Goal: Communication & Community: Answer question/provide support

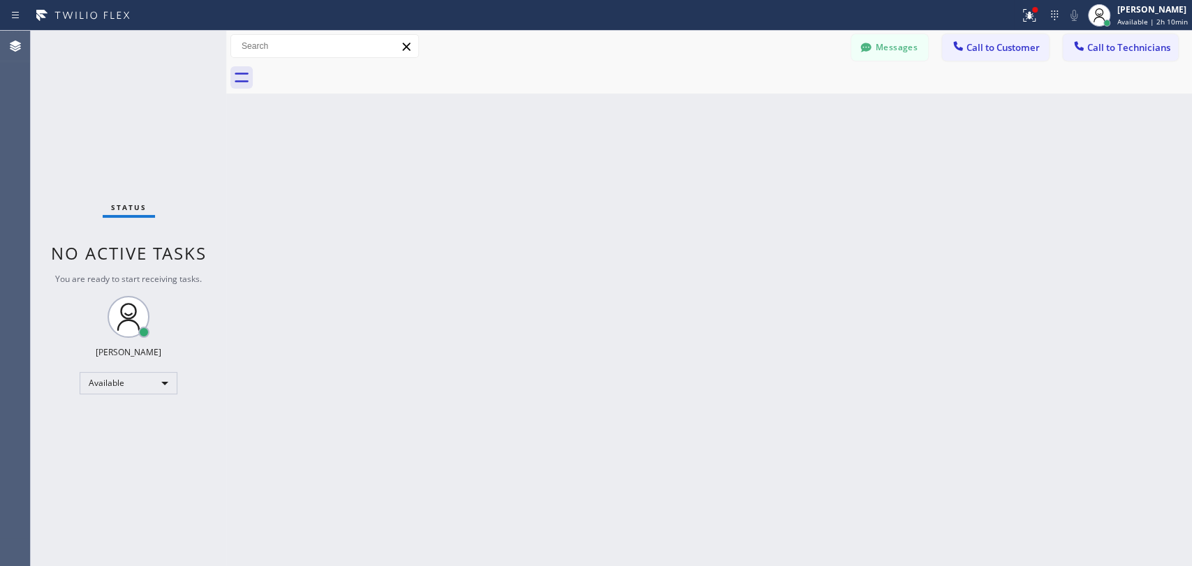
scroll to position [152479, 0]
click at [1126, 22] on span "Available | 2h 18min" at bounding box center [1152, 22] width 71 height 10
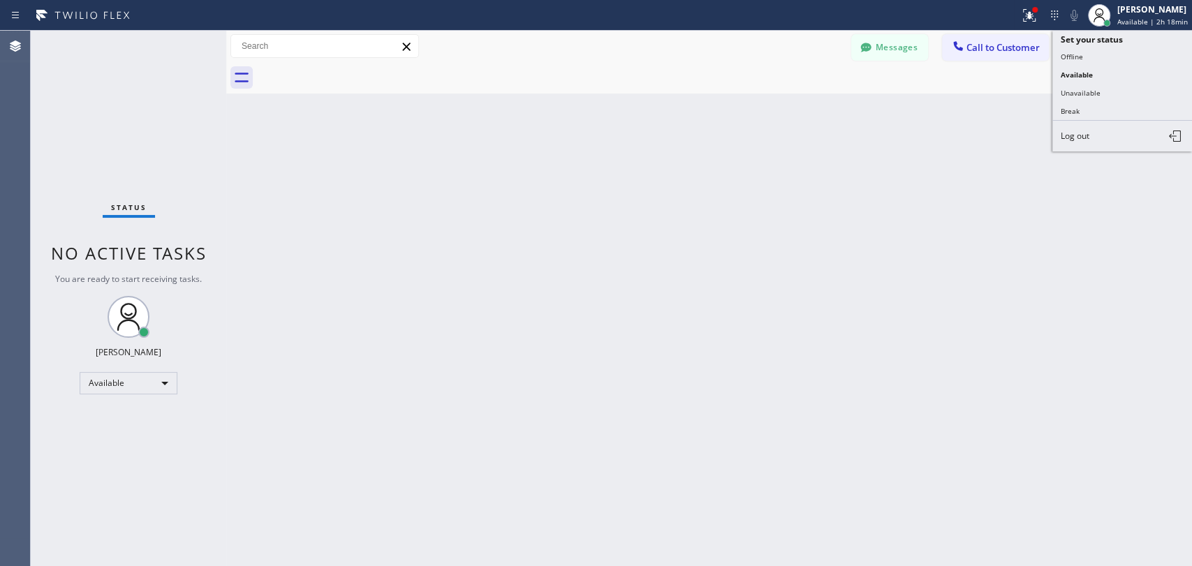
click at [970, 57] on button "Call to Customer" at bounding box center [995, 47] width 107 height 27
click at [0, 0] on div "Outbound call Location Seattle King Air Duct Your caller id phone number (206) …" at bounding box center [0, 0] width 0 height 0
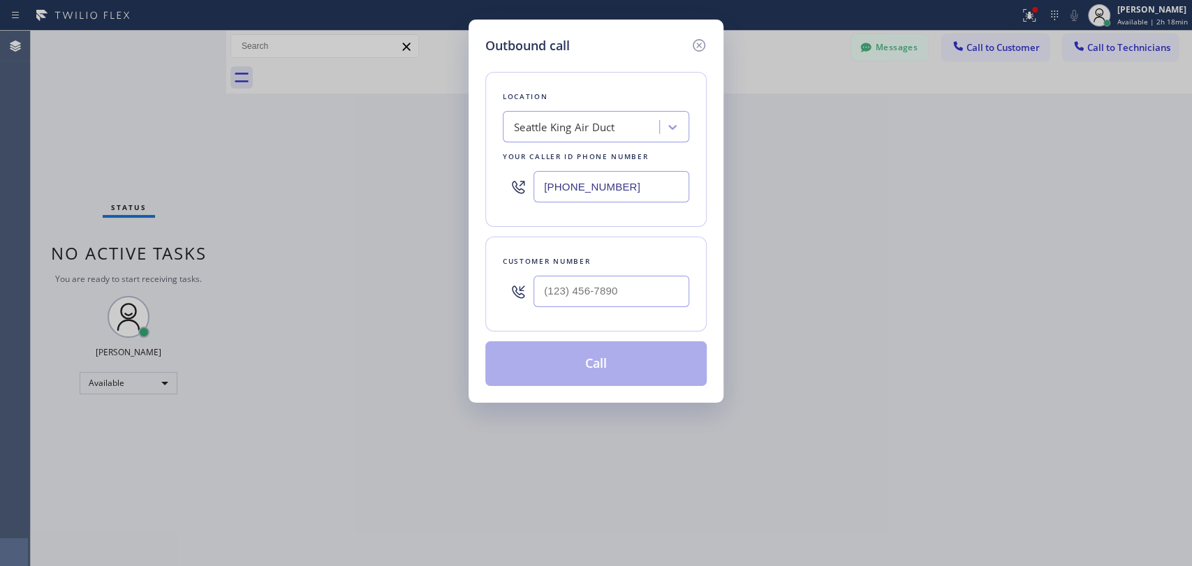
click at [1082, 43] on div "Outbound call Location Seattle King Air Duct Your caller id phone number (206) …" at bounding box center [596, 283] width 1192 height 566
drag, startPoint x: 698, startPoint y: 45, endPoint x: 1071, endPoint y: 69, distance: 373.0
click at [698, 43] on icon at bounding box center [699, 45] width 17 height 17
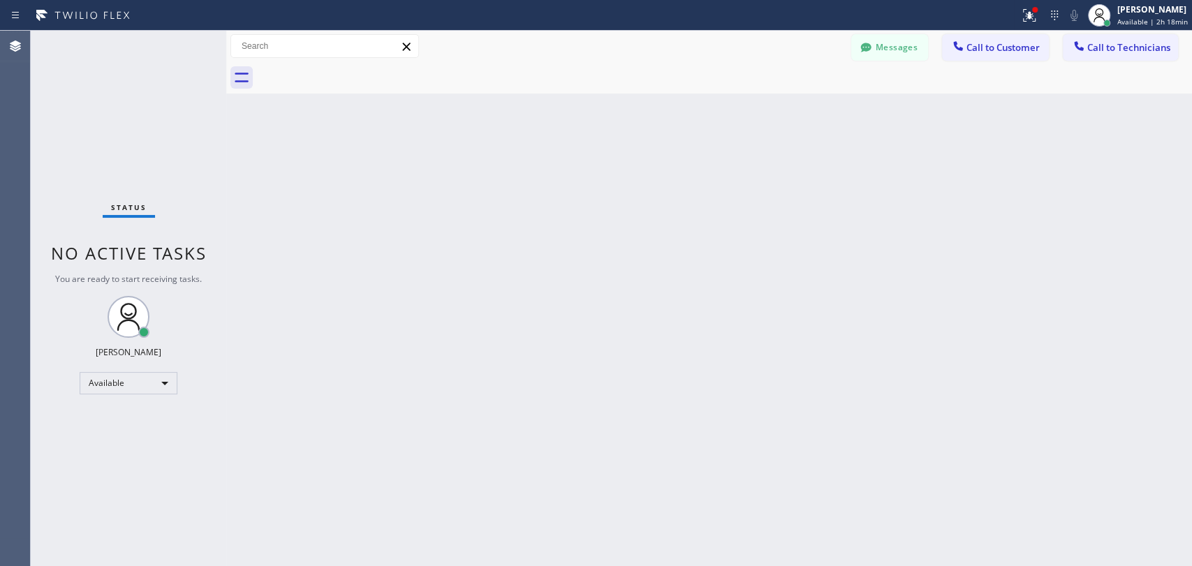
click at [1096, 47] on span "Call to Technicians" at bounding box center [1128, 47] width 83 height 13
click at [0, 0] on div "Technician" at bounding box center [0, 0] width 0 height 0
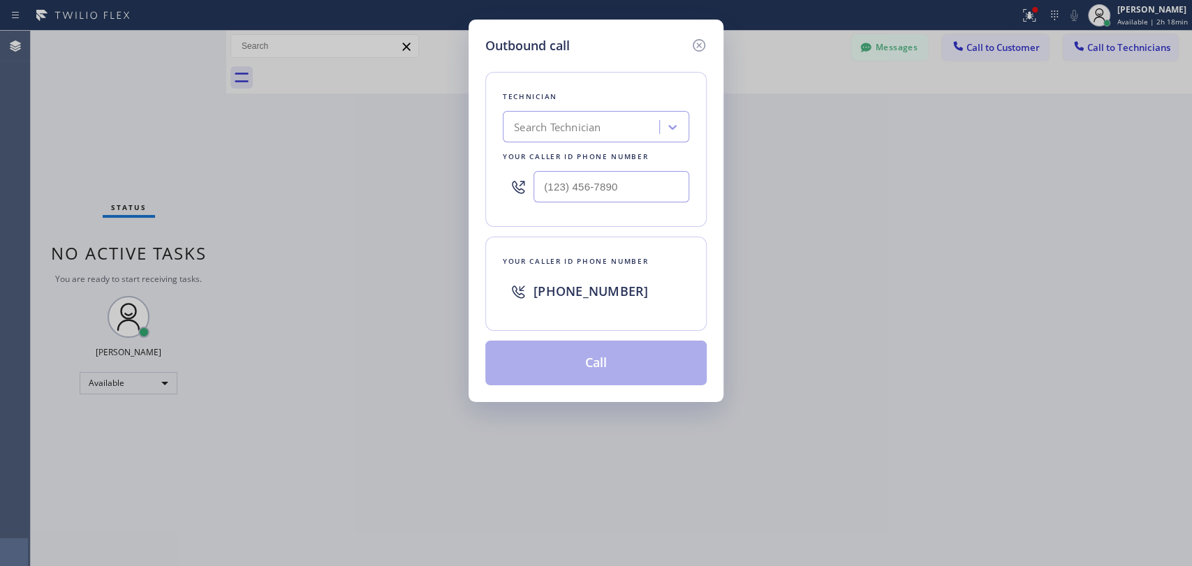
click at [620, 107] on div "Technician Search Technician Your caller id phone number" at bounding box center [595, 149] width 221 height 155
click at [626, 132] on div "Search Technician" at bounding box center [583, 127] width 152 height 24
type input "[PERSON_NAME]"
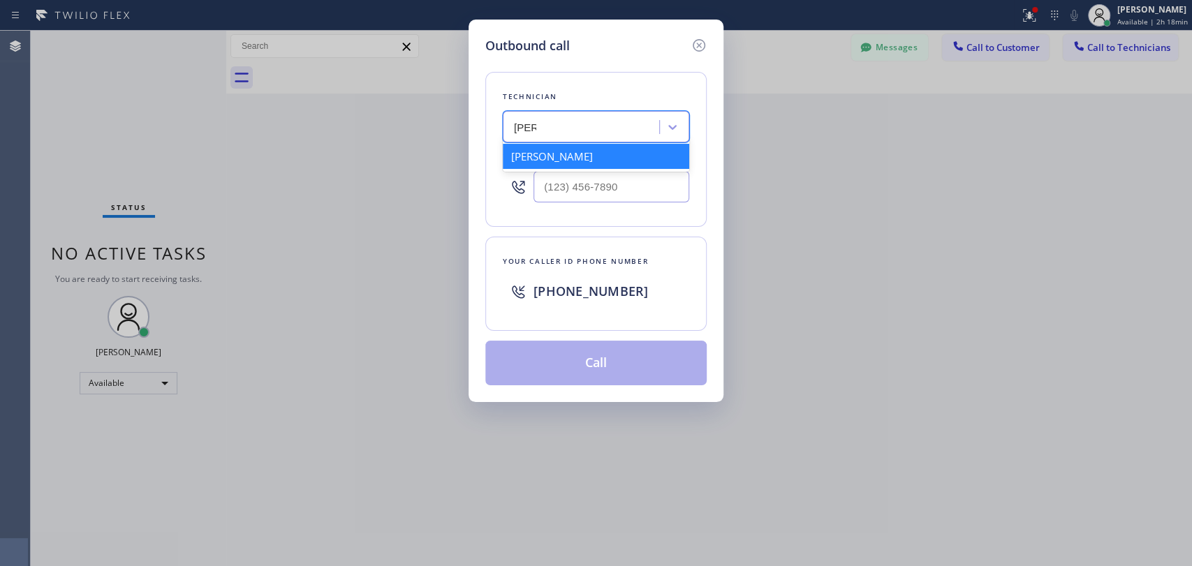
click at [599, 155] on div "[PERSON_NAME]" at bounding box center [596, 156] width 186 height 25
type input "[PHONE_NUMBER]"
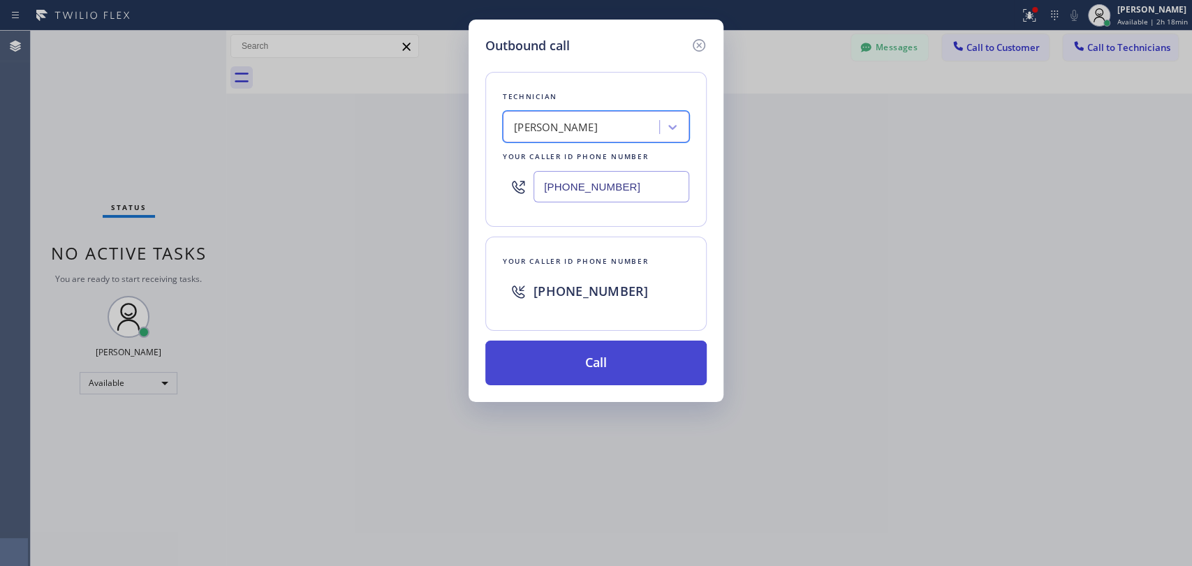
click at [585, 362] on button "Call" at bounding box center [595, 363] width 221 height 45
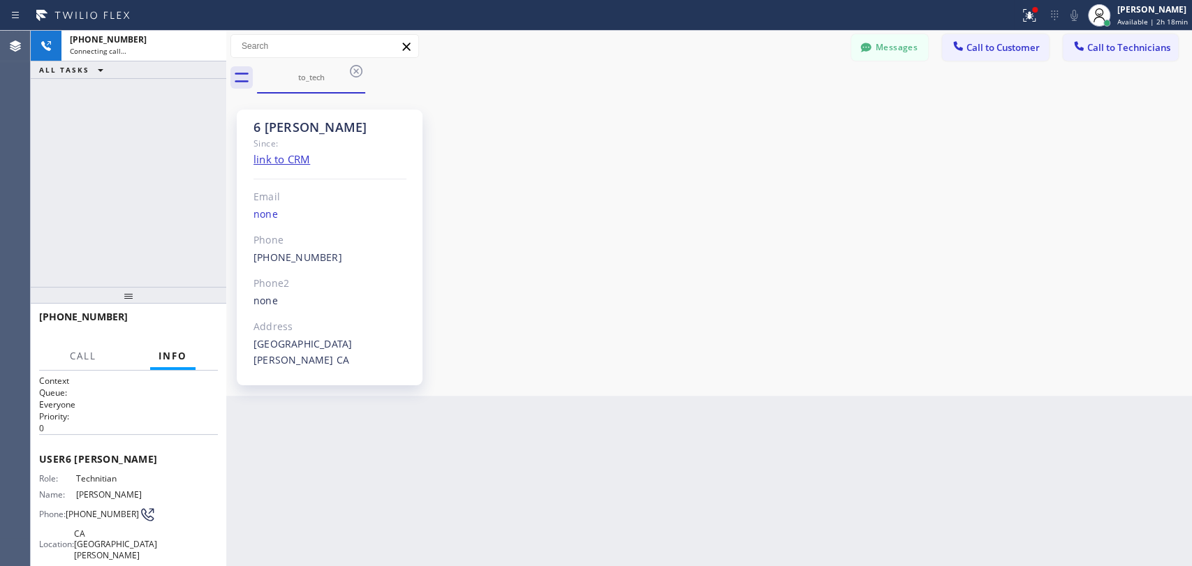
scroll to position [152479, 0]
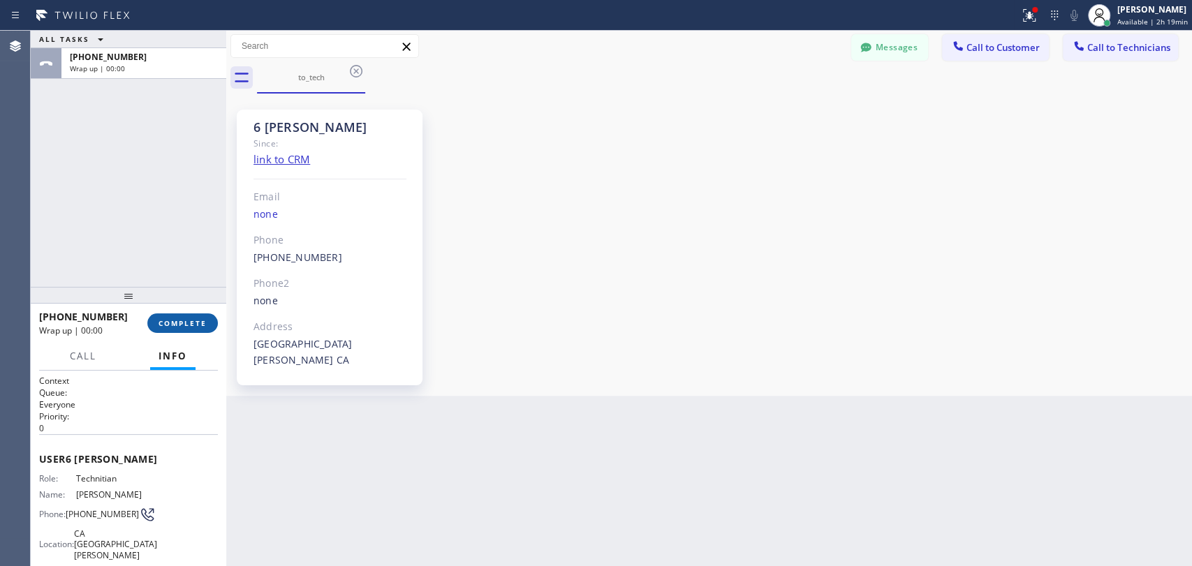
click at [184, 325] on span "COMPLETE" at bounding box center [183, 323] width 48 height 10
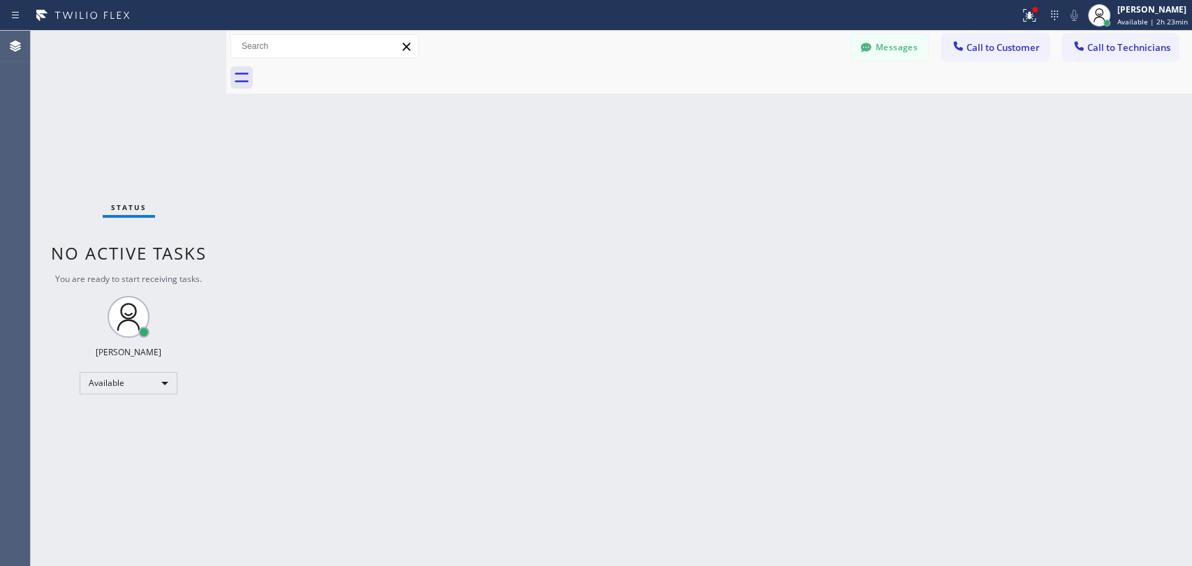
click at [467, 203] on div "Back to Dashboard Change Sender ID Customers Technicians (818) 644-9976 SEARCH …" at bounding box center [709, 299] width 966 height 536
click at [1078, 41] on icon at bounding box center [1079, 46] width 14 height 14
click at [0, 0] on div "Search Technician" at bounding box center [0, 0] width 0 height 0
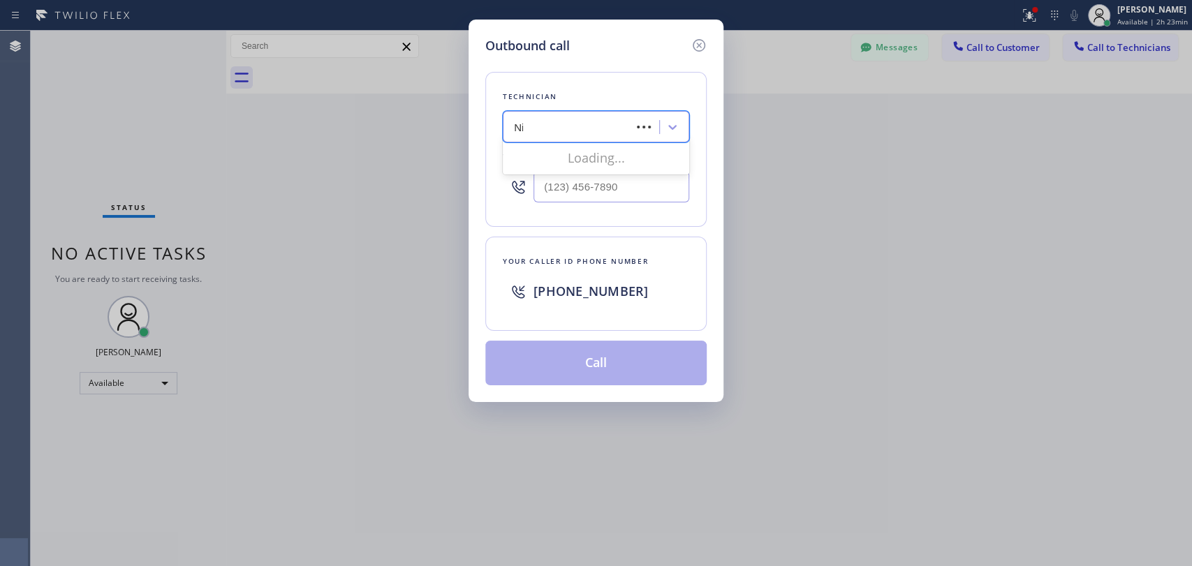
type input "[PERSON_NAME]"
click at [566, 154] on div "[PERSON_NAME]" at bounding box center [596, 156] width 186 height 25
type input "[PHONE_NUMBER]"
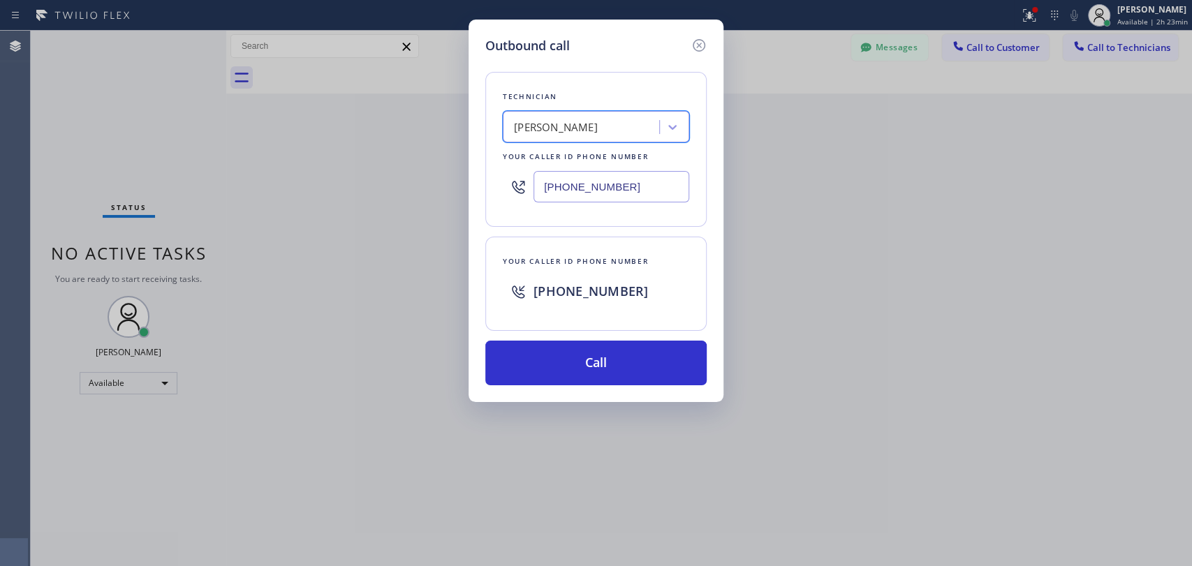
click at [554, 334] on div "Technician option Nikolai Suvorov, selected. 1 result available. Select is focu…" at bounding box center [595, 220] width 221 height 330
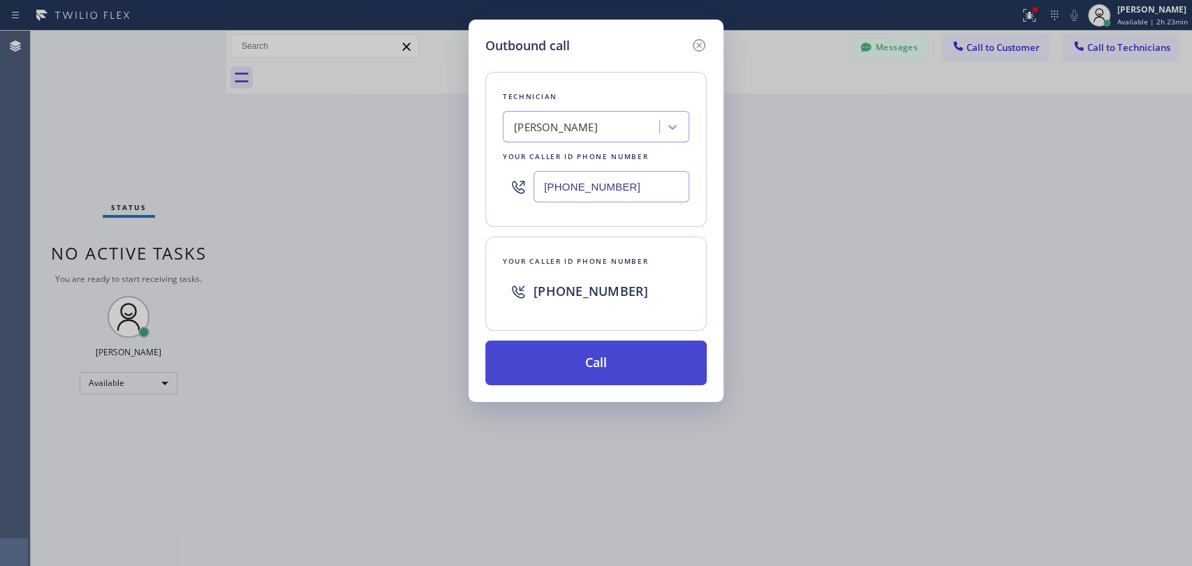
click at [554, 346] on button "Call" at bounding box center [595, 363] width 221 height 45
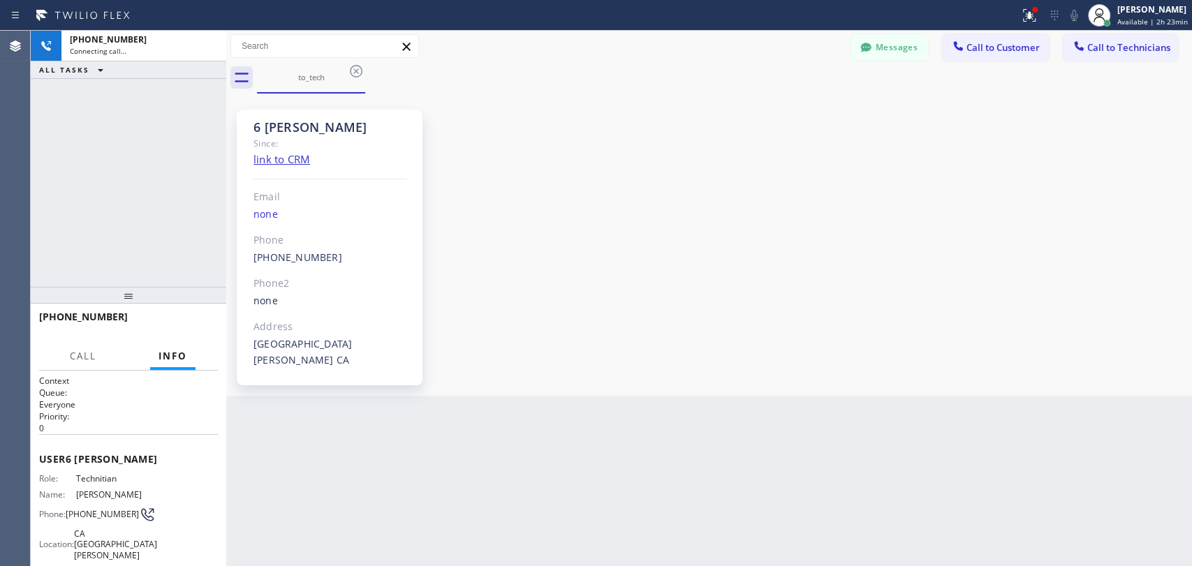
scroll to position [152479, 0]
click at [198, 320] on span "HANG UP" at bounding box center [185, 323] width 43 height 10
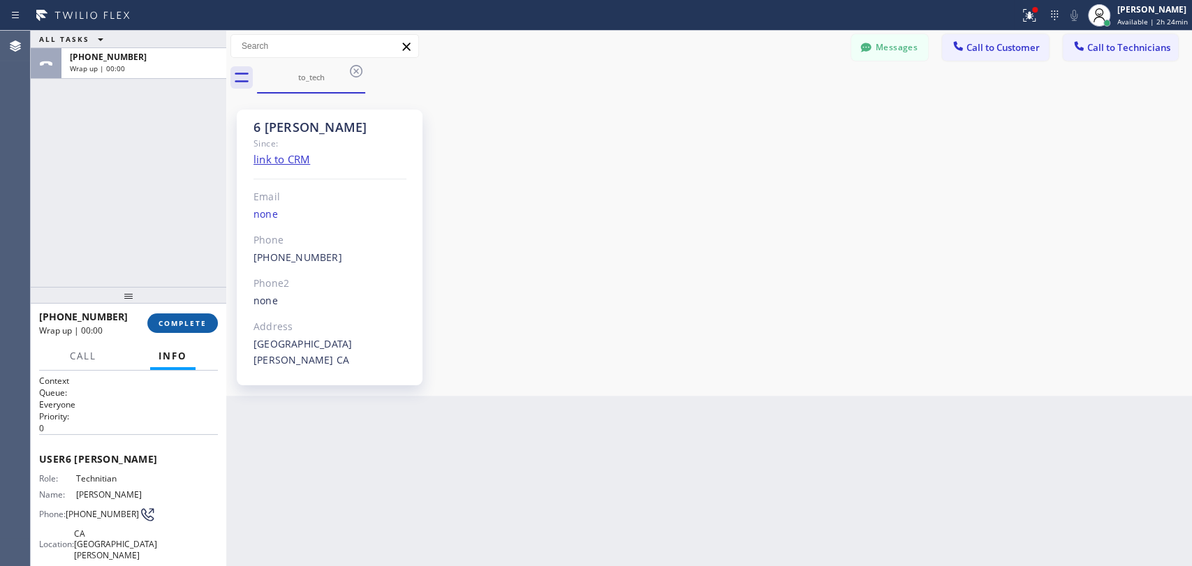
click at [172, 324] on span "COMPLETE" at bounding box center [183, 323] width 48 height 10
click at [143, 242] on div "ALL TASKS ALL TASKS ACTIVE TASKS TASKS IN WRAP UP +13474173881 Wrap up | 00:00" at bounding box center [129, 159] width 196 height 256
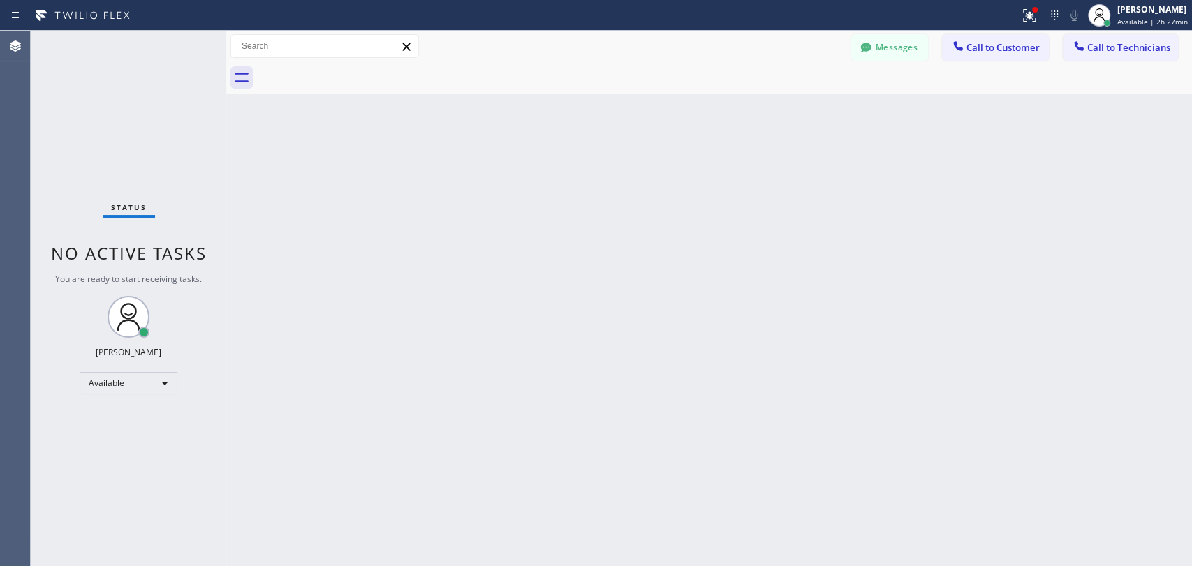
click at [1145, 56] on button "Call to Technicians" at bounding box center [1120, 47] width 115 height 27
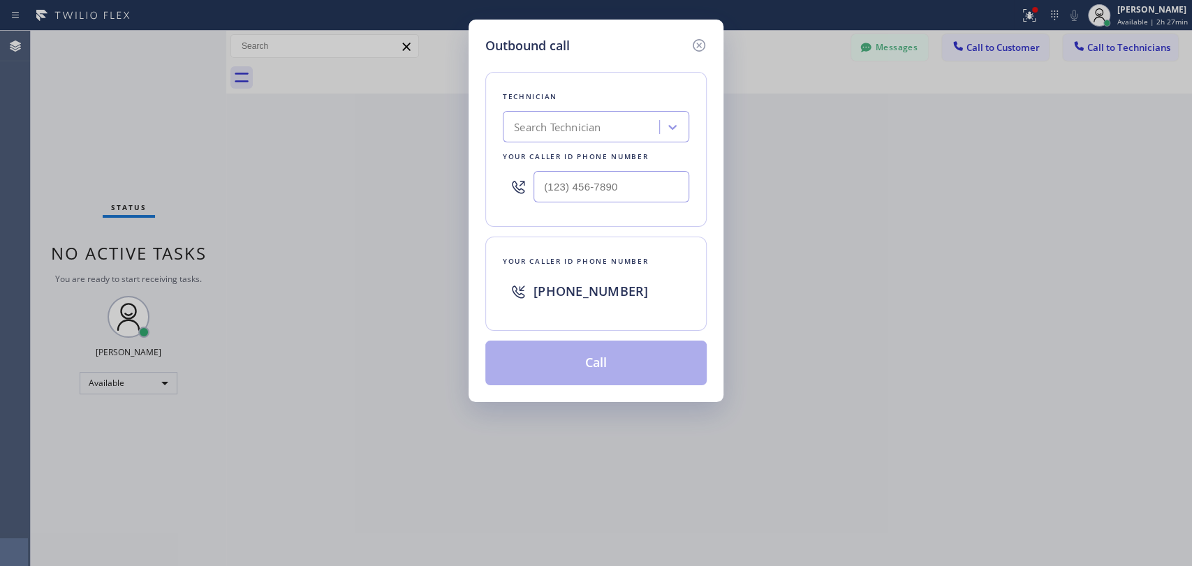
click at [558, 110] on div "Technician Search Technician Your caller id phone number" at bounding box center [595, 149] width 221 height 155
click at [558, 113] on div "Search Technician" at bounding box center [596, 126] width 186 height 31
type input "abraha"
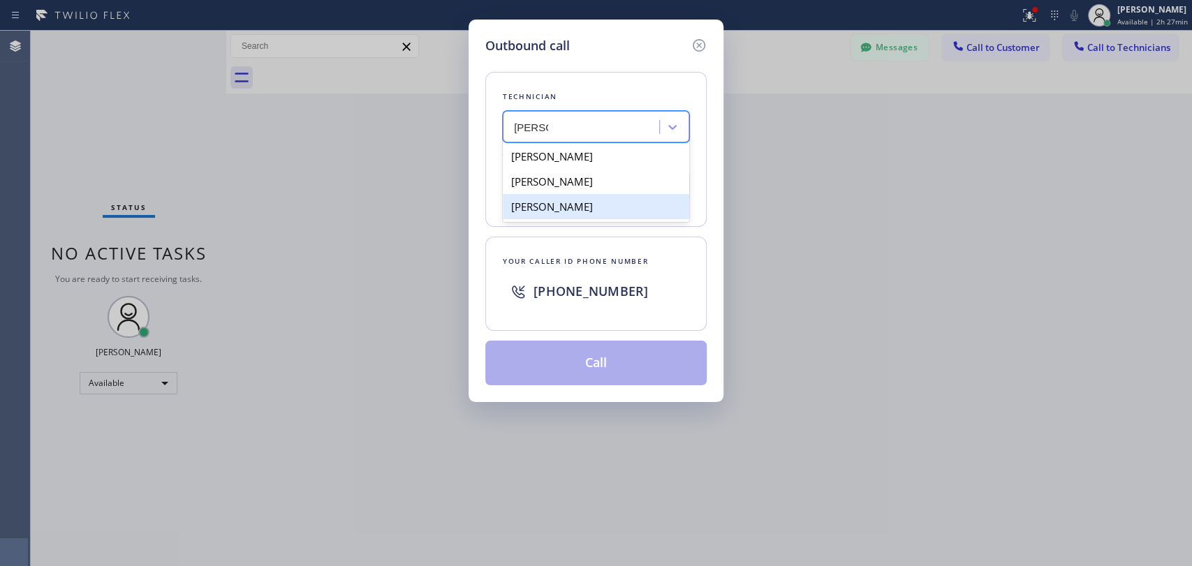
click at [568, 205] on div "Abraham Avila" at bounding box center [596, 206] width 186 height 25
type input "(214) 536-6529"
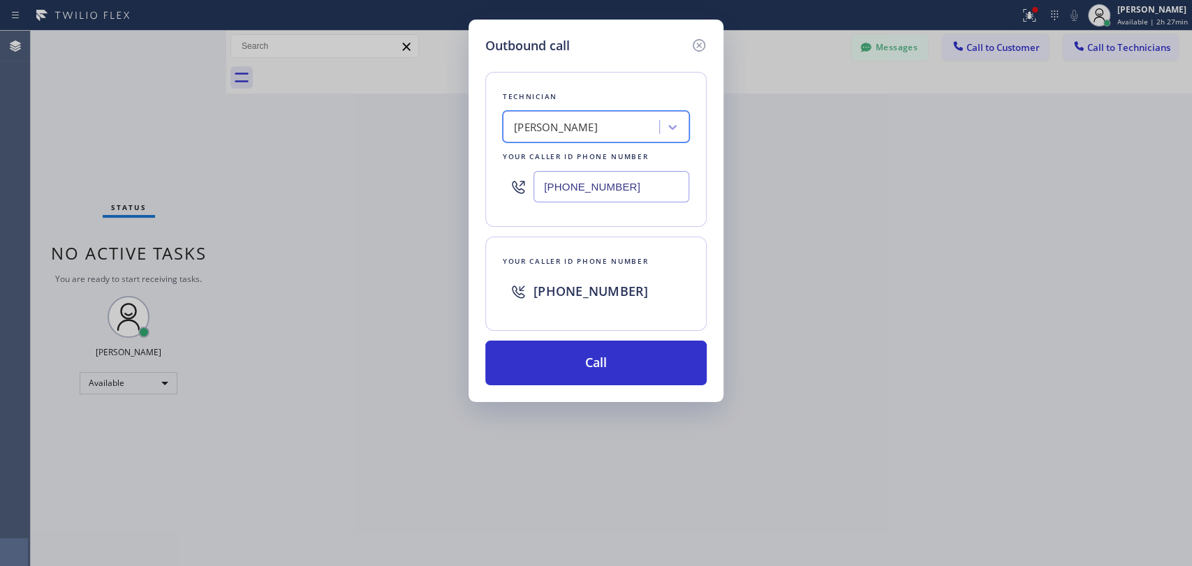
click at [561, 331] on div "Technician option Abraham Avila, selected. 3 results available. Select is focus…" at bounding box center [595, 220] width 221 height 330
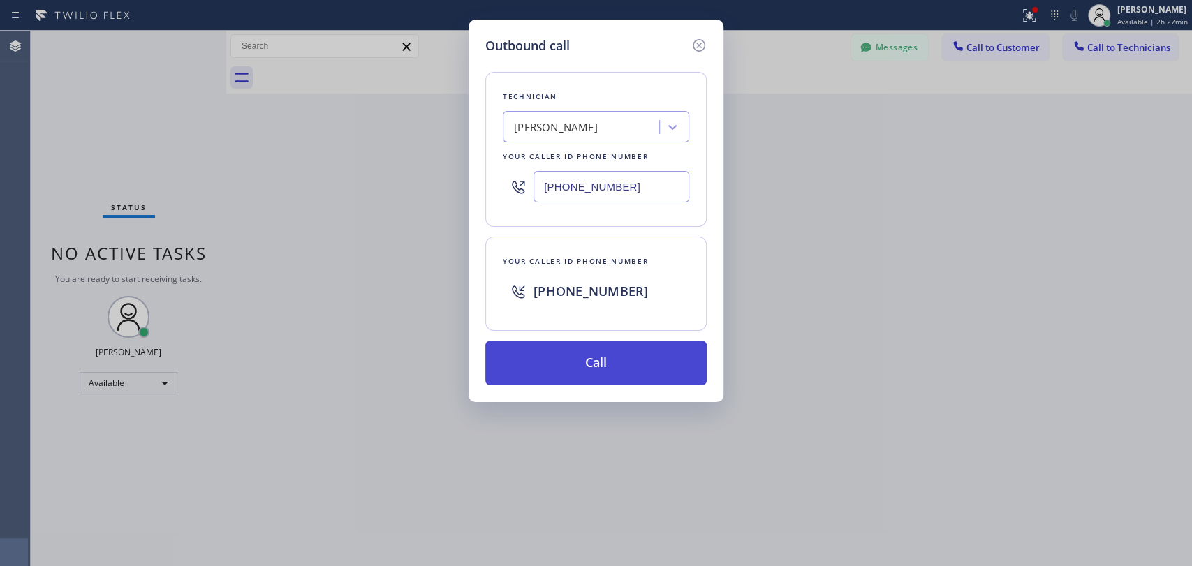
click at [563, 356] on button "Call" at bounding box center [595, 363] width 221 height 45
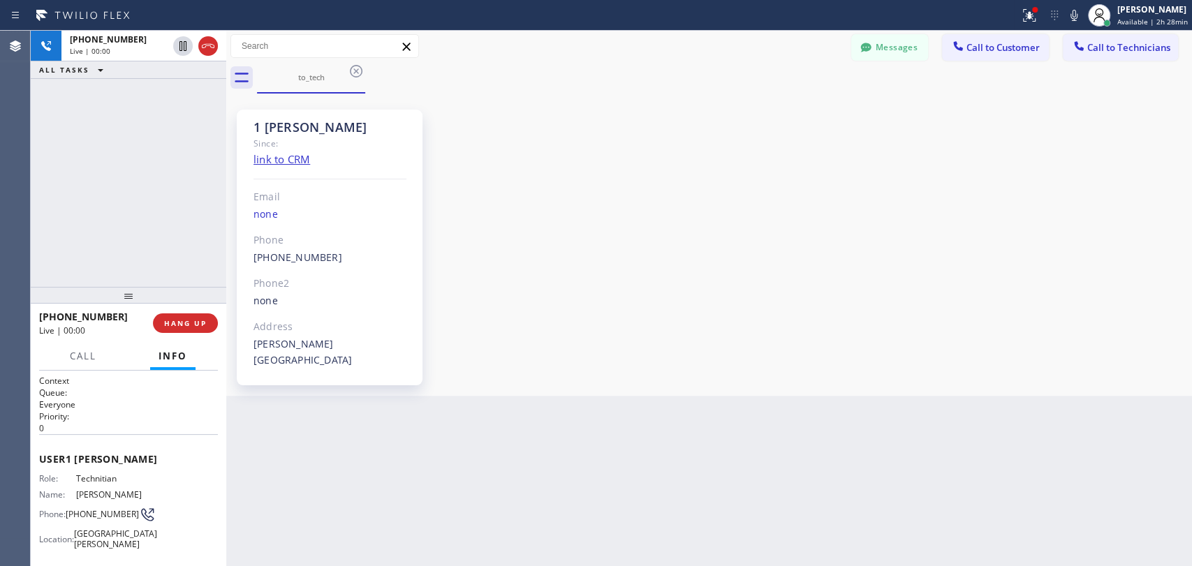
drag, startPoint x: 193, startPoint y: 343, endPoint x: 192, endPoint y: 333, distance: 9.9
click at [193, 336] on div "+12145366529 Live | 00:00 HANG UP Call Info +12145366529 Live Context Queue: Ev…" at bounding box center [129, 435] width 196 height 262
click at [191, 330] on button "HANG UP" at bounding box center [185, 324] width 65 height 20
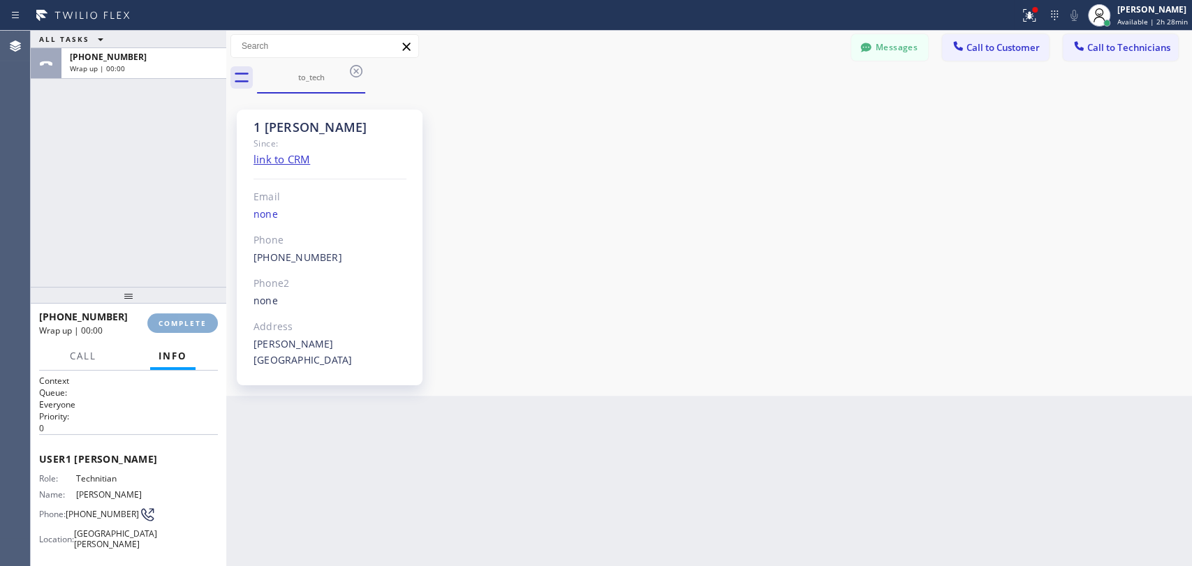
click at [191, 330] on button "COMPLETE" at bounding box center [182, 324] width 71 height 20
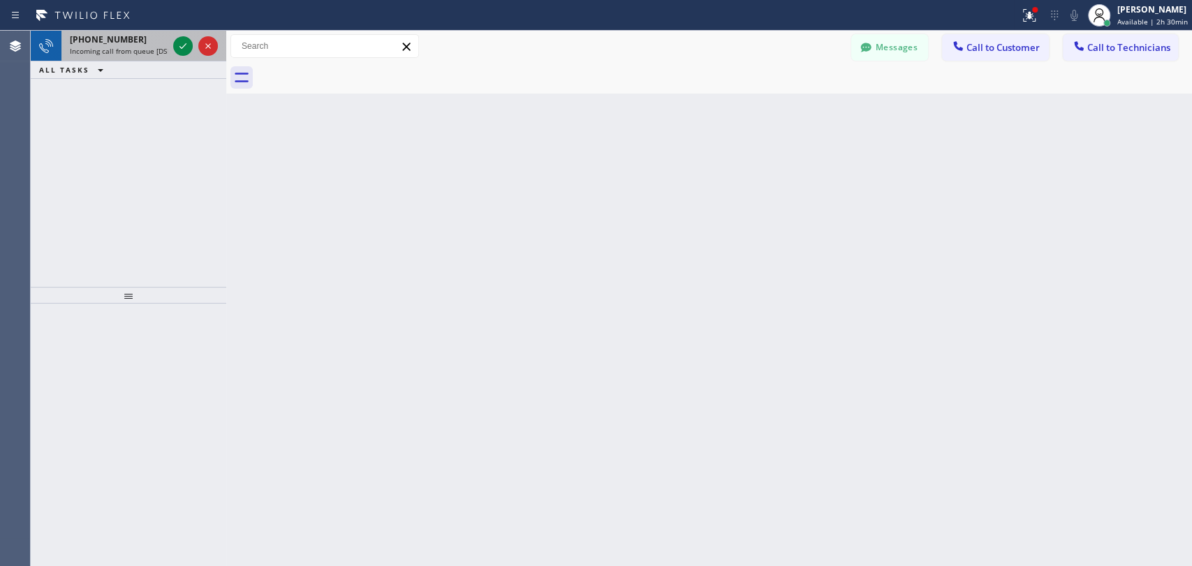
click at [130, 34] on div "+12145366529 Incoming call from queue [DSRs]" at bounding box center [115, 46] width 109 height 31
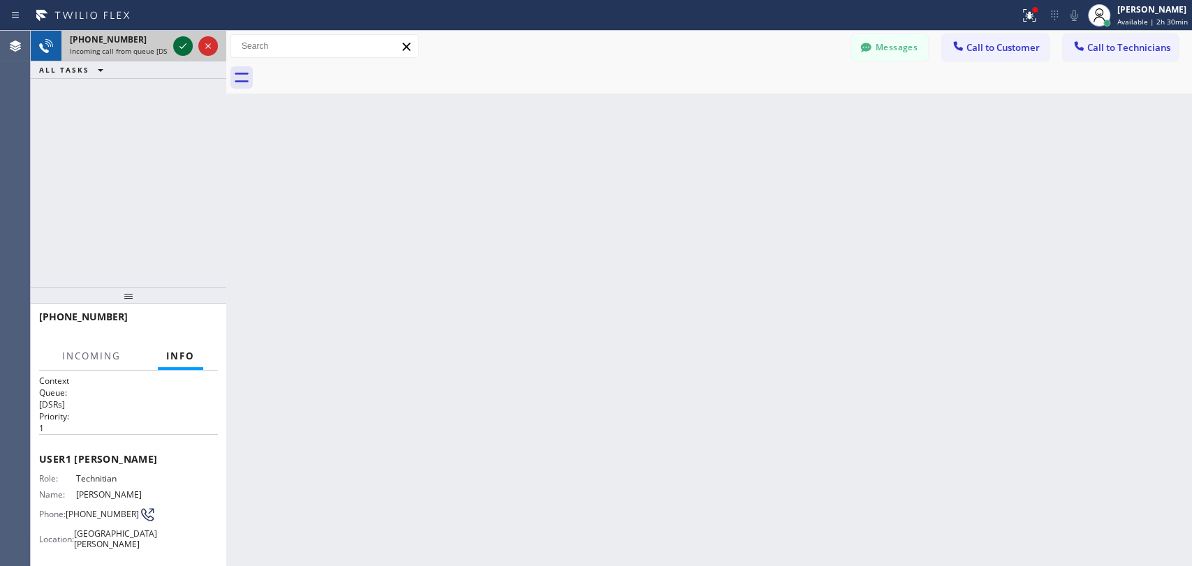
click at [179, 46] on icon at bounding box center [183, 46] width 17 height 17
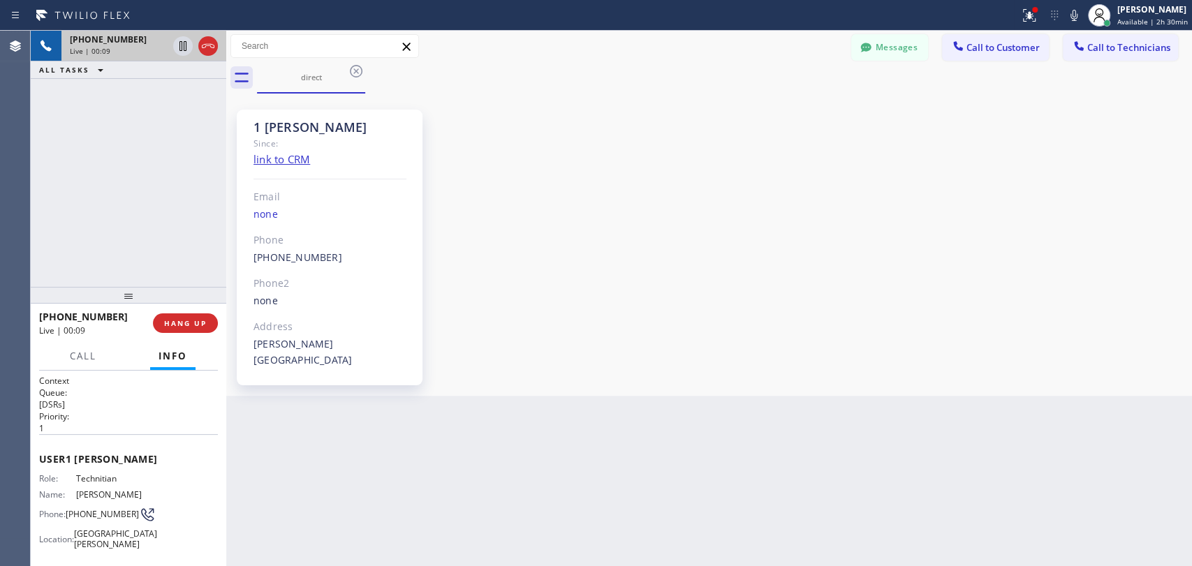
drag, startPoint x: 765, startPoint y: 318, endPoint x: 753, endPoint y: 318, distance: 11.9
click at [765, 318] on div "1 Dallas Abraham Since: link to CRM Email none Phone (214) 536-6529 Outbound ca…" at bounding box center [709, 244] width 959 height 295
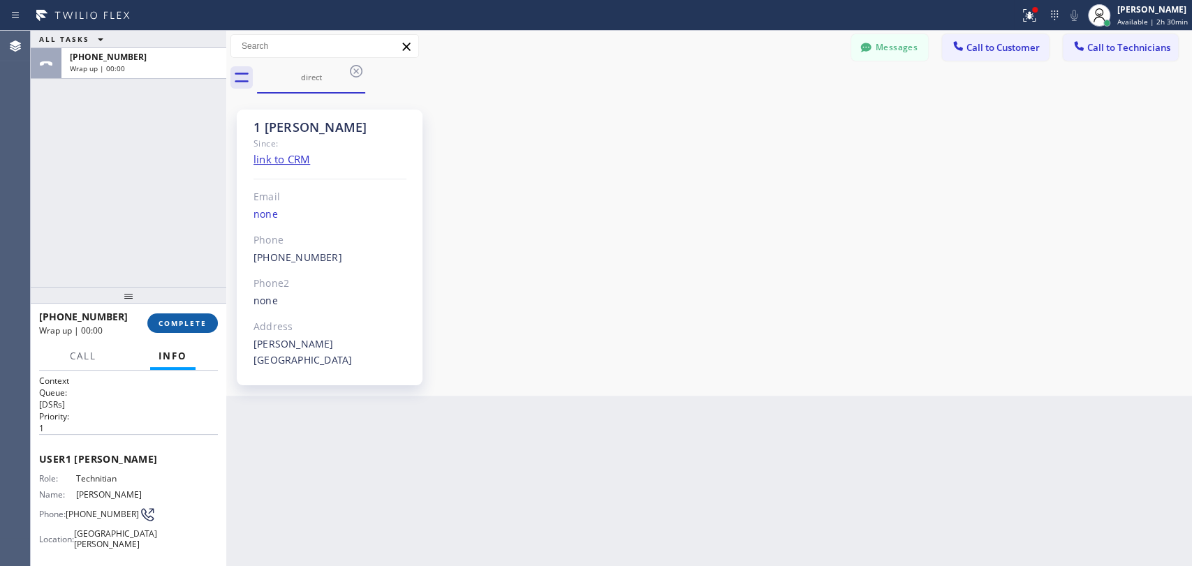
click at [176, 325] on span "COMPLETE" at bounding box center [183, 323] width 48 height 10
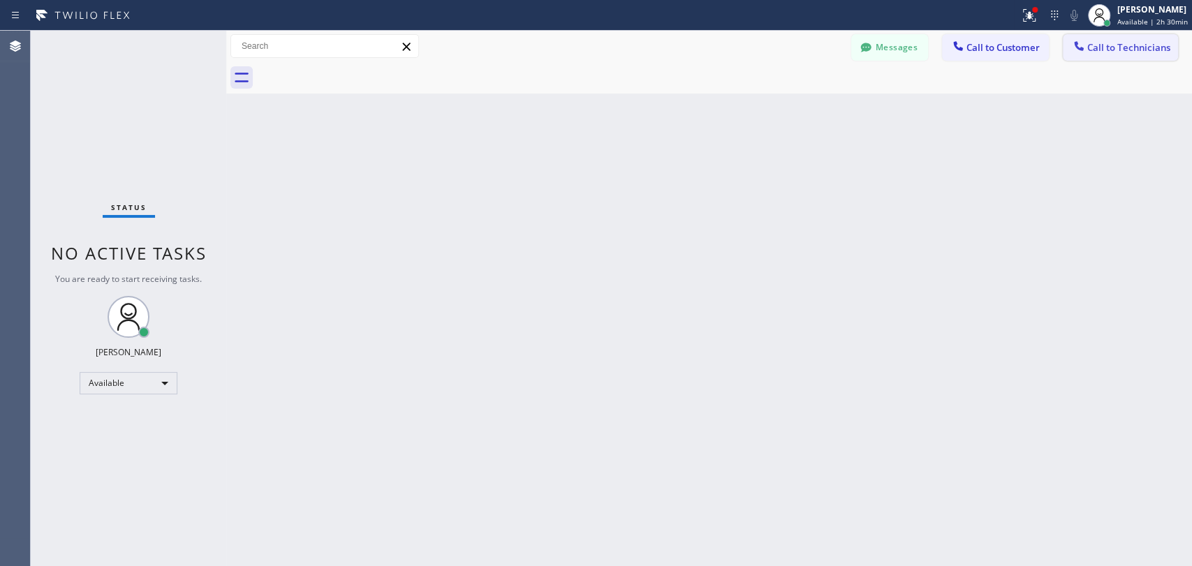
drag, startPoint x: 1134, startPoint y: 66, endPoint x: 1123, endPoint y: 55, distance: 15.8
click at [1134, 66] on div at bounding box center [724, 77] width 935 height 31
click at [1123, 55] on button "Call to Technicians" at bounding box center [1120, 47] width 115 height 27
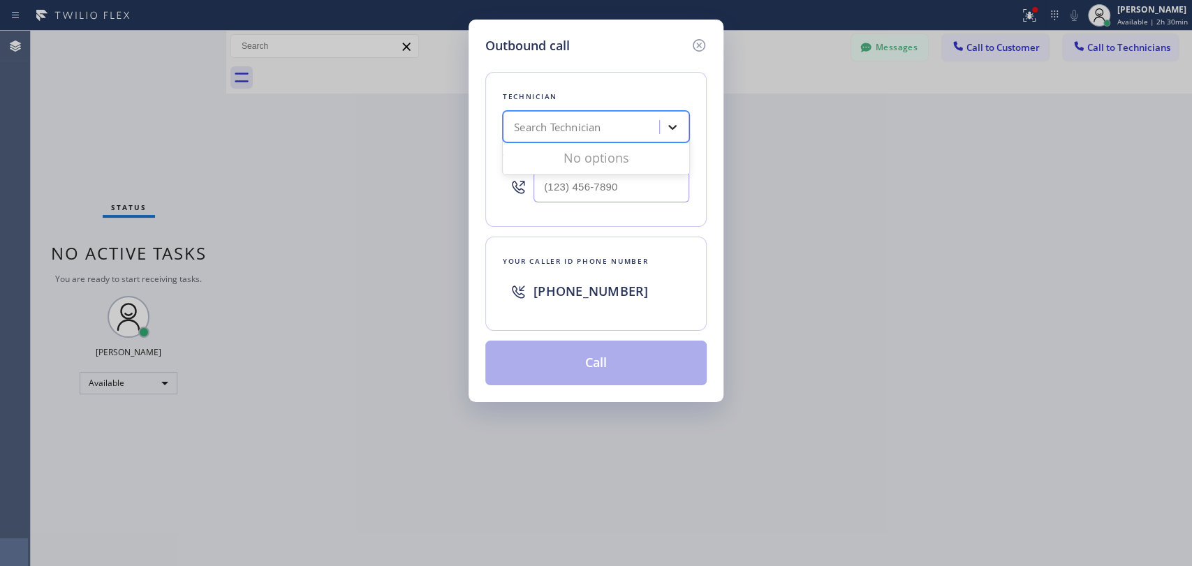
click at [684, 115] on div "Search Technician" at bounding box center [596, 126] width 186 height 31
type input "abra"
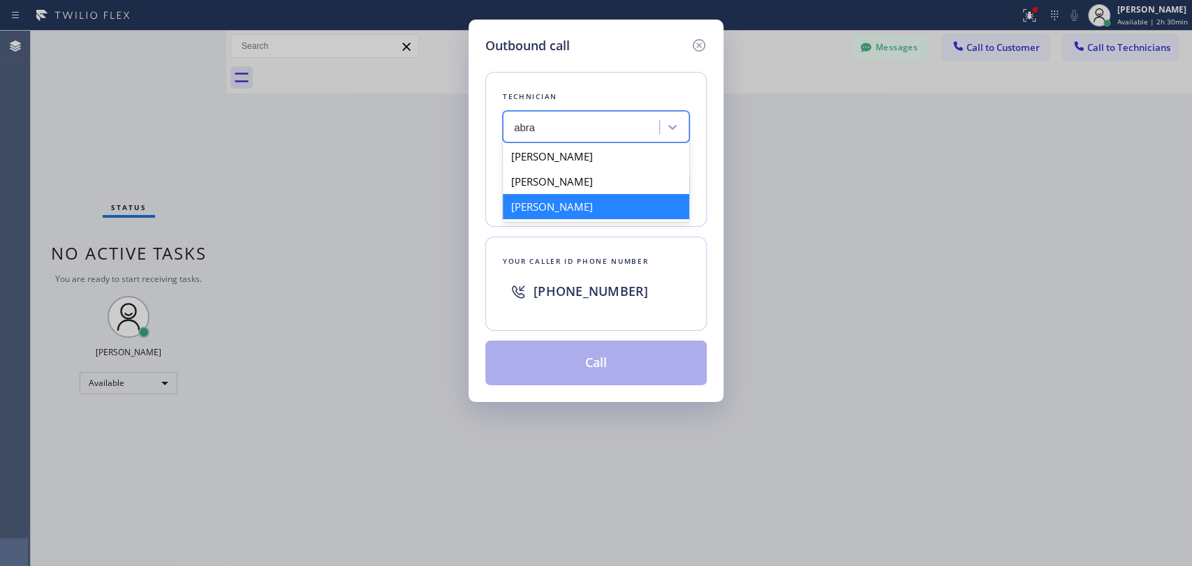
click at [550, 210] on div "Abraham Avila" at bounding box center [596, 206] width 186 height 25
type input "(214) 536-6529"
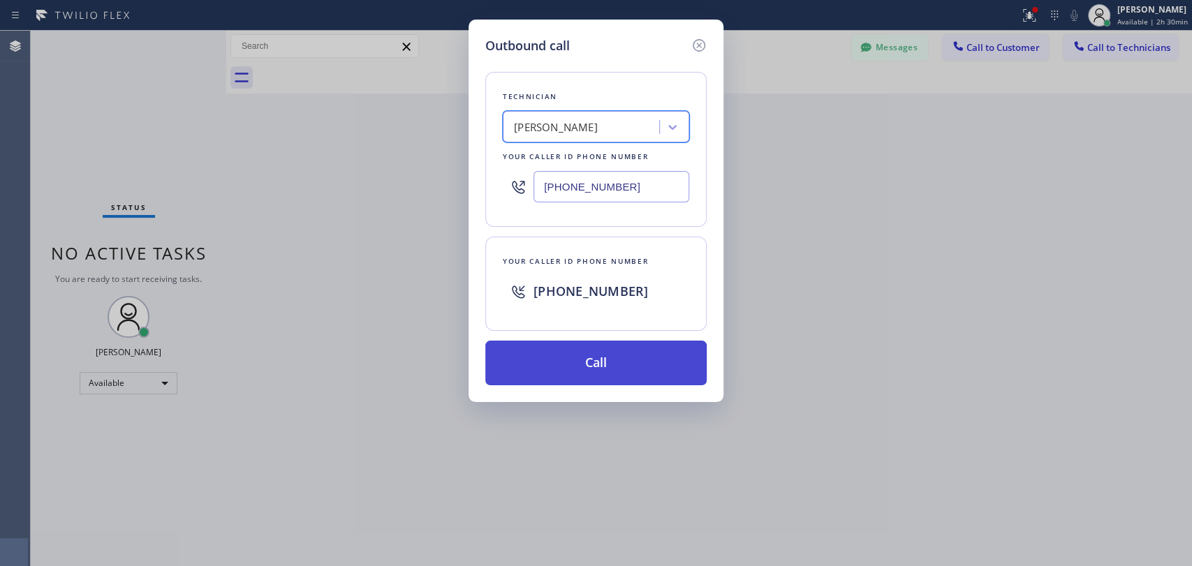
click at [573, 367] on button "Call" at bounding box center [595, 363] width 221 height 45
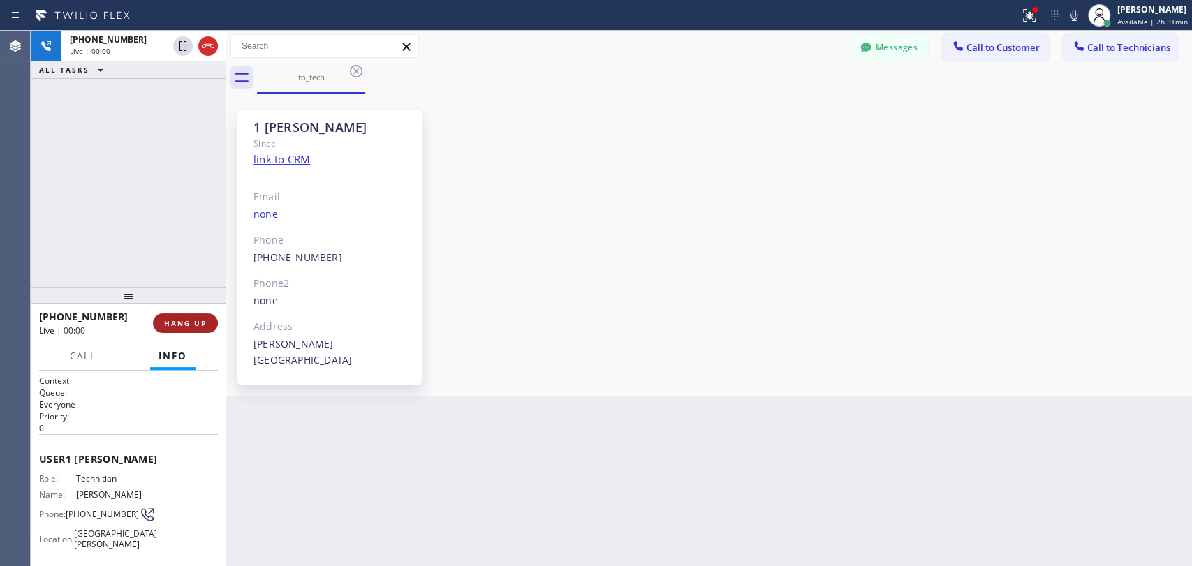
click at [190, 327] on span "HANG UP" at bounding box center [185, 323] width 43 height 10
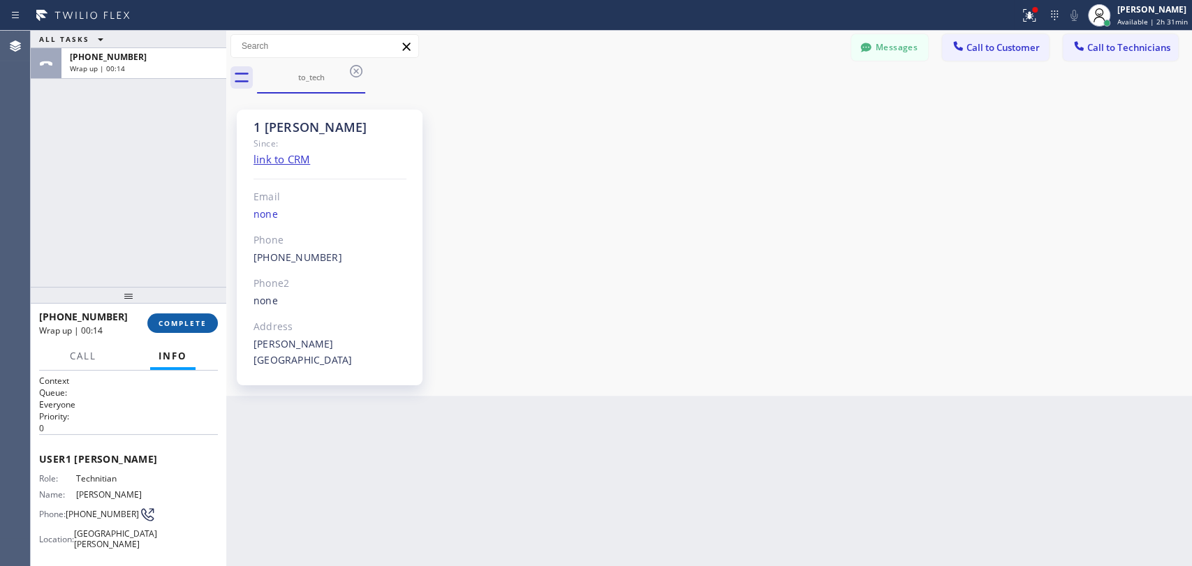
click at [185, 316] on button "COMPLETE" at bounding box center [182, 324] width 71 height 20
click at [164, 237] on div "ALL TASKS ALL TASKS ACTIVE TASKS TASKS IN WRAP UP +12145366529 Wrap up | 00:14" at bounding box center [129, 159] width 196 height 256
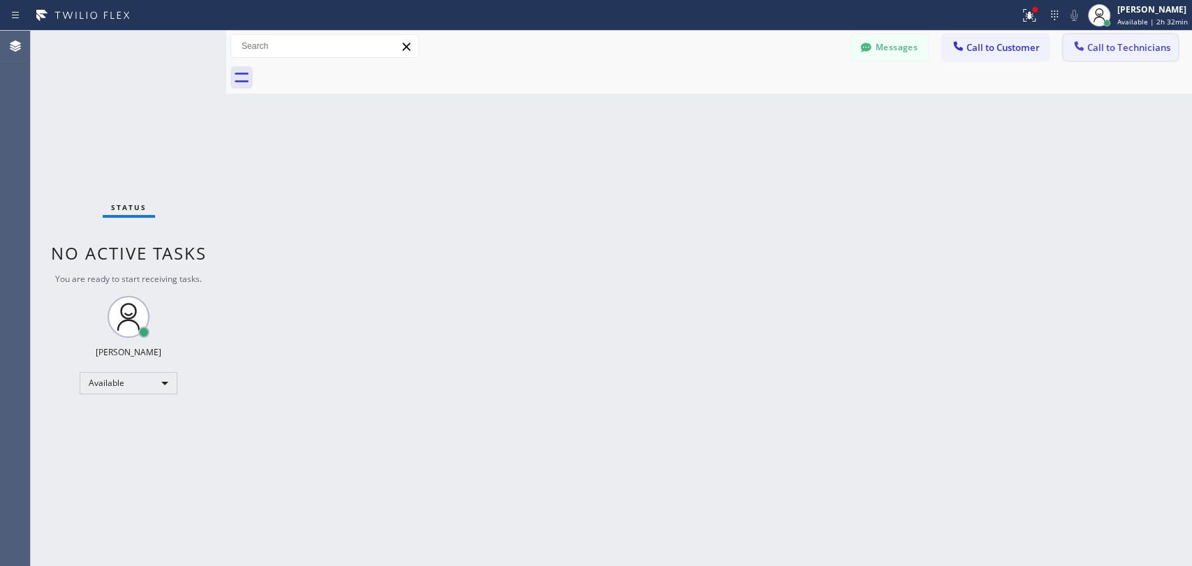
click at [1092, 45] on span "Call to Technicians" at bounding box center [1128, 47] width 83 height 13
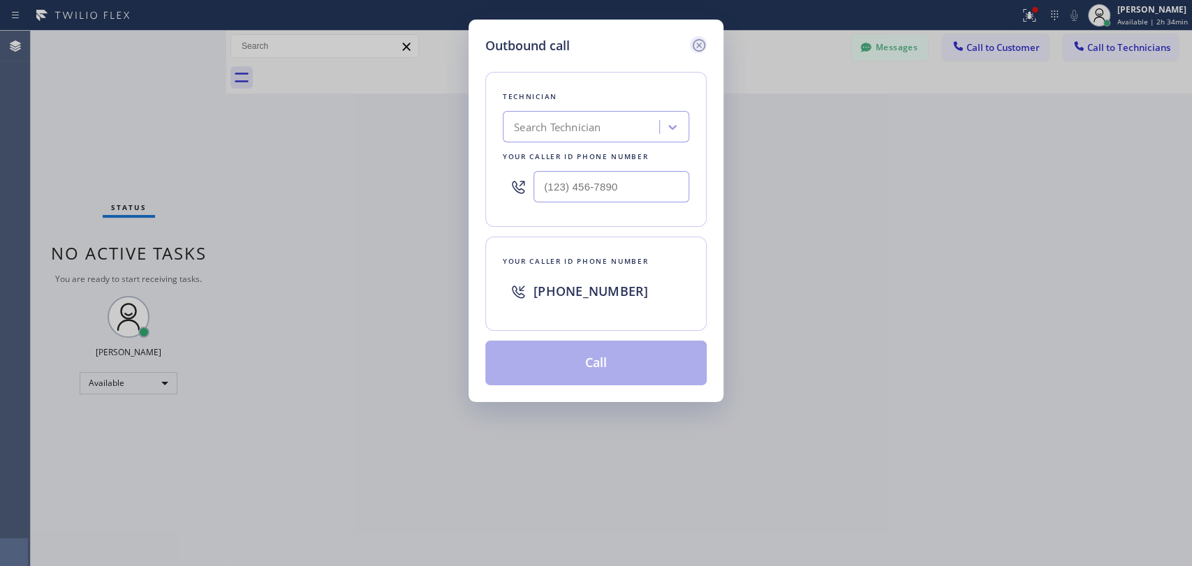
click at [695, 49] on icon at bounding box center [699, 45] width 13 height 13
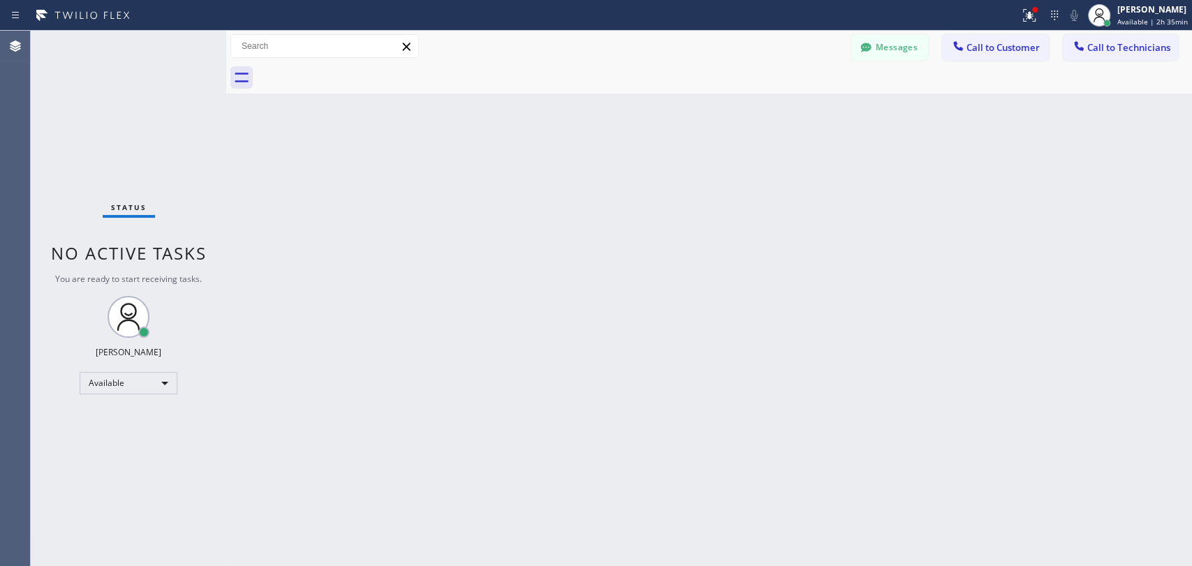
drag, startPoint x: 1115, startPoint y: 44, endPoint x: 866, endPoint y: 68, distance: 249.8
click at [1114, 45] on span "Call to Technicians" at bounding box center [1128, 47] width 83 height 13
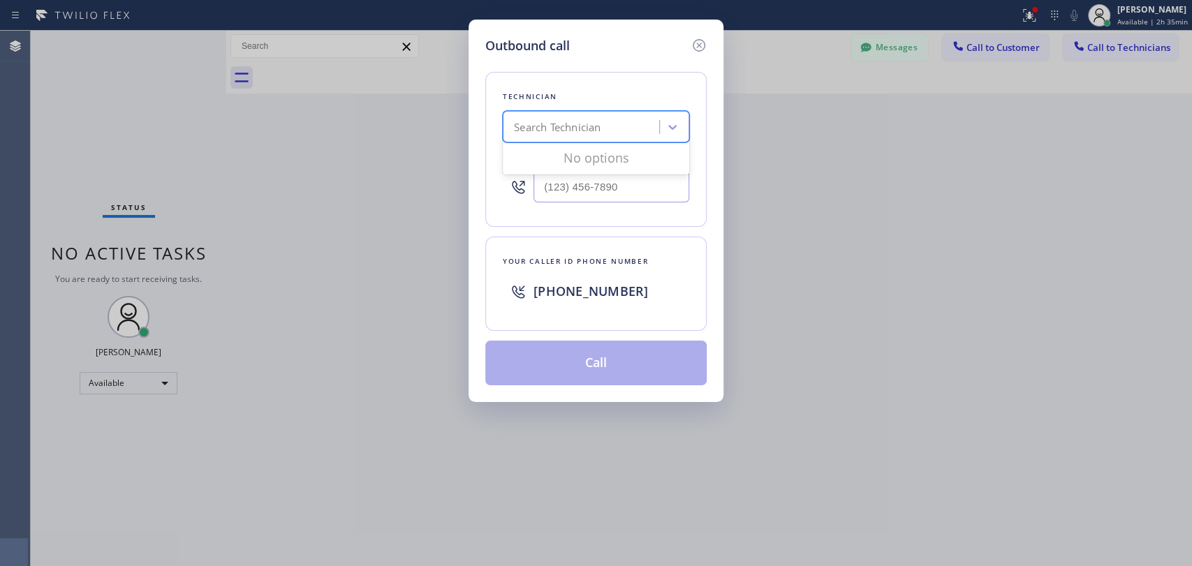
click at [531, 115] on div "Search Technician" at bounding box center [596, 126] width 186 height 31
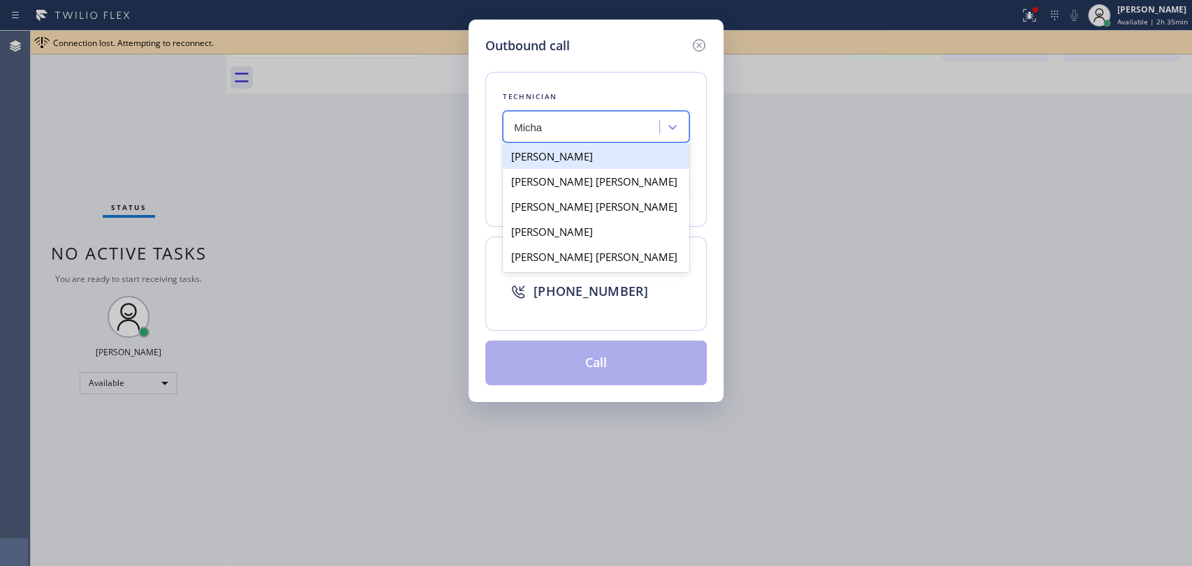
type input "Micha"
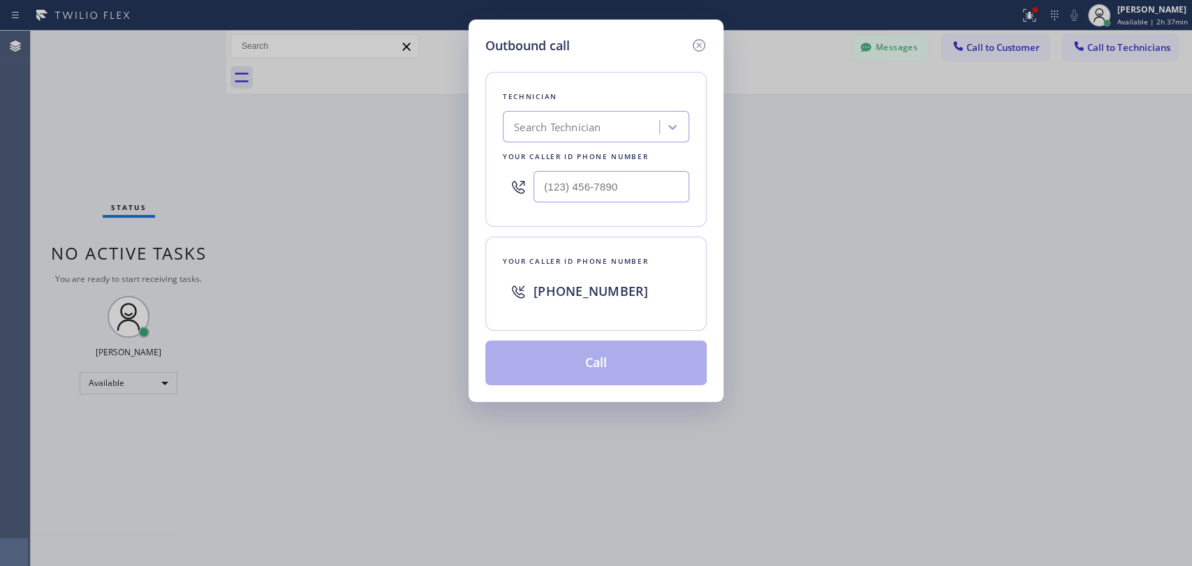
click at [568, 123] on div "Search Technician" at bounding box center [557, 127] width 87 height 16
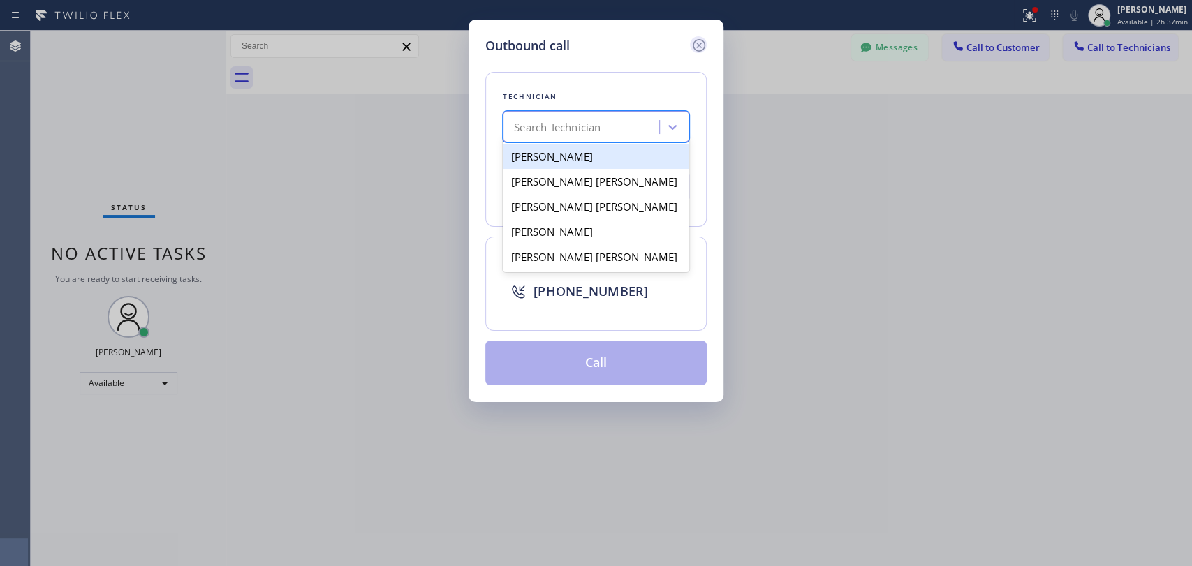
click at [691, 46] on icon at bounding box center [699, 45] width 17 height 17
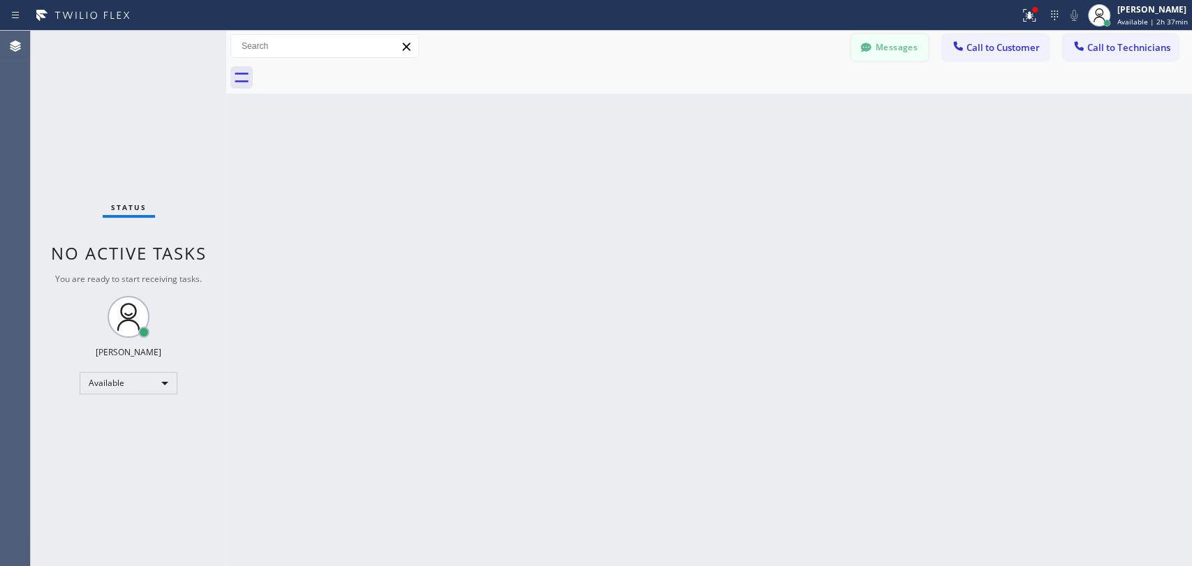
click at [909, 43] on button "Messages" at bounding box center [889, 47] width 77 height 27
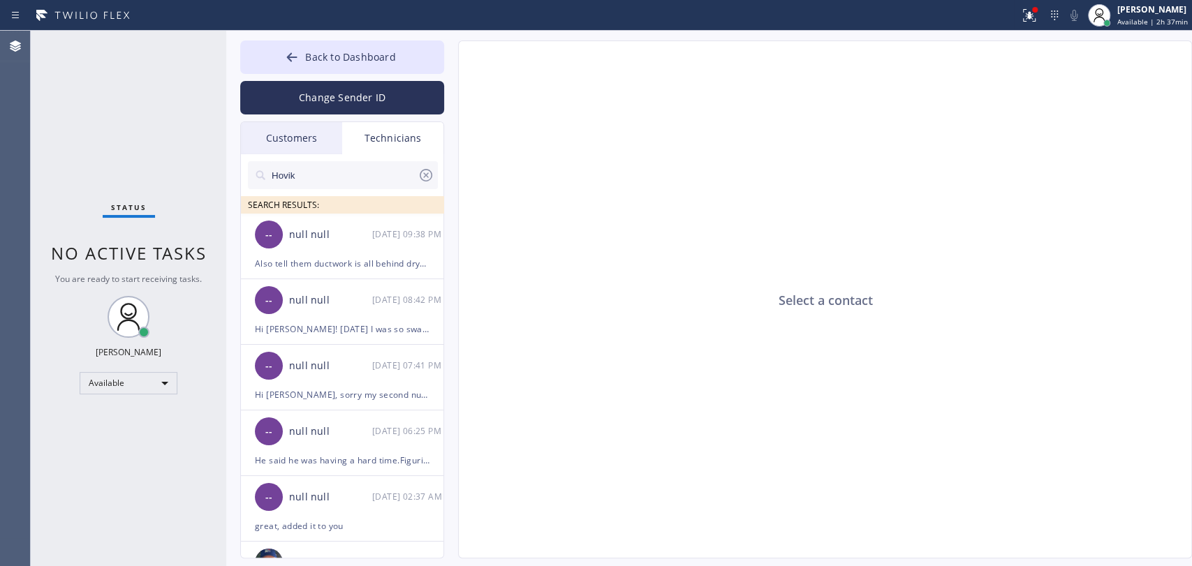
click at [383, 144] on div "Technicians" at bounding box center [392, 138] width 101 height 32
click at [326, 233] on div "null null" at bounding box center [330, 235] width 83 height 16
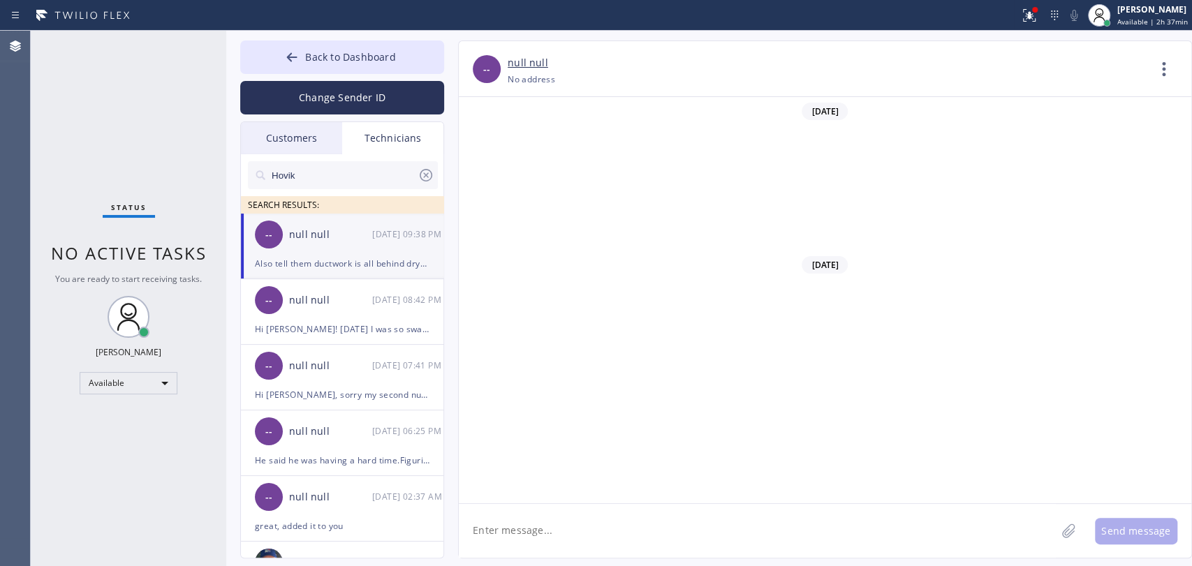
scroll to position [5863, 0]
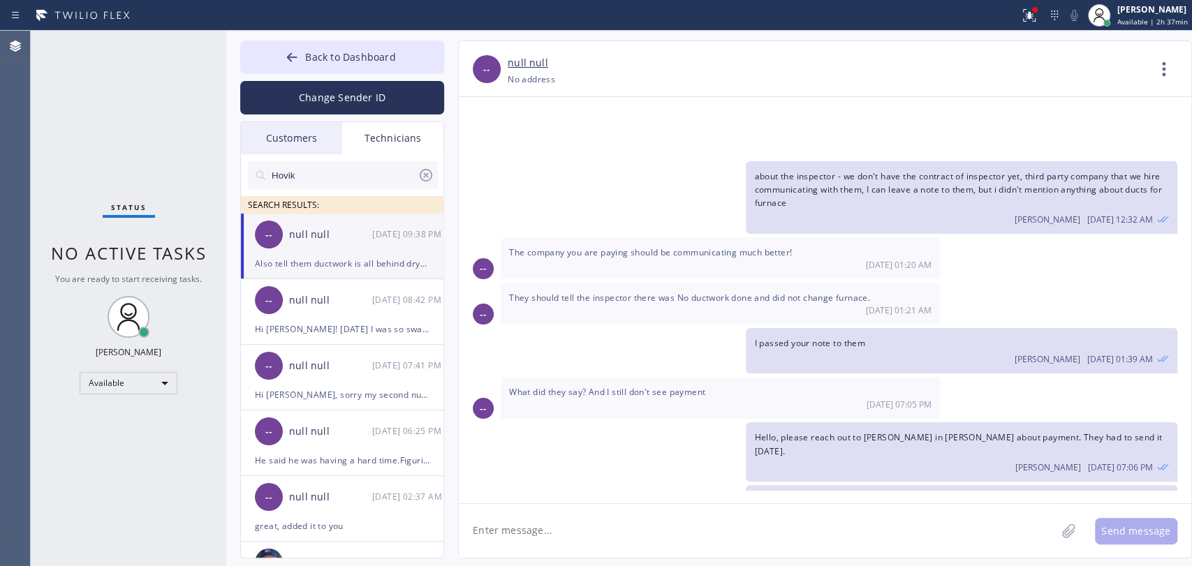
click at [651, 523] on textarea at bounding box center [757, 531] width 597 height 54
drag, startPoint x: 589, startPoint y: 463, endPoint x: 687, endPoint y: 463, distance: 97.8
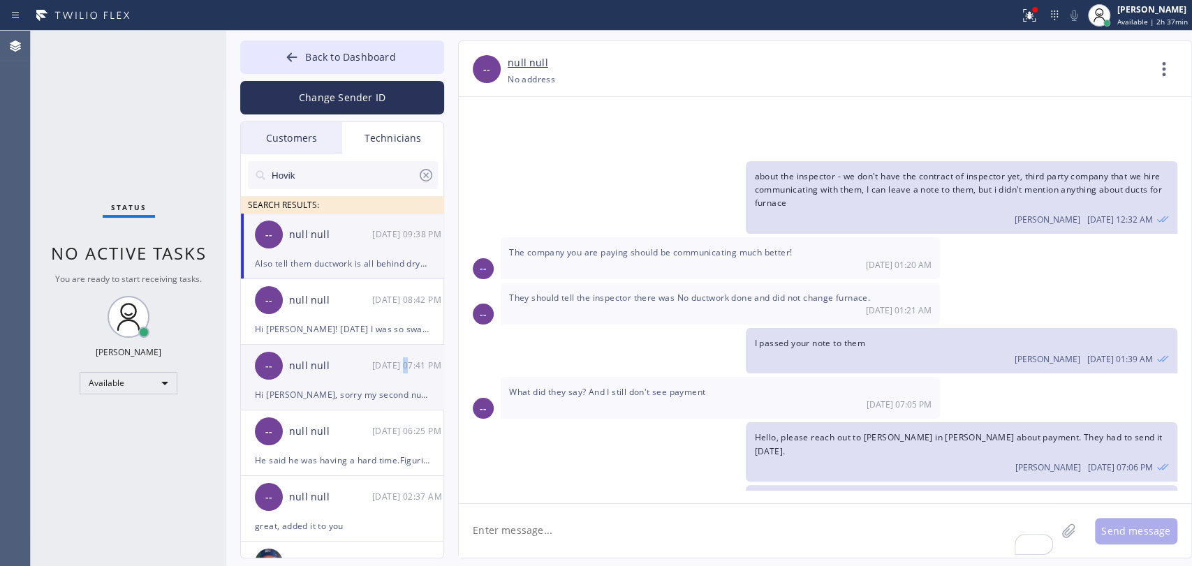
click at [405, 345] on div "-- null null 09/18 07:41 PM" at bounding box center [343, 366] width 204 height 42
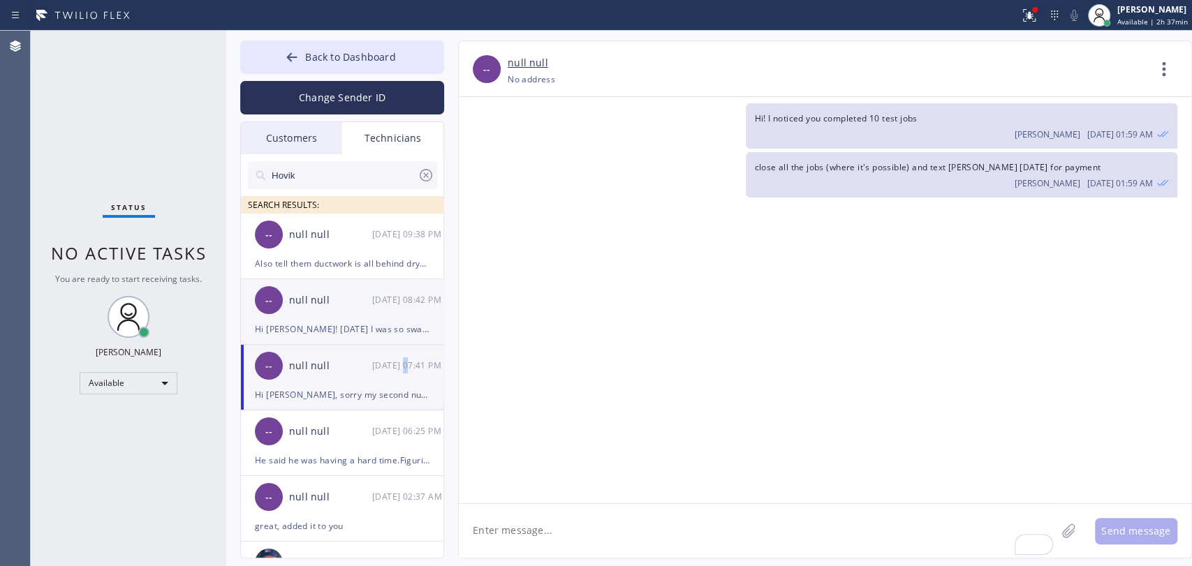
scroll to position [8350, 0]
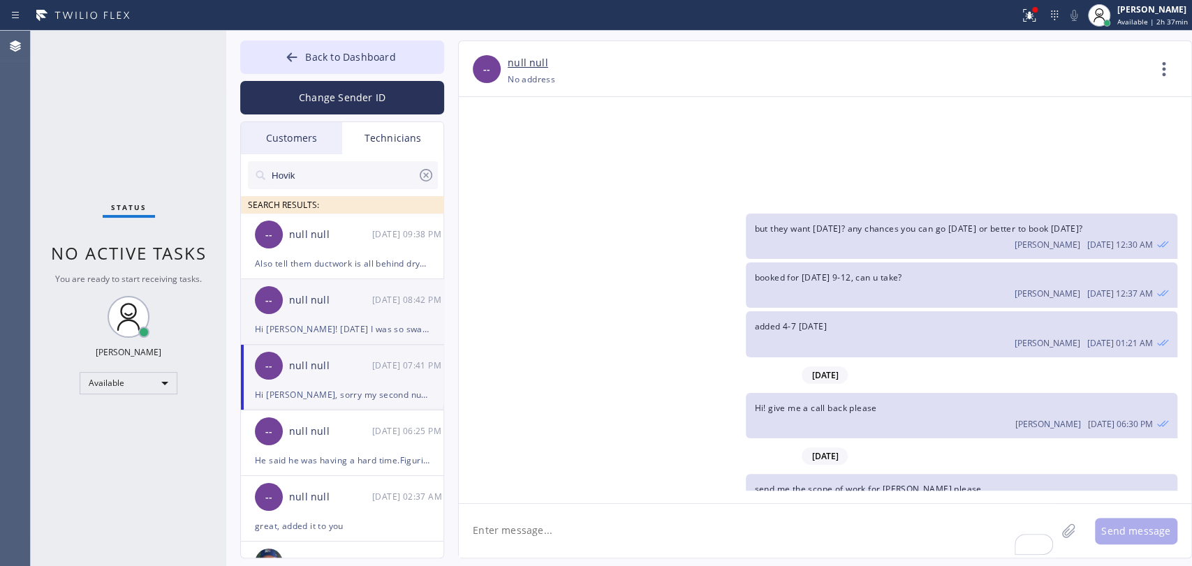
click at [404, 341] on li "-- null null 09/18 08:42 PM Hi Hovik! Yesterday I was so swamped with work that…" at bounding box center [343, 312] width 204 height 66
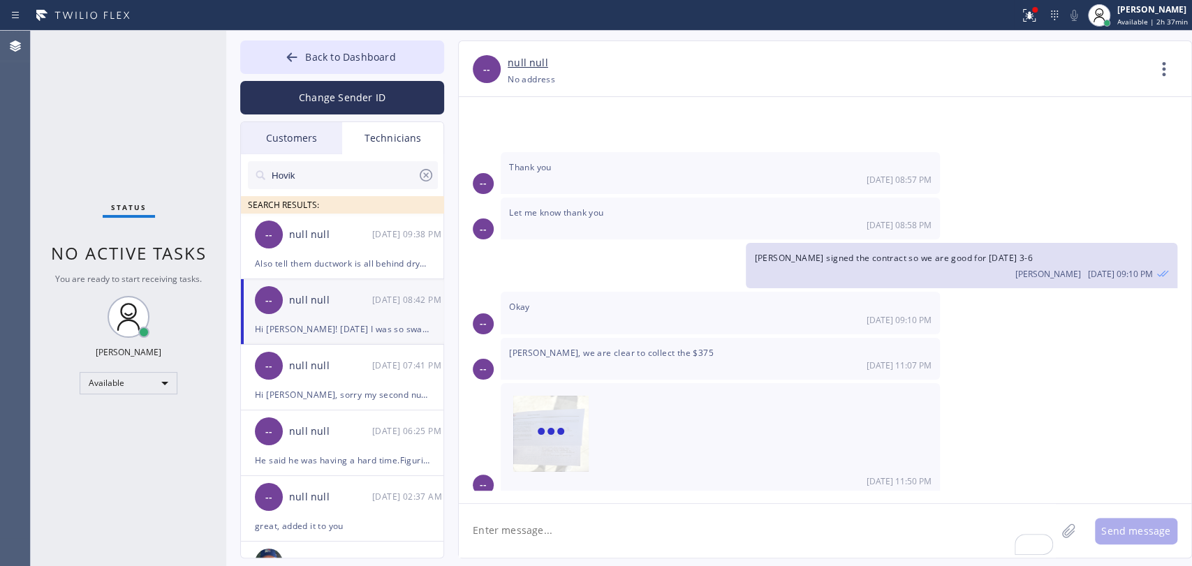
scroll to position [116063, 0]
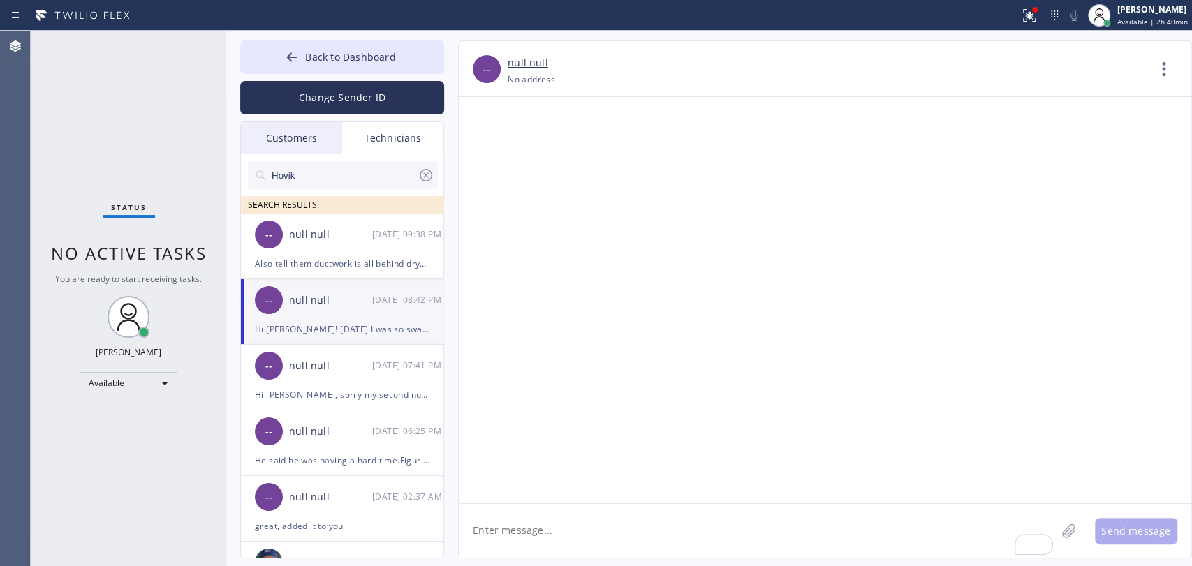
click at [307, 147] on div "Customers" at bounding box center [291, 138] width 101 height 32
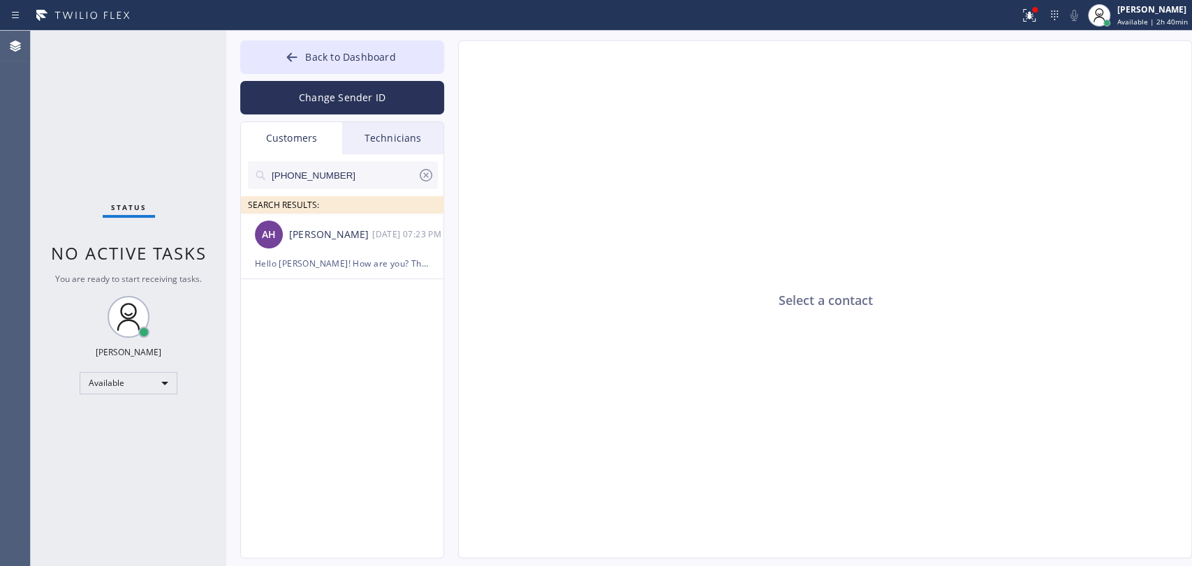
click at [290, 199] on span "SEARCH RESULTS:" at bounding box center [283, 205] width 71 height 12
click at [298, 240] on div "[PERSON_NAME]" at bounding box center [330, 235] width 83 height 16
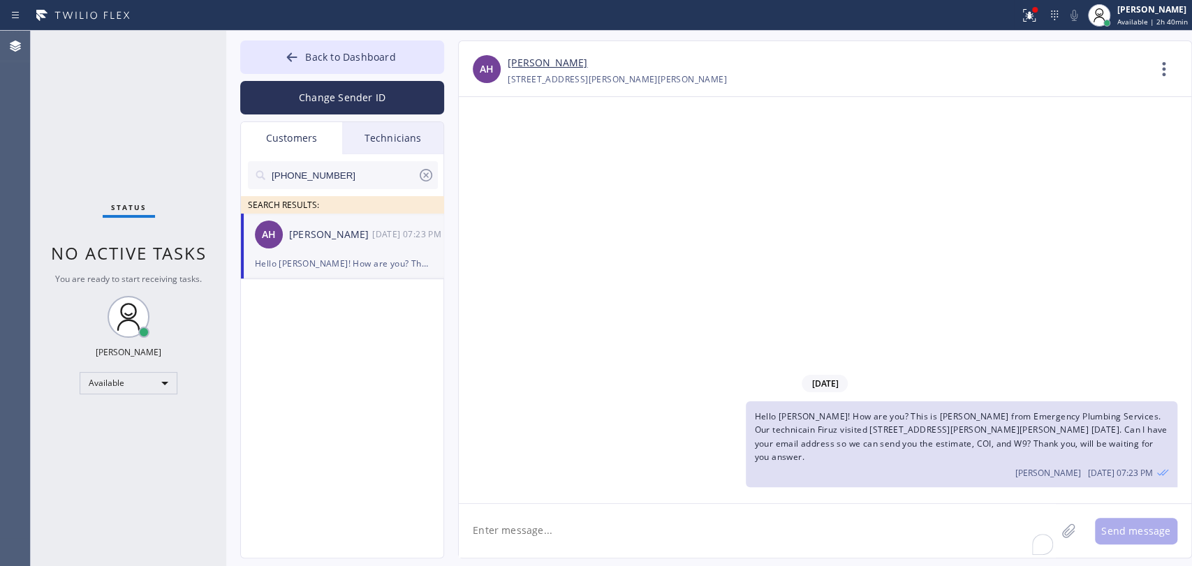
click at [523, 531] on textarea "To enrich screen reader interactions, please activate Accessibility in Grammarl…" at bounding box center [757, 531] width 597 height 54
type textarea "Firuz said that you prefer text instead of emails. I'll send the estimate to yo…"
click at [1122, 532] on button "Send message" at bounding box center [1136, 531] width 82 height 27
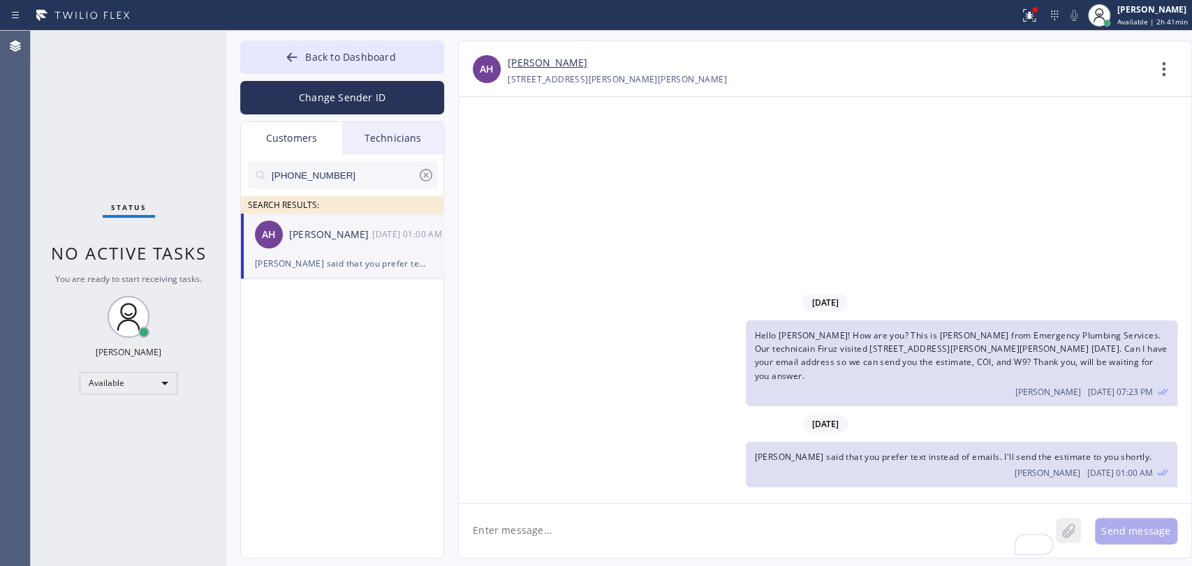
click at [1062, 528] on icon at bounding box center [1069, 530] width 14 height 17
click at [1106, 539] on button "Send message" at bounding box center [1136, 531] width 82 height 27
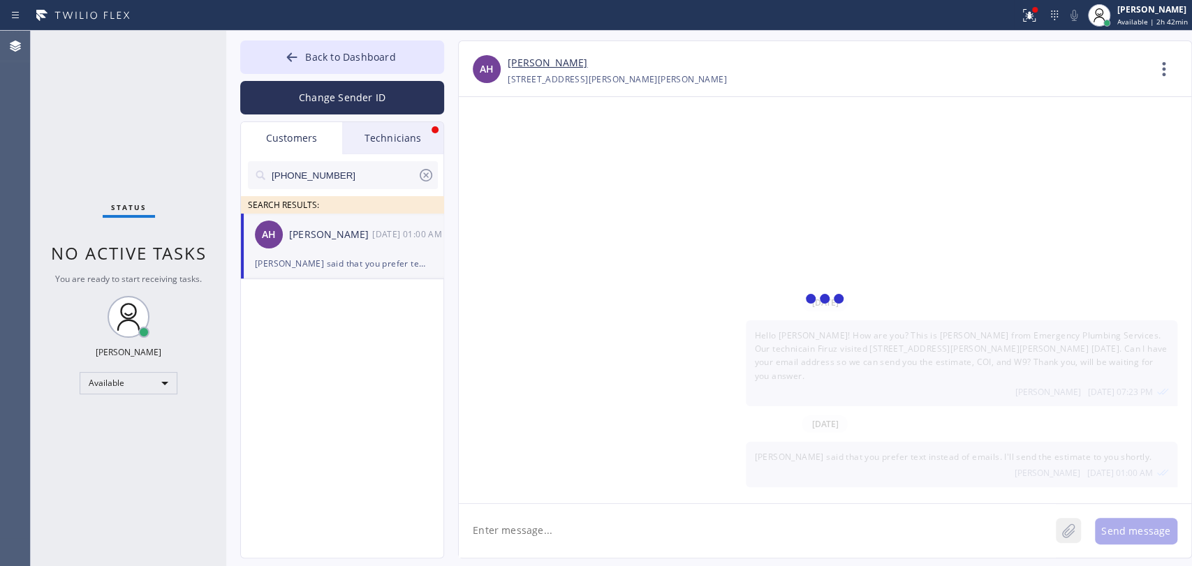
click at [1071, 538] on icon at bounding box center [1069, 530] width 14 height 17
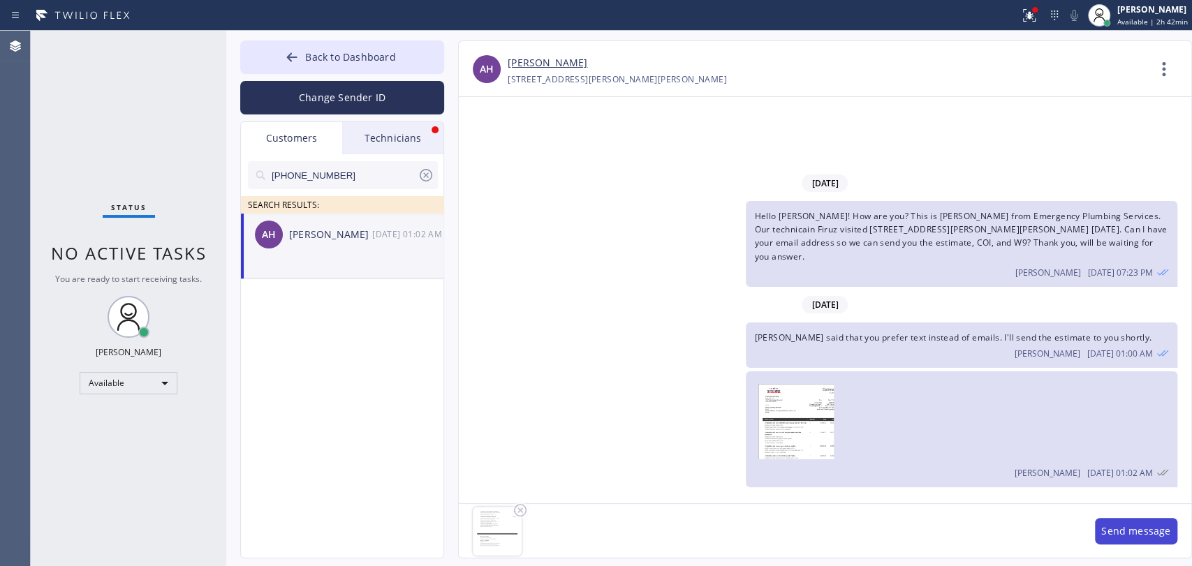
click at [1117, 538] on button "Send message" at bounding box center [1136, 531] width 82 height 27
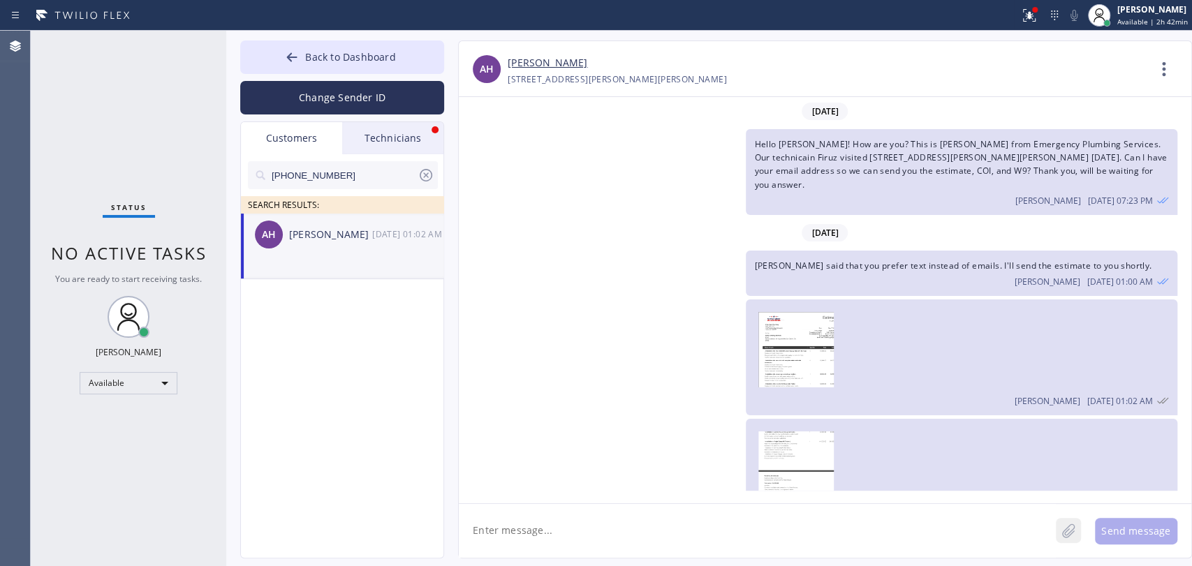
scroll to position [31, 0]
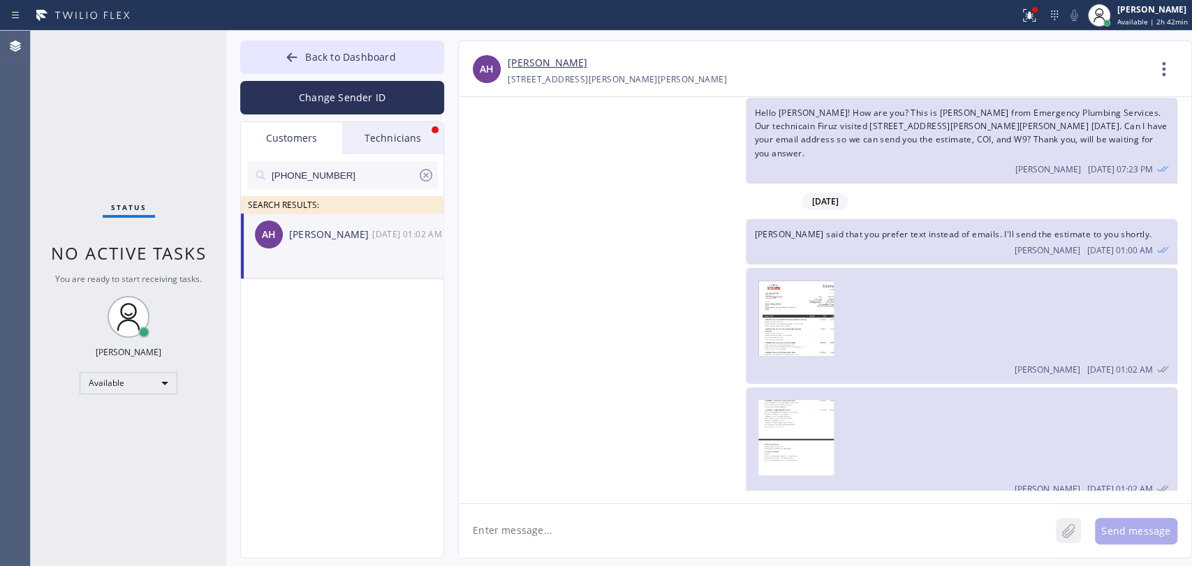
click at [1064, 522] on icon at bounding box center [1069, 530] width 14 height 17
click at [1125, 532] on button "Send message" at bounding box center [1136, 531] width 82 height 27
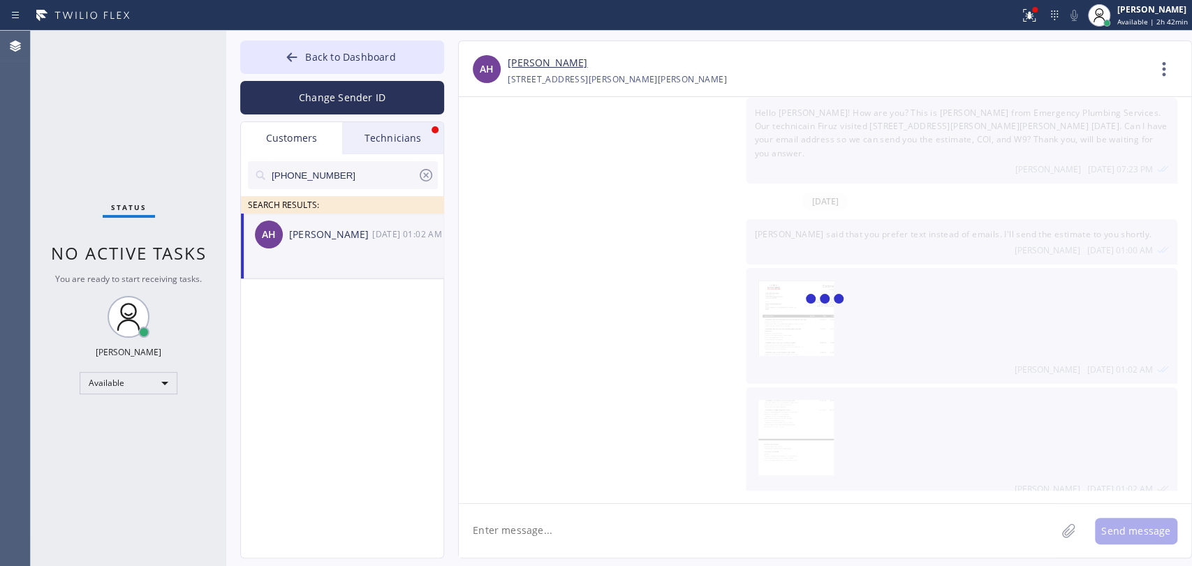
scroll to position [151, 0]
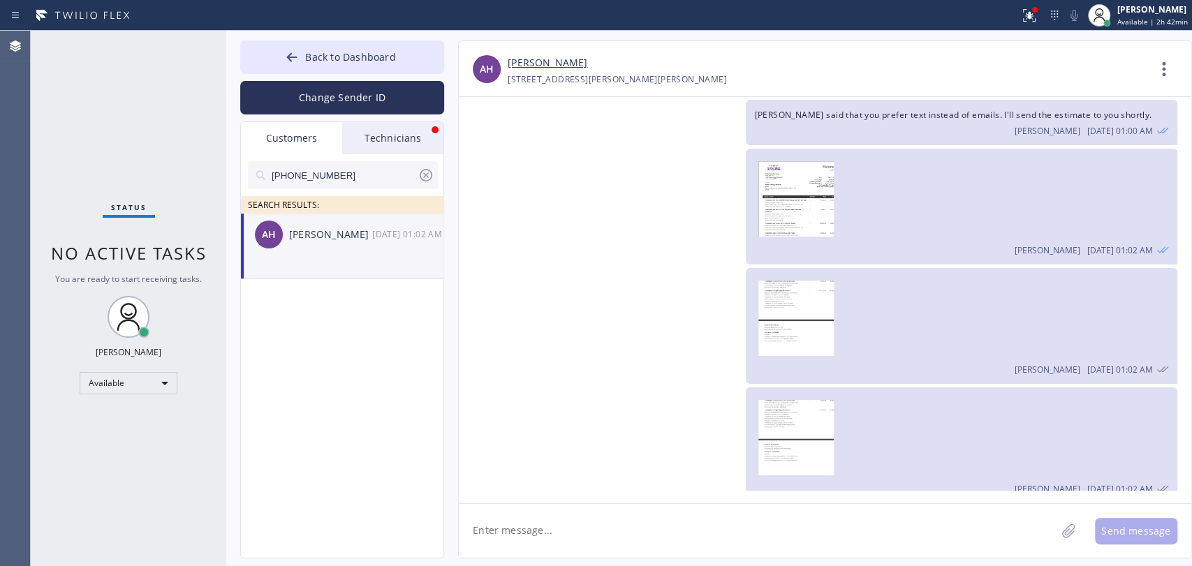
click at [427, 136] on div "Technicians" at bounding box center [392, 138] width 101 height 32
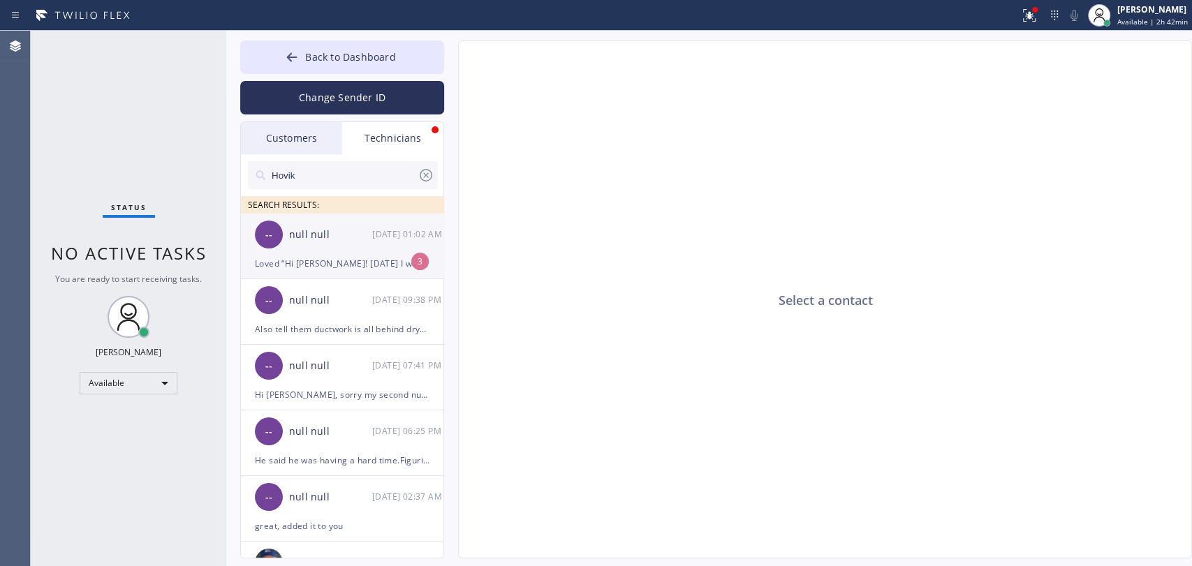
click at [364, 251] on div "-- null null 09/19 01:02 AM" at bounding box center [343, 235] width 204 height 42
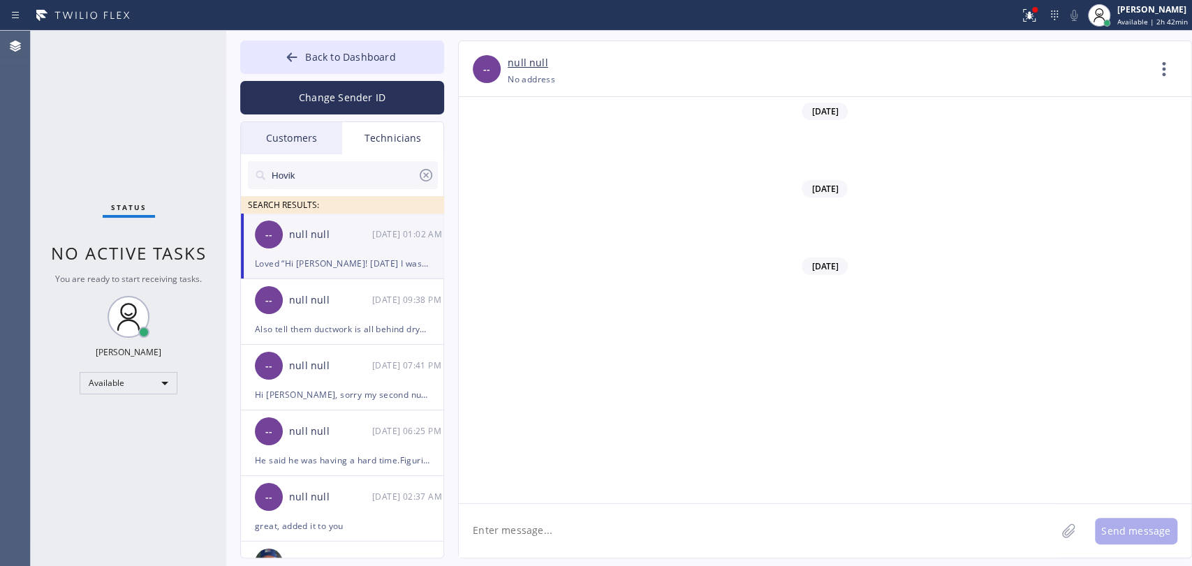
drag, startPoint x: 575, startPoint y: 525, endPoint x: 552, endPoint y: 386, distance: 140.9
click at [574, 525] on textarea at bounding box center [757, 531] width 597 height 54
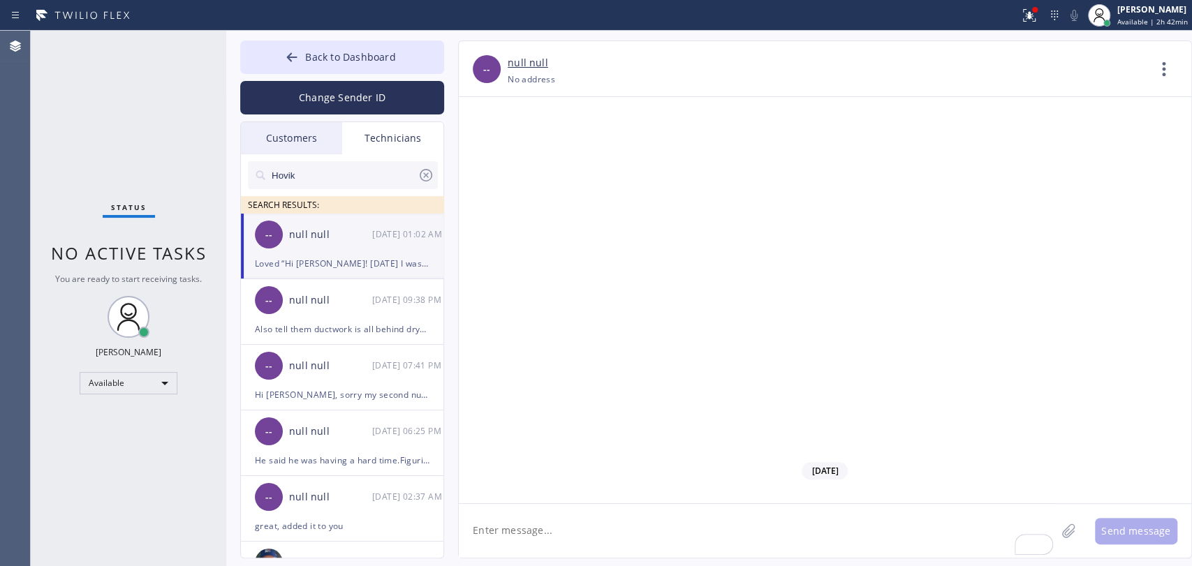
click at [457, 51] on div "-- null null +18189669606 Choose phone number +18189669606 No address Contact F…" at bounding box center [811, 300] width 734 height 518
click at [434, 54] on button "Back to Dashboard" at bounding box center [342, 58] width 204 height 34
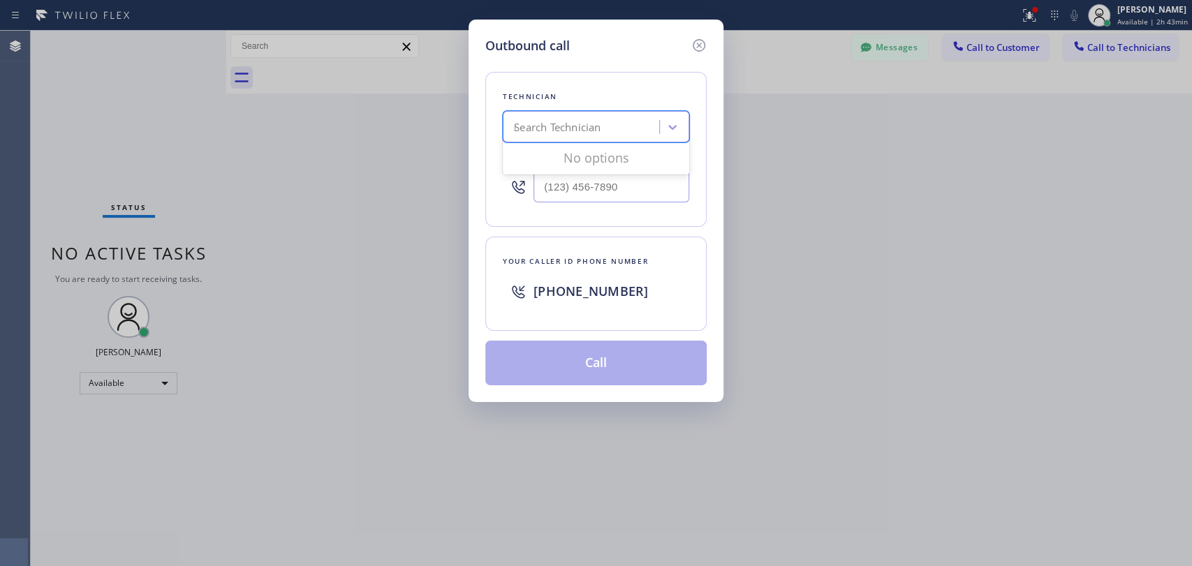
scroll to position [116229, 0]
type input "[PERSON_NAME]"
click at [539, 160] on div "[PERSON_NAME]" at bounding box center [596, 156] width 186 height 25
type input "[PHONE_NUMBER]"
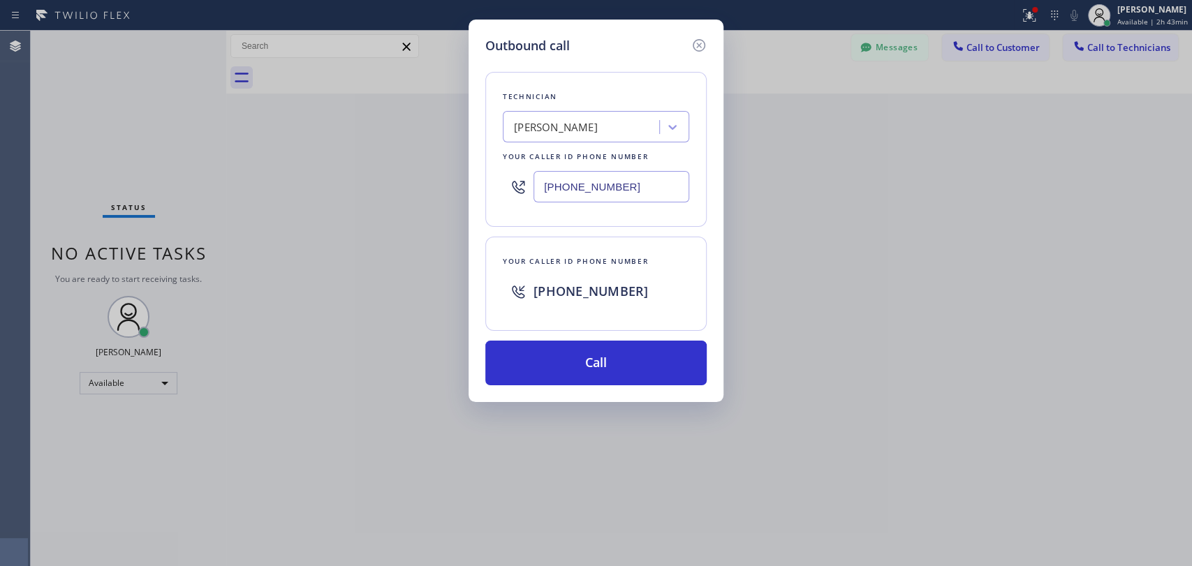
drag, startPoint x: 552, startPoint y: 360, endPoint x: 835, endPoint y: 1, distance: 457.1
click at [553, 361] on button "Call" at bounding box center [595, 363] width 221 height 45
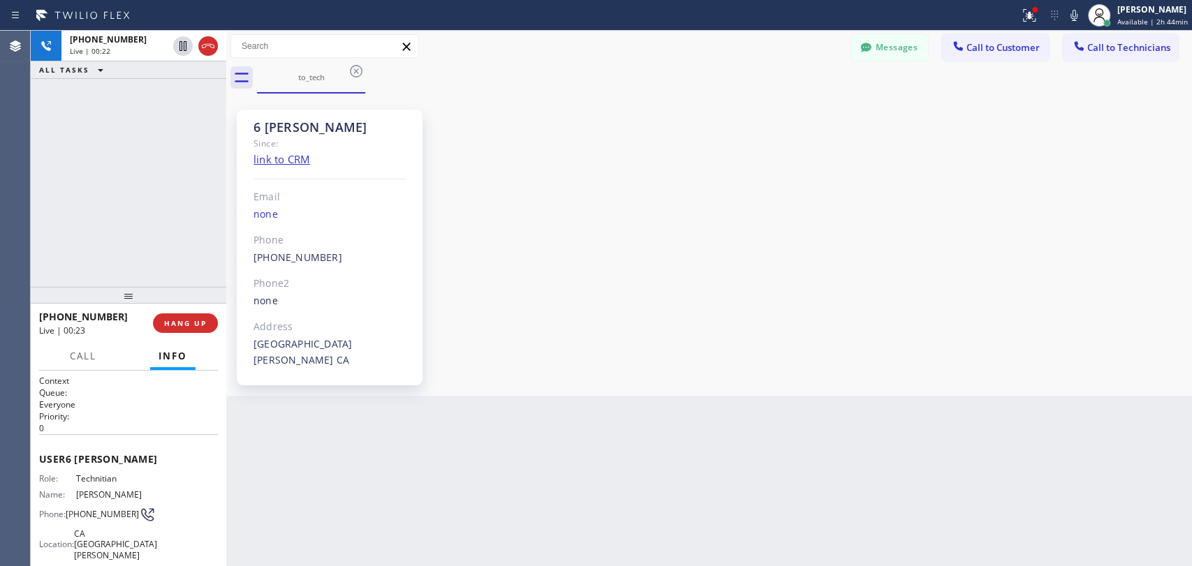
scroll to position [152479, 0]
click at [182, 323] on span "HANG UP" at bounding box center [185, 323] width 43 height 10
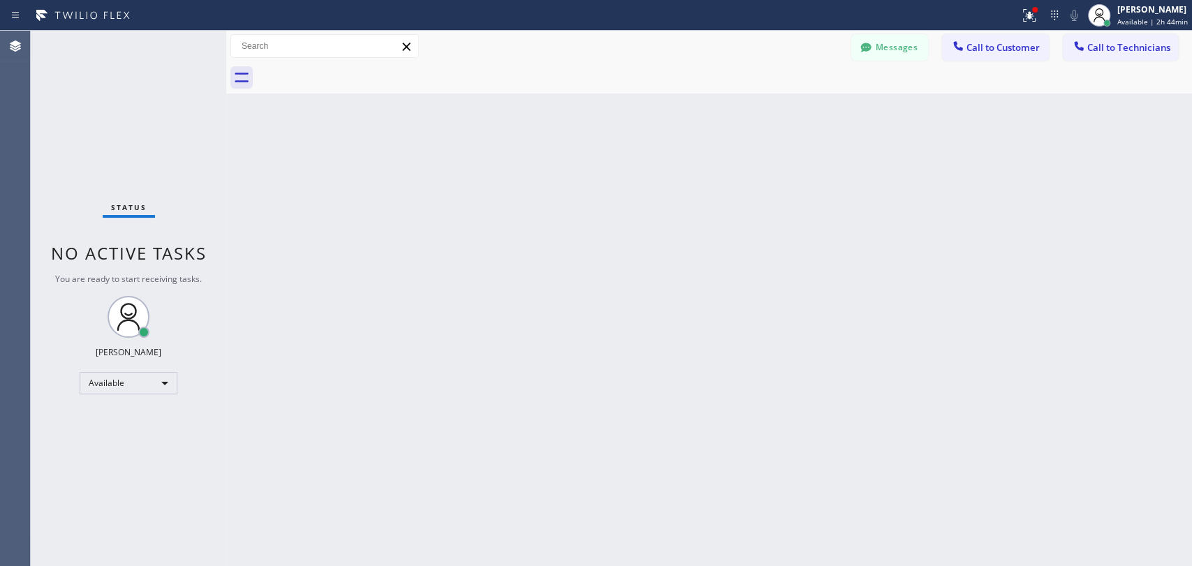
click at [920, 52] on button "Messages" at bounding box center [889, 47] width 77 height 27
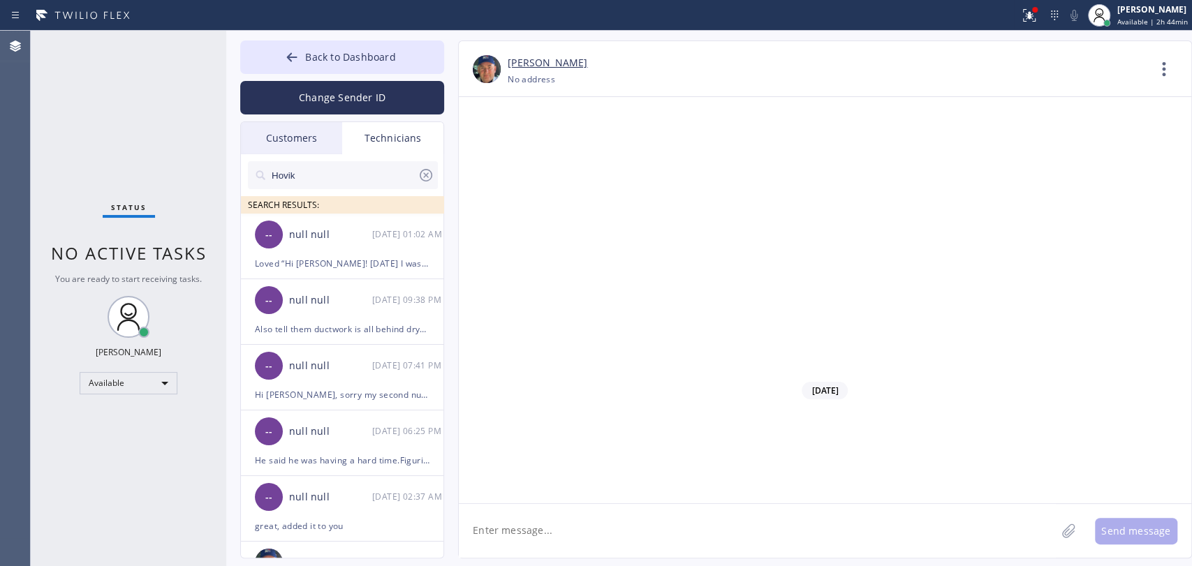
drag, startPoint x: 294, startPoint y: 147, endPoint x: 300, endPoint y: 166, distance: 20.3
click at [293, 147] on div "Customers" at bounding box center [291, 138] width 101 height 32
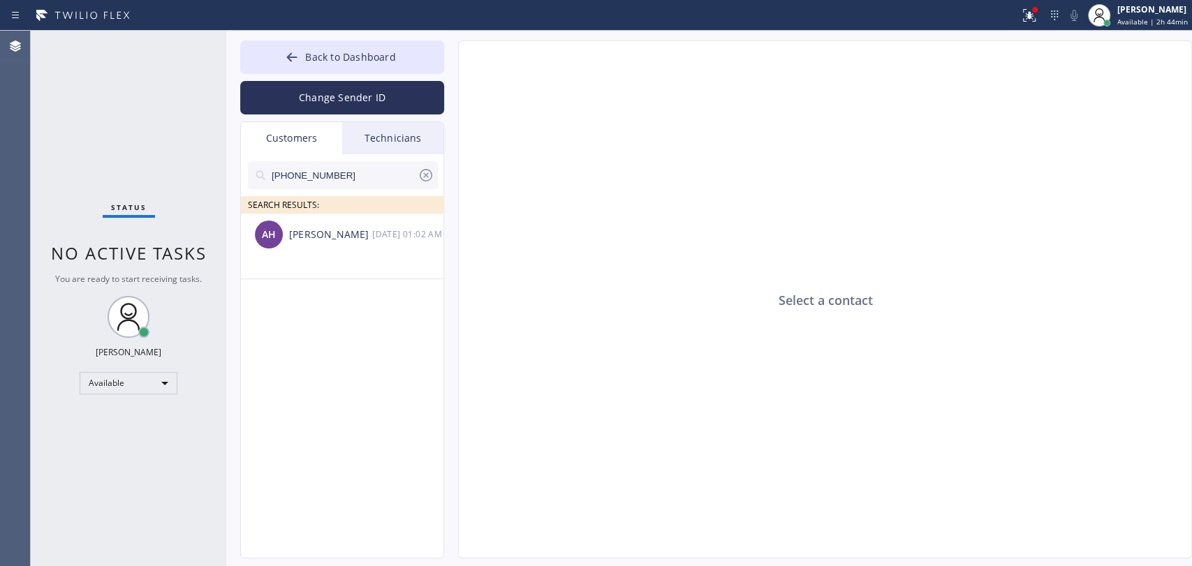
click at [303, 175] on input "[PHONE_NUMBER]" at bounding box center [343, 175] width 147 height 28
paste input "802-7151"
type input "[PHONE_NUMBER]"
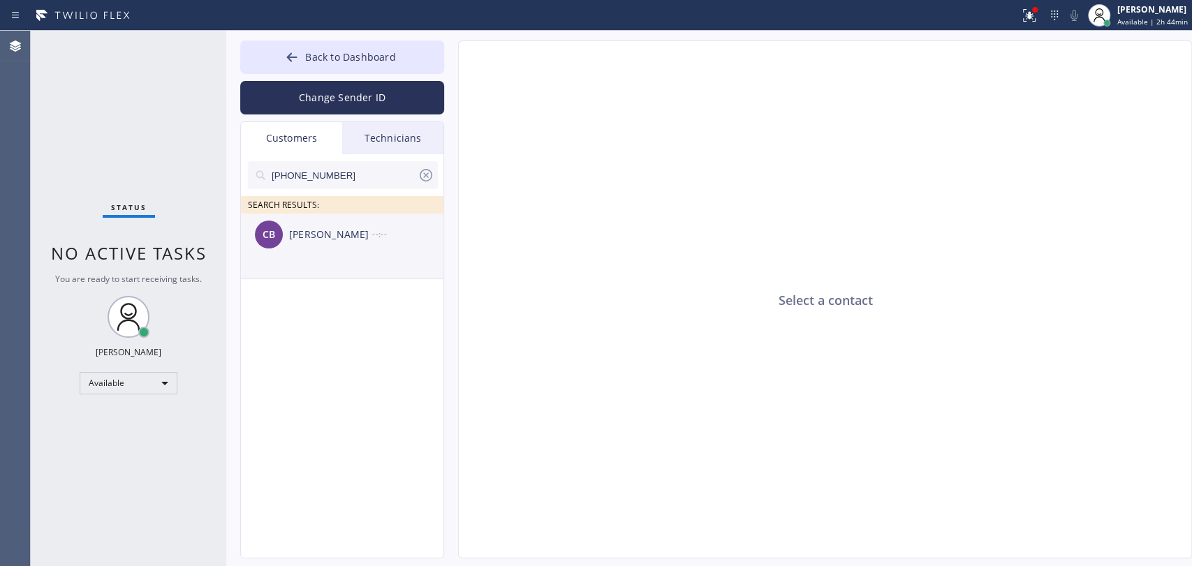
click at [304, 263] on li "CB [PERSON_NAME] --:--" at bounding box center [343, 247] width 204 height 66
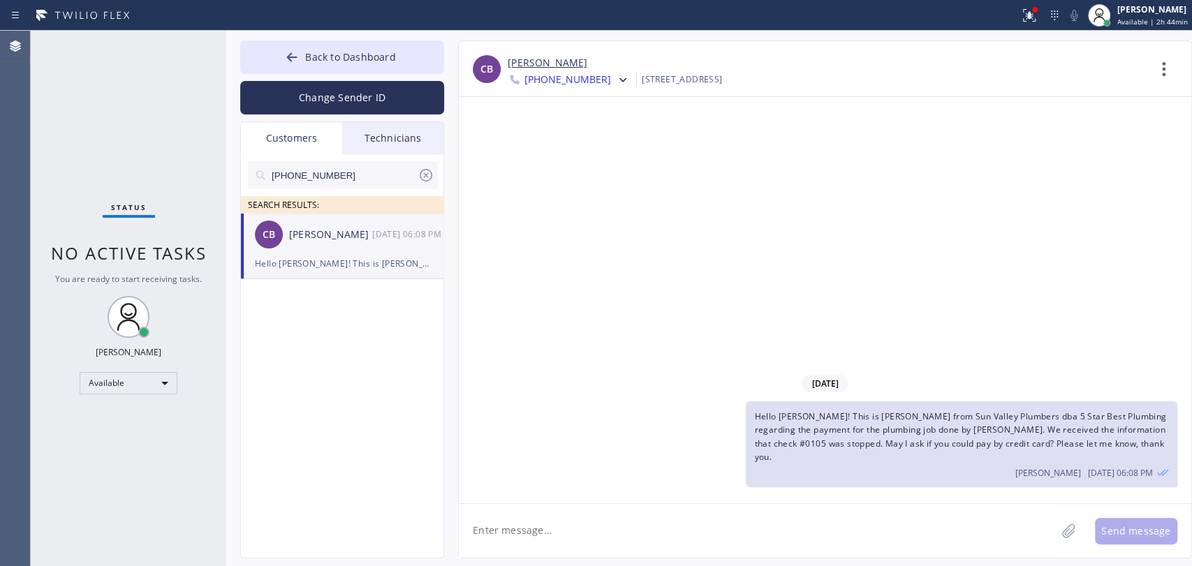
click at [570, 539] on textarea at bounding box center [757, 531] width 597 height 54
type textarea "He"
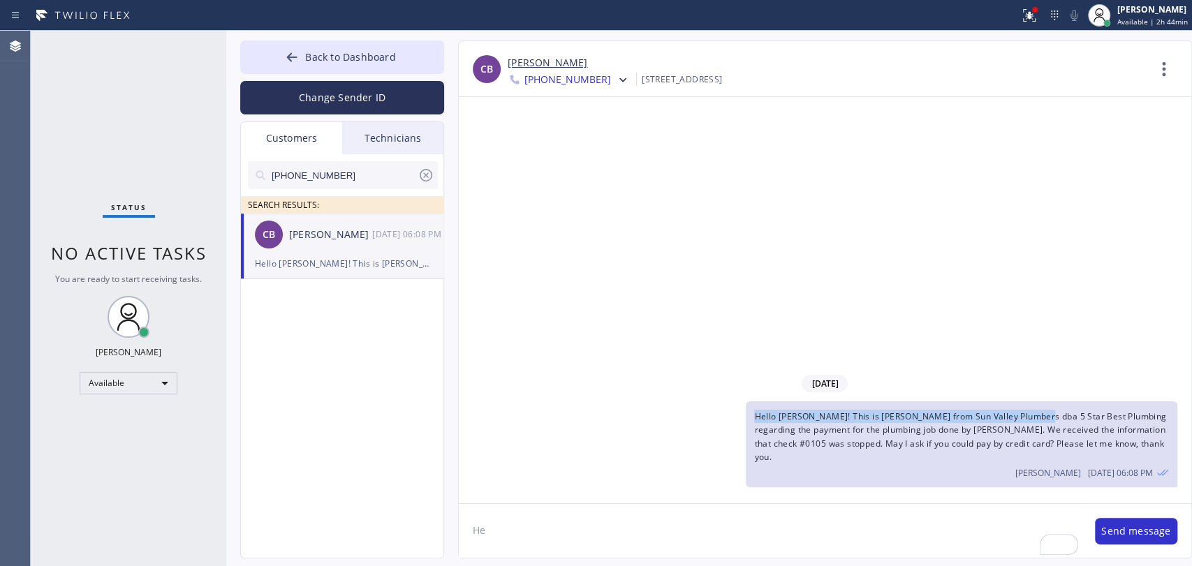
drag, startPoint x: 747, startPoint y: 427, endPoint x: 1032, endPoint y: 415, distance: 285.2
click at [1032, 415] on div "Hello [PERSON_NAME]! This is [PERSON_NAME] from Sun Valley Plumbers dba 5 Star …" at bounding box center [961, 445] width 431 height 86
click at [348, 45] on div "Back to Dashboard Change Sender ID Customers Technicians [PHONE_NUMBER] SEARCH …" at bounding box center [709, 299] width 966 height 536
click at [348, 52] on span "Back to Dashboard" at bounding box center [350, 56] width 90 height 13
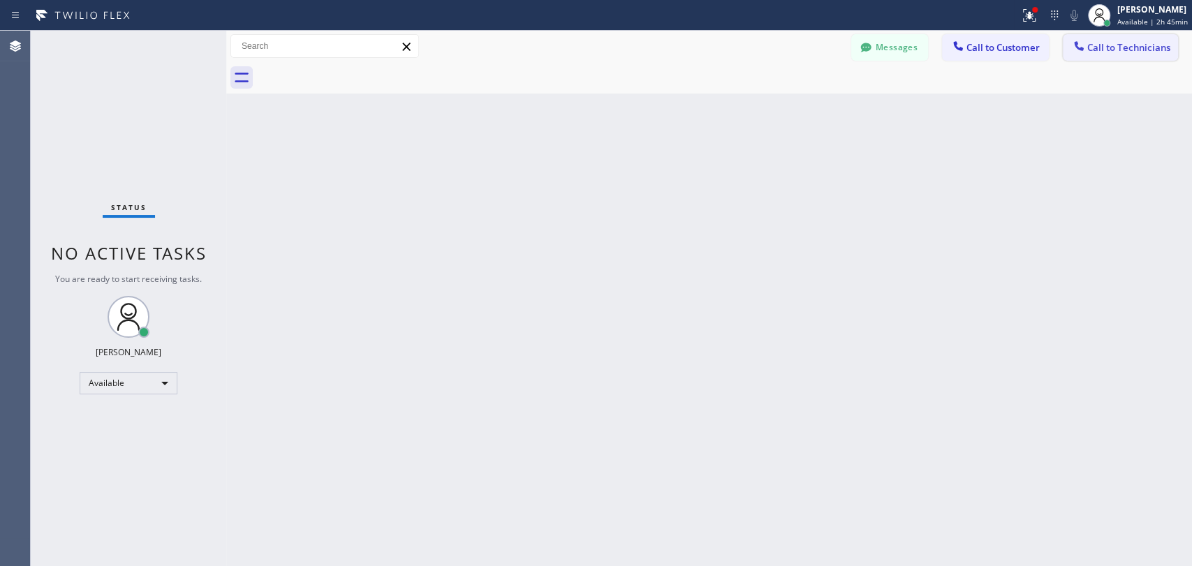
click at [1080, 59] on button "Call to Technicians" at bounding box center [1120, 47] width 115 height 27
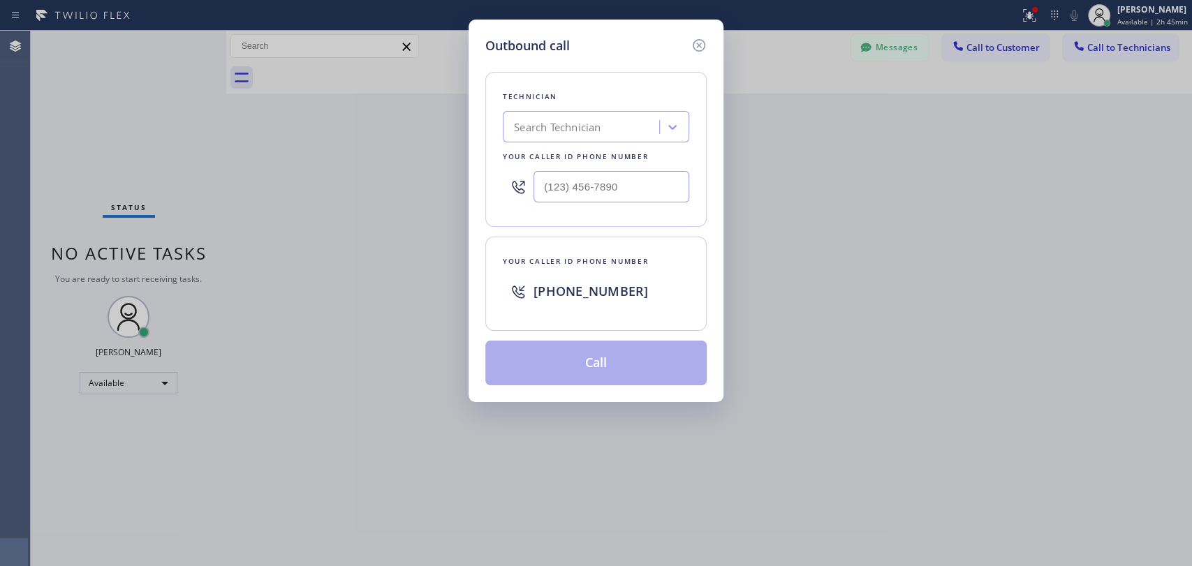
click at [592, 142] on div "Search Technician" at bounding box center [596, 126] width 186 height 31
type input "[PERSON_NAME]"
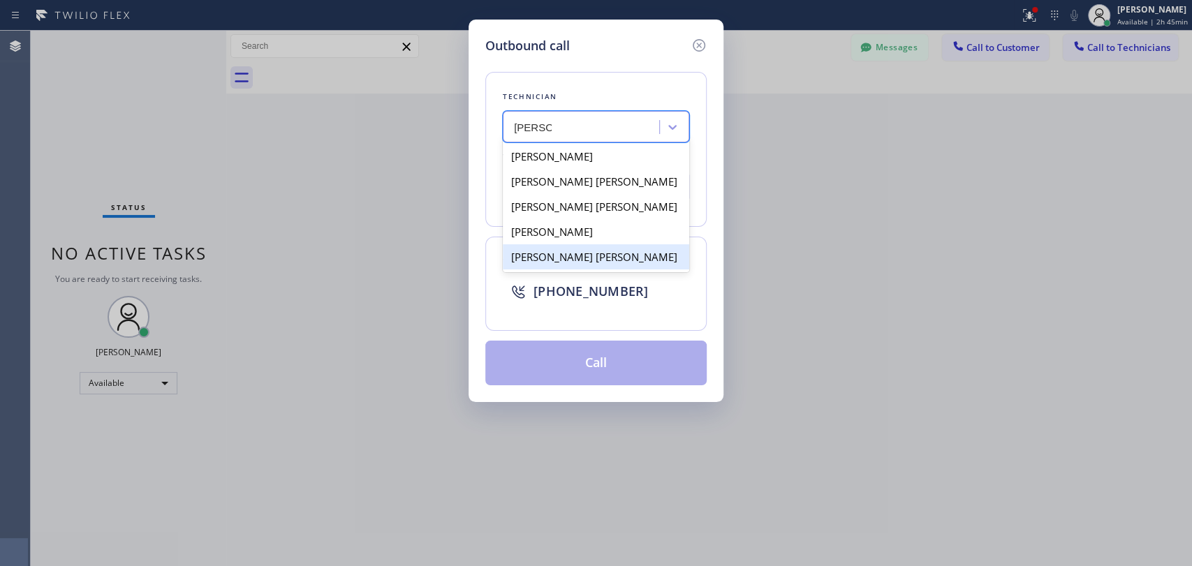
click at [546, 249] on div "[PERSON_NAME] [PERSON_NAME]" at bounding box center [596, 256] width 186 height 25
type input "[PHONE_NUMBER]"
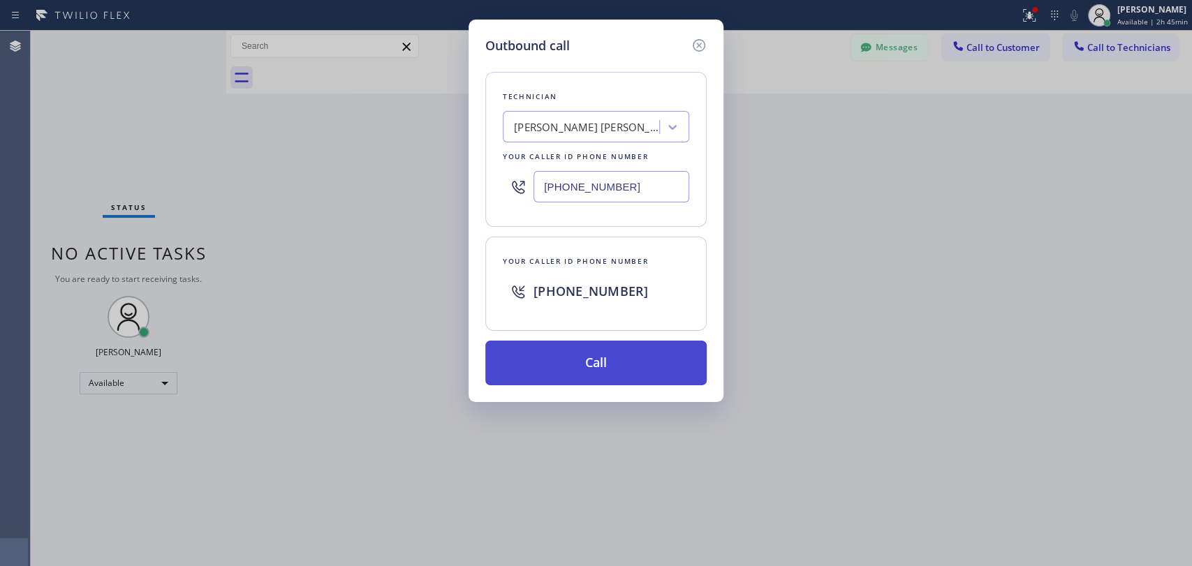
click at [555, 360] on button "Call" at bounding box center [595, 363] width 221 height 45
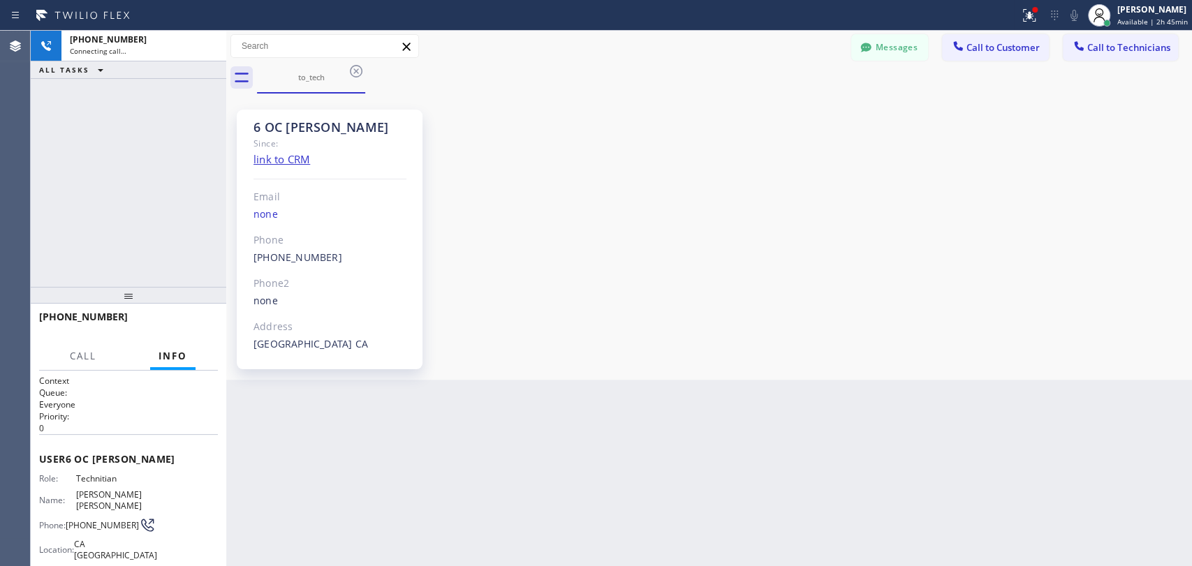
scroll to position [16078, 0]
click at [872, 47] on icon at bounding box center [866, 48] width 14 height 14
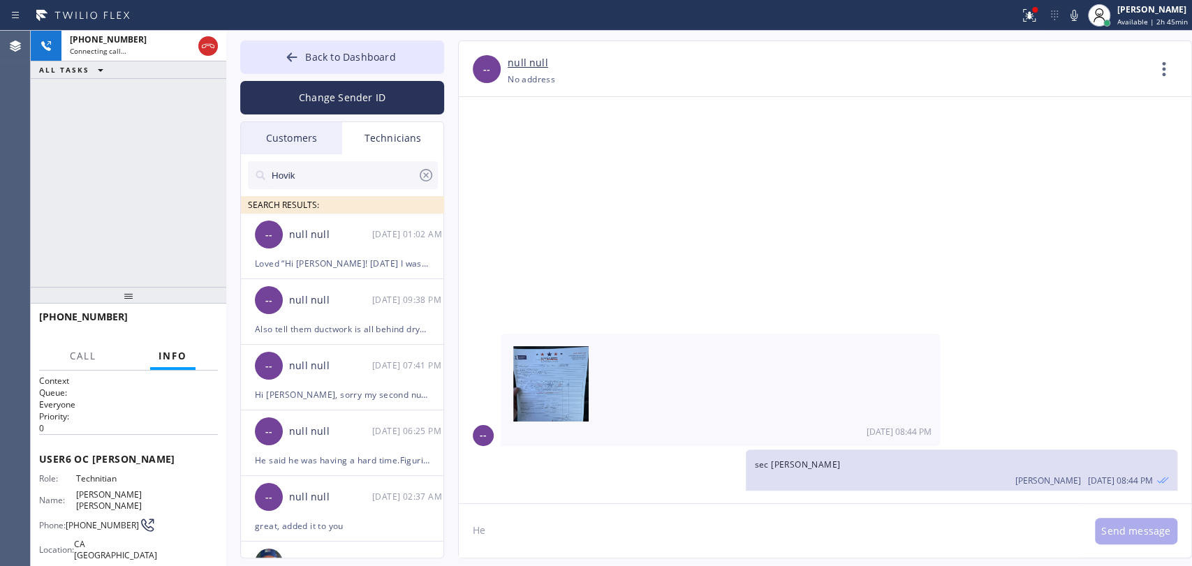
click at [311, 143] on div "Customers" at bounding box center [291, 138] width 101 height 32
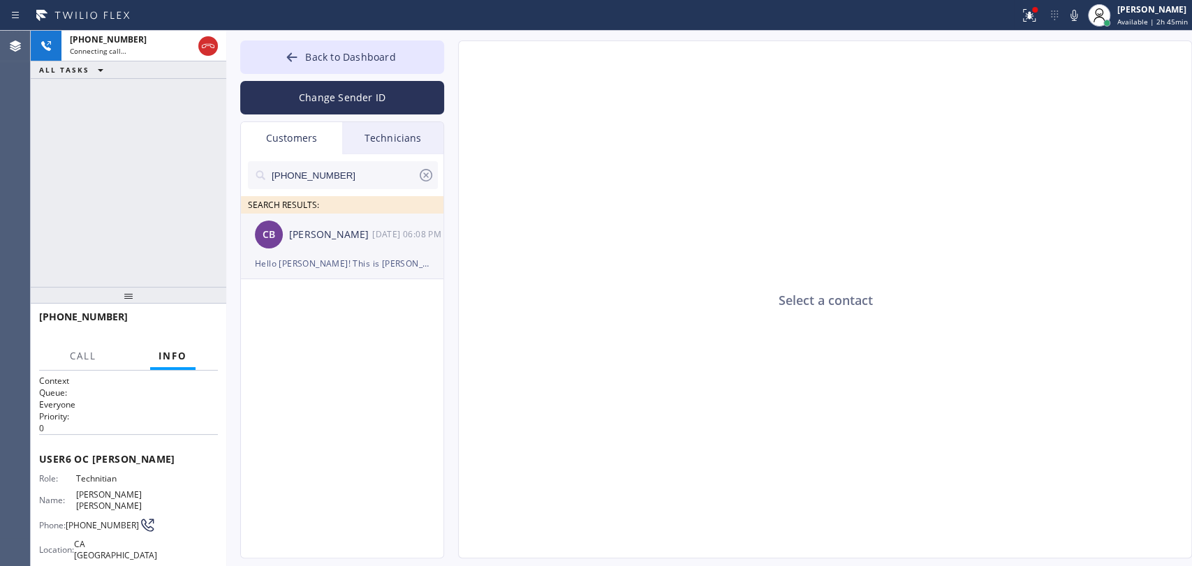
click at [314, 239] on div "[PERSON_NAME]" at bounding box center [330, 235] width 83 height 16
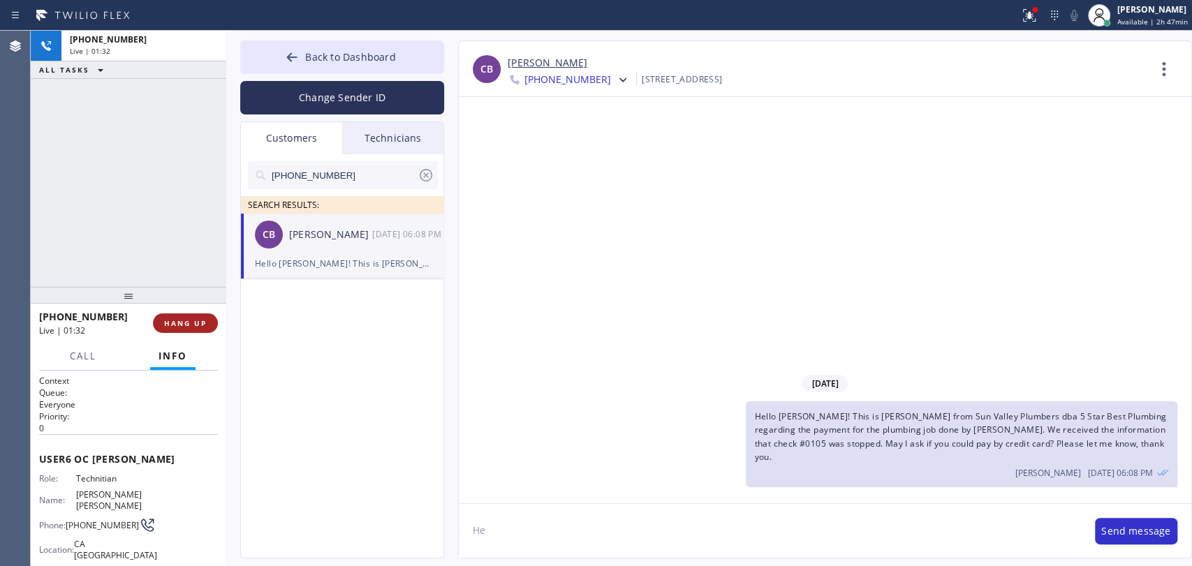
click at [193, 321] on span "HANG UP" at bounding box center [185, 323] width 43 height 10
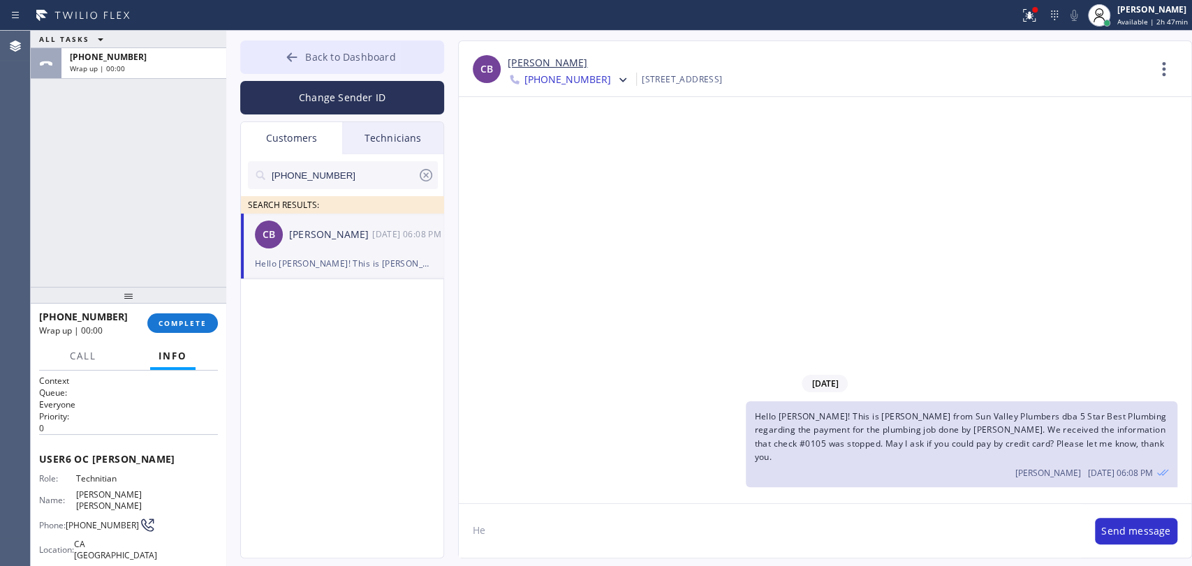
click at [339, 60] on span "Back to Dashboard" at bounding box center [350, 56] width 90 height 13
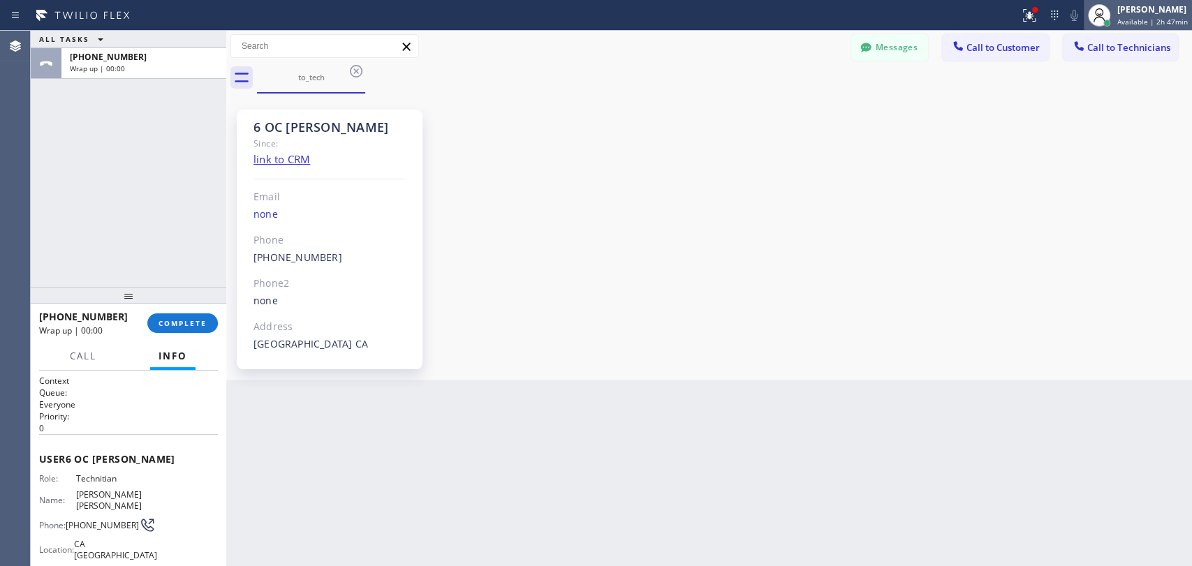
click at [1179, 17] on span "Available | 2h 47min" at bounding box center [1152, 22] width 71 height 10
click at [872, 123] on div "6 OC [PERSON_NAME] Since: link to CRM Email none Phone [PHONE_NUMBER] Outbound …" at bounding box center [709, 236] width 959 height 279
click at [1116, 40] on button "Call to Technicians" at bounding box center [1120, 47] width 115 height 27
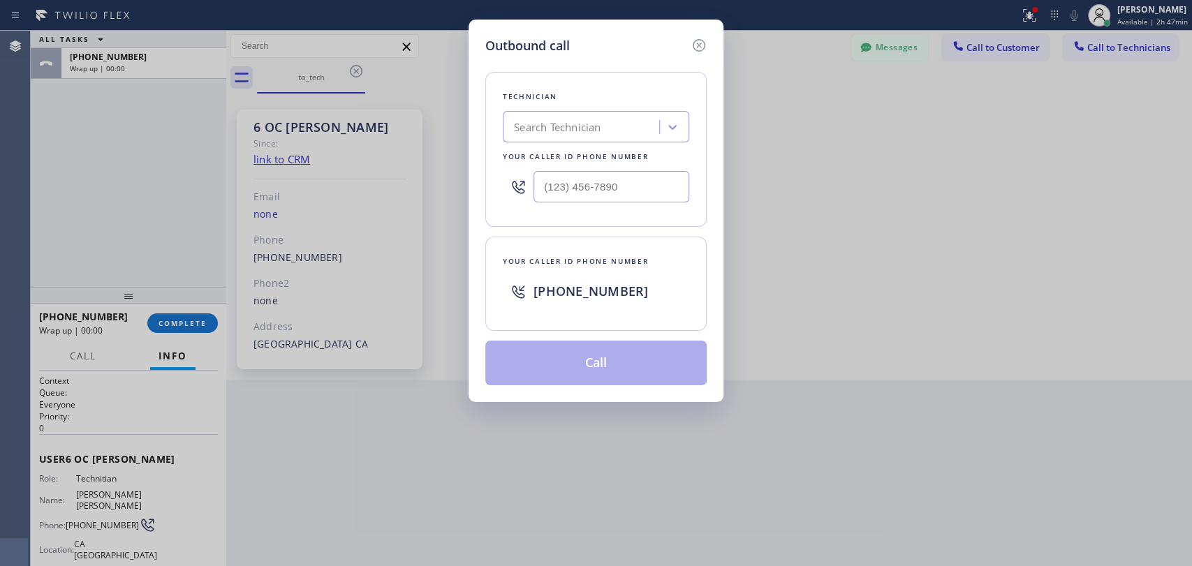
click at [483, 155] on div "Outbound call Technician Search Technician Your caller id phone number Your cal…" at bounding box center [596, 211] width 255 height 383
click at [590, 129] on div "Search Technician" at bounding box center [557, 127] width 87 height 16
type input "anndrew"
click at [585, 132] on div "Search Technician" at bounding box center [557, 127] width 87 height 16
type input "M"
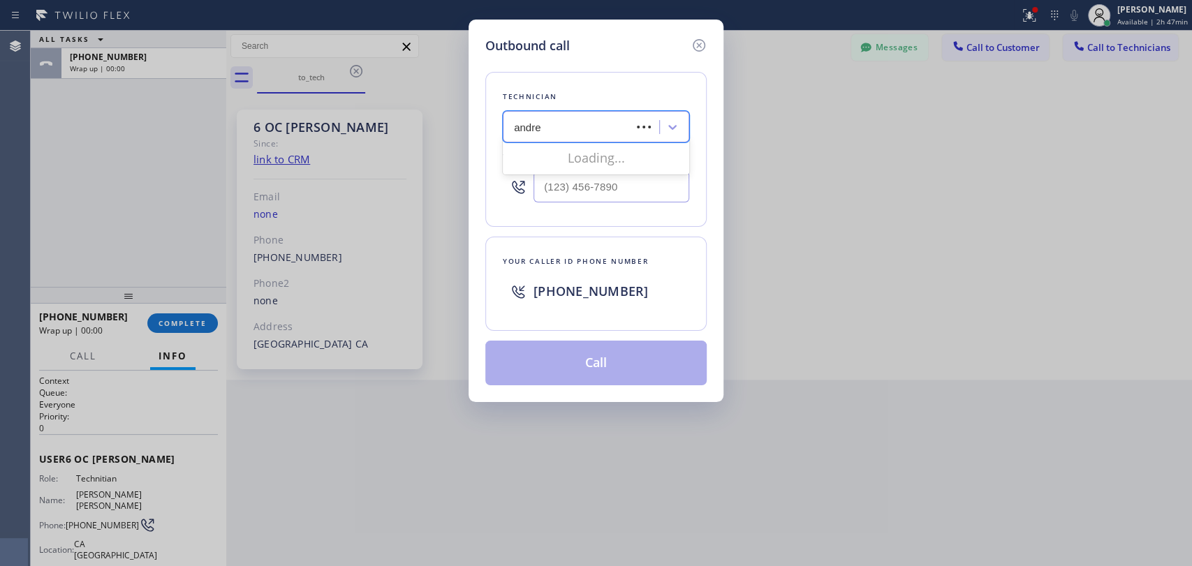
type input "[PERSON_NAME]"
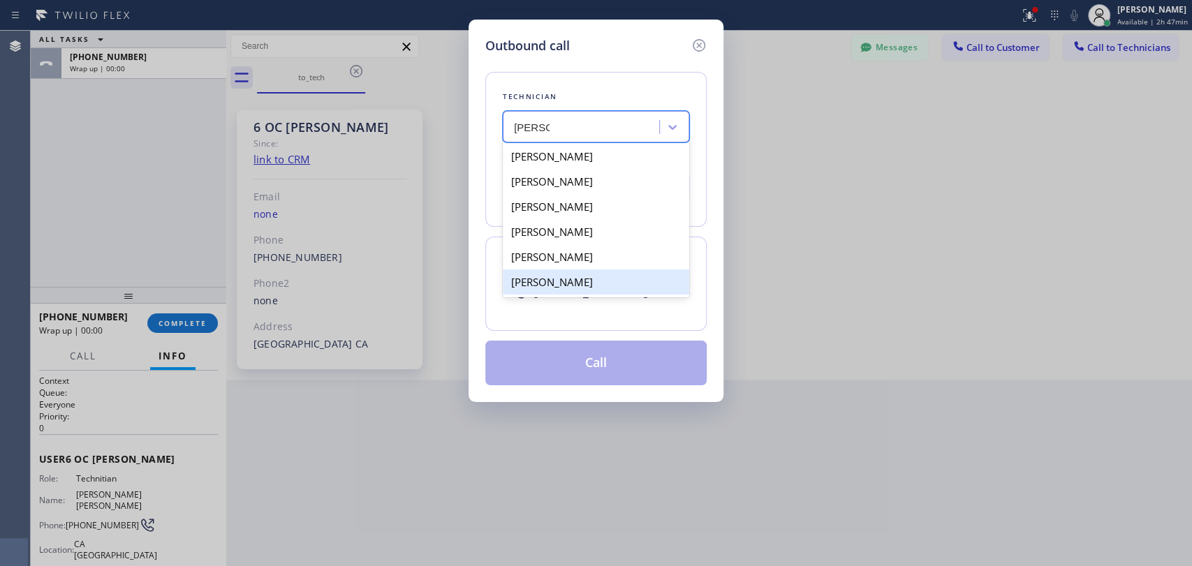
click at [597, 285] on div "[PERSON_NAME]" at bounding box center [596, 282] width 186 height 25
type input "[PHONE_NUMBER]"
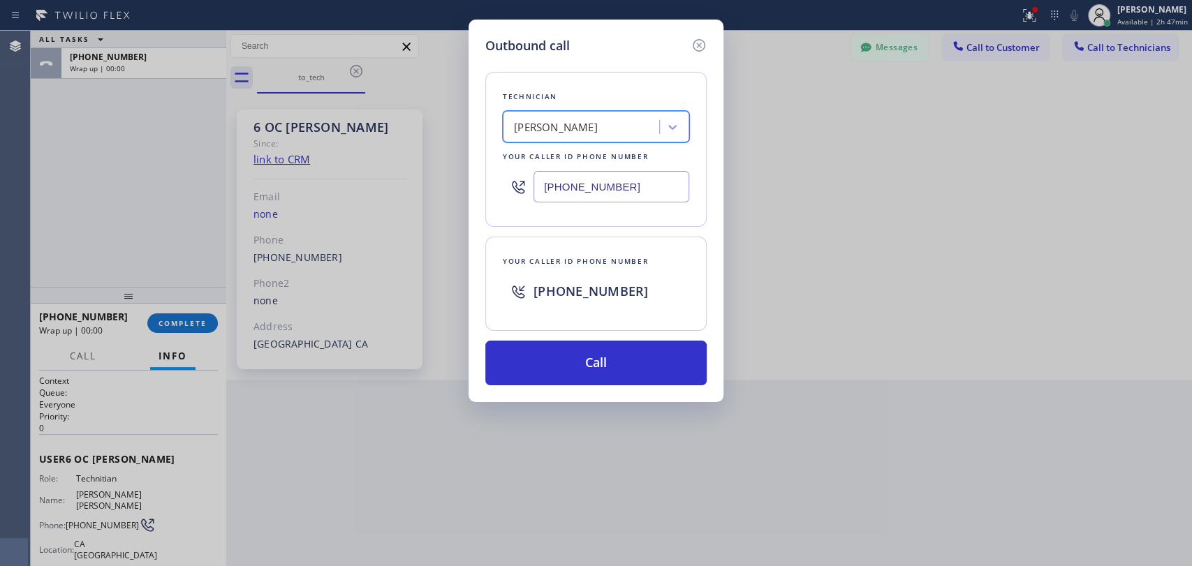
click at [582, 335] on div "Technician option [PERSON_NAME], selected. 6 results available. Select is focus…" at bounding box center [595, 220] width 221 height 330
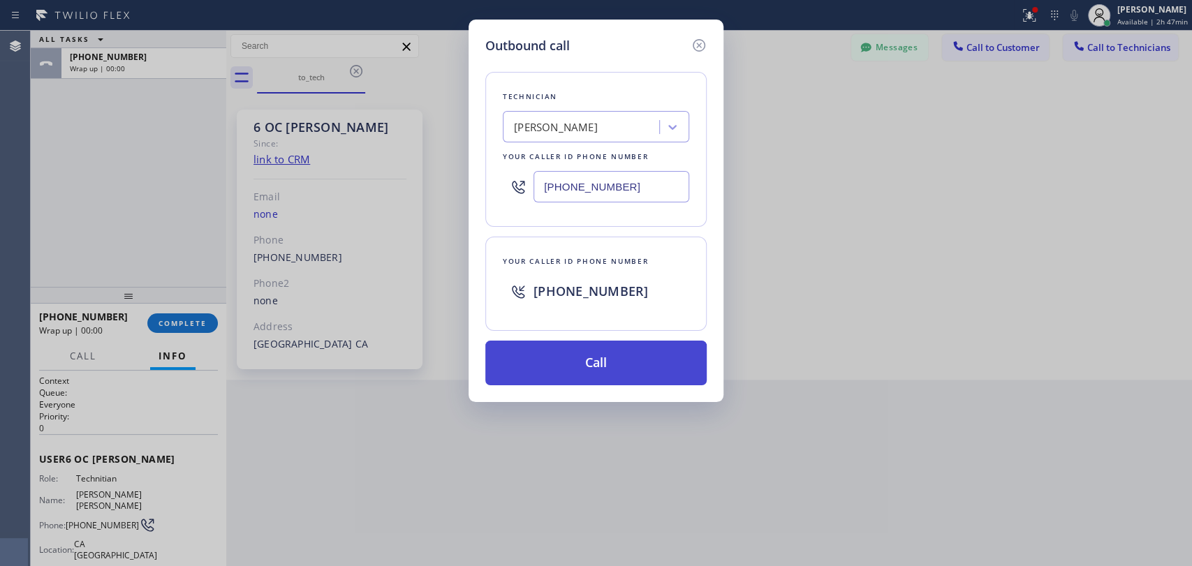
click at [578, 350] on button "Call" at bounding box center [595, 363] width 221 height 45
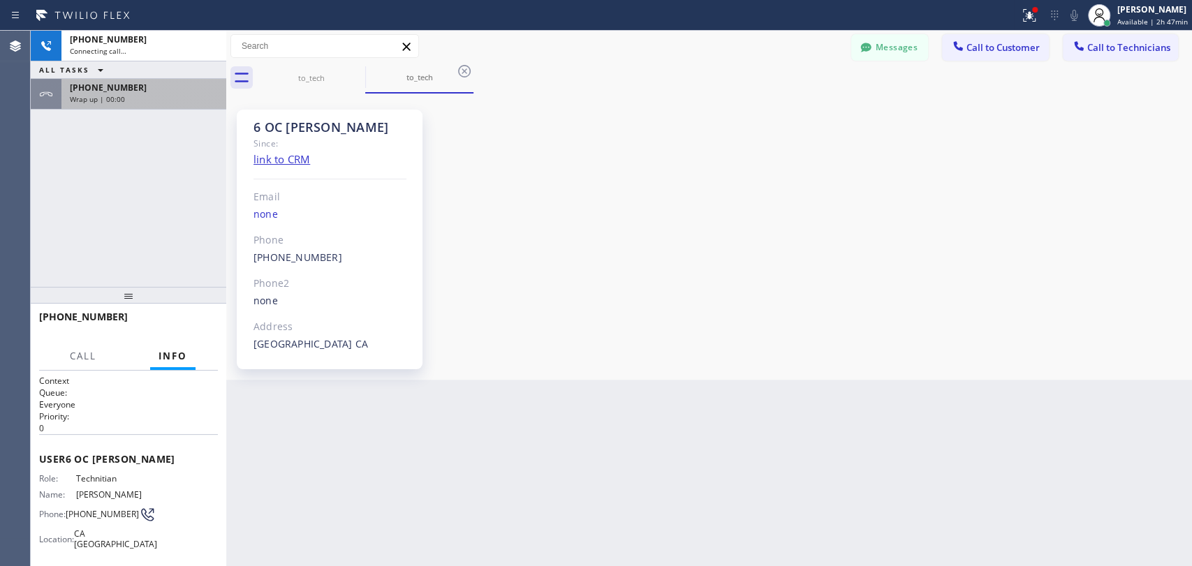
click at [119, 80] on div "[PHONE_NUMBER] Wrap up | 00:00" at bounding box center [140, 94] width 159 height 31
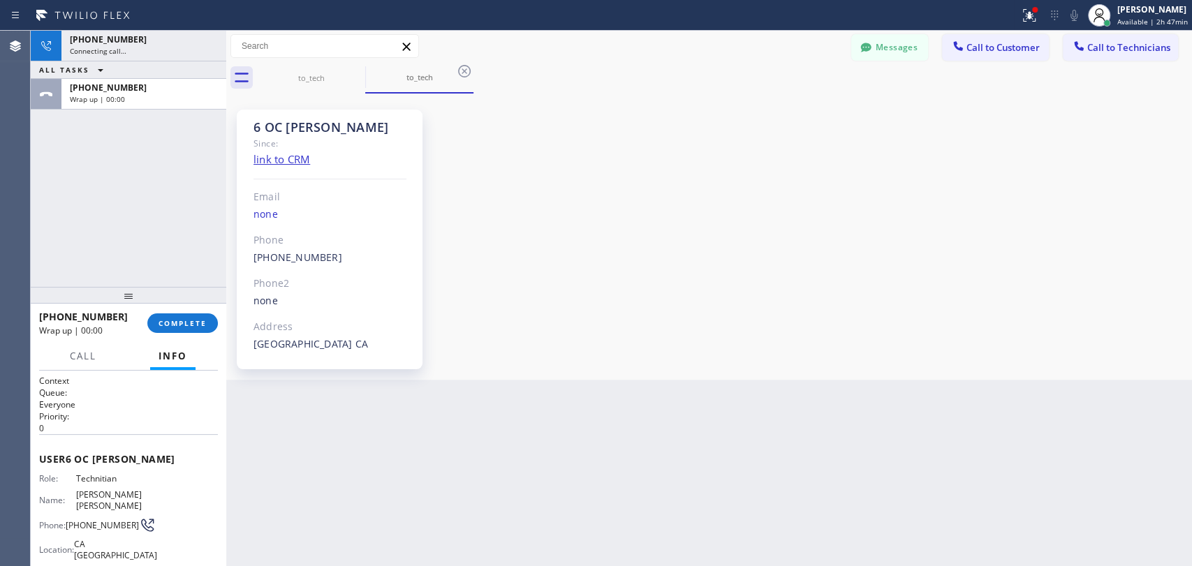
scroll to position [5359, 0]
click at [173, 313] on div "[PHONE_NUMBER] Wrap up | 00:00 COMPLETE" at bounding box center [128, 323] width 179 height 36
click at [178, 331] on button "COMPLETE" at bounding box center [182, 324] width 71 height 20
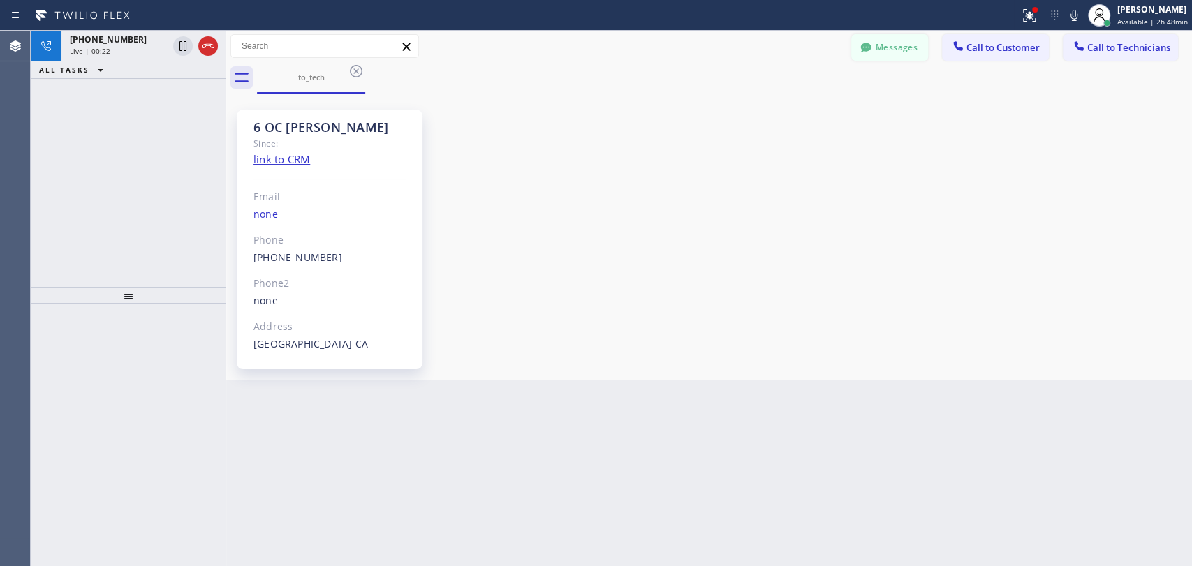
click at [898, 50] on button "Messages" at bounding box center [889, 47] width 77 height 27
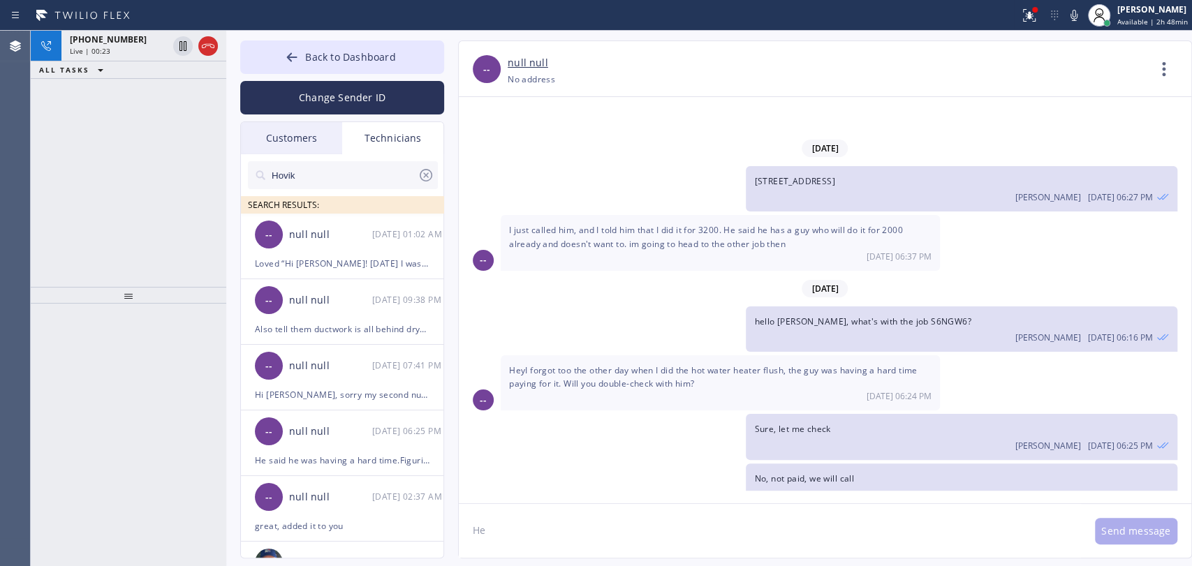
click at [304, 181] on input "Hovik" at bounding box center [343, 175] width 147 height 28
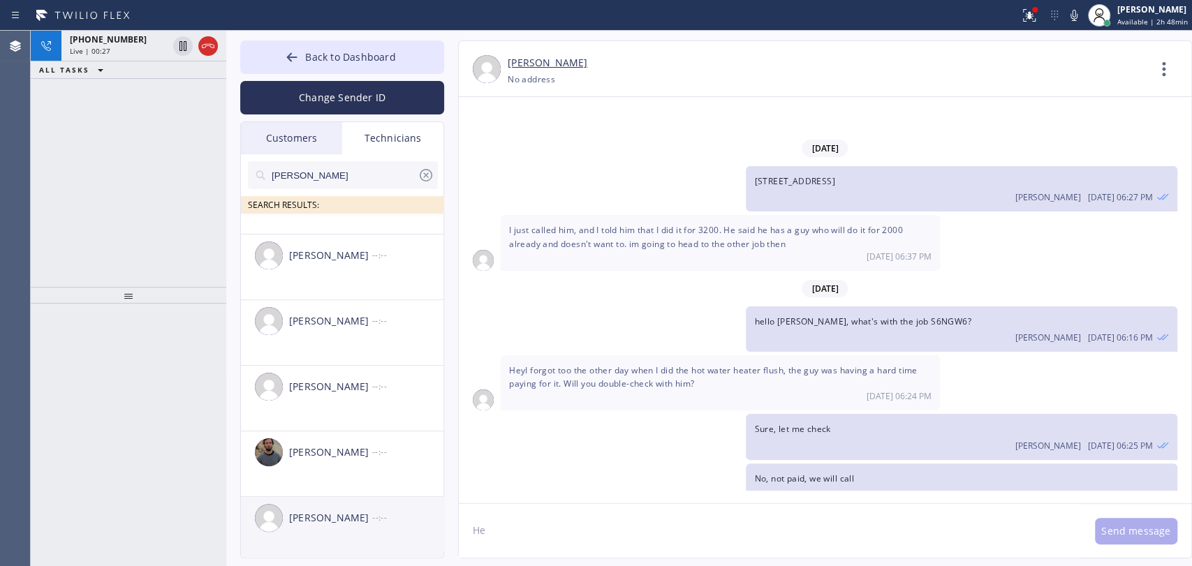
scroll to position [49, 0]
type input "[PERSON_NAME]"
click at [309, 527] on div "[PERSON_NAME] --:--" at bounding box center [343, 514] width 204 height 42
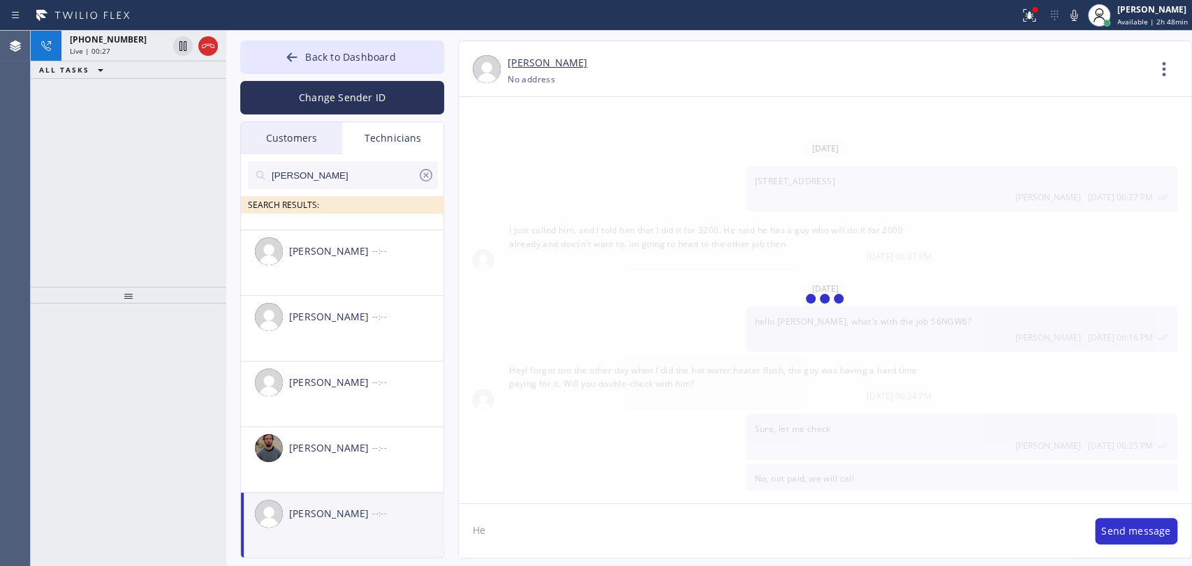
click at [521, 535] on textarea "He" at bounding box center [770, 531] width 622 height 54
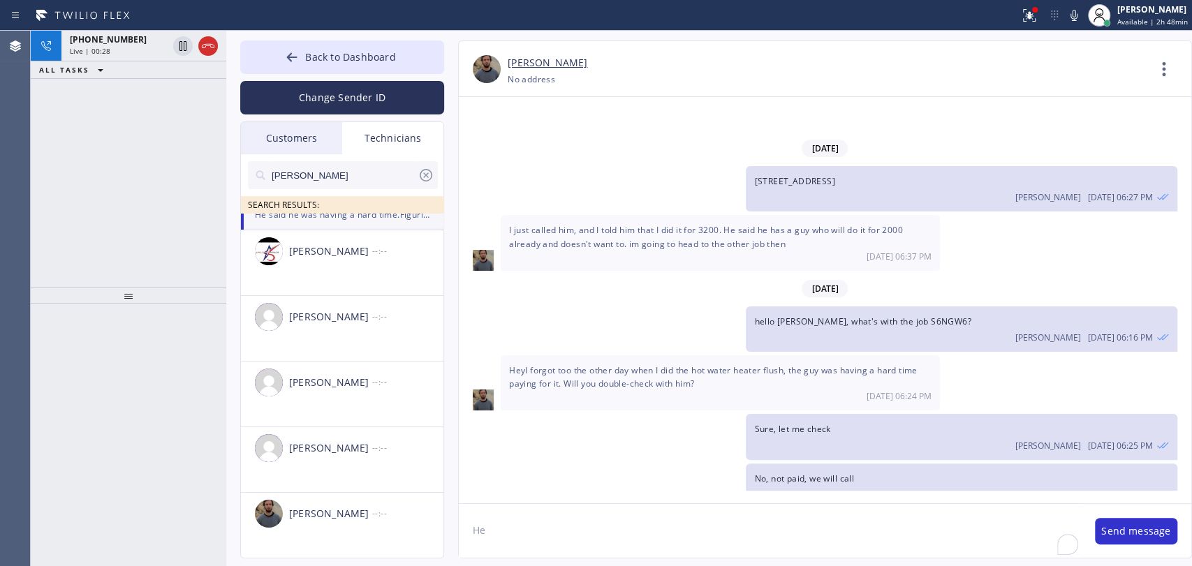
type textarea "H"
paste textarea "90606"
type textarea "90606"
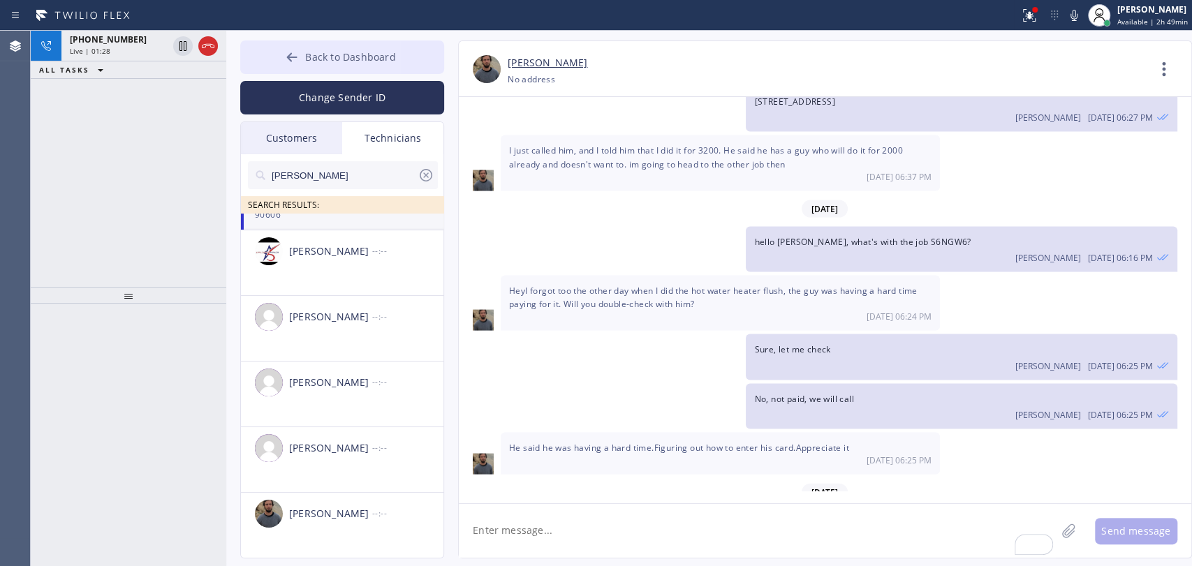
click at [274, 50] on button "Back to Dashboard" at bounding box center [342, 58] width 204 height 34
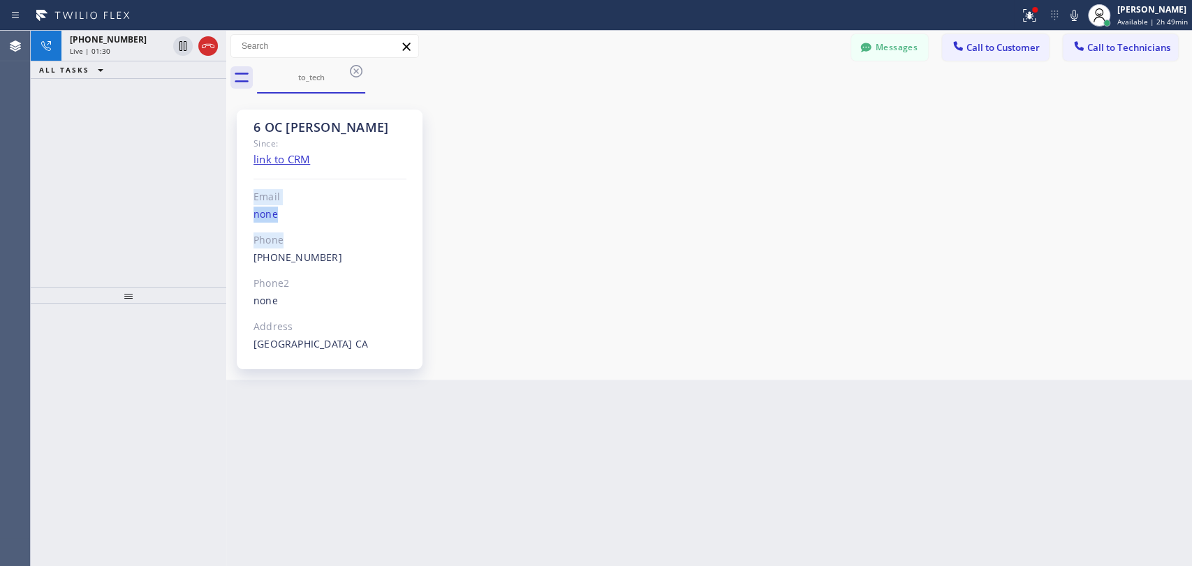
drag, startPoint x: 311, startPoint y: 231, endPoint x: 240, endPoint y: 182, distance: 87.4
click at [240, 182] on div "6 OC [PERSON_NAME] Since: link to CRM Email none Phone [PHONE_NUMBER] Outbound …" at bounding box center [330, 240] width 186 height 260
drag, startPoint x: 301, startPoint y: 206, endPoint x: 316, endPoint y: 208, distance: 14.8
click at [316, 208] on div "6 OC [PERSON_NAME] Since: link to CRM Email none Phone [PHONE_NUMBER] Outbound …" at bounding box center [330, 240] width 186 height 260
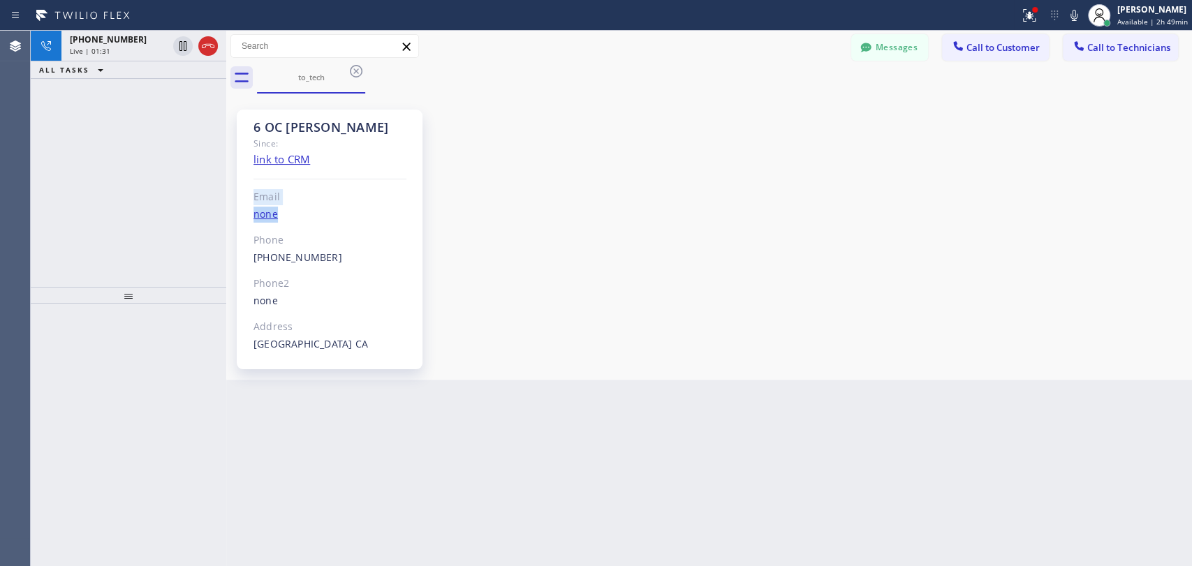
click at [316, 208] on div "none" at bounding box center [330, 215] width 153 height 16
drag, startPoint x: 316, startPoint y: 208, endPoint x: 257, endPoint y: 183, distance: 64.5
click at [260, 191] on div "6 OC [PERSON_NAME] Since: link to CRM Email none Phone [PHONE_NUMBER] Outbound …" at bounding box center [330, 240] width 186 height 260
click at [210, 42] on div "[PHONE_NUMBER]" at bounding box center [144, 40] width 148 height 12
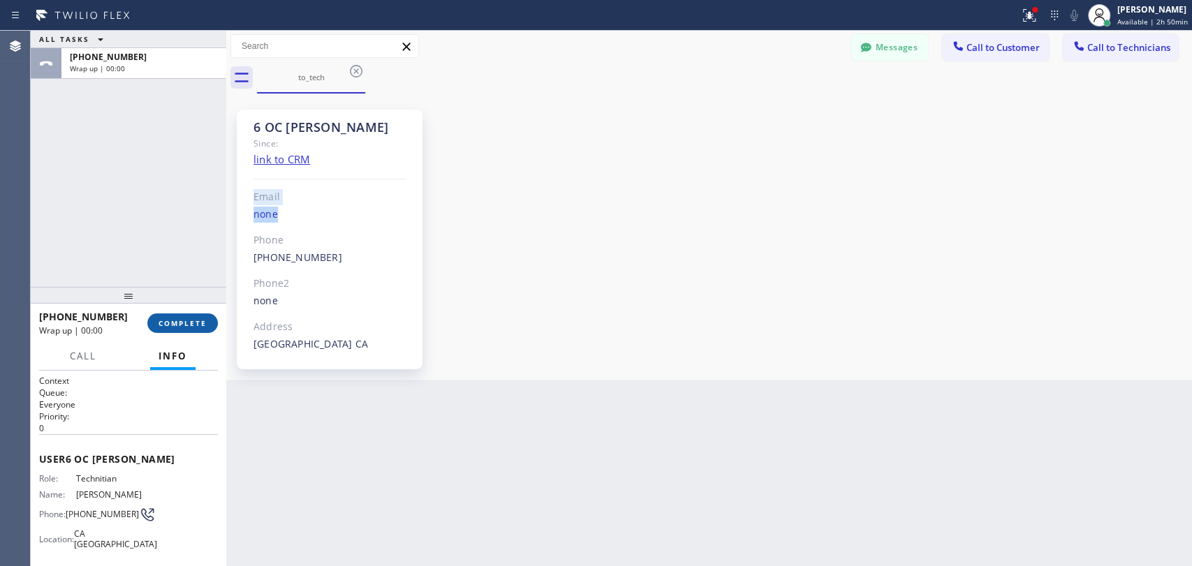
click at [206, 322] on span "COMPLETE" at bounding box center [183, 323] width 48 height 10
click at [138, 237] on div "ALL TASKS ALL TASKS ACTIVE TASKS TASKS IN WRAP UP [PHONE_NUMBER] Wrap up | 00:00" at bounding box center [129, 159] width 196 height 256
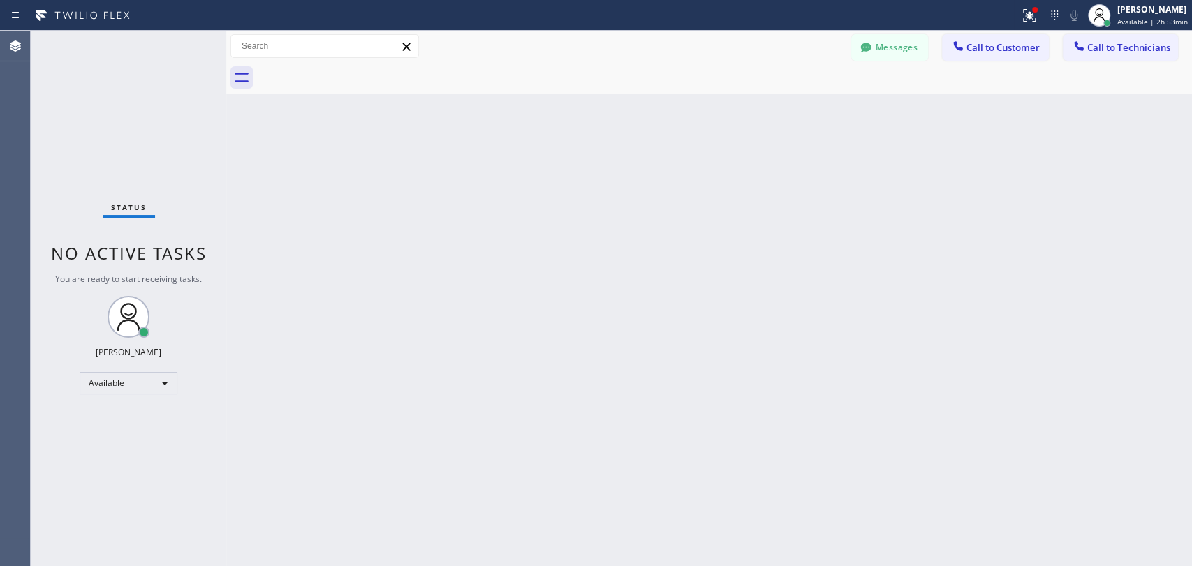
click at [464, 275] on div "Back to Dashboard Change Sender ID Customers Technicians [PHONE_NUMBER] SEARCH …" at bounding box center [709, 299] width 966 height 536
click at [880, 51] on button "Messages" at bounding box center [889, 47] width 77 height 27
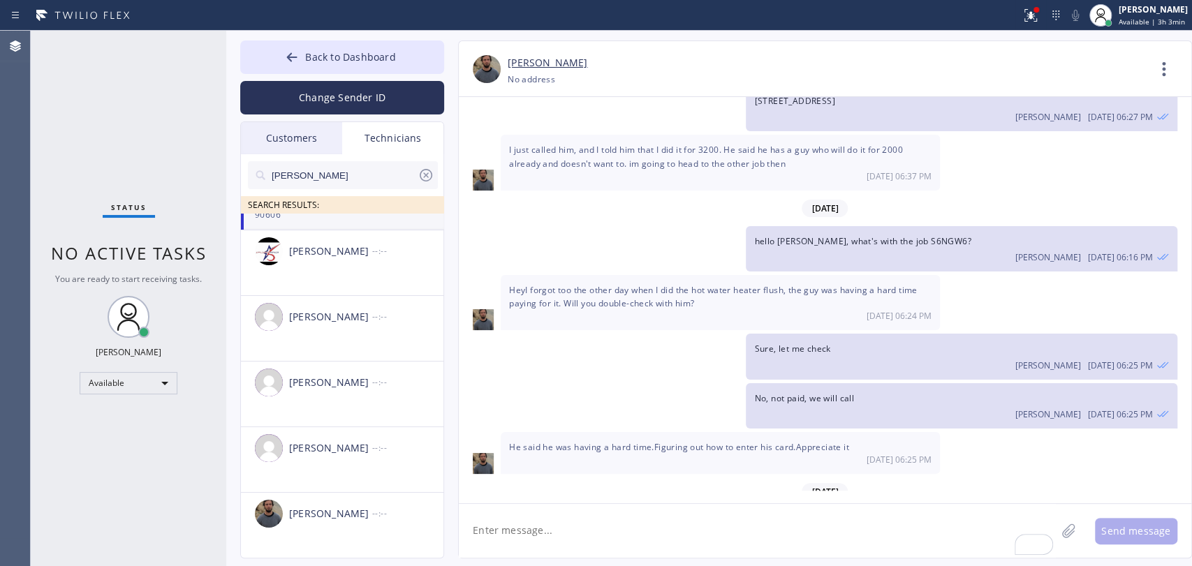
click at [341, 172] on input "[PERSON_NAME]" at bounding box center [343, 175] width 147 height 28
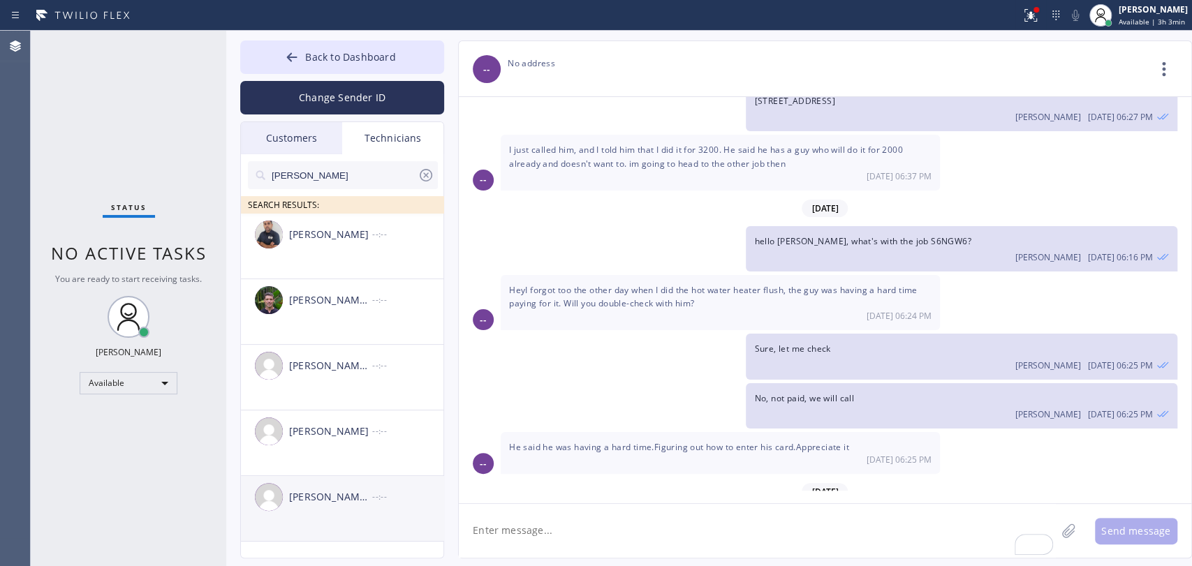
type input "[PERSON_NAME]"
click at [322, 514] on div "[PERSON_NAME] [PERSON_NAME] --:--" at bounding box center [343, 497] width 204 height 42
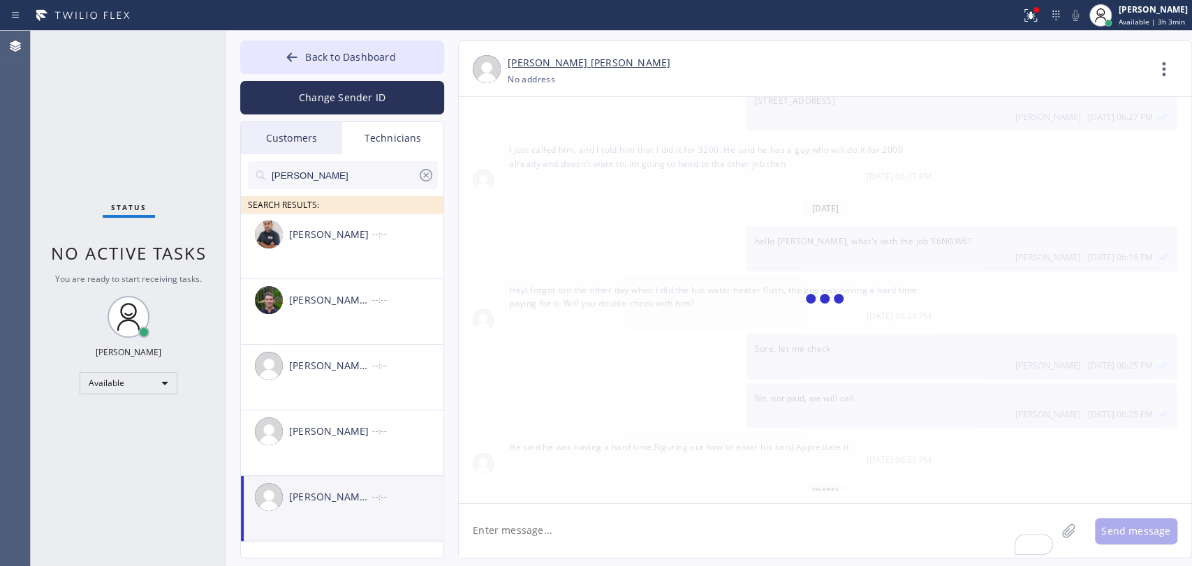
click at [509, 520] on textarea "To enrich screen reader interactions, please activate Accessibility in Grammarl…" at bounding box center [757, 531] width 597 height 54
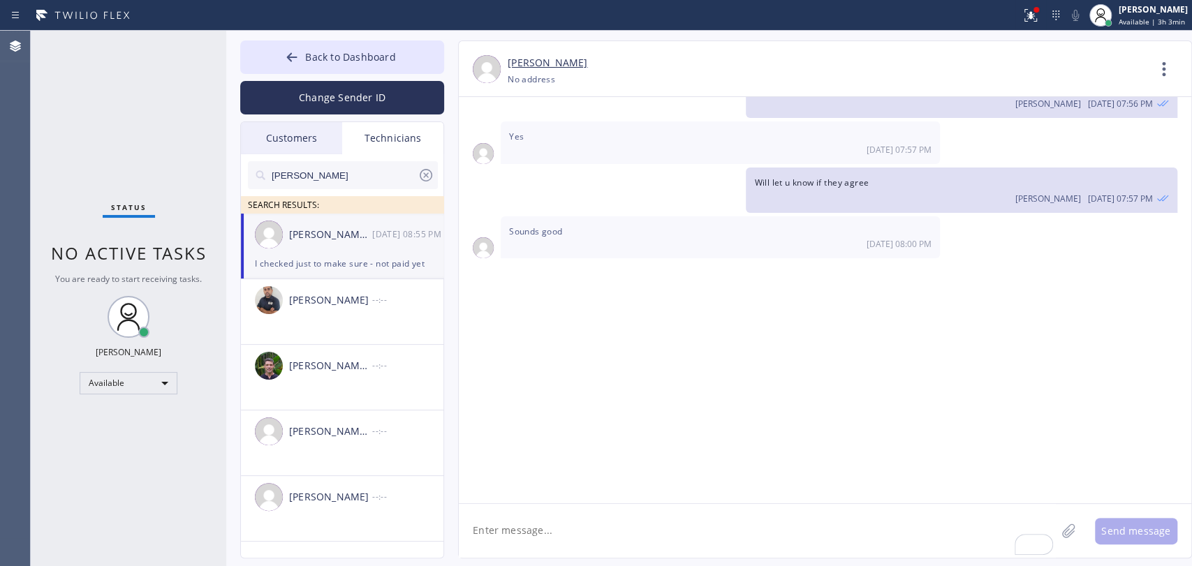
paste textarea "plumbing pipe is leaking in the yard/house-ho/[STREET_ADDRESS][PERSON_NAME][PER…"
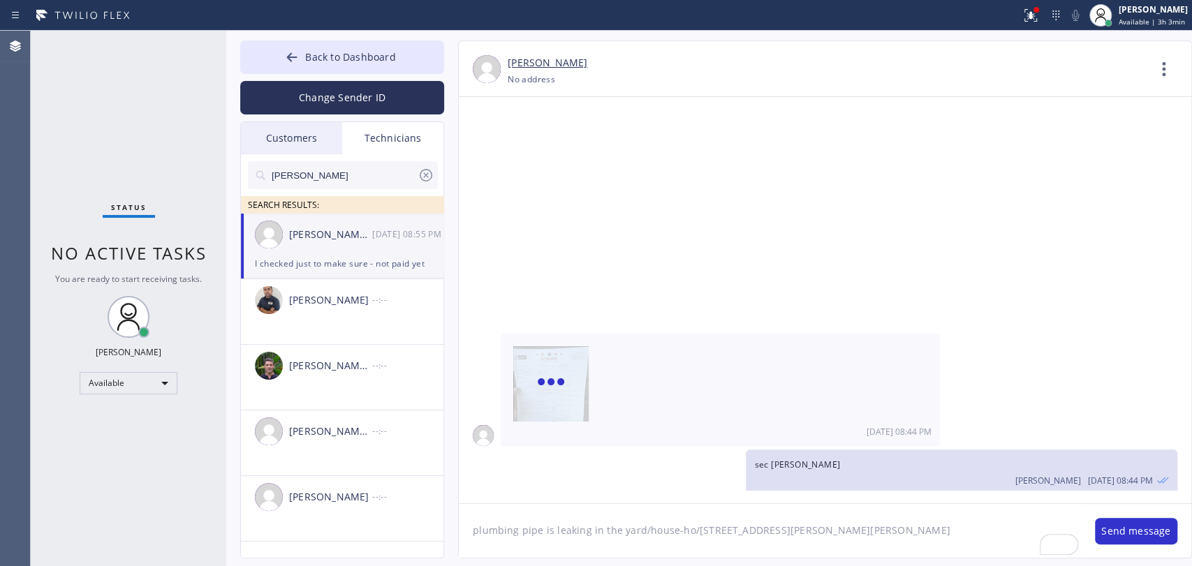
type textarea "plumbing pipe is leaking in the yard/house-ho/[STREET_ADDRESS][PERSON_NAME][PER…"
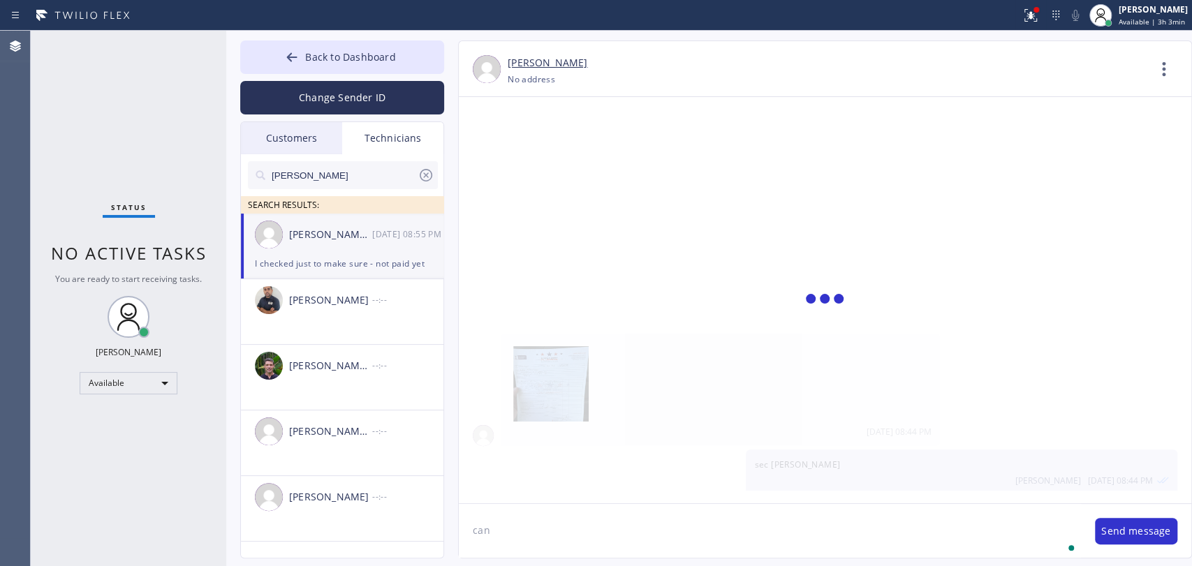
scroll to position [16158, 0]
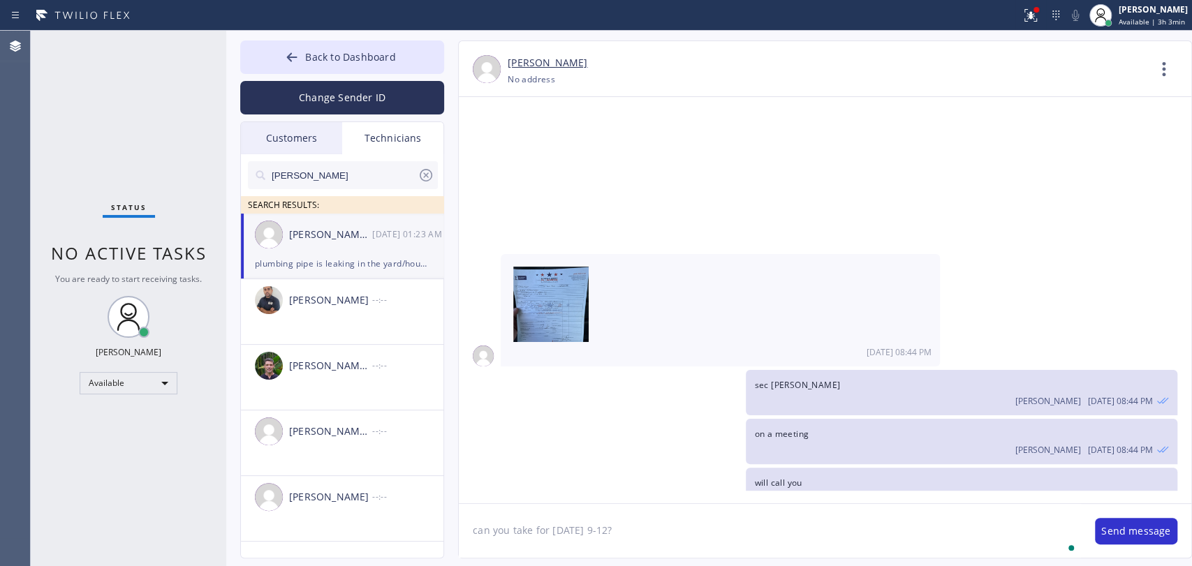
type textarea "can you take for [DATE] 9-12?"
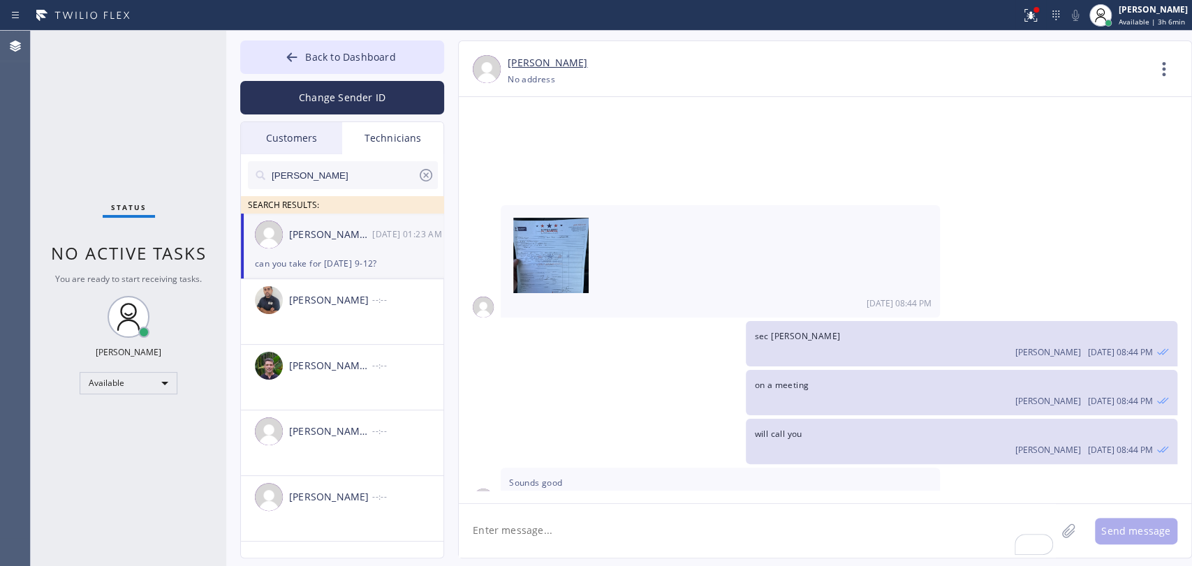
click at [324, 195] on div at bounding box center [343, 197] width 190 height 17
click at [328, 177] on input "[PERSON_NAME]" at bounding box center [343, 175] width 147 height 28
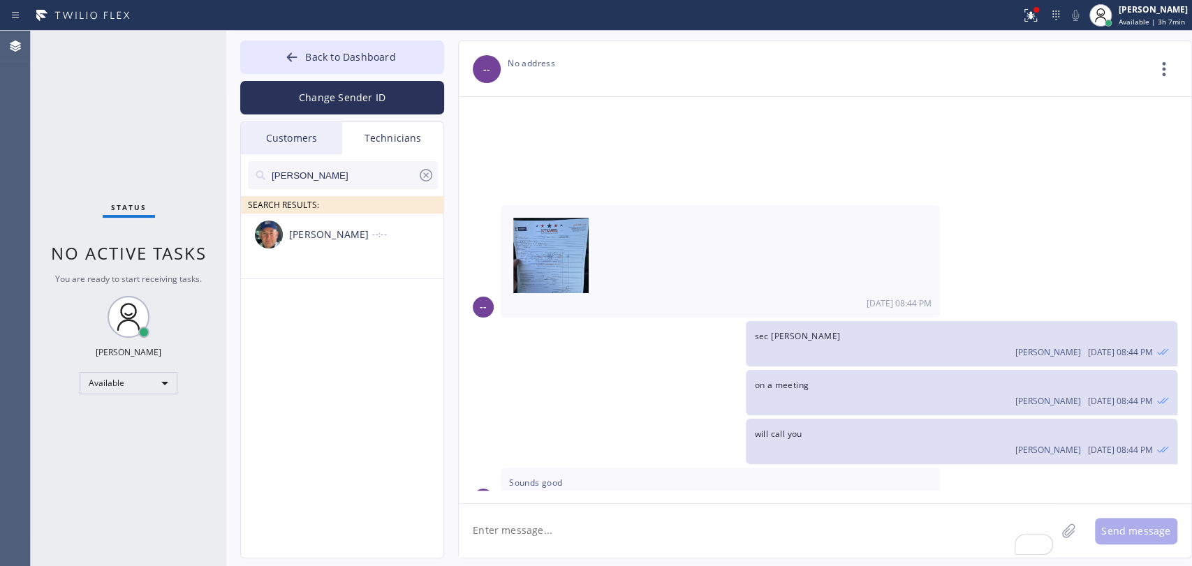
type input "[PERSON_NAME]"
click at [327, 230] on div "[PERSON_NAME]" at bounding box center [330, 235] width 83 height 16
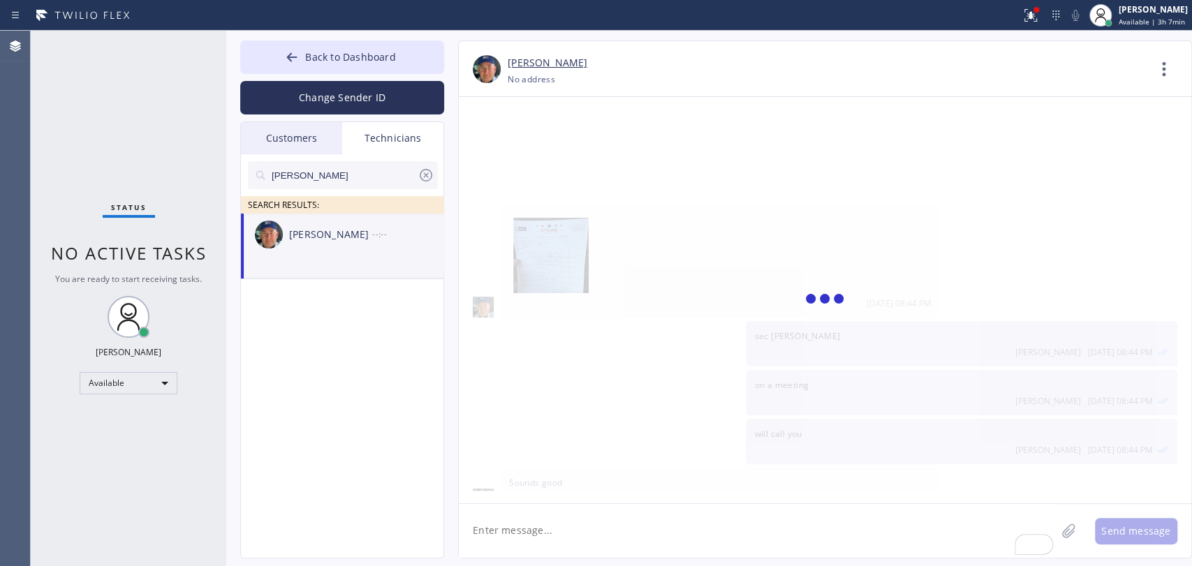
click at [589, 517] on textarea "To enrich screen reader interactions, please activate Accessibility in Grammarl…" at bounding box center [757, 531] width 597 height 54
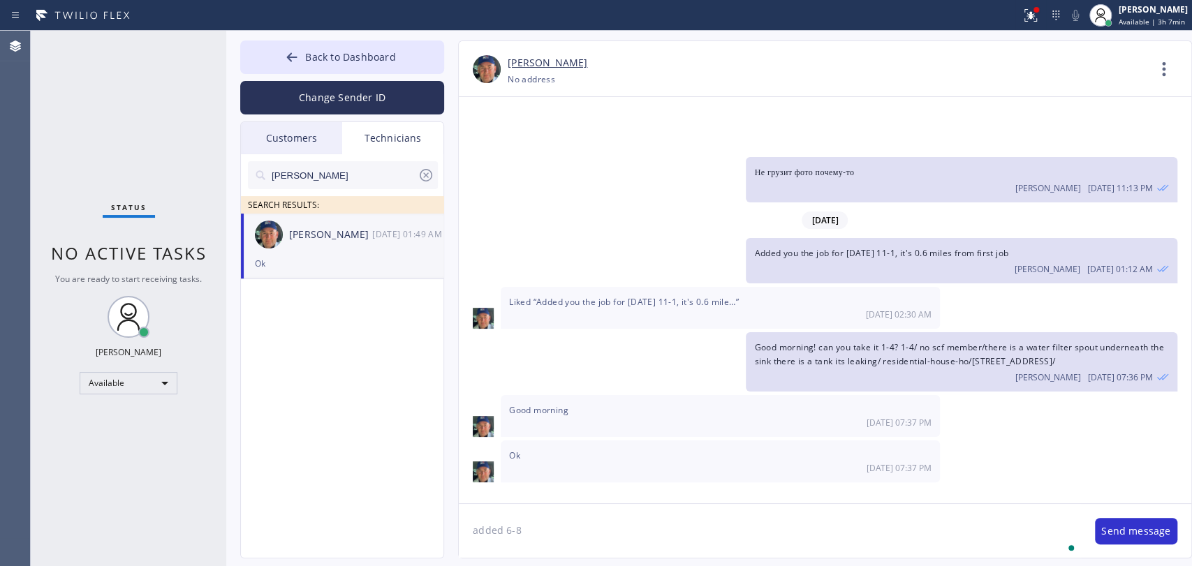
type textarea "added 6-8"
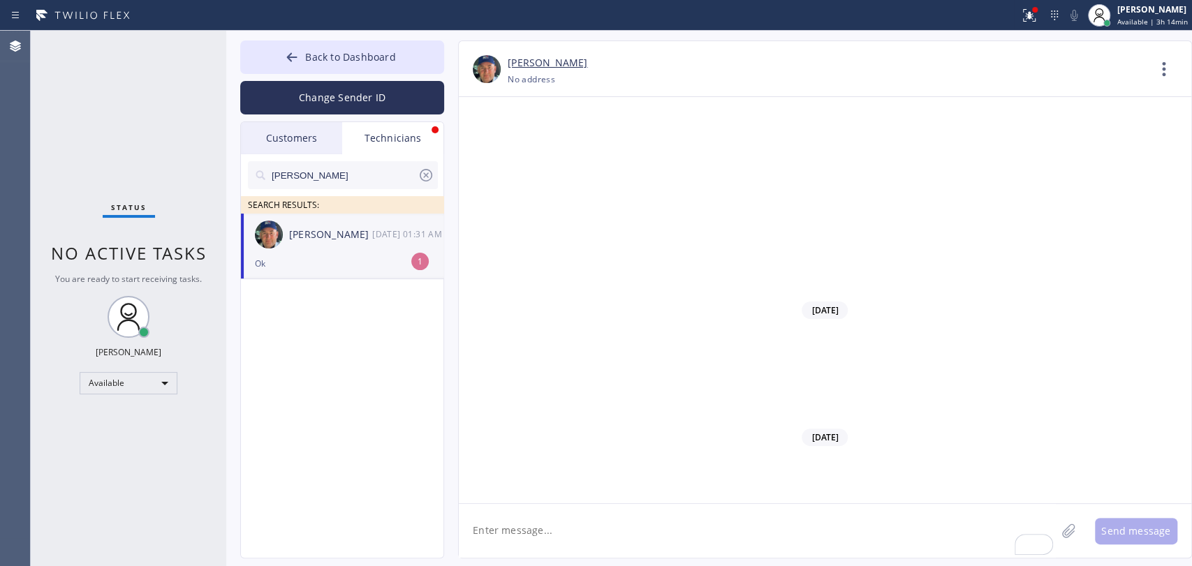
scroll to position [152604, 0]
click at [274, 286] on ul "Nikolai Suvorov 09/19 01:31 AM Ok 1" at bounding box center [343, 262] width 204 height 97
click at [302, 49] on button "Back to Dashboard" at bounding box center [342, 58] width 204 height 34
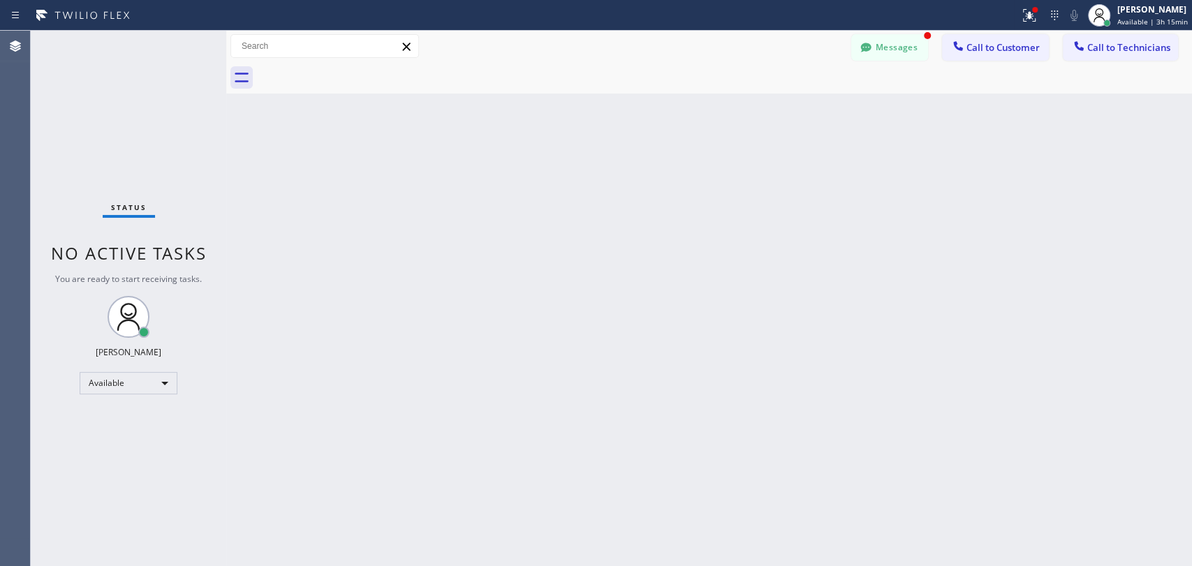
click at [1124, 46] on span "Call to Technicians" at bounding box center [1128, 47] width 83 height 13
drag, startPoint x: 397, startPoint y: 127, endPoint x: 568, endPoint y: 104, distance: 172.0
click at [0, 0] on div "Outbound call Technician Search Technician Your caller id phone number Your cal…" at bounding box center [0, 0] width 0 height 0
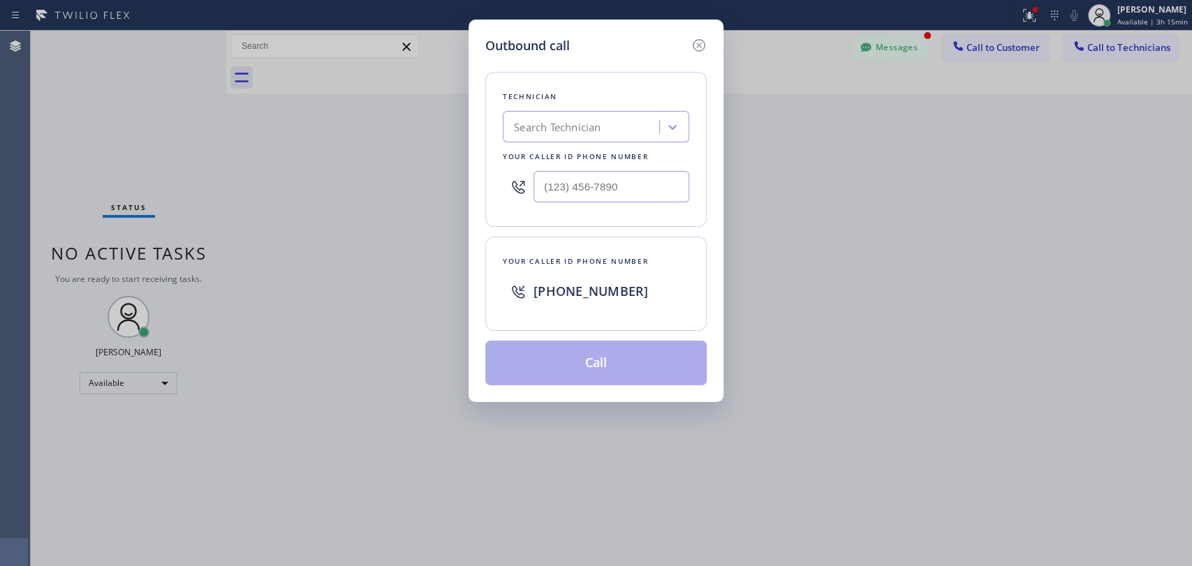
drag, startPoint x: 568, startPoint y: 104, endPoint x: 571, endPoint y: 134, distance: 30.2
click at [568, 108] on div "Technician Search Technician Your caller id phone number" at bounding box center [595, 149] width 221 height 155
click at [571, 134] on div "Search Technician" at bounding box center [557, 127] width 87 height 16
type input "Hovik"
click at [549, 163] on div "[PERSON_NAME]" at bounding box center [596, 156] width 186 height 25
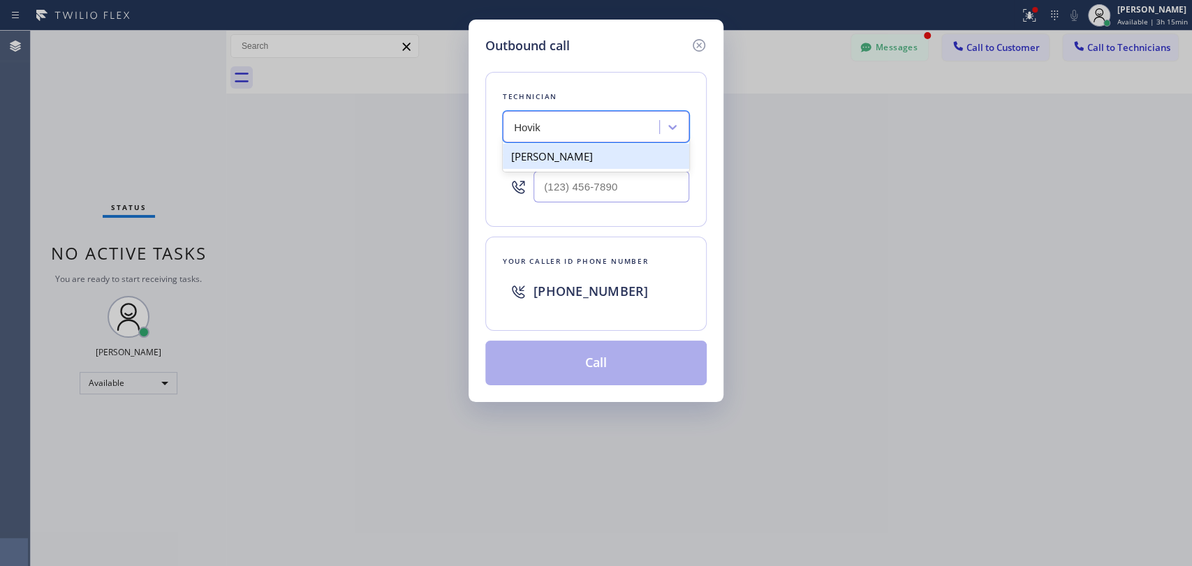
type input "[PHONE_NUMBER]"
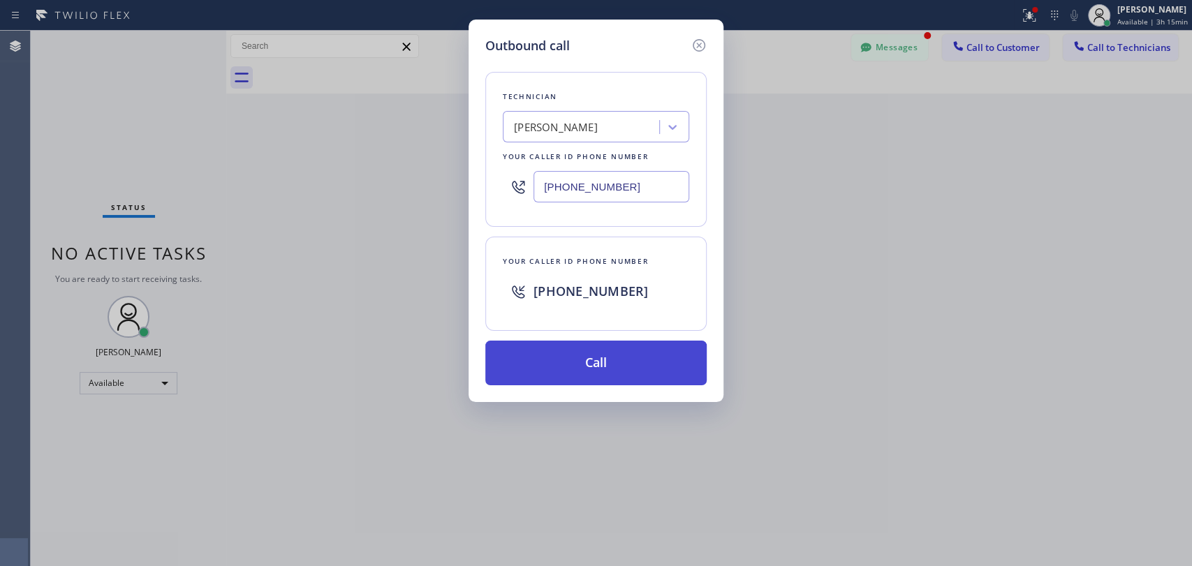
click at [517, 351] on button "Call" at bounding box center [595, 363] width 221 height 45
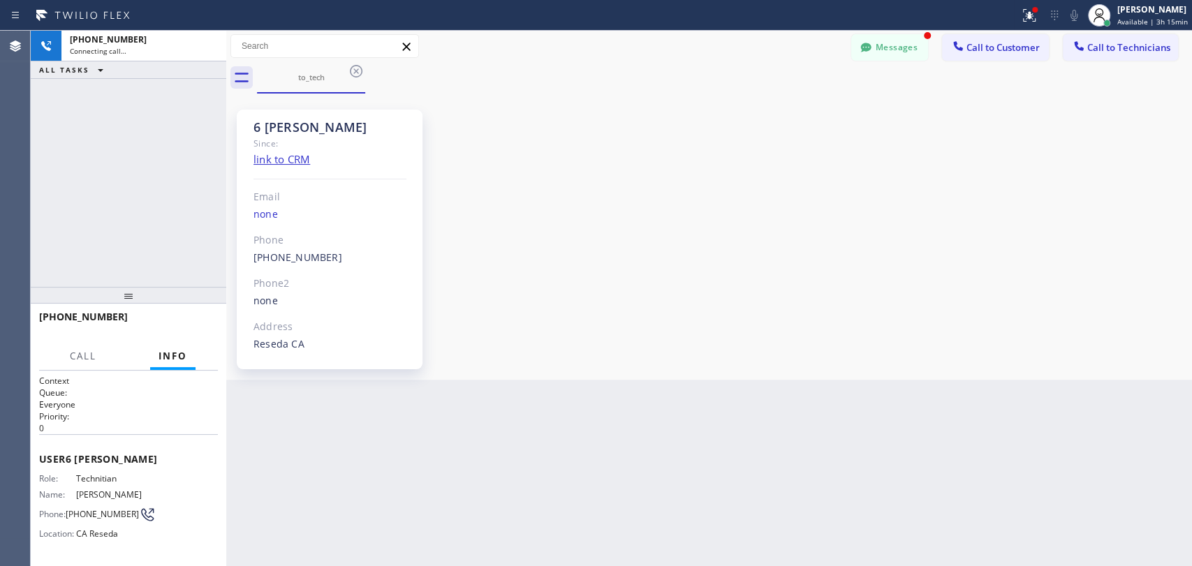
scroll to position [116229, 0]
click at [899, 52] on button "Messages" at bounding box center [889, 47] width 77 height 27
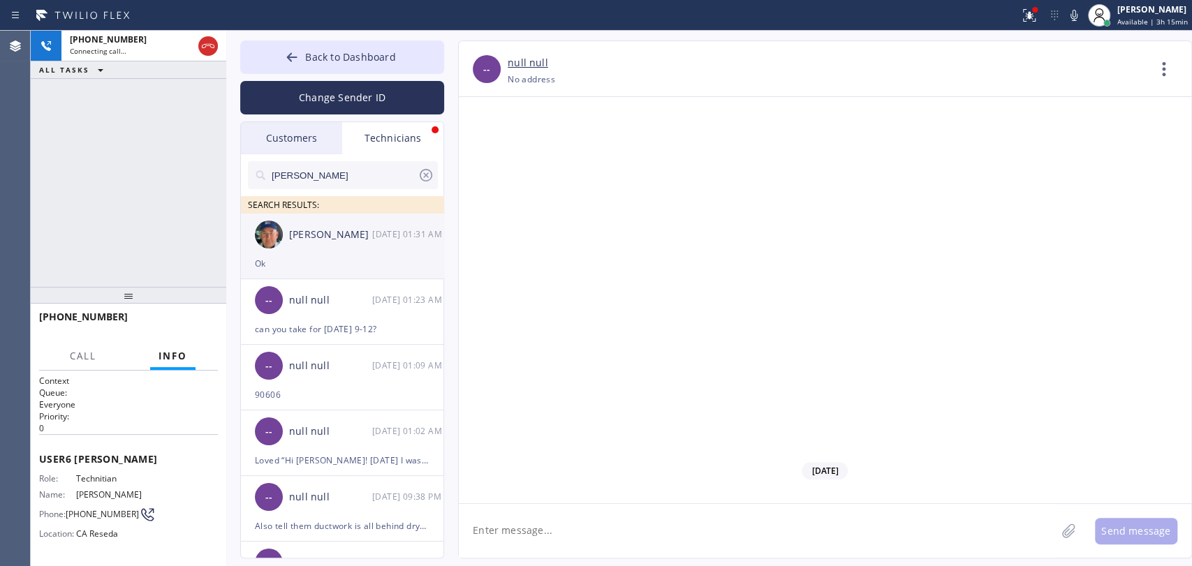
click at [307, 235] on div "[PERSON_NAME]" at bounding box center [330, 235] width 83 height 16
click at [561, 529] on textarea at bounding box center [757, 531] width 597 height 54
click at [201, 328] on button "HANG UP" at bounding box center [185, 324] width 65 height 20
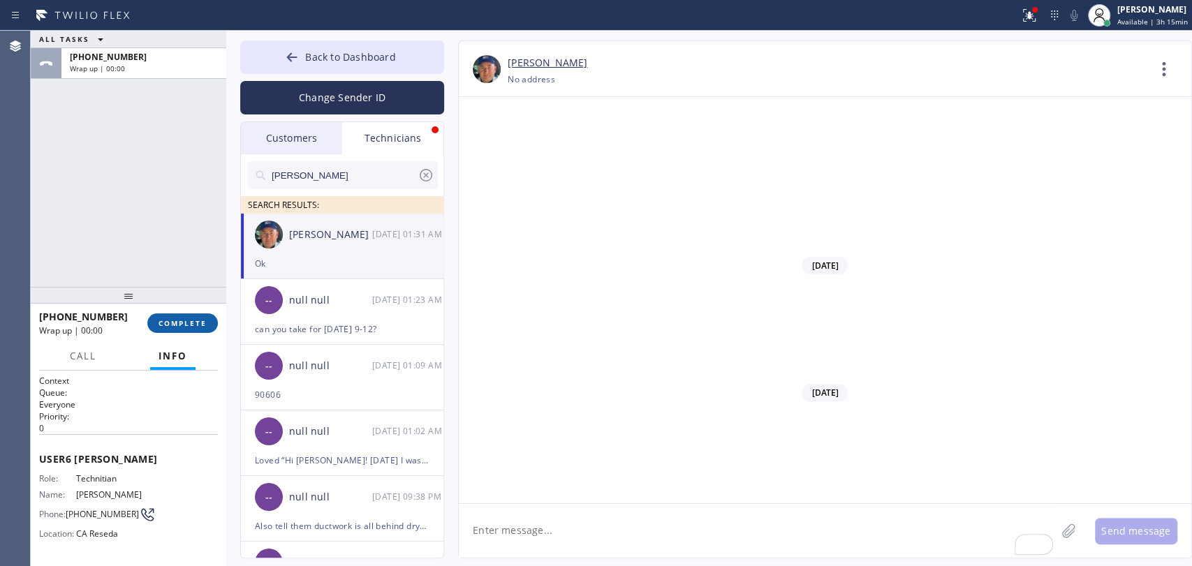
click at [188, 316] on button "COMPLETE" at bounding box center [182, 324] width 71 height 20
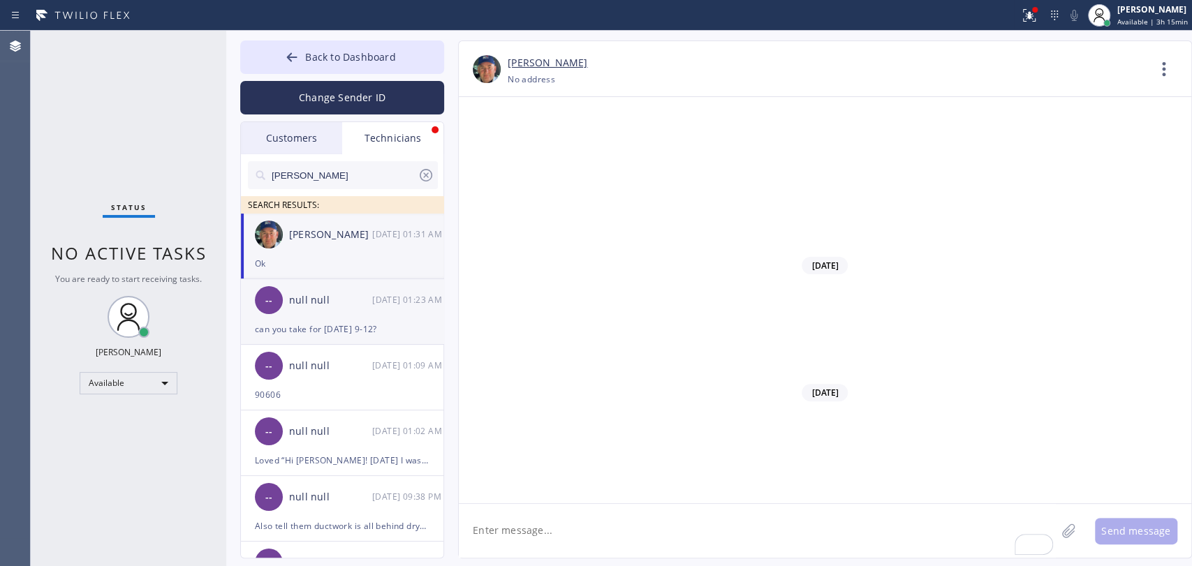
click at [291, 335] on div "can you take for tomorrow 9-12?" at bounding box center [342, 329] width 175 height 16
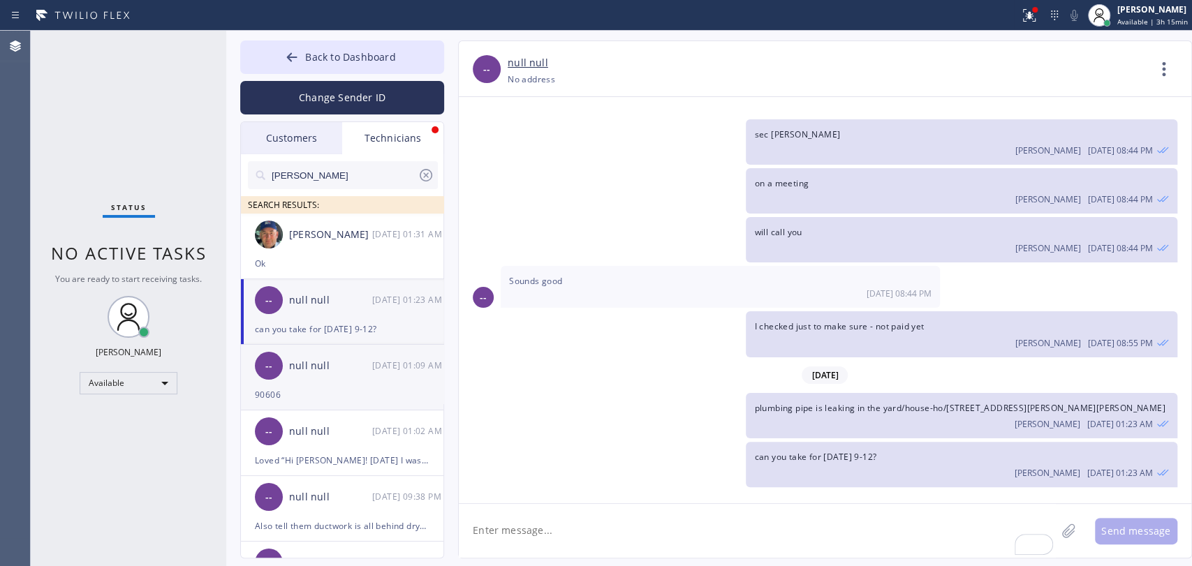
scroll to position [16207, 0]
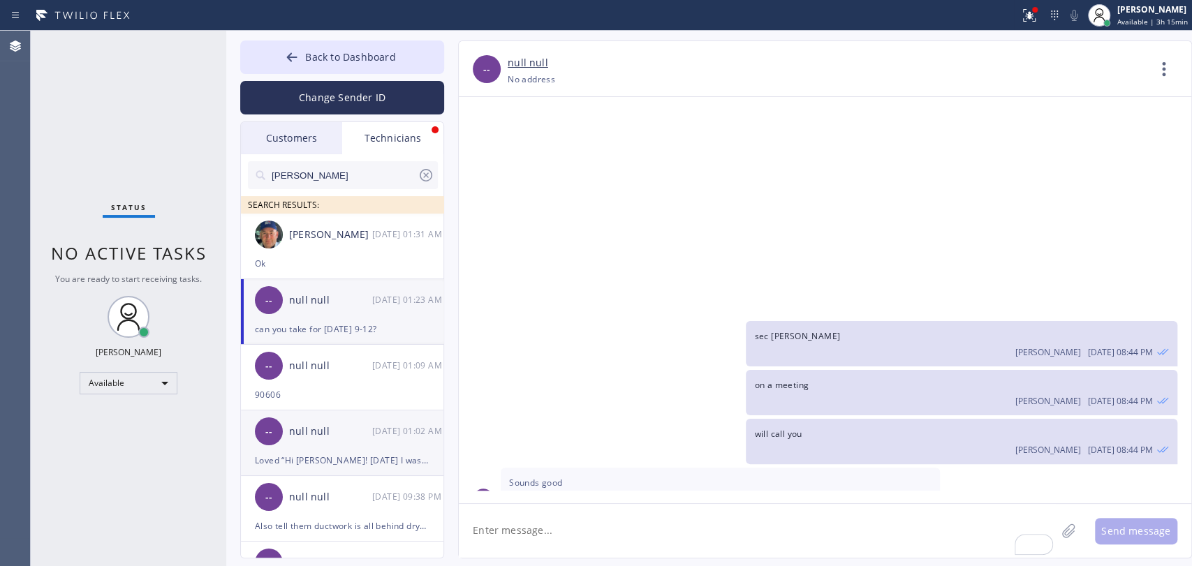
click at [355, 432] on div "null null" at bounding box center [330, 432] width 83 height 16
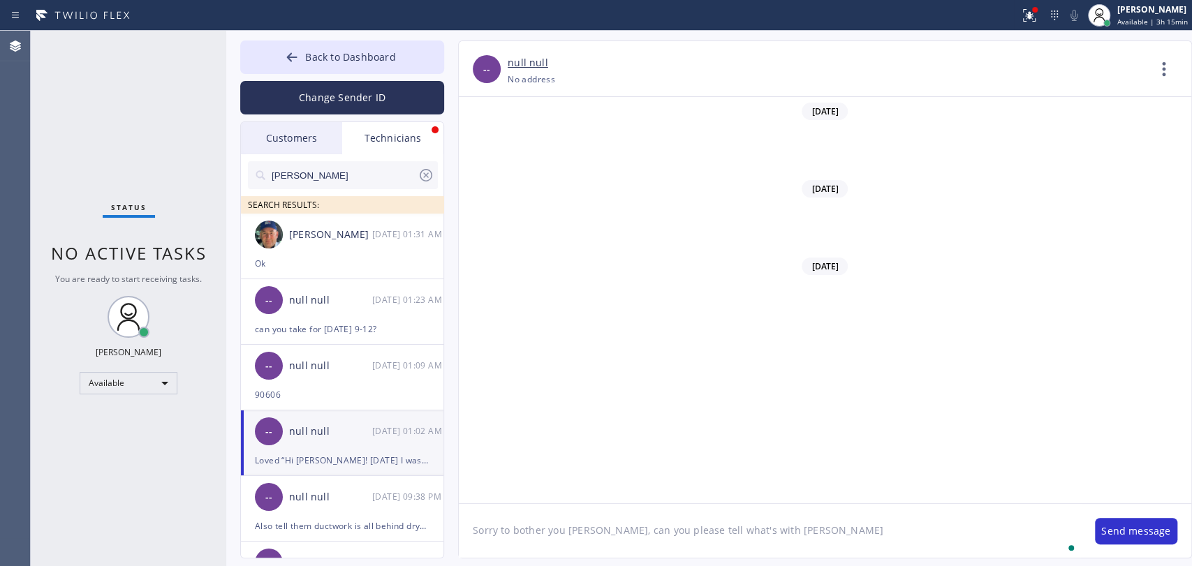
scroll to position [116229, 0]
type textarea "Sorry to bother you Hovik, can you please tell what's with Jessica?"
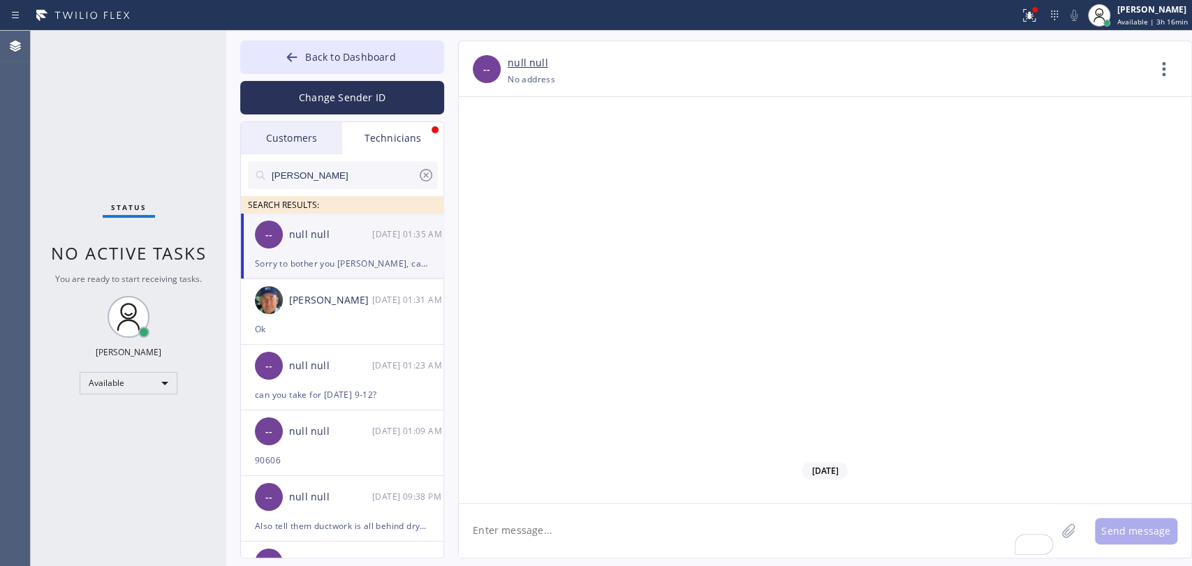
scroll to position [116278, 0]
type textarea "and Desiree as well (7k job)"
click at [283, 172] on input "[PERSON_NAME]" at bounding box center [343, 175] width 147 height 28
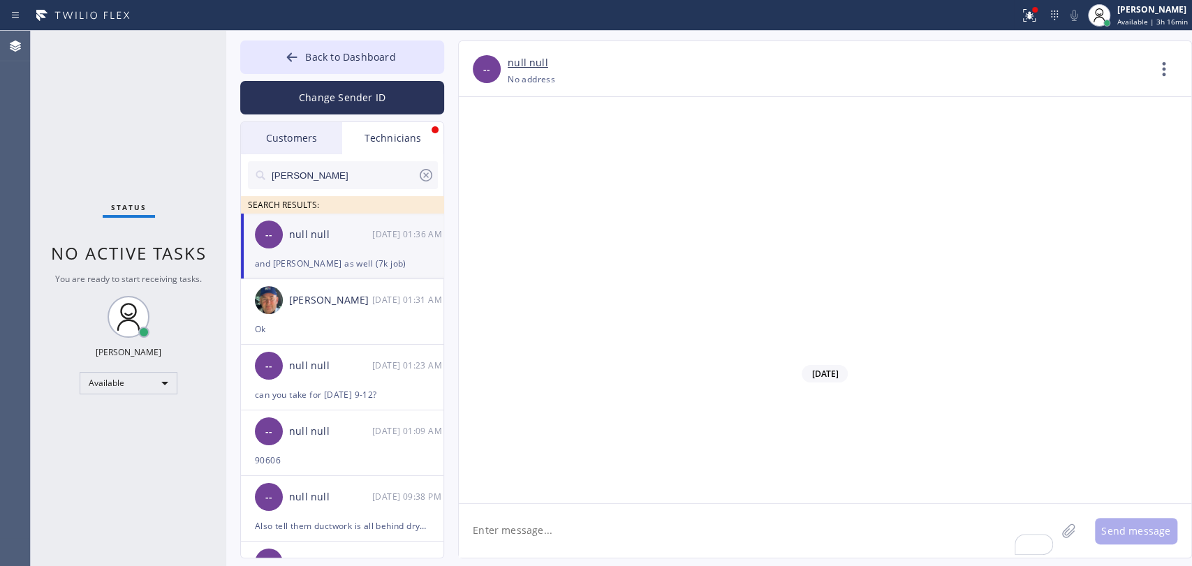
click at [283, 172] on input "[PERSON_NAME]" at bounding box center [343, 175] width 147 height 28
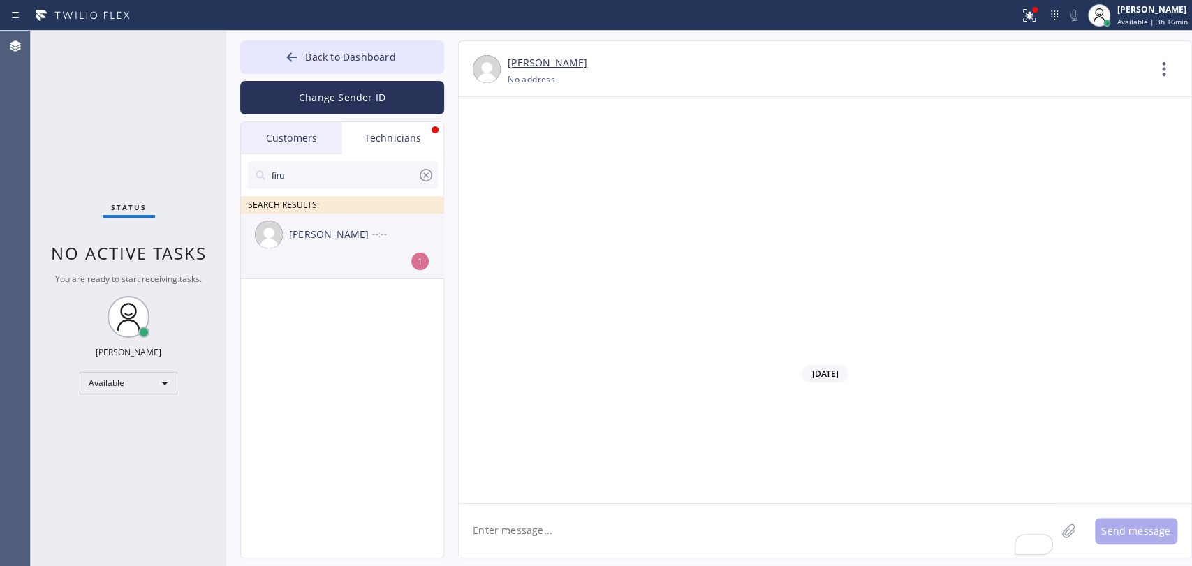
type input "firu"
click at [318, 252] on div "Firuz Dadadzhanov --:--" at bounding box center [343, 235] width 204 height 42
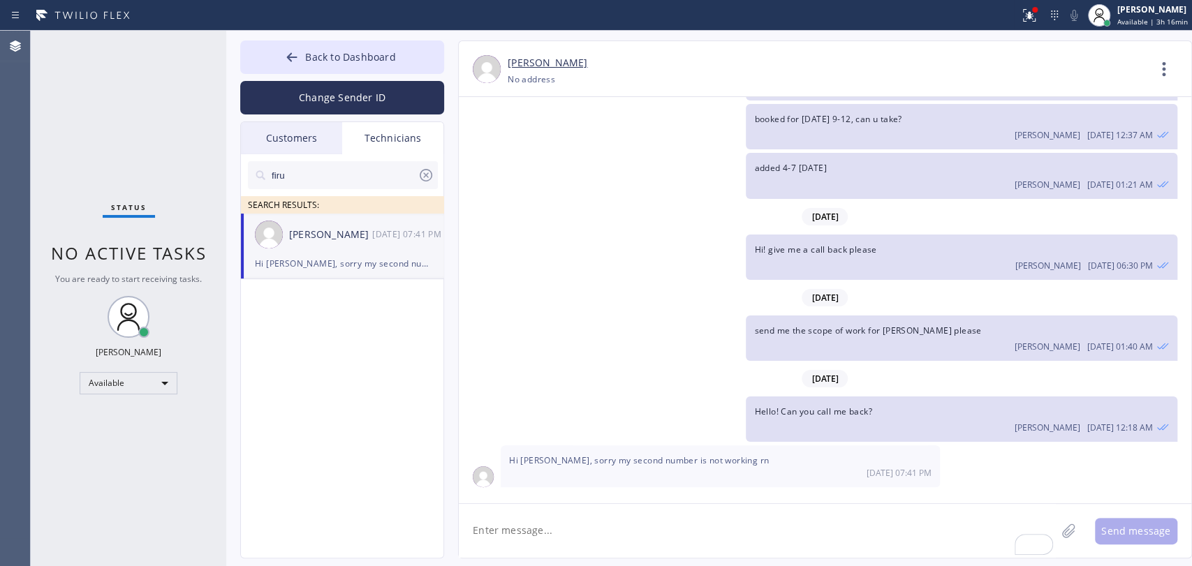
scroll to position [8350, 0]
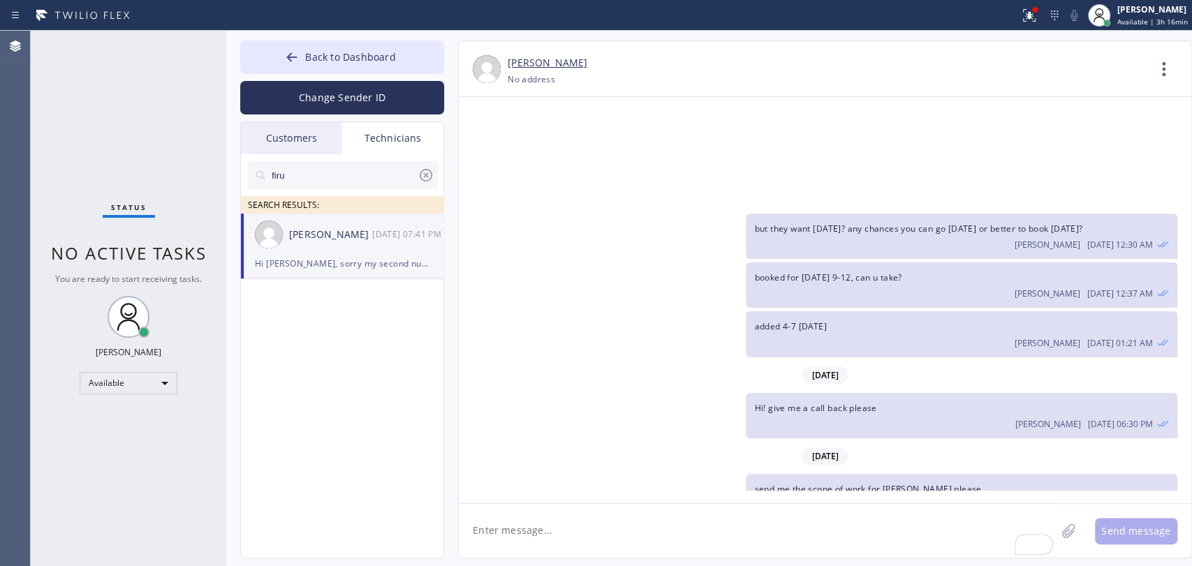
click at [565, 534] on textarea "To enrich screen reader interactions, please activate Accessibility in Grammarl…" at bounding box center [757, 531] width 597 height 54
click at [276, 149] on div "Customers" at bounding box center [291, 138] width 101 height 32
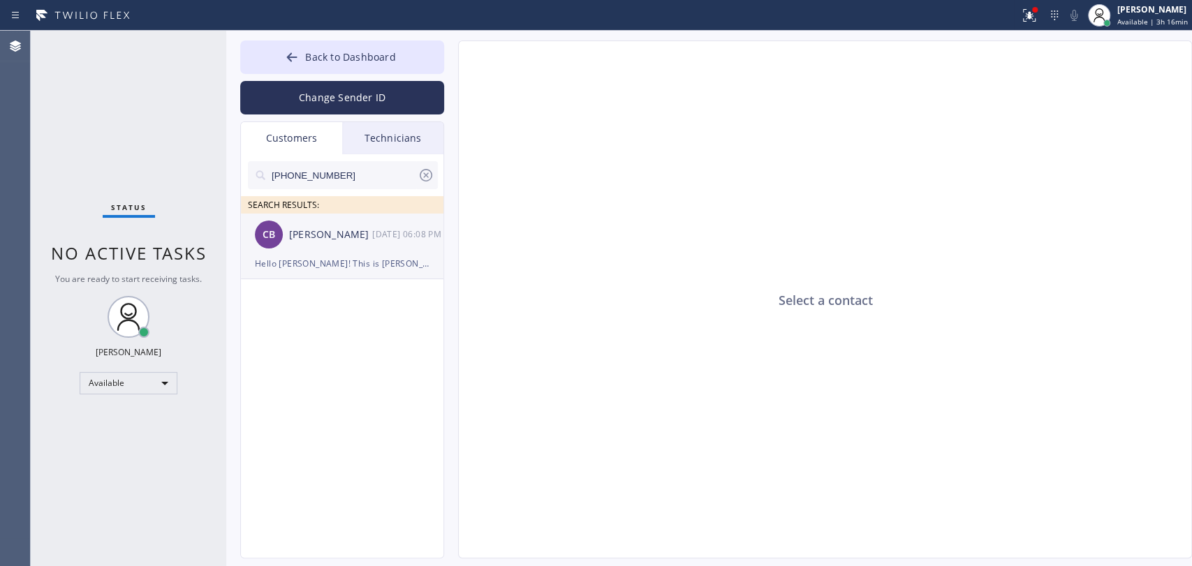
click at [316, 263] on div "Hello [PERSON_NAME]! This is [PERSON_NAME] from Sun Valley Plumbers dba 5 Star …" at bounding box center [342, 264] width 175 height 16
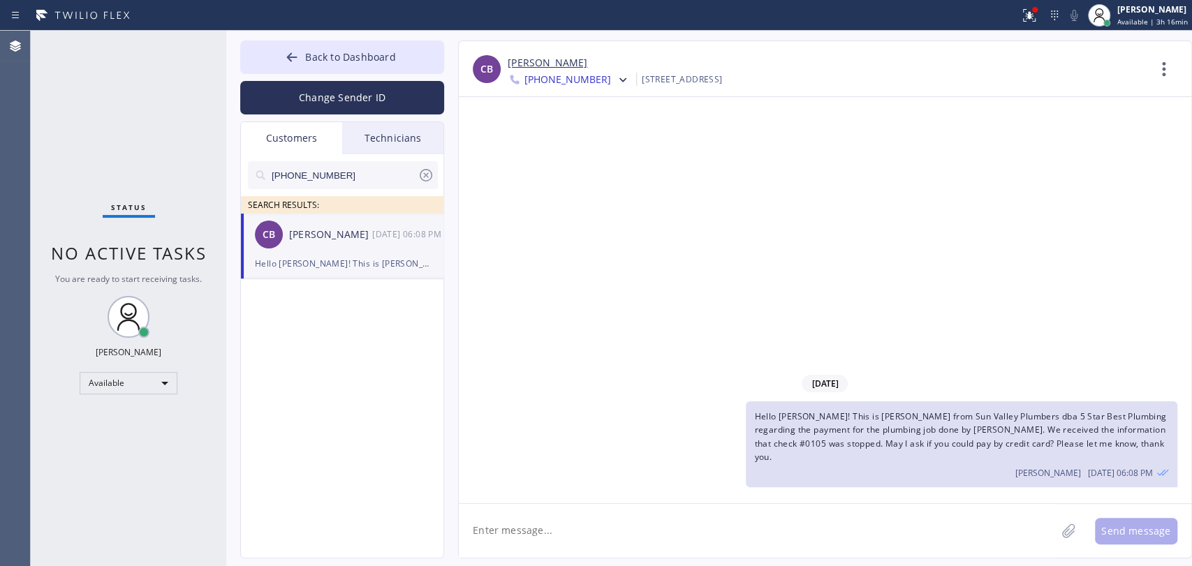
click at [425, 179] on icon at bounding box center [426, 175] width 17 height 17
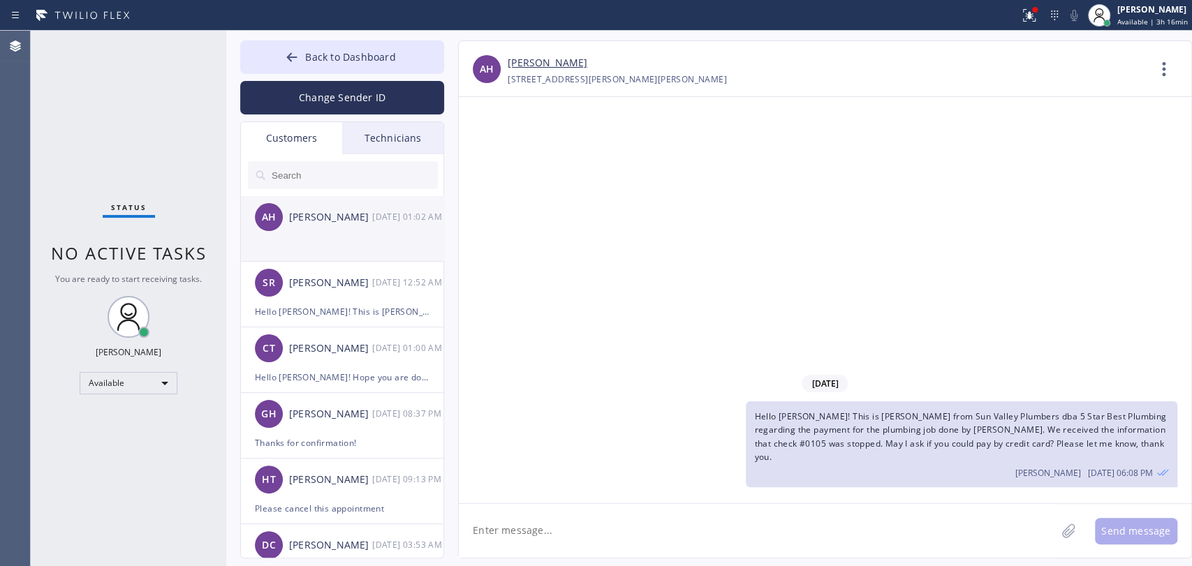
click at [330, 253] on li "AH Anthony Halmedo 09/19 01:02 AM" at bounding box center [343, 229] width 204 height 66
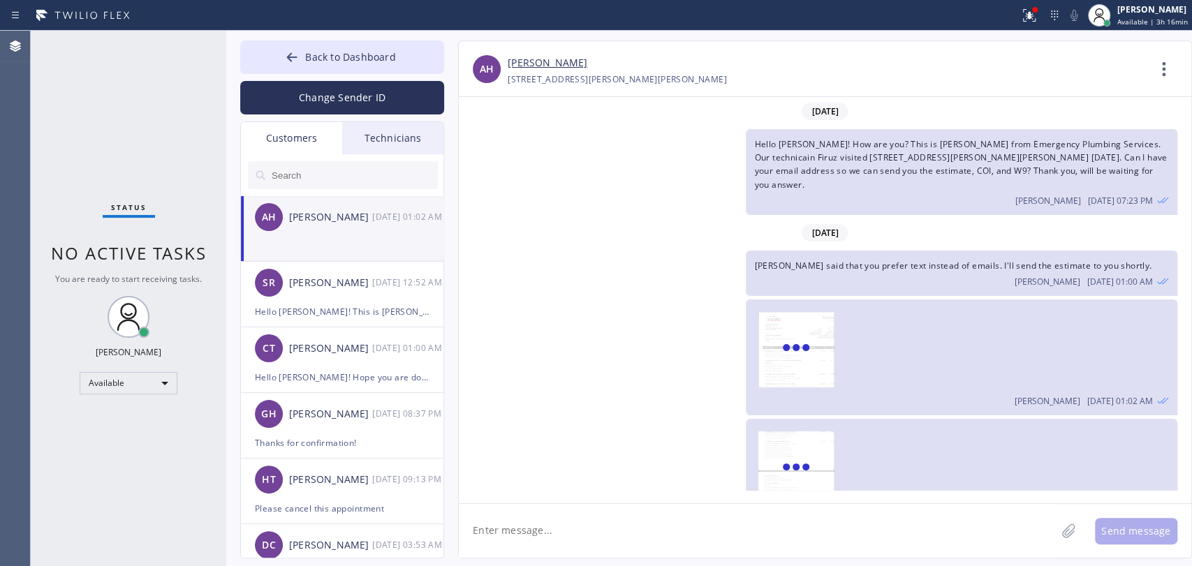
scroll to position [151, 0]
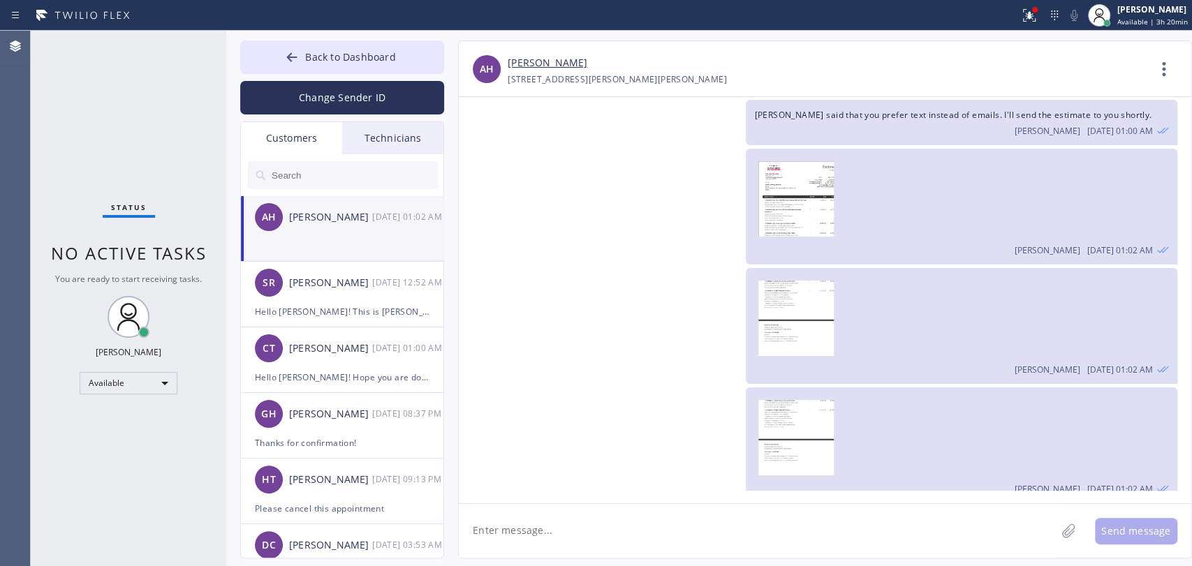
click at [339, 135] on div "Customers" at bounding box center [291, 138] width 101 height 32
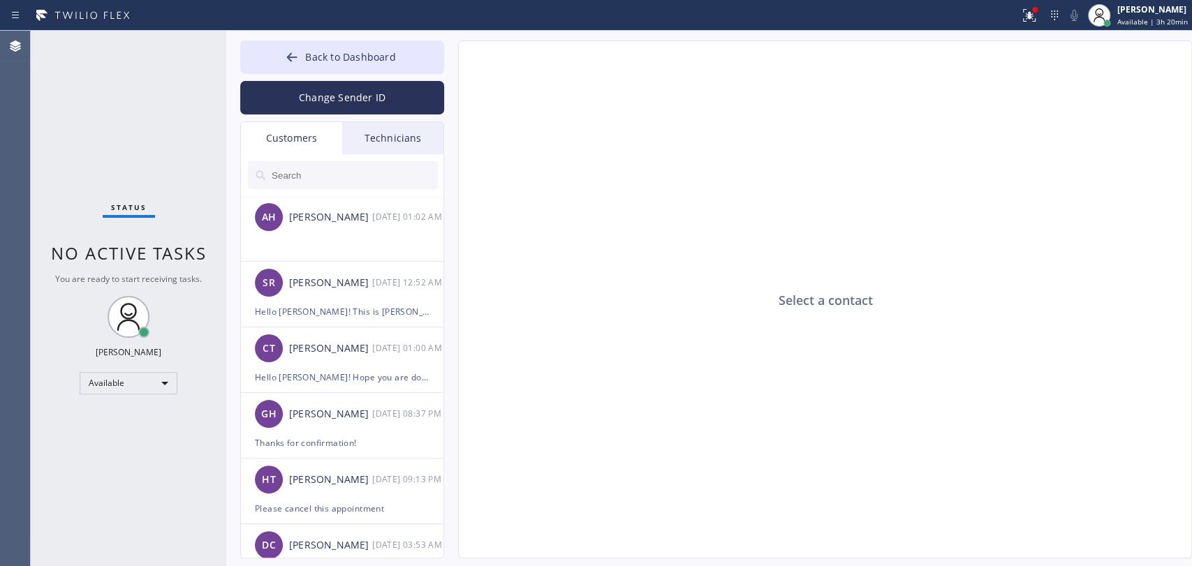
click at [380, 157] on div at bounding box center [343, 175] width 204 height 42
click at [381, 147] on div "Technicians" at bounding box center [392, 138] width 101 height 32
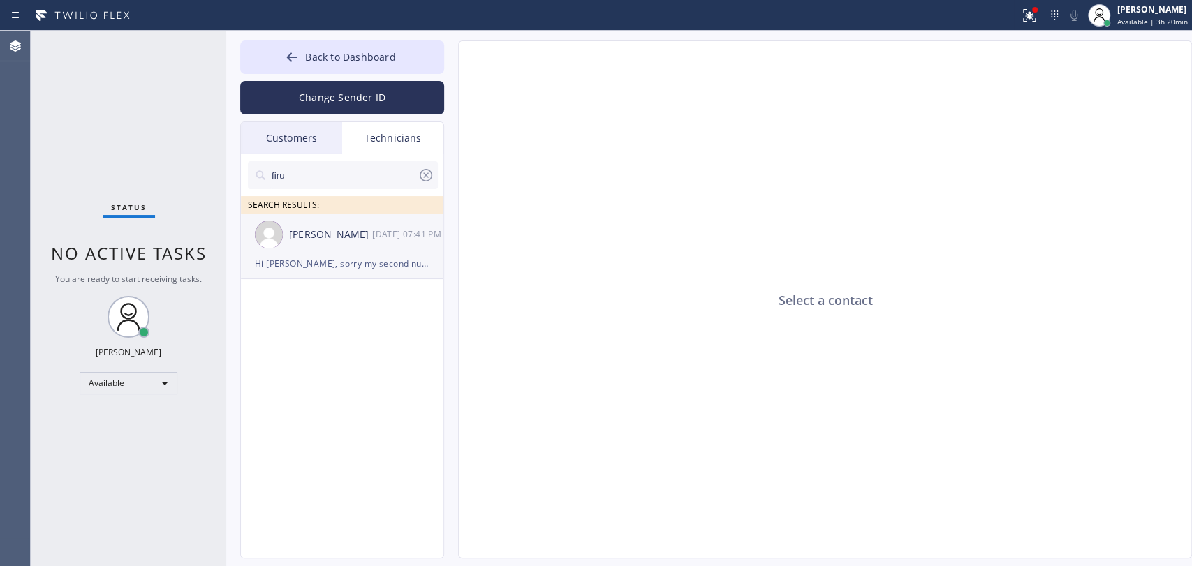
click at [353, 249] on div "Firuz Dadadzhanov 09/18 07:41 PM" at bounding box center [343, 235] width 204 height 42
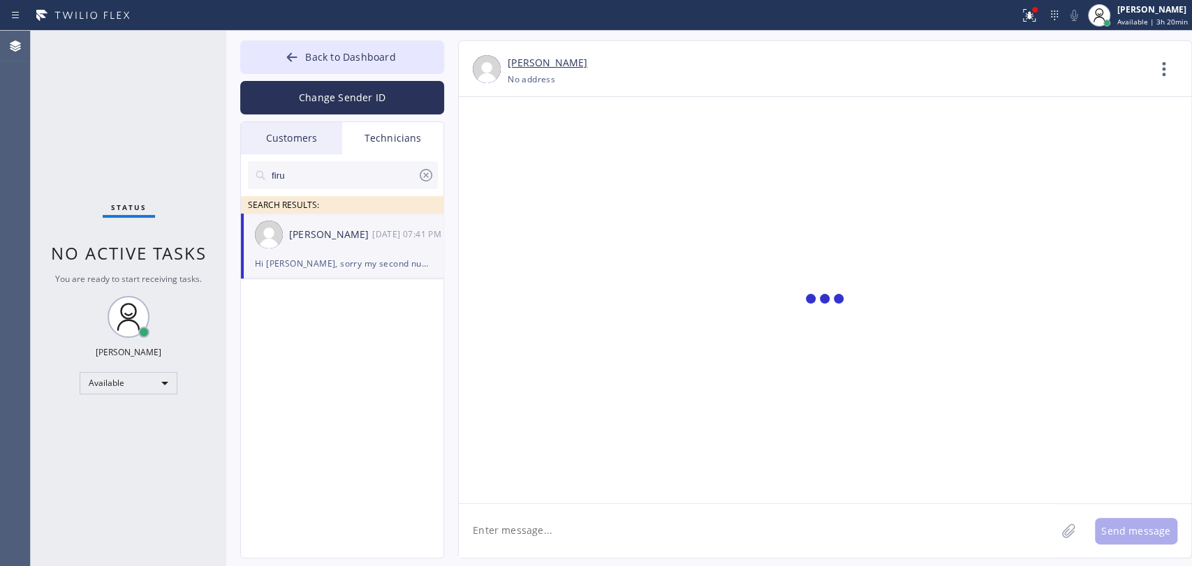
scroll to position [8350, 0]
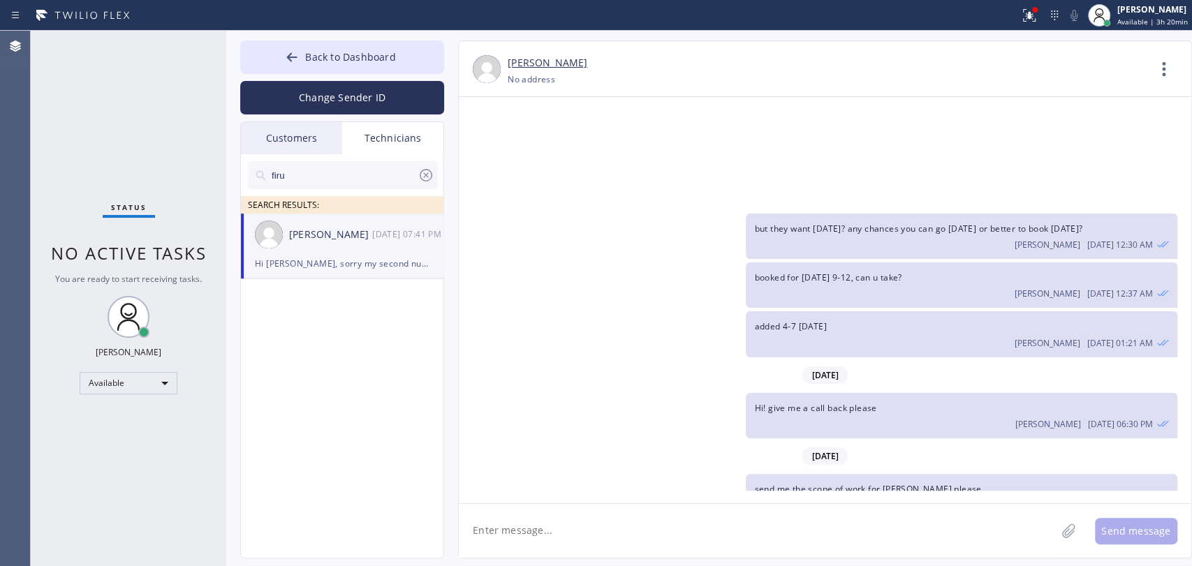
click at [425, 180] on icon at bounding box center [426, 175] width 13 height 13
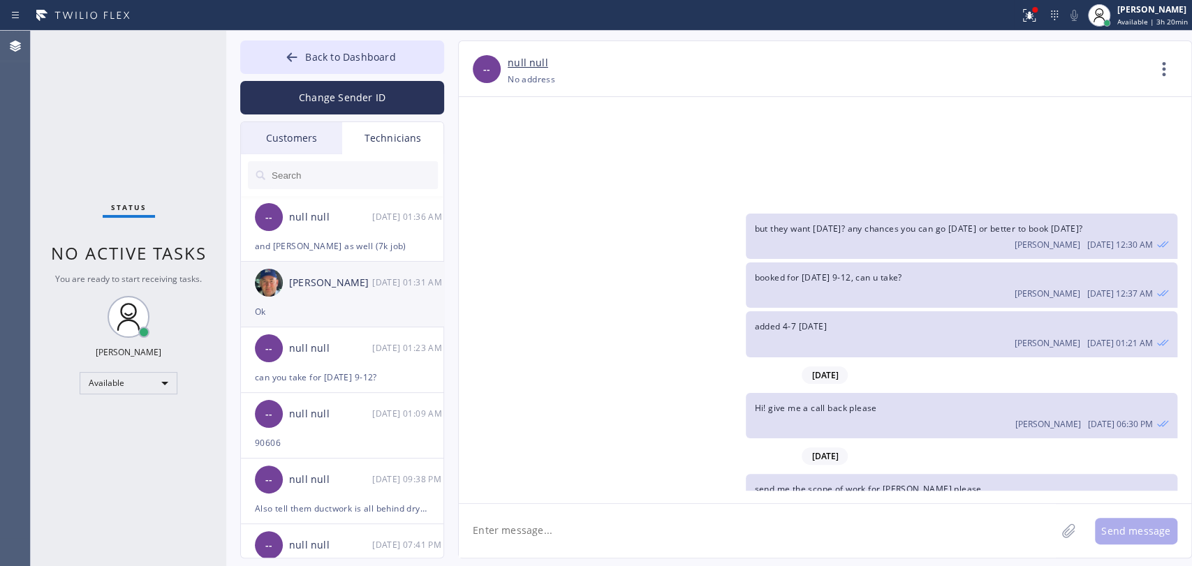
click at [334, 235] on div "-- null null 09/19 01:36 AM" at bounding box center [343, 217] width 204 height 42
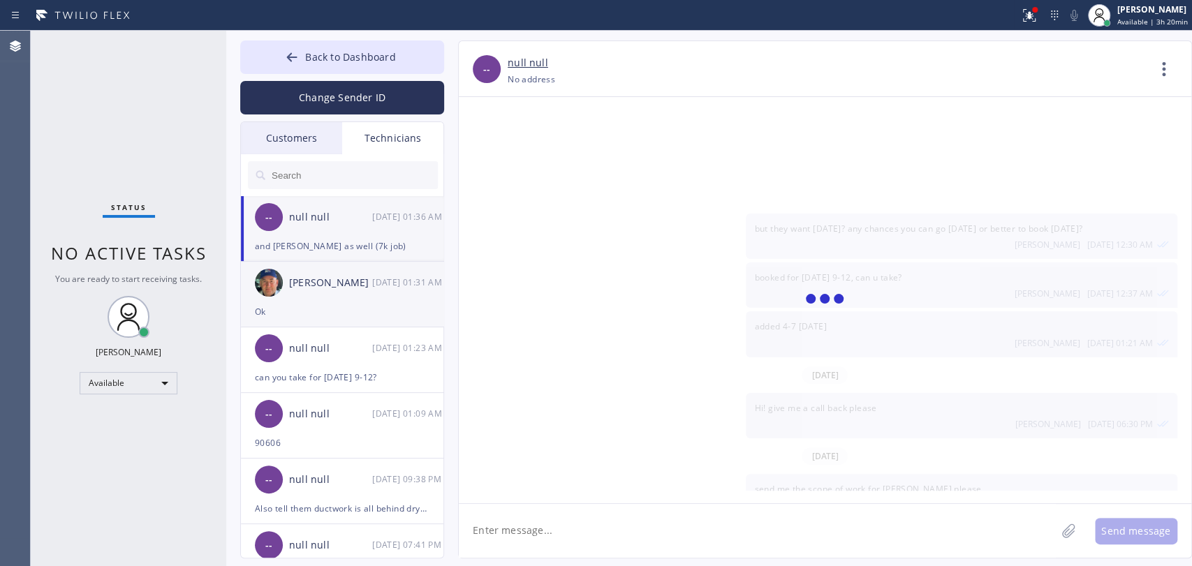
click at [520, 526] on textarea at bounding box center [757, 531] width 597 height 54
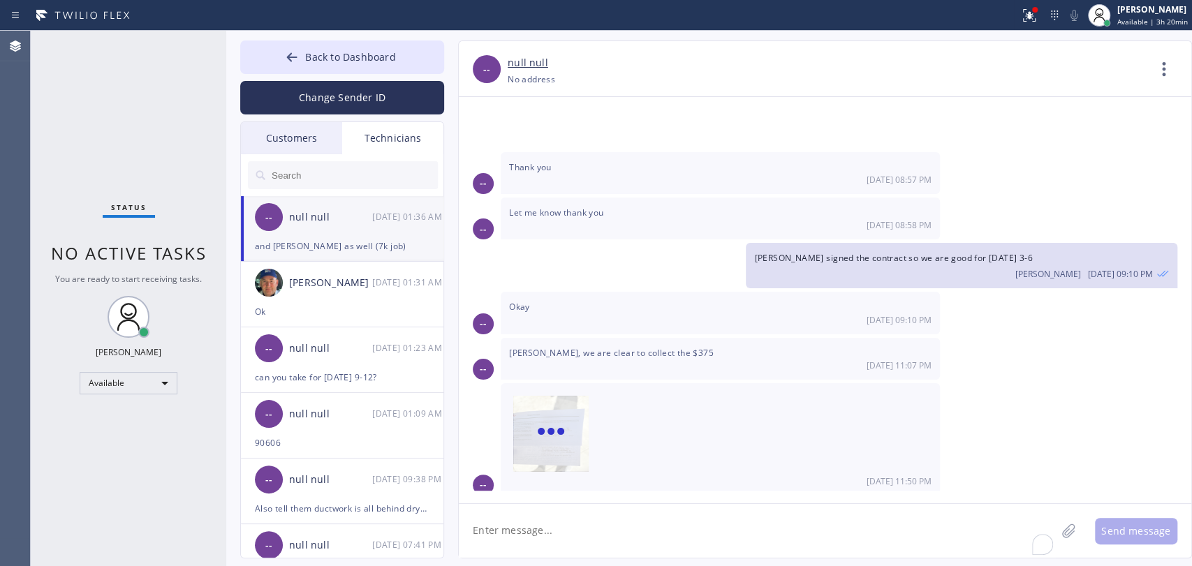
click at [302, 312] on div "Ok" at bounding box center [342, 312] width 175 height 16
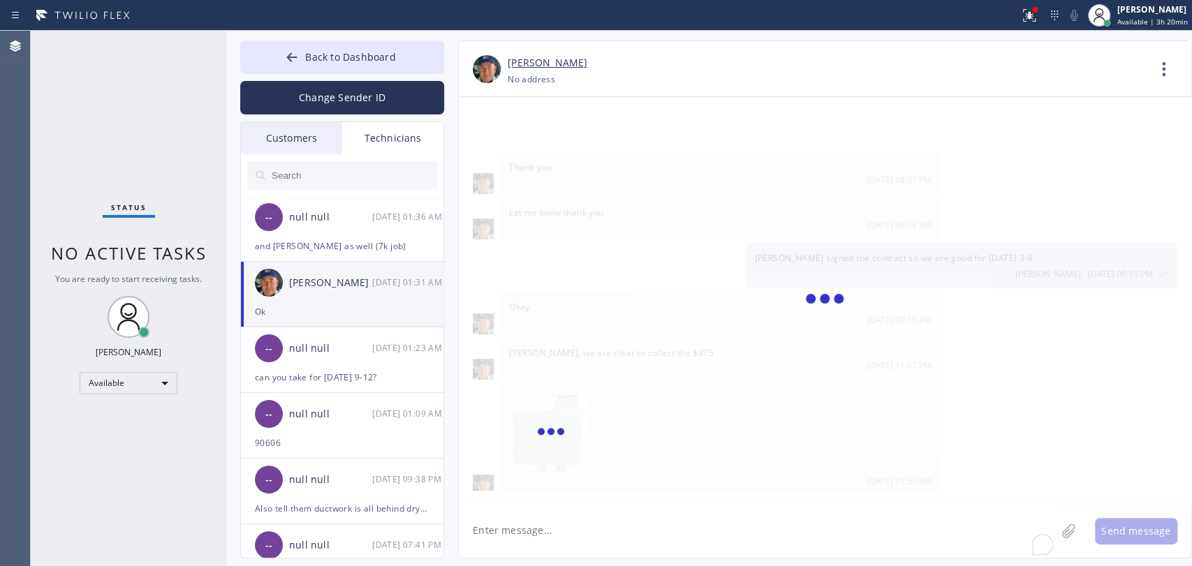
scroll to position [116326, 0]
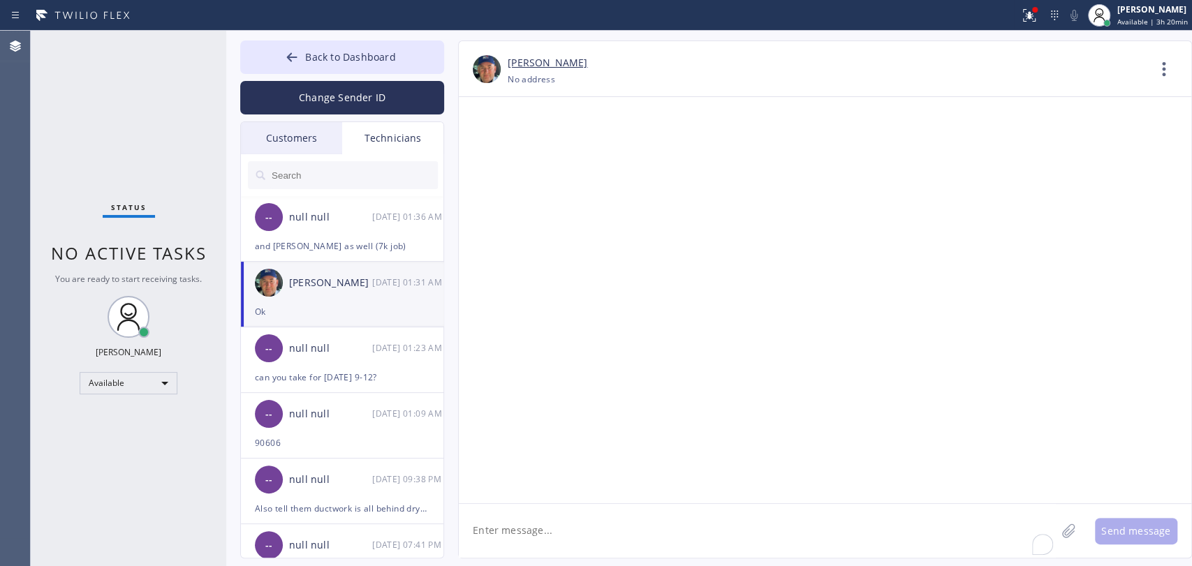
click at [570, 521] on textarea "To enrich screen reader interactions, please activate Accessibility in Grammarl…" at bounding box center [757, 531] width 597 height 54
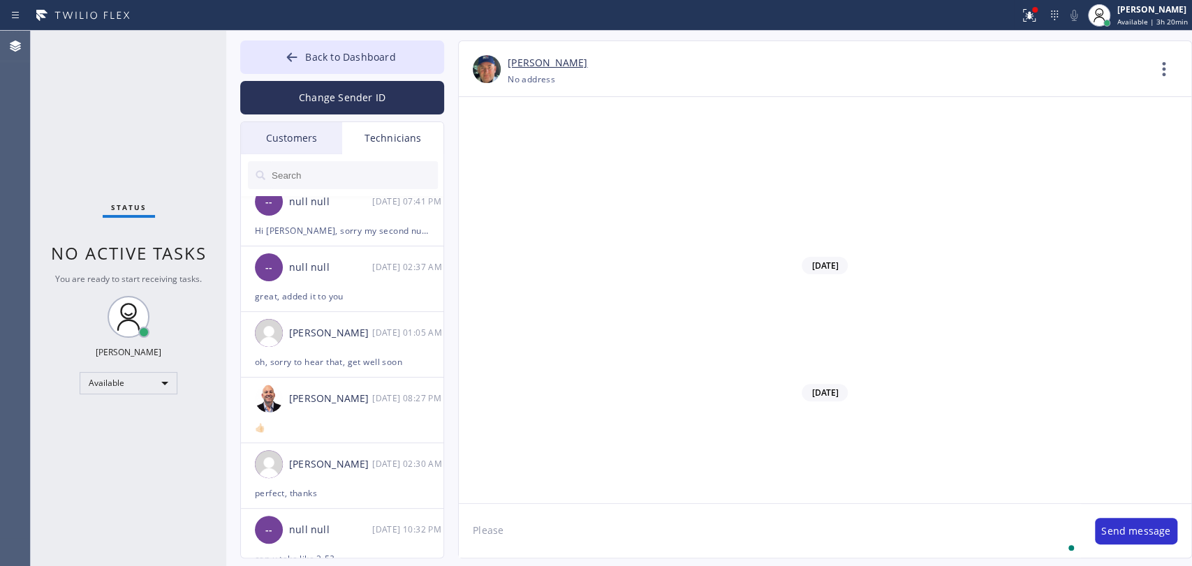
paste textarea "Join Zoom Meeting https://us06web.zoom.us/j/87800061130?pwd=bRbvFosR5fDjkaChBfO…"
click at [603, 530] on textarea "Please Join Zoom Meeting https://us06web.zoom.us/j/87800061130?pwd=bRbvFosR5fDj…" at bounding box center [770, 531] width 622 height 54
type textarea "Please Join Zoom Meeting today at 5 pm https://us06web.zoom.us/j/87800061130?pw…"
click at [1143, 545] on div "Please Join Zoom Meeting today at 5 pm https://us06web.zoom.us/j/87800061130?pw…" at bounding box center [825, 531] width 733 height 54
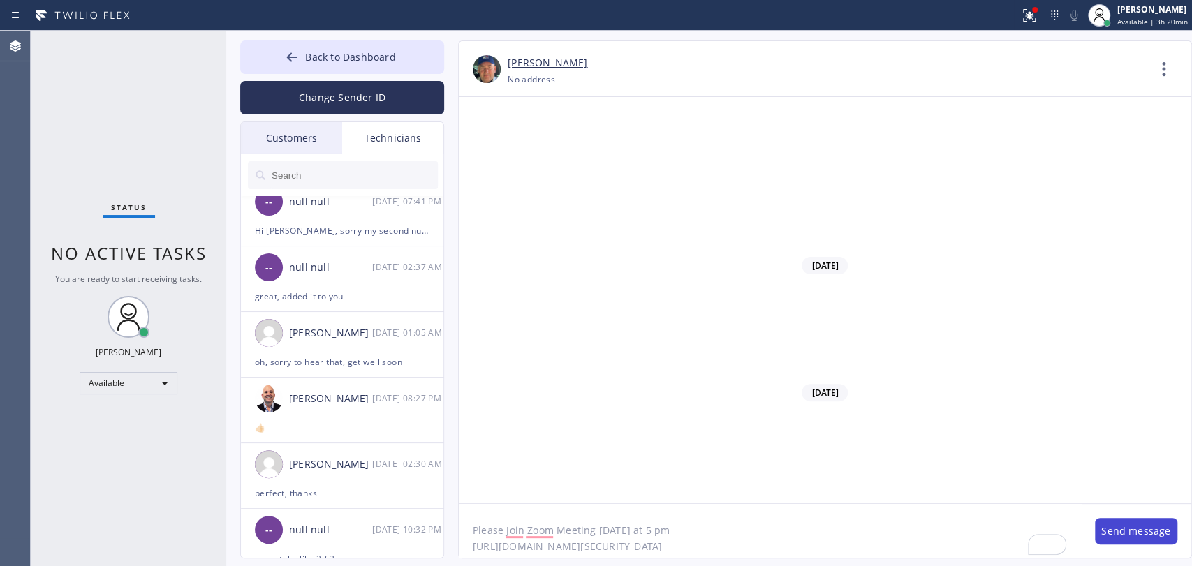
click at [1139, 543] on button "Send message" at bounding box center [1136, 531] width 82 height 27
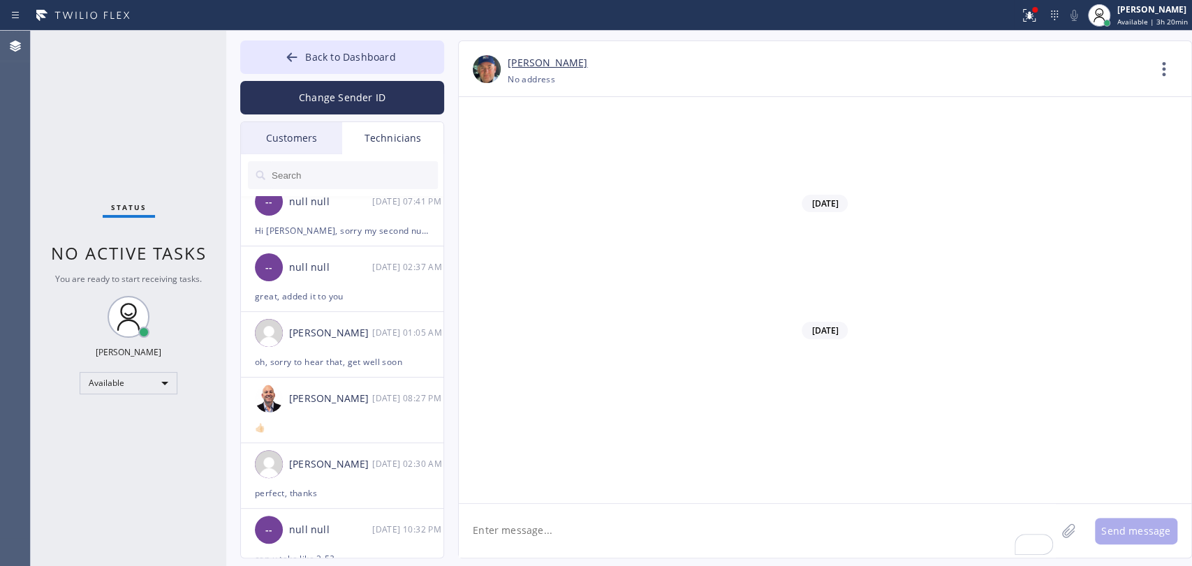
copy span "Please Join Zoom Meeting today at 5 pm https://us06web.zoom.us/j/87800061130?pw…"
click at [312, 177] on input "text" at bounding box center [354, 175] width 168 height 28
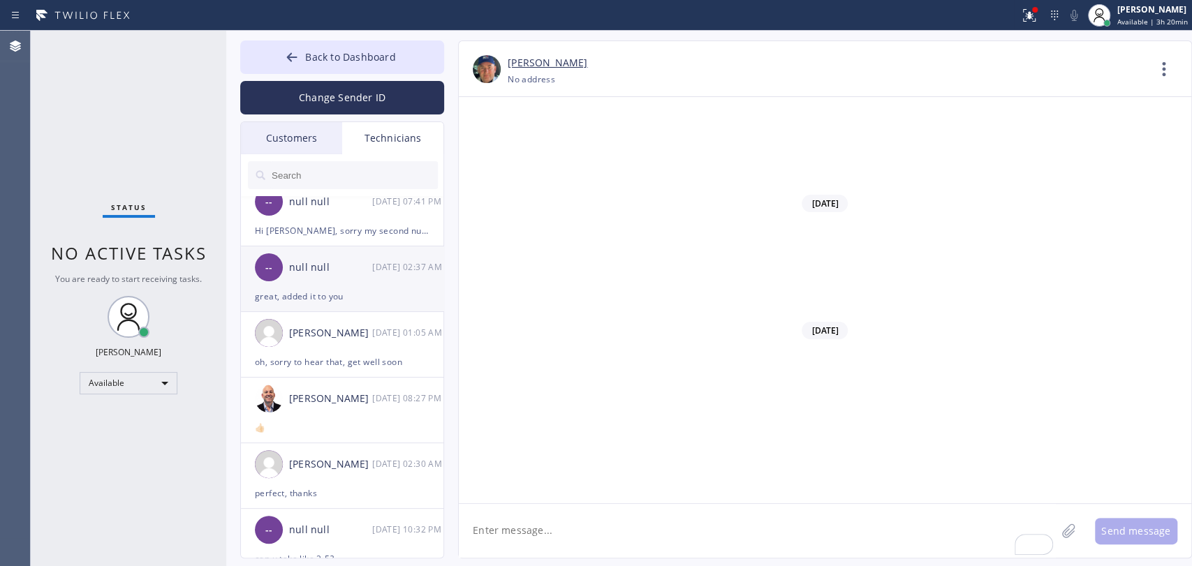
click at [314, 281] on div "-- null null 09/18 02:37 AM" at bounding box center [343, 268] width 204 height 42
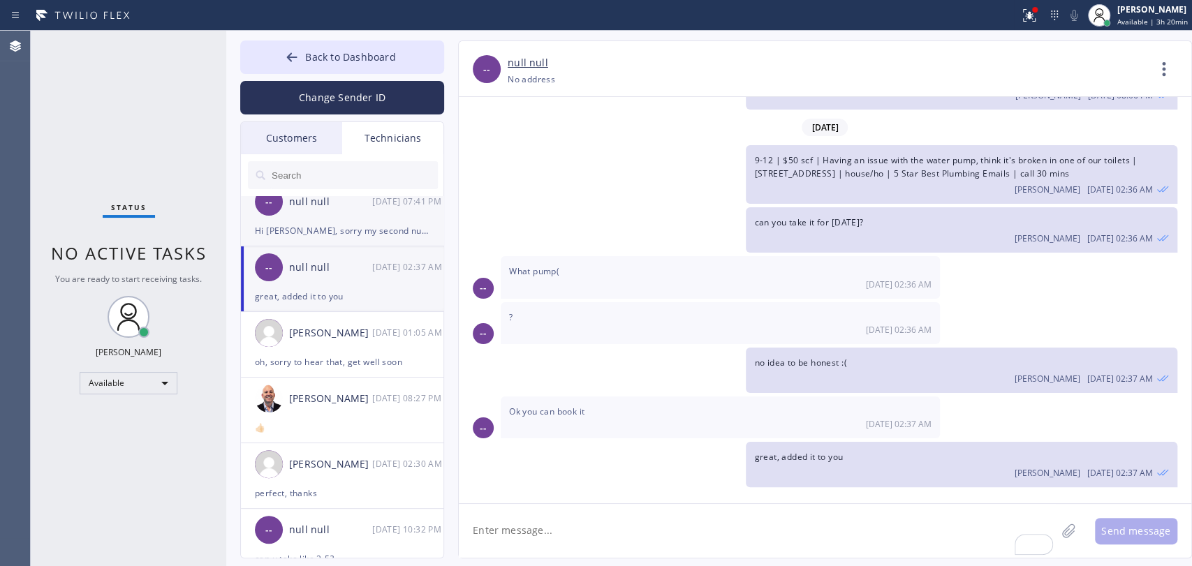
scroll to position [34545, 0]
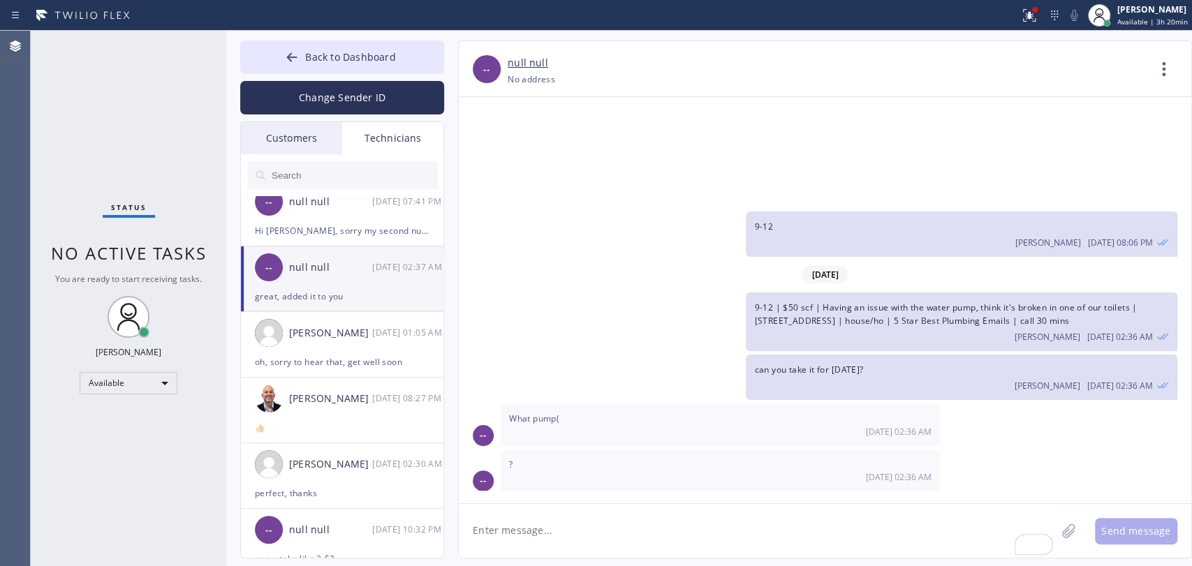
click at [562, 534] on textarea "To enrich screen reader interactions, please activate Accessibility in Grammarl…" at bounding box center [757, 531] width 597 height 54
paste textarea "Please Join Zoom Meeting today at 5 pm https://us06web.zoom.us/j/87800061130?pw…"
type textarea "Please Join Zoom Meeting today at 5 pm https://us06web.zoom.us/j/87800061130?pw…"
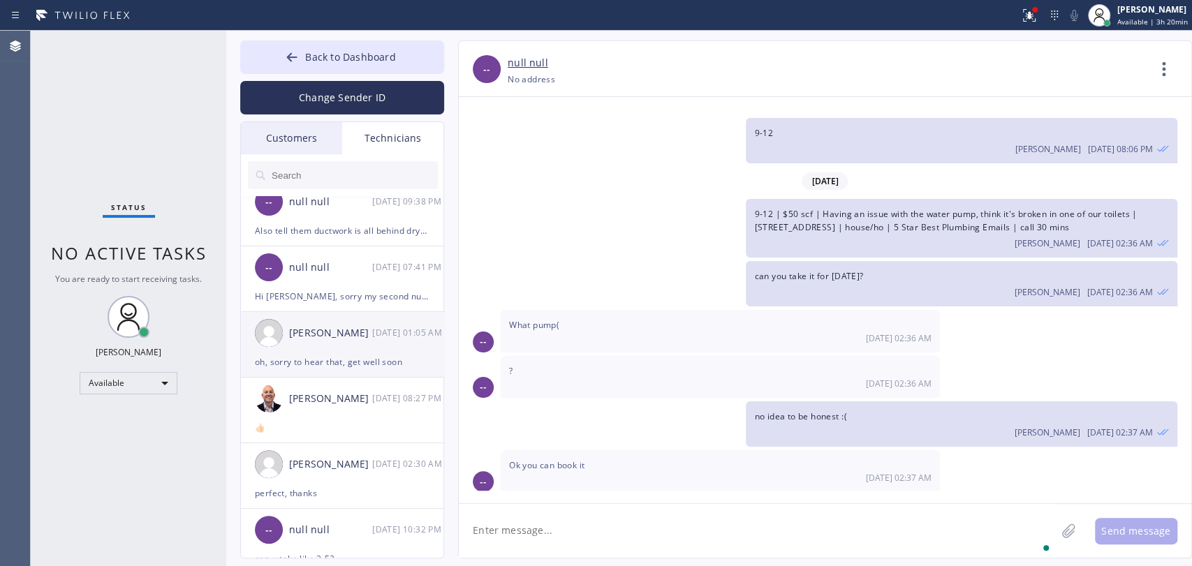
click at [371, 355] on div "oh, sorry to hear that, get well soon" at bounding box center [342, 362] width 175 height 16
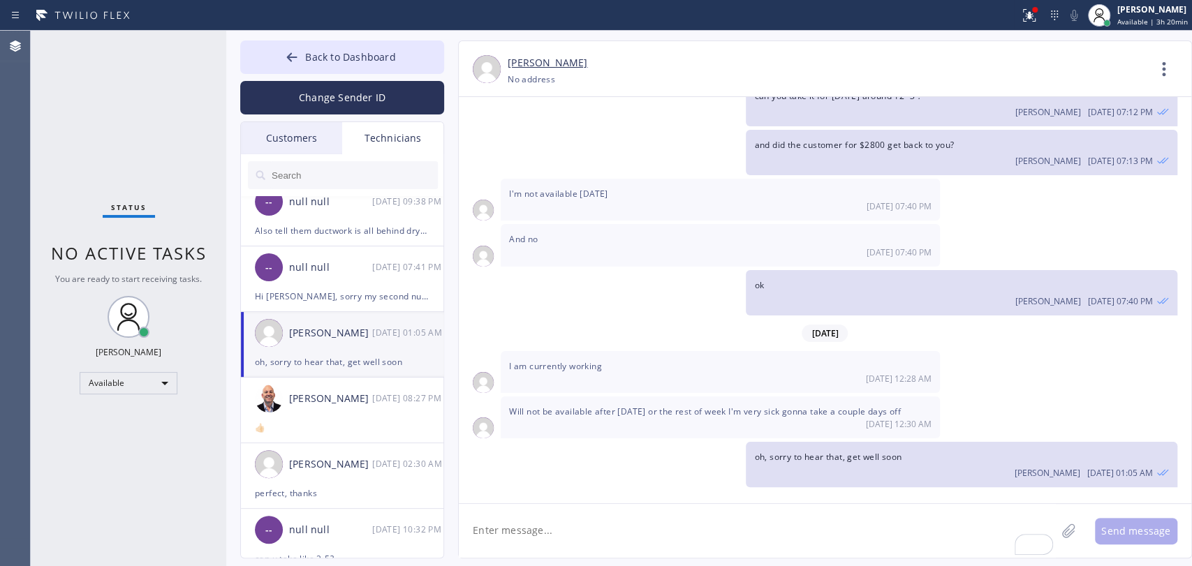
scroll to position [19884, 0]
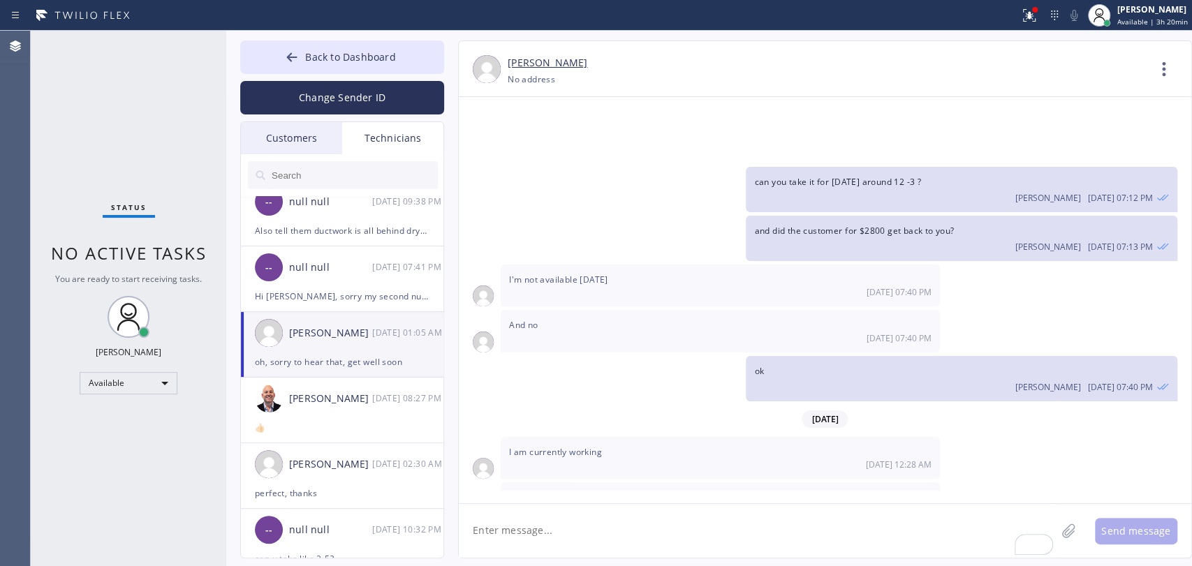
click at [529, 516] on textarea "To enrich screen reader interactions, please activate Accessibility in Grammarl…" at bounding box center [757, 531] width 597 height 54
paste textarea "Please Join Zoom Meeting today at 5 pm https://us06web.zoom.us/j/87800061130?pw…"
type textarea "Please Join Zoom Meeting today at 5 pm https://us06web.zoom.us/j/87800061130?pw…"
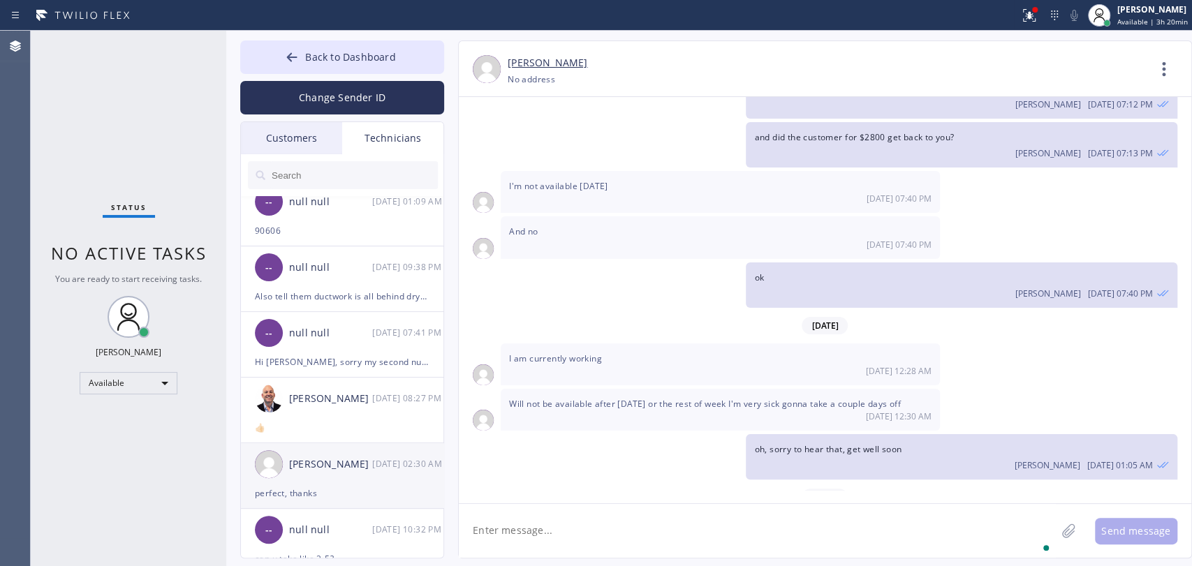
click at [383, 492] on div "perfect, thanks" at bounding box center [342, 493] width 175 height 16
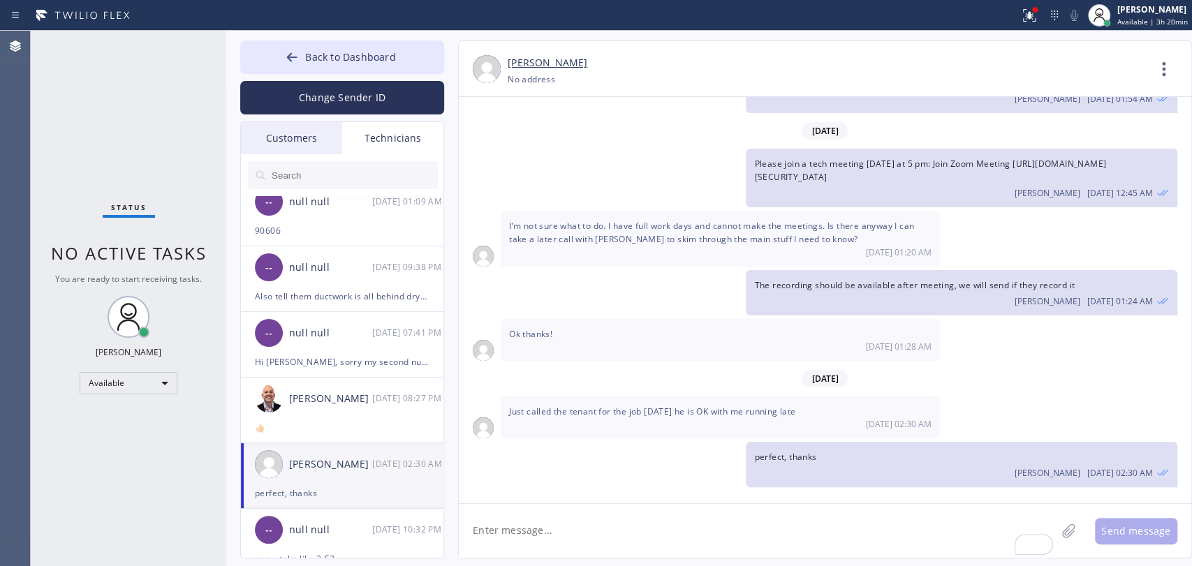
scroll to position [5928, 0]
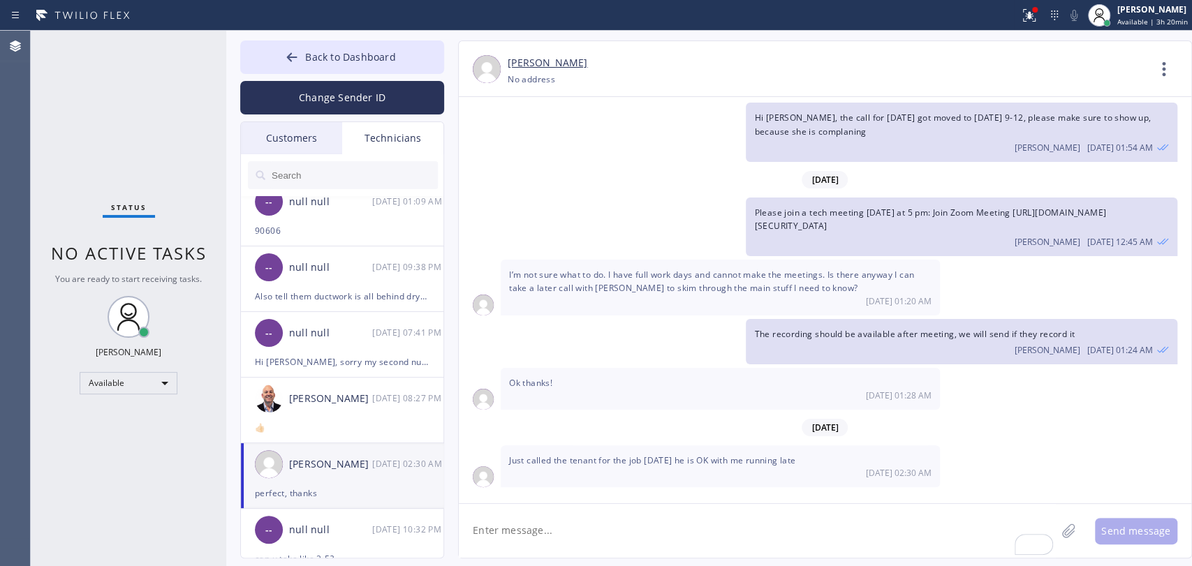
click at [513, 529] on textarea "To enrich screen reader interactions, please activate Accessibility in Grammarl…" at bounding box center [757, 531] width 597 height 54
paste textarea "Please Join Zoom Meeting today at 5 pm https://us06web.zoom.us/j/87800061130?pw…"
type textarea "Please Join Zoom Meeting today at 5 pm https://us06web.zoom.us/j/87800061130?pw…"
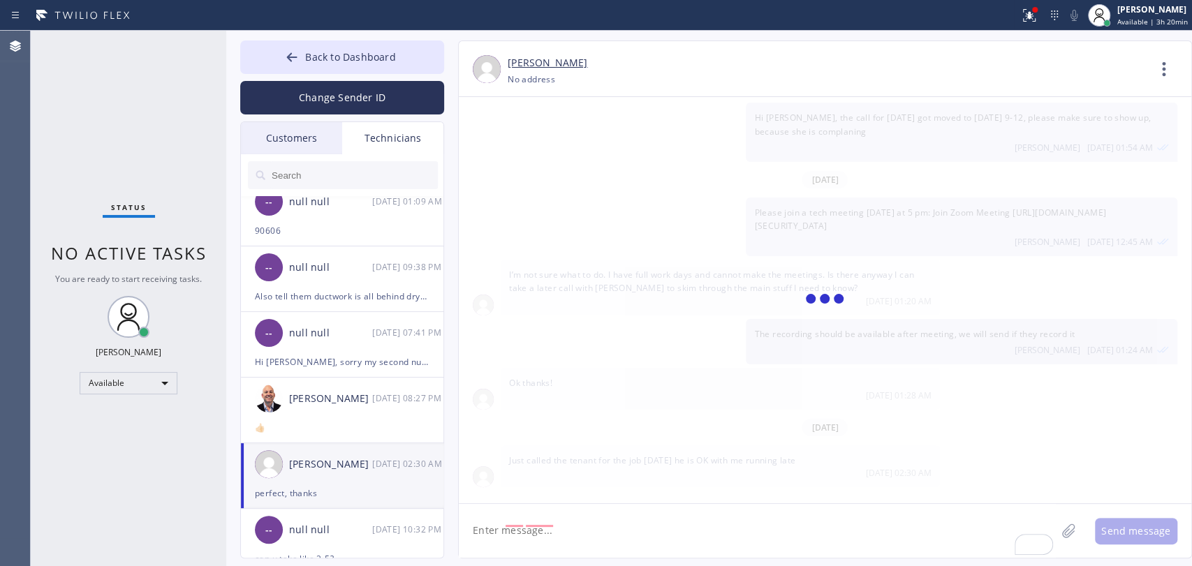
scroll to position [0, 0]
click at [371, 532] on div "null null" at bounding box center [330, 530] width 83 height 16
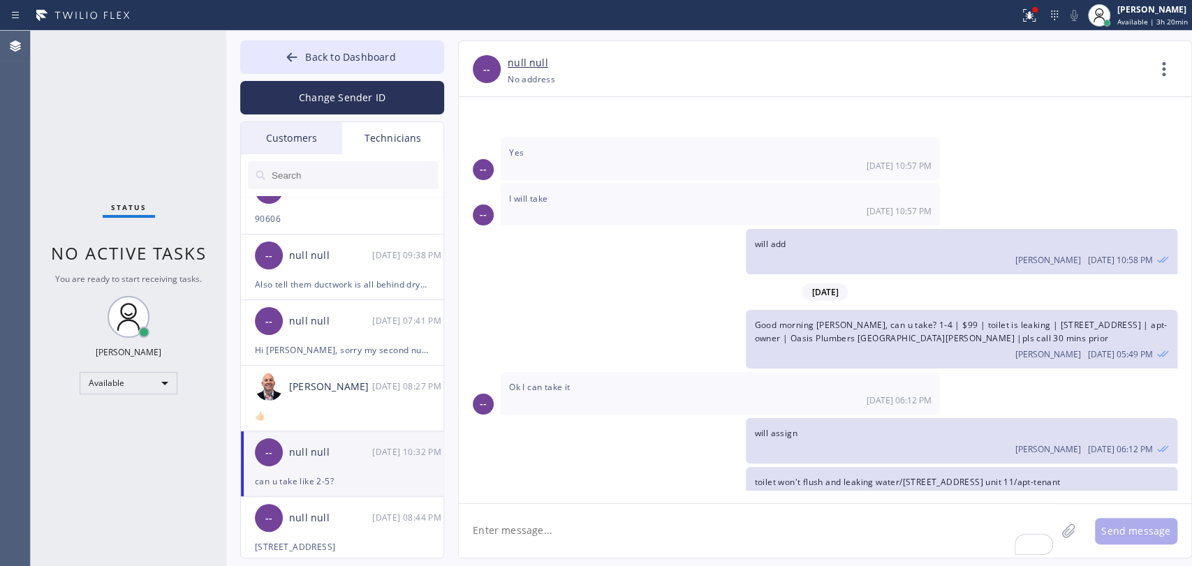
click at [589, 524] on textarea "To enrich screen reader interactions, please activate Accessibility in Grammarl…" at bounding box center [757, 531] width 597 height 54
paste textarea "Please Join Zoom Meeting today at 5 pm https://us06web.zoom.us/j/87800061130?pw…"
type textarea "Please Join Zoom Meeting today at 5 pm https://us06web.zoom.us/j/87800061130?pw…"
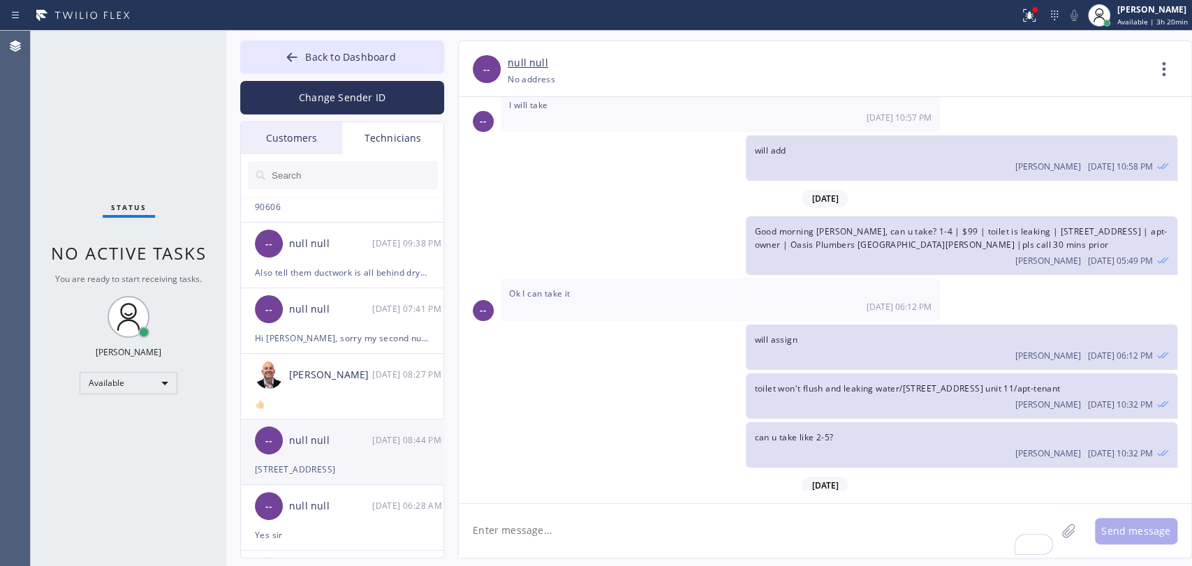
click at [330, 477] on li "-- null null 09/15 08:44 PM 4615 W 18th St Los Angeles, CA 90019, US" at bounding box center [343, 453] width 204 height 66
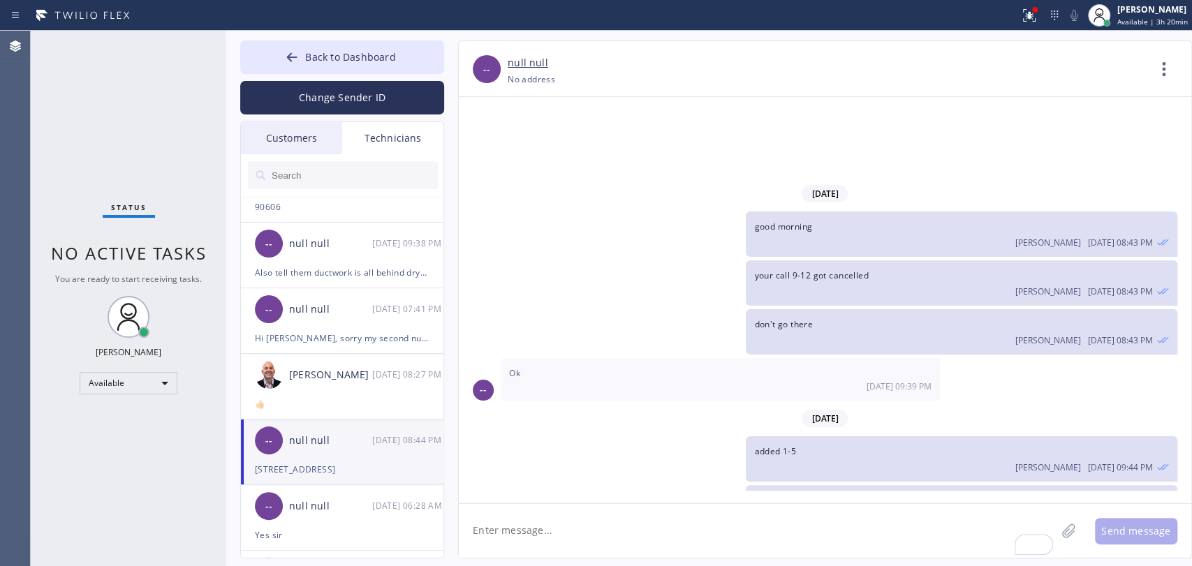
click at [580, 536] on textarea "To enrich screen reader interactions, please activate Accessibility in Grammarl…" at bounding box center [757, 531] width 597 height 54
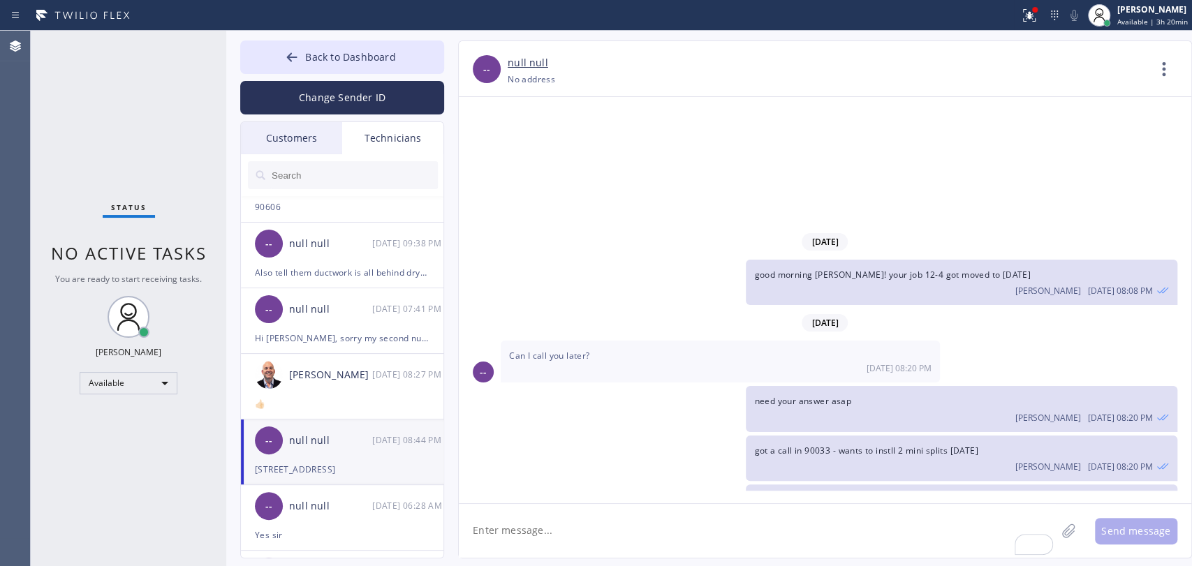
click at [336, 184] on input "text" at bounding box center [354, 175] width 168 height 28
click at [337, 184] on input "text" at bounding box center [354, 175] width 168 height 28
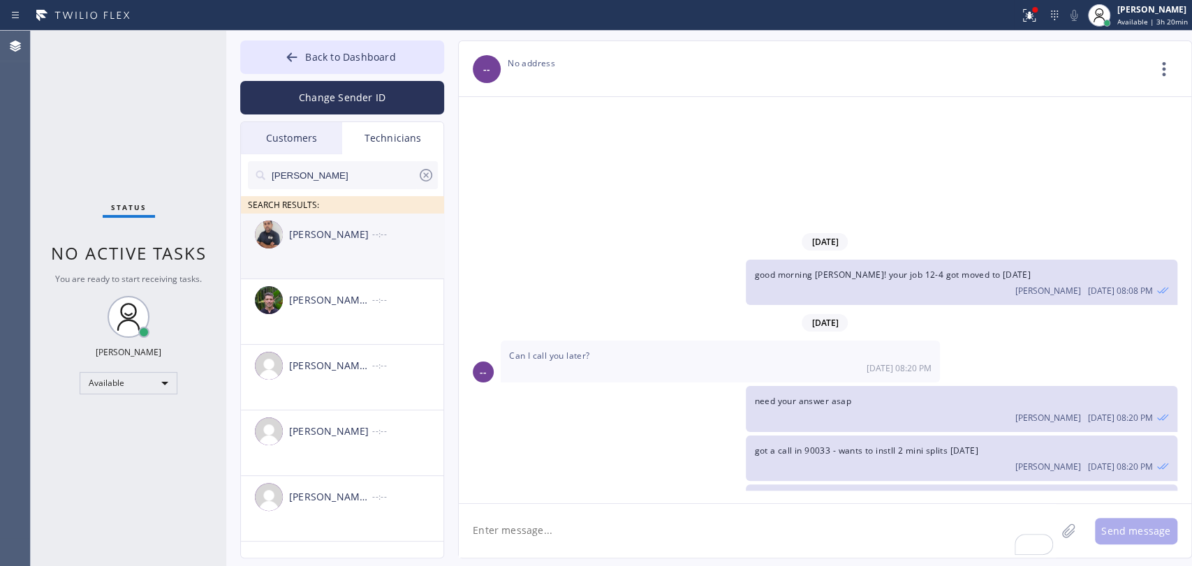
type input "[PERSON_NAME]"
click at [352, 247] on div "Mamet Jalilzade --:--" at bounding box center [343, 235] width 204 height 42
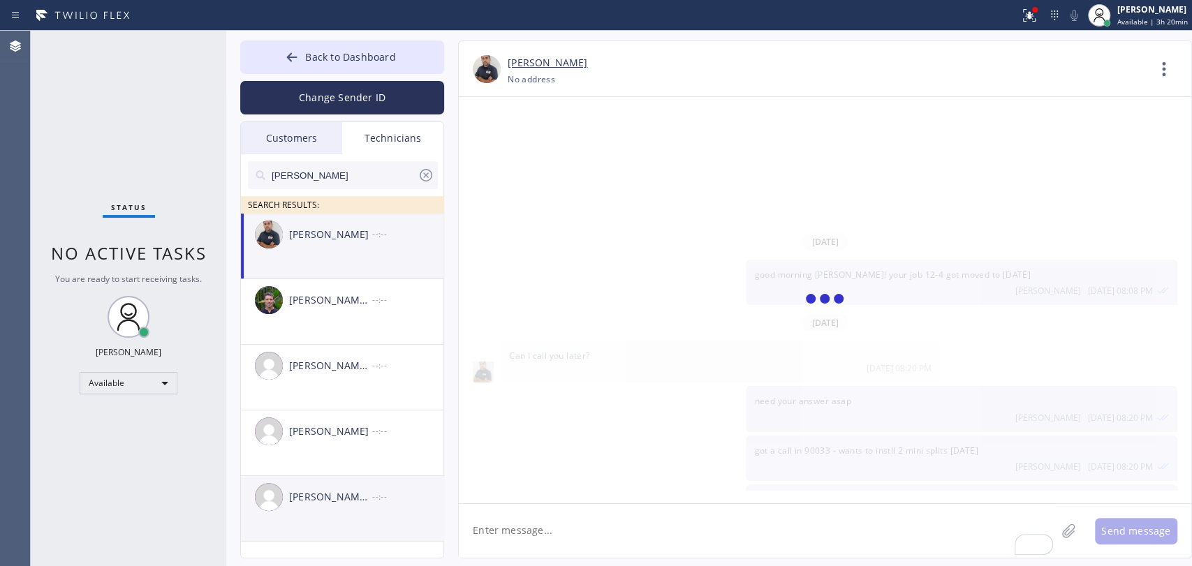
click at [333, 490] on div "[PERSON_NAME] [PERSON_NAME]" at bounding box center [330, 498] width 83 height 16
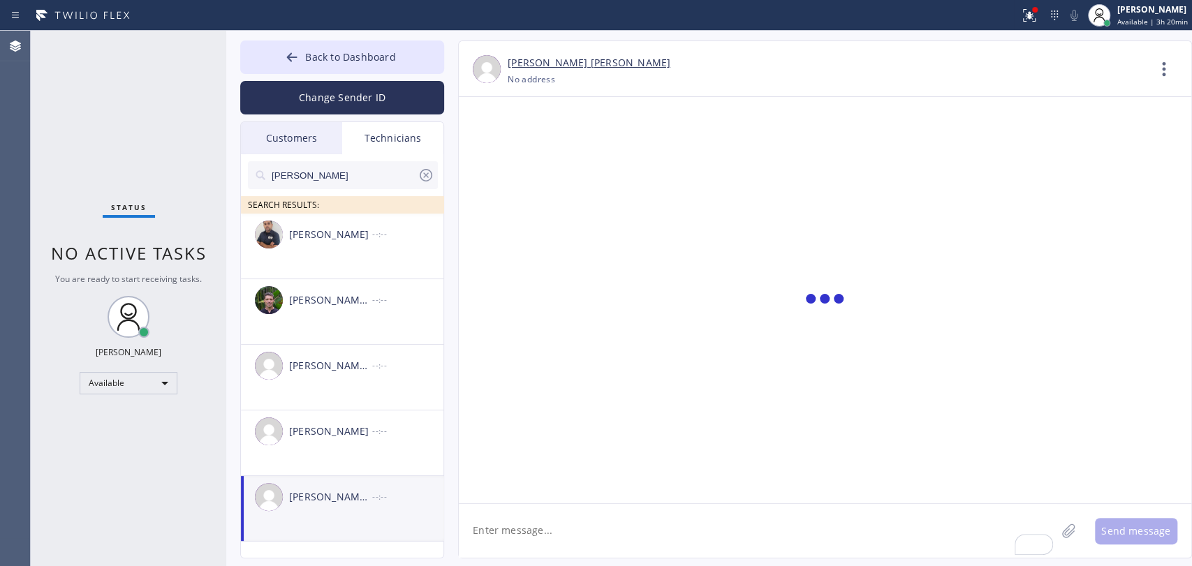
click at [500, 532] on textarea "To enrich screen reader interactions, please activate Accessibility in Grammarl…" at bounding box center [757, 531] width 597 height 54
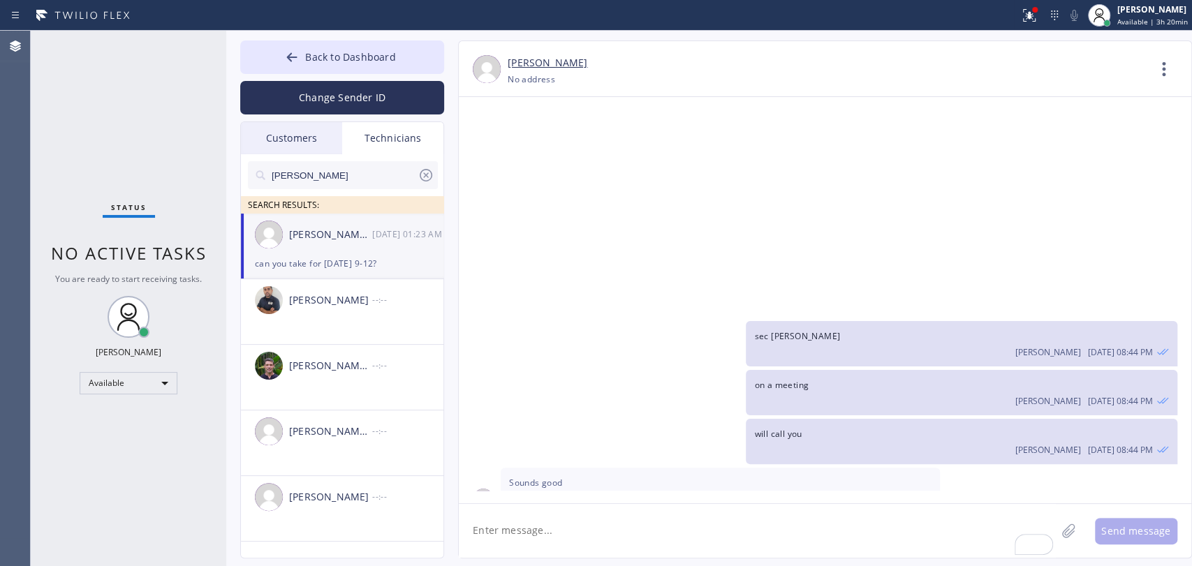
paste textarea "Please Join Zoom Meeting today at 5 pm https://us06web.zoom.us/j/87800061130?pw…"
type textarea "Please Join Zoom Meeting today at 5 pm https://us06web.zoom.us/j/87800061130?pw…"
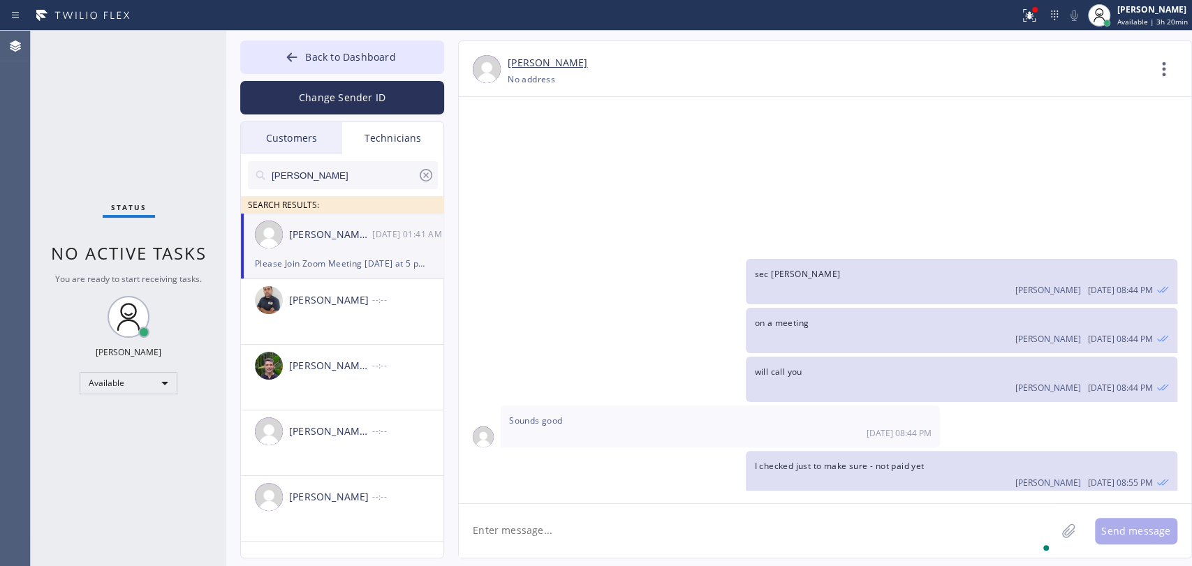
click at [313, 171] on input "[PERSON_NAME]" at bounding box center [343, 175] width 147 height 28
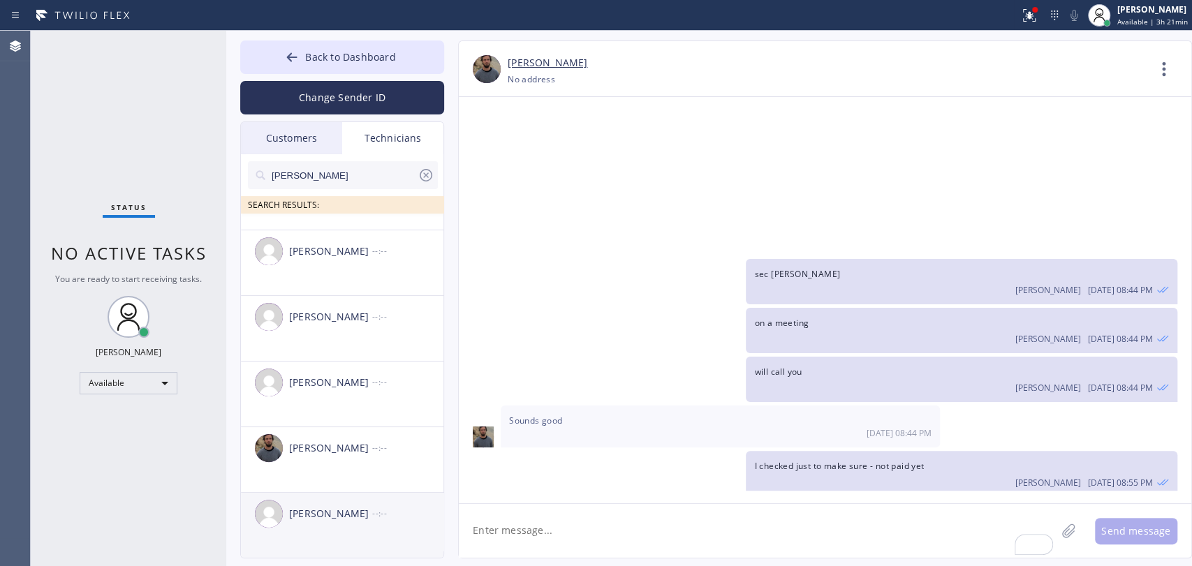
type input "[PERSON_NAME]"
drag, startPoint x: 348, startPoint y: 523, endPoint x: 469, endPoint y: 532, distance: 121.2
click at [348, 523] on div "[PERSON_NAME] --:--" at bounding box center [343, 514] width 204 height 42
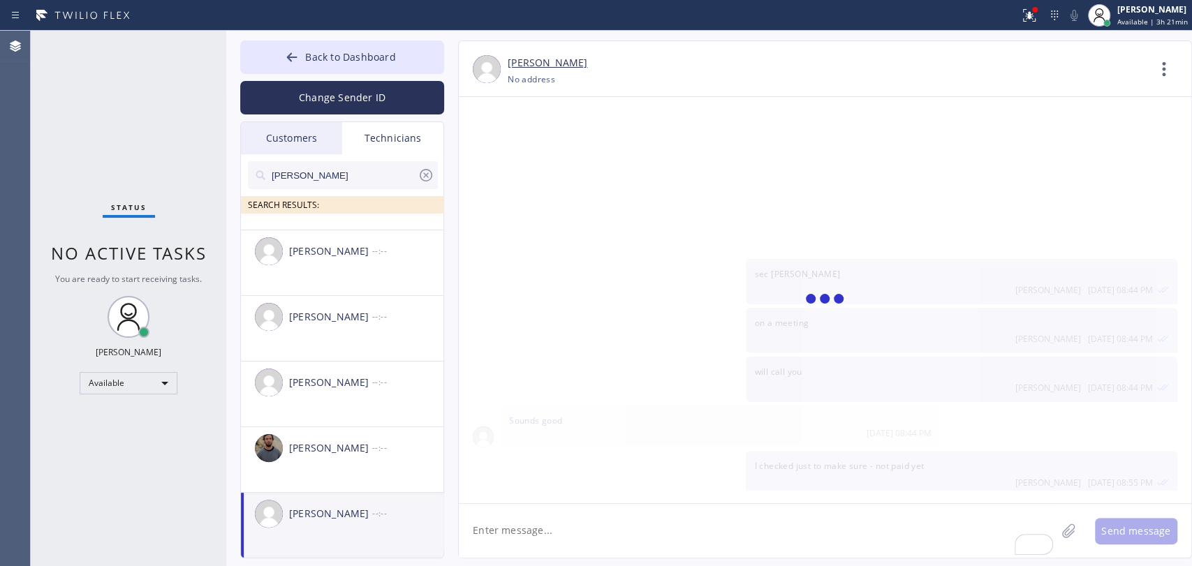
click at [522, 535] on textarea "To enrich screen reader interactions, please activate Accessibility in Grammarl…" at bounding box center [757, 531] width 597 height 54
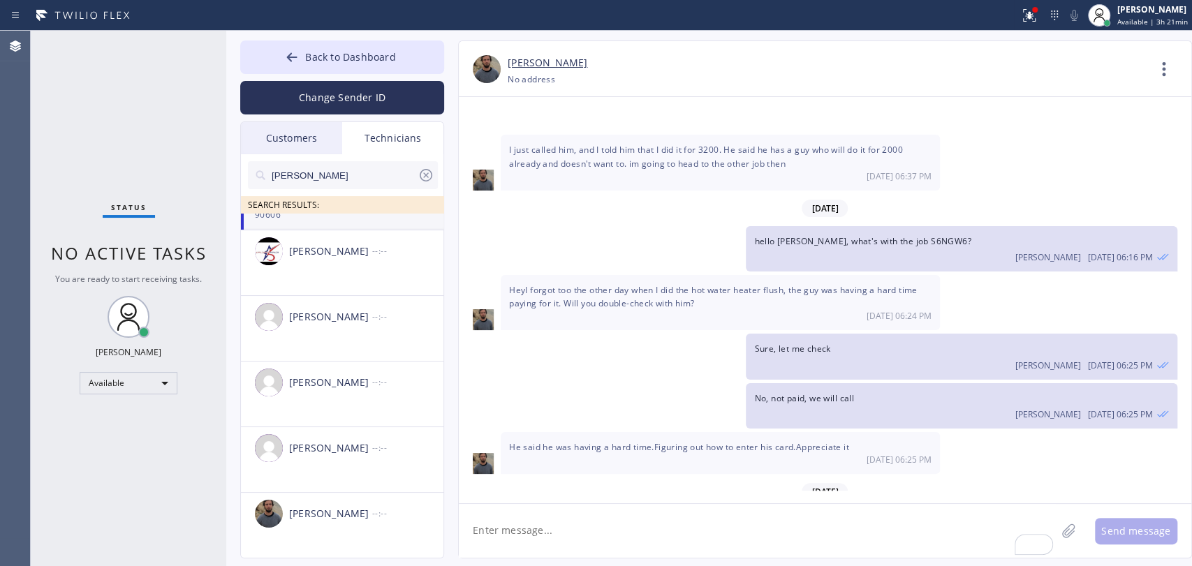
paste textarea "Please Join Zoom Meeting today at 5 pm https://us06web.zoom.us/j/87800061130?pw…"
type textarea "Please Join Zoom Meeting today at 5 pm https://us06web.zoom.us/j/87800061130?pw…"
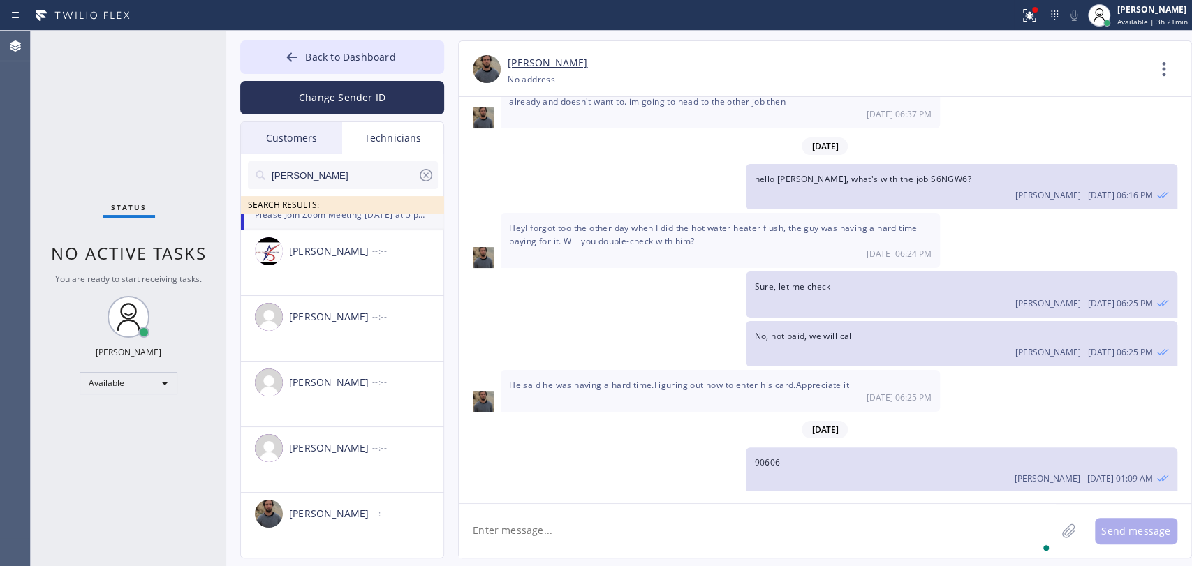
click at [328, 174] on input "[PERSON_NAME]" at bounding box center [343, 175] width 147 height 28
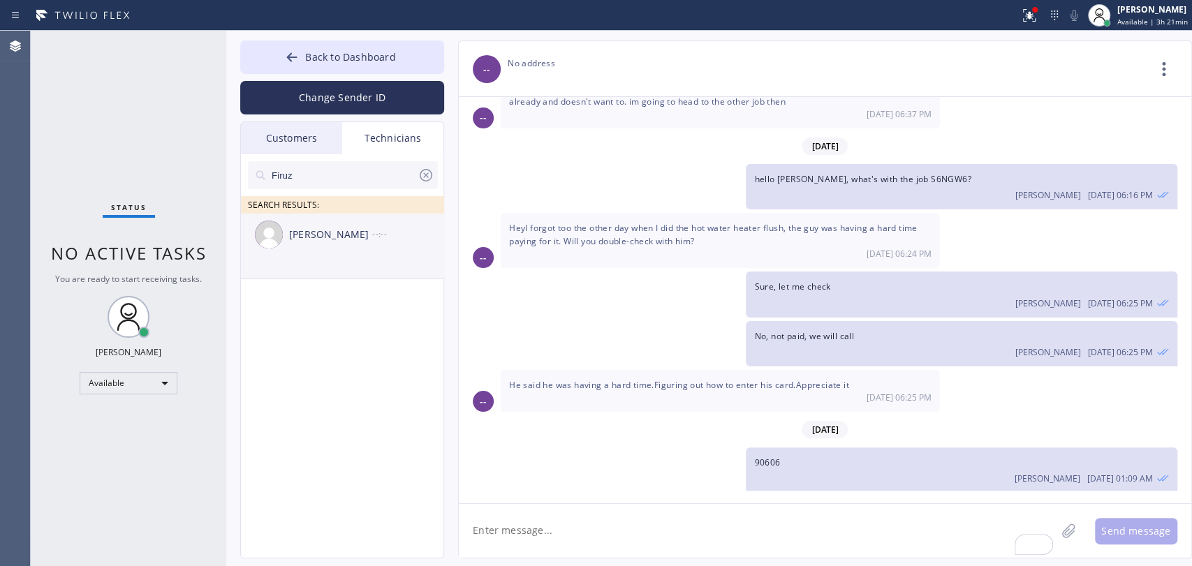
type input "Firuz"
click at [377, 256] on li "Firuz Dadadzhanov --:--" at bounding box center [343, 247] width 204 height 66
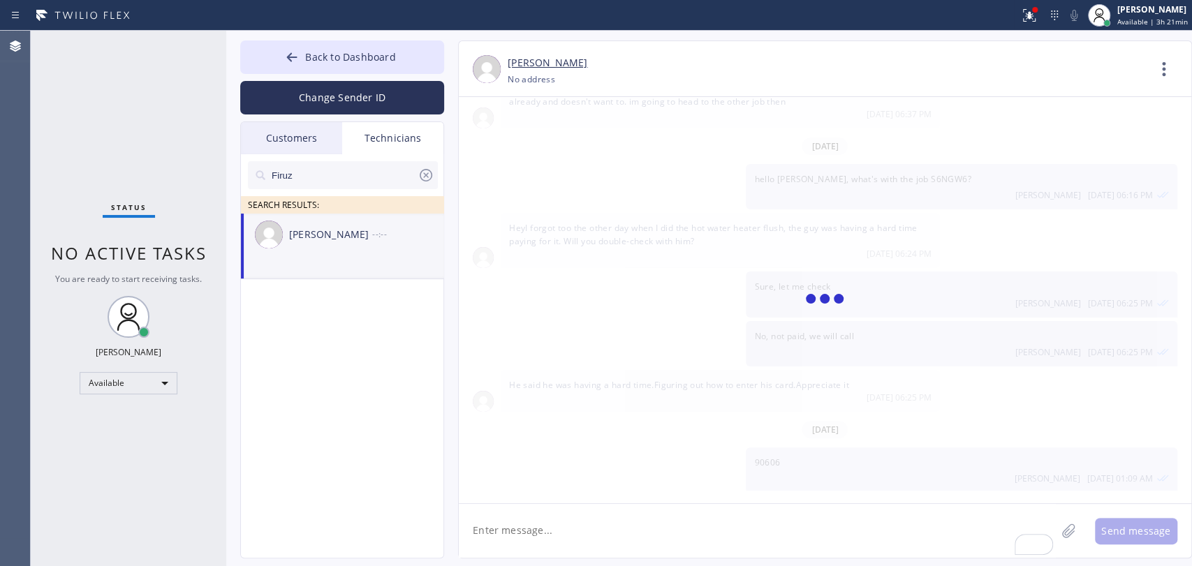
click at [531, 512] on textarea "To enrich screen reader interactions, please activate Accessibility in Grammarl…" at bounding box center [757, 531] width 597 height 54
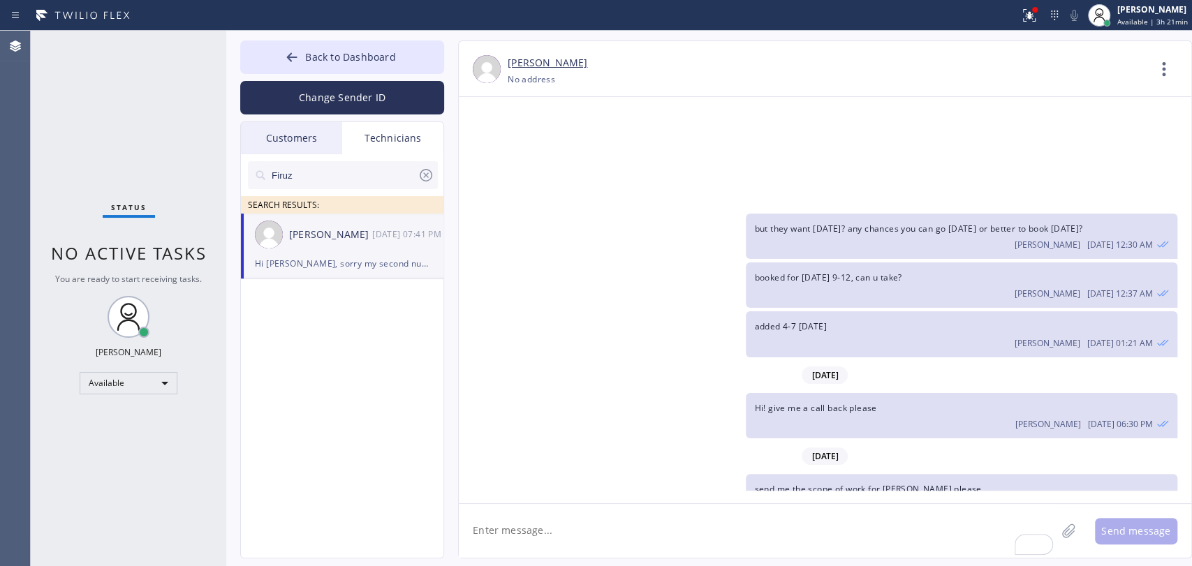
paste textarea "Please Join Zoom Meeting today at 5 pm https://us06web.zoom.us/j/87800061130?pw…"
type textarea "Please Join Zoom Meeting today at 5 pm https://us06web.zoom.us/j/87800061130?pw…"
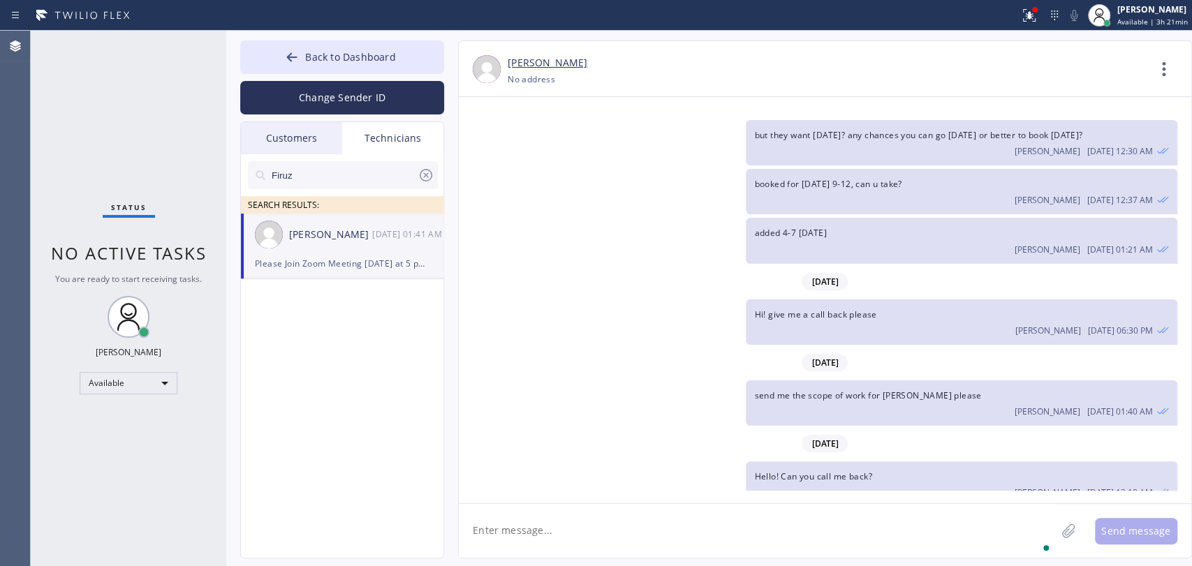
click at [320, 177] on input "Firuz" at bounding box center [343, 175] width 147 height 28
type input "Hovik"
drag, startPoint x: 340, startPoint y: 245, endPoint x: 358, endPoint y: 286, distance: 44.7
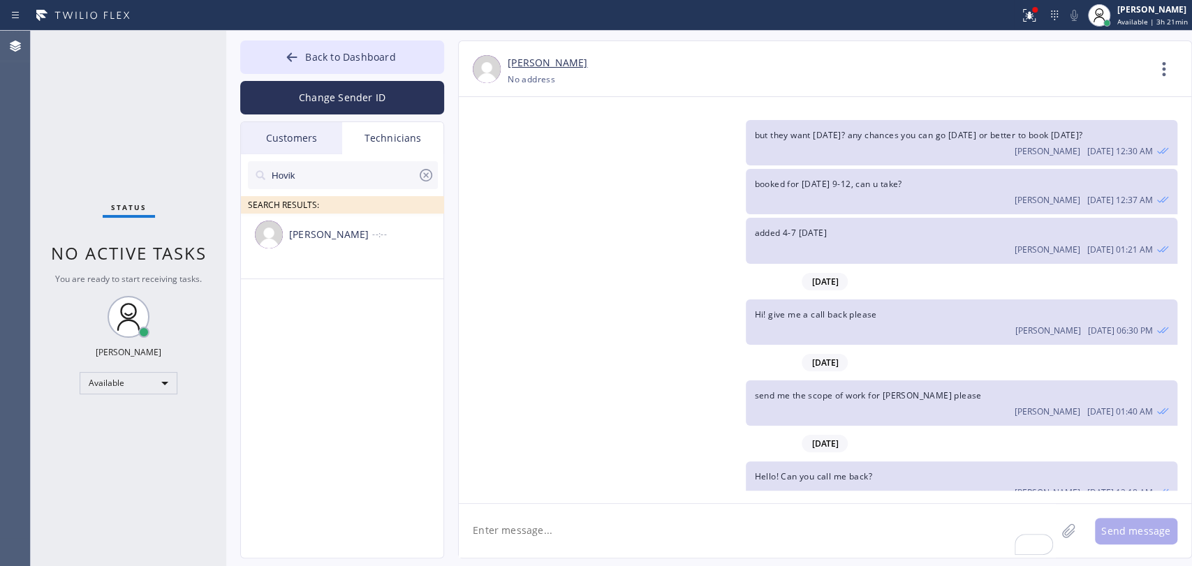
click at [340, 247] on div "Hovik Khachaturyan --:--" at bounding box center [343, 235] width 204 height 42
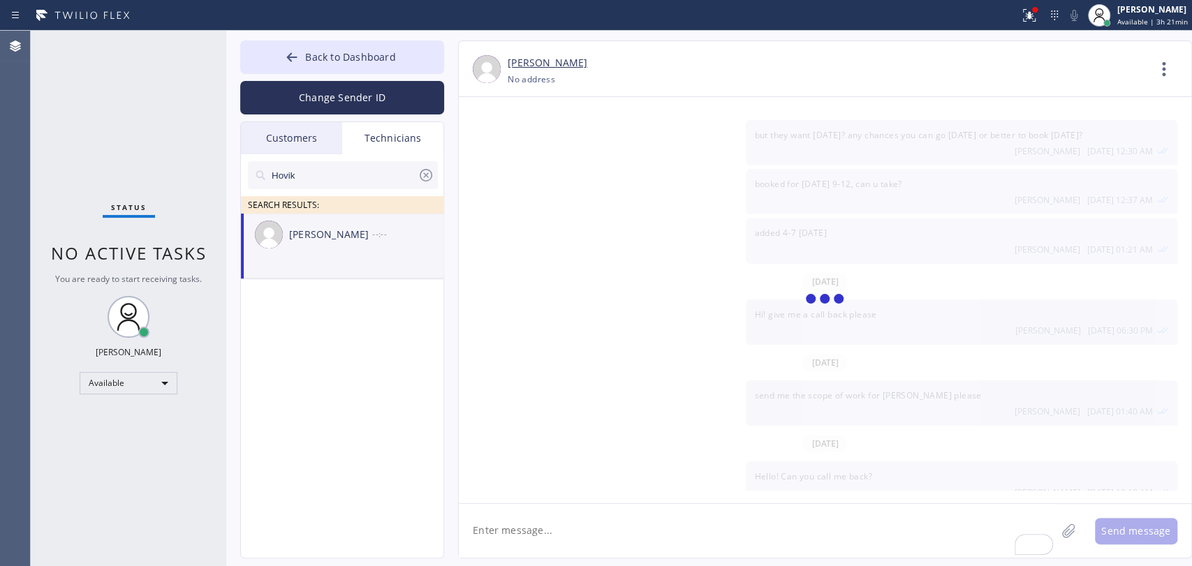
click at [564, 536] on textarea "To enrich screen reader interactions, please activate Accessibility in Grammarl…" at bounding box center [757, 531] width 597 height 54
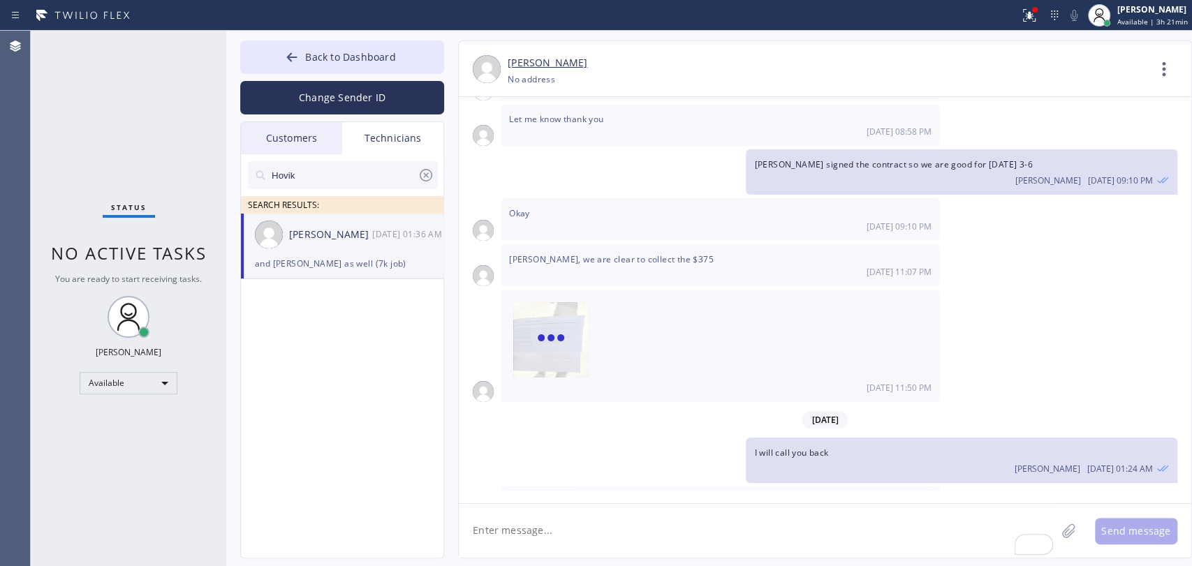
click at [559, 524] on textarea "To enrich screen reader interactions, please activate Accessibility in Grammarl…" at bounding box center [757, 531] width 597 height 54
paste textarea "Please Join Zoom Meeting today at 5 pm https://us06web.zoom.us/j/87800061130?pw…"
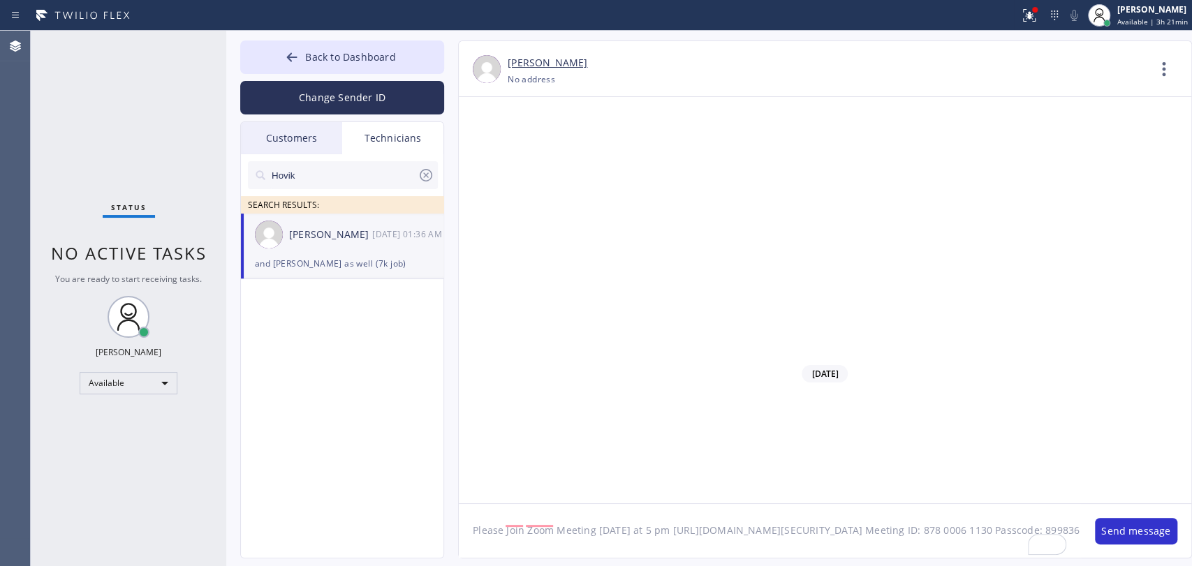
click at [659, 515] on textarea "Please Join Zoom Meeting today at 5 pm https://us06web.zoom.us/j/87800061130?pw…" at bounding box center [770, 531] width 622 height 54
type textarea "Please Join Zoom Meeting today at 5 pm if you have time https://us06web.zoom.us…"
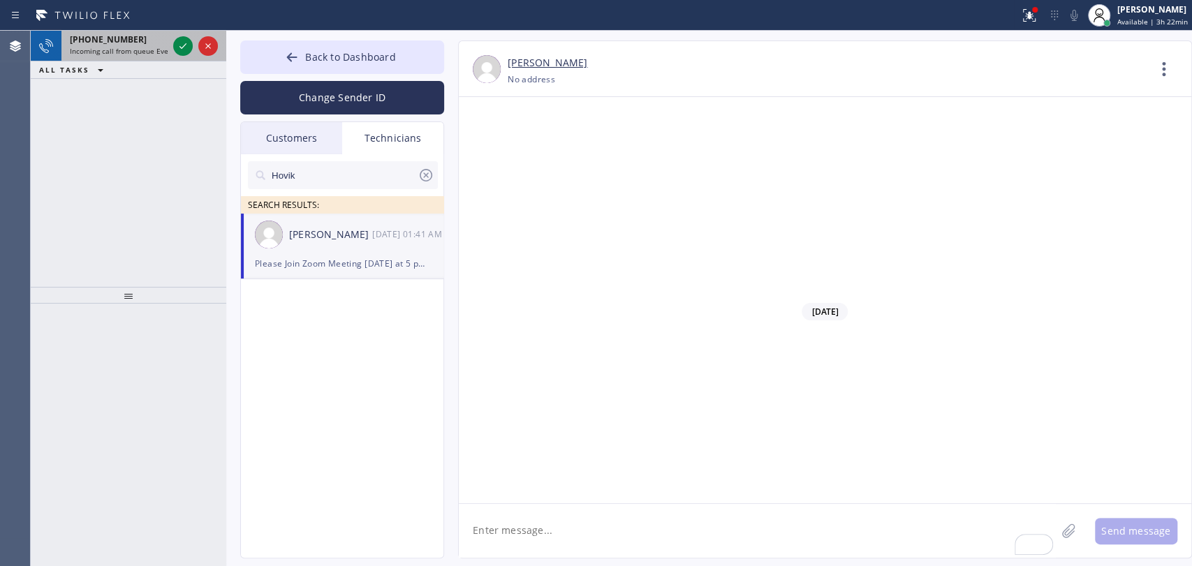
click at [131, 41] on div "+14477669592" at bounding box center [119, 40] width 98 height 12
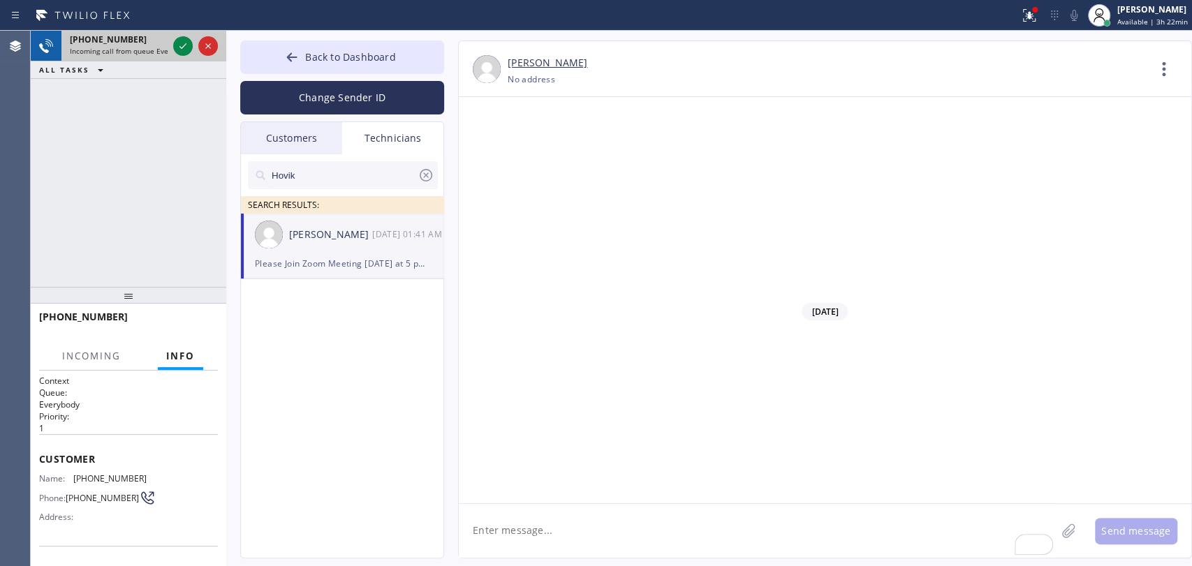
click at [135, 57] on div "+14477669592 Incoming call from queue Everybody" at bounding box center [115, 46] width 109 height 31
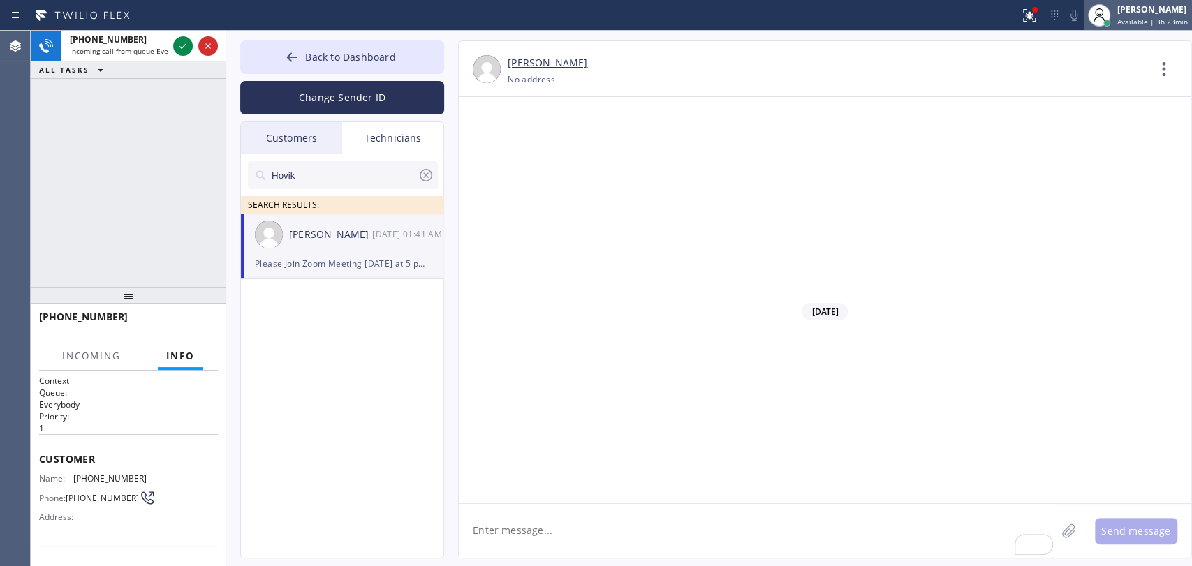
click at [1124, 3] on div "Oleksiy Dmitriev Available | 3h 23min" at bounding box center [1154, 15] width 78 height 24
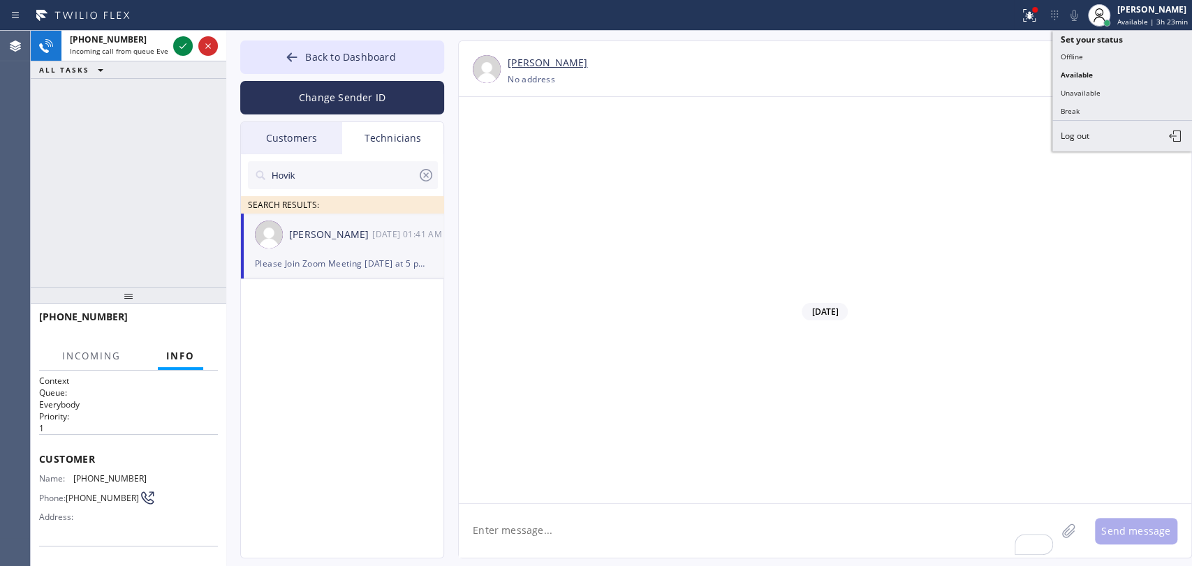
drag, startPoint x: 1112, startPoint y: 85, endPoint x: 1091, endPoint y: 202, distance: 118.5
click at [1112, 86] on button "Unavailable" at bounding box center [1122, 93] width 140 height 18
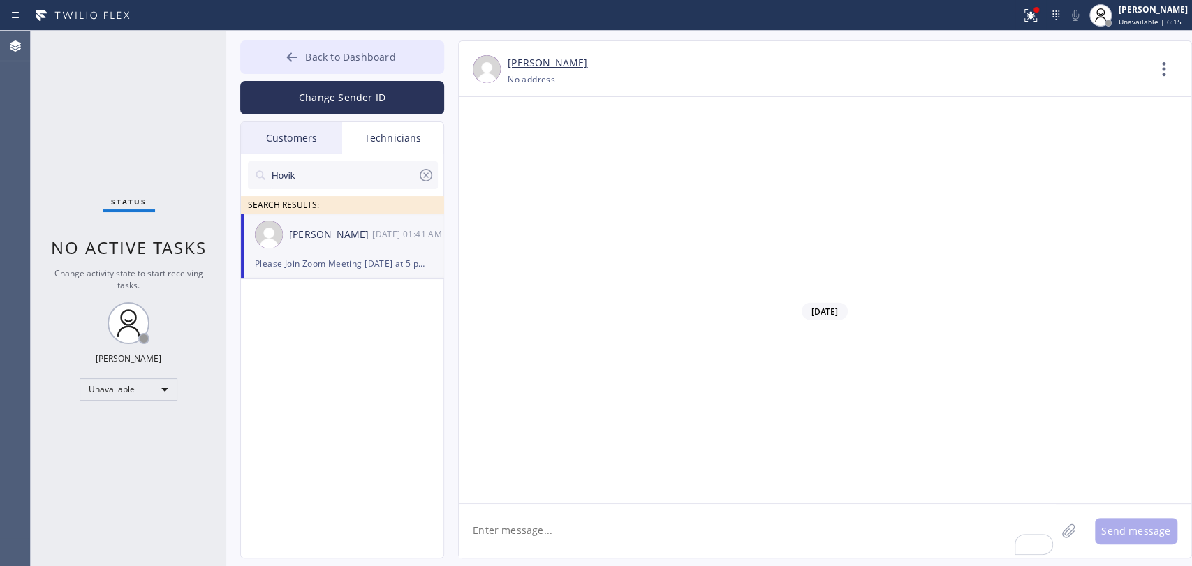
click at [348, 50] on span "Back to Dashboard" at bounding box center [350, 56] width 90 height 13
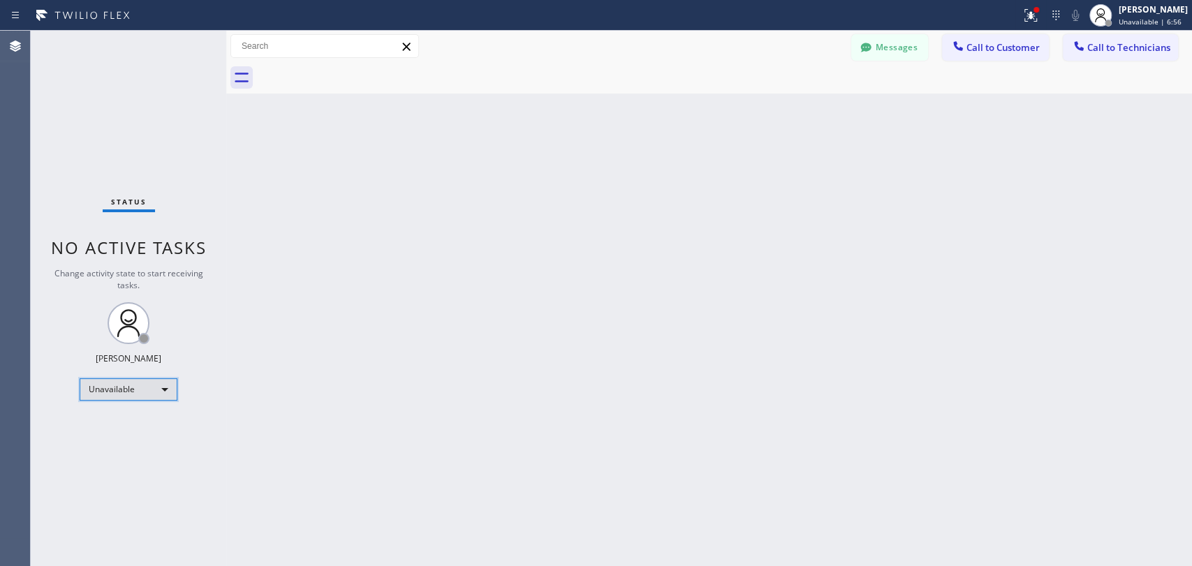
click at [162, 392] on div "Unavailable" at bounding box center [129, 390] width 98 height 22
click at [354, 274] on div at bounding box center [596, 283] width 1192 height 566
click at [108, 395] on div "Unavailable" at bounding box center [129, 390] width 98 height 22
click at [112, 437] on li "Unavailable" at bounding box center [127, 442] width 95 height 17
click at [113, 380] on div "Unavailable" at bounding box center [129, 390] width 98 height 22
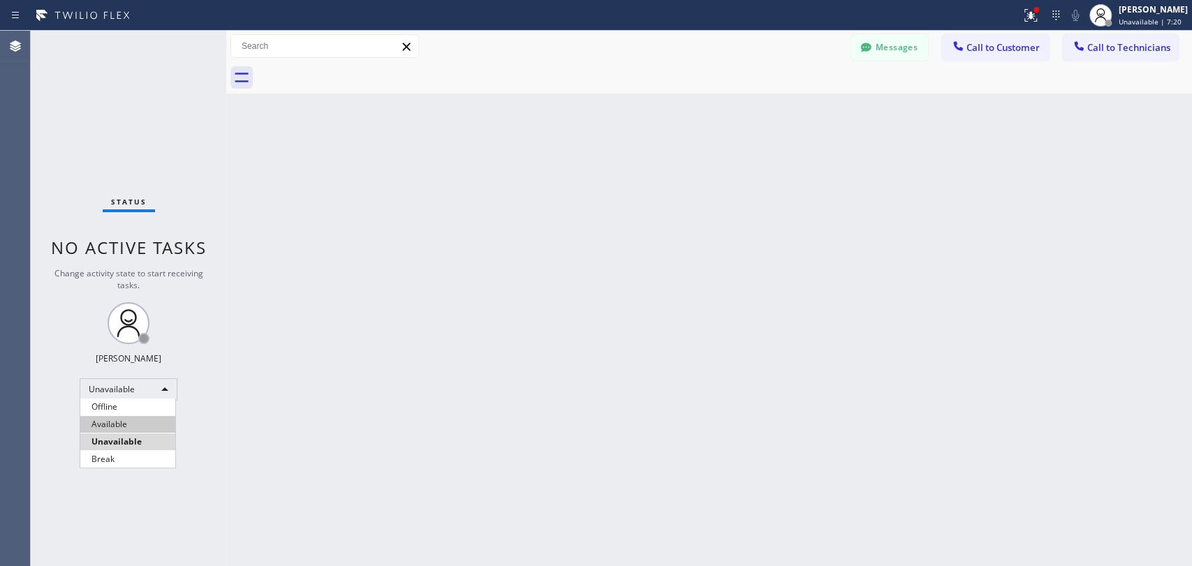
click at [108, 425] on ul "Offline Available Unavailable Break" at bounding box center [128, 433] width 96 height 69
click at [108, 425] on li "Available" at bounding box center [127, 424] width 95 height 17
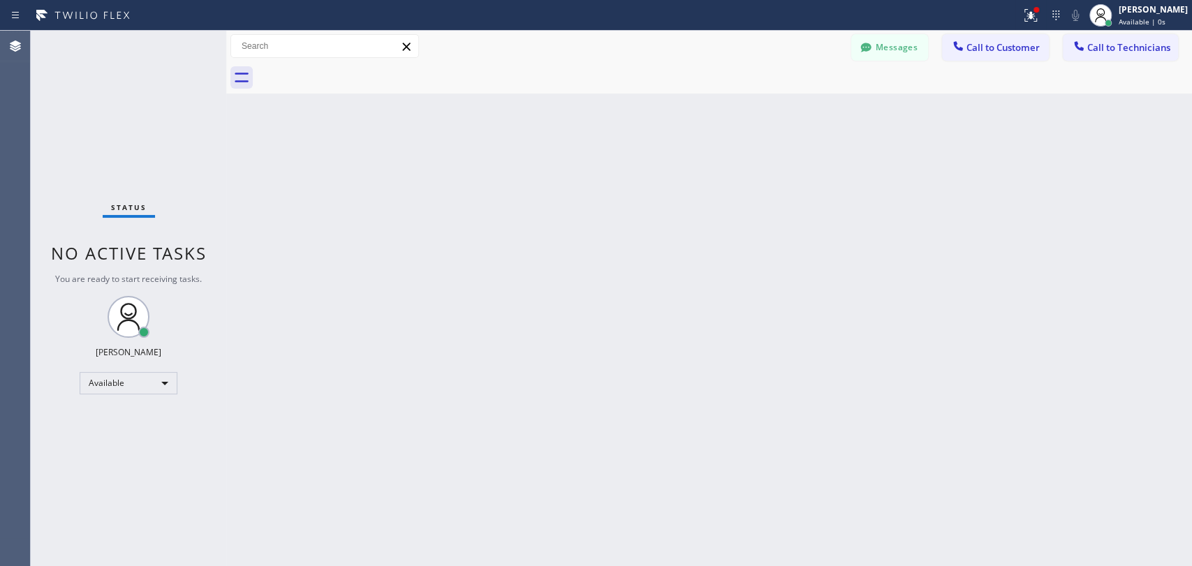
click at [229, 242] on div "Status No active tasks You are ready to start receiving tasks. Oleksiy Dmitriev…" at bounding box center [611, 299] width 1161 height 536
click at [226, 242] on div at bounding box center [226, 299] width 0 height 536
click at [186, 255] on span "No active tasks" at bounding box center [129, 253] width 156 height 23
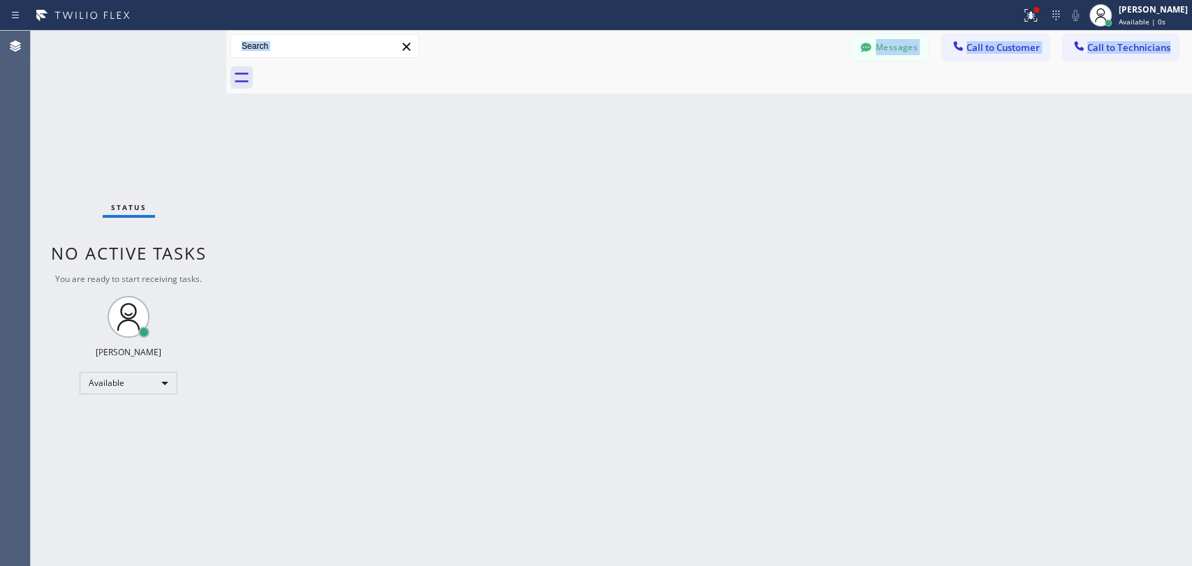
click at [173, 256] on span "No active tasks" at bounding box center [129, 253] width 156 height 23
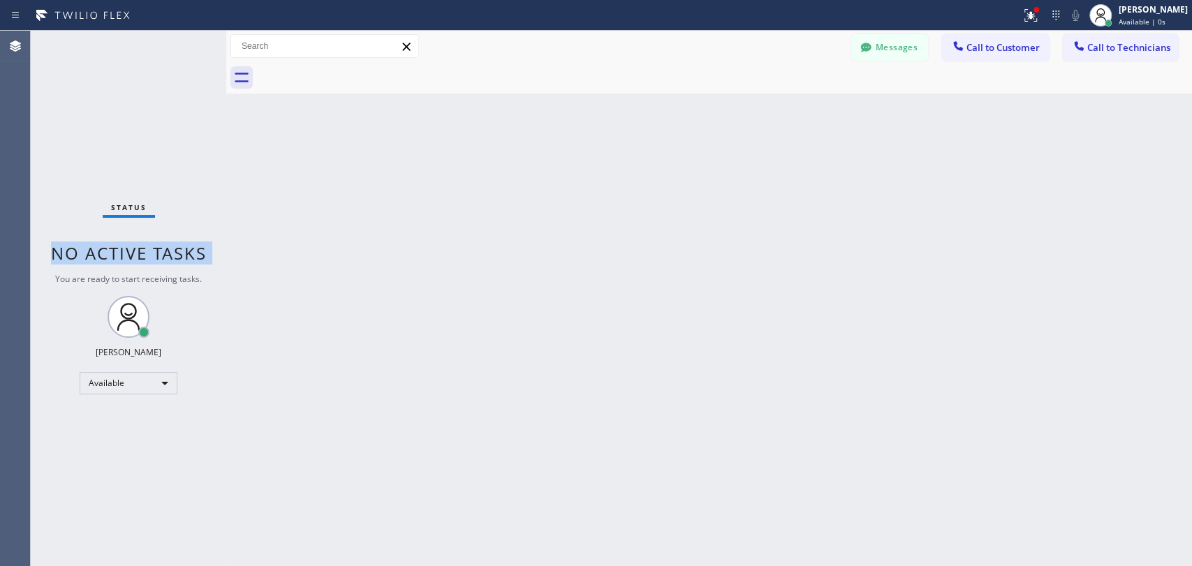
click at [101, 253] on span "No active tasks" at bounding box center [129, 253] width 156 height 23
click at [101, 252] on span "No active tasks" at bounding box center [129, 253] width 156 height 23
click at [112, 250] on span "No active tasks" at bounding box center [129, 253] width 156 height 23
click at [1127, 47] on span "Call to Technicians" at bounding box center [1128, 47] width 83 height 13
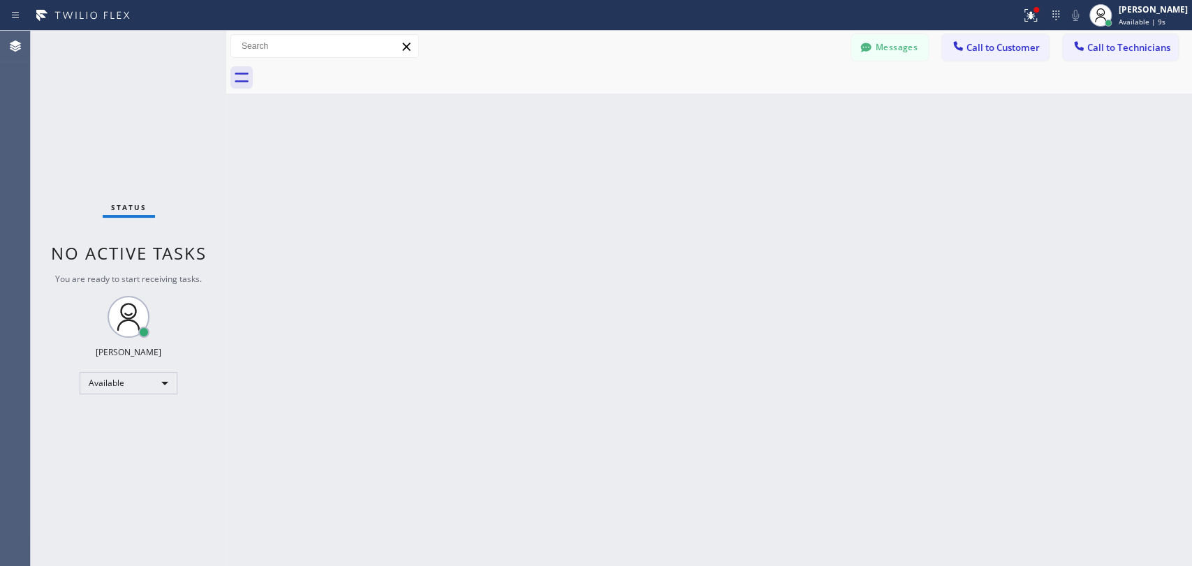
click at [0, 0] on div "Search Technician" at bounding box center [0, 0] width 0 height 0
click at [0, 0] on div "Technician Search Technician Your caller id phone number" at bounding box center [0, 0] width 0 height 0
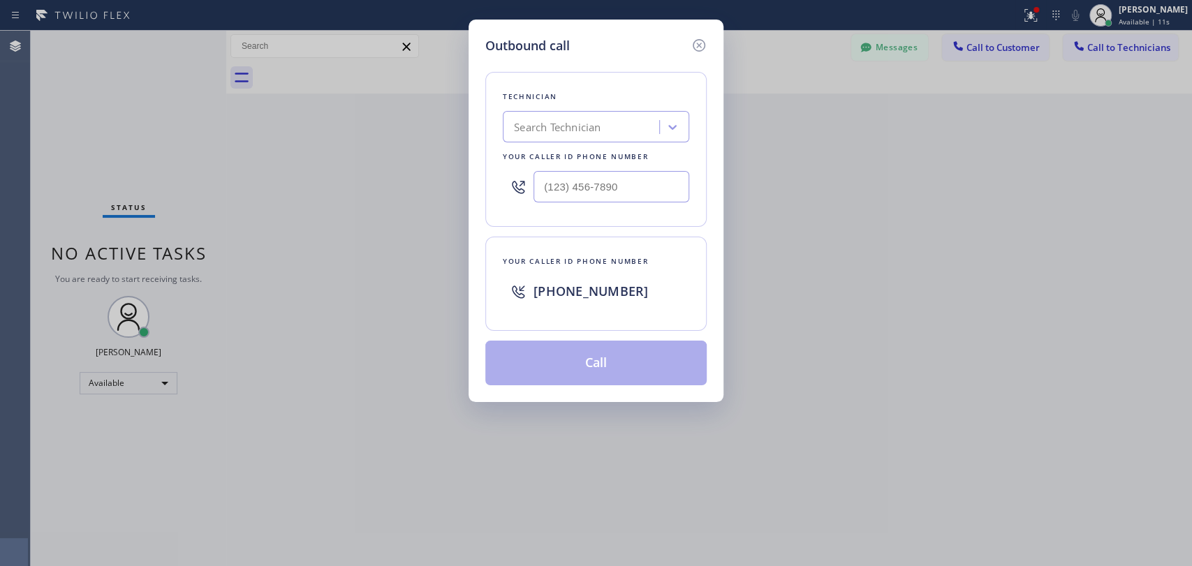
click at [627, 127] on div "Search Technician" at bounding box center [583, 127] width 152 height 24
type input "[PERSON_NAME]"
click at [583, 159] on div "[PERSON_NAME]" at bounding box center [596, 156] width 186 height 25
type input "[PHONE_NUMBER]"
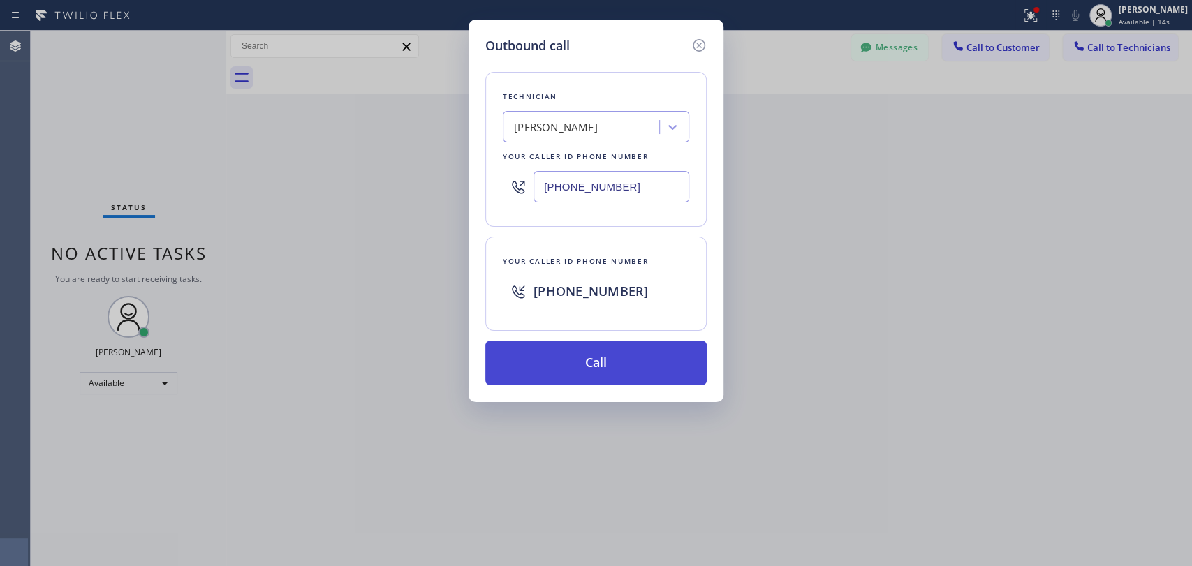
click at [552, 363] on button "Call" at bounding box center [595, 363] width 221 height 45
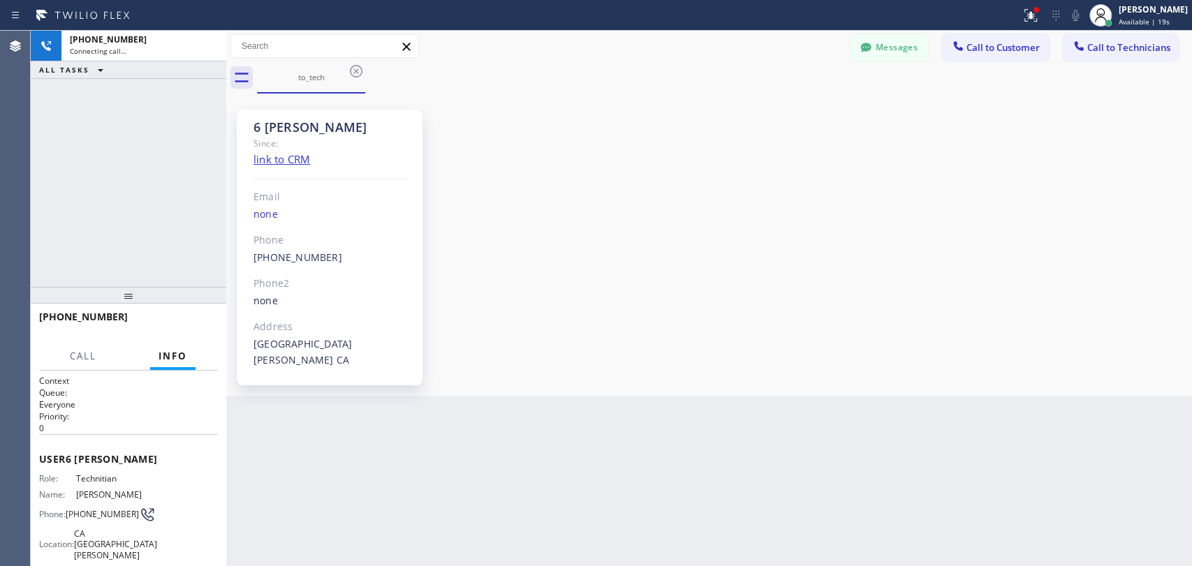
scroll to position [152666, 0]
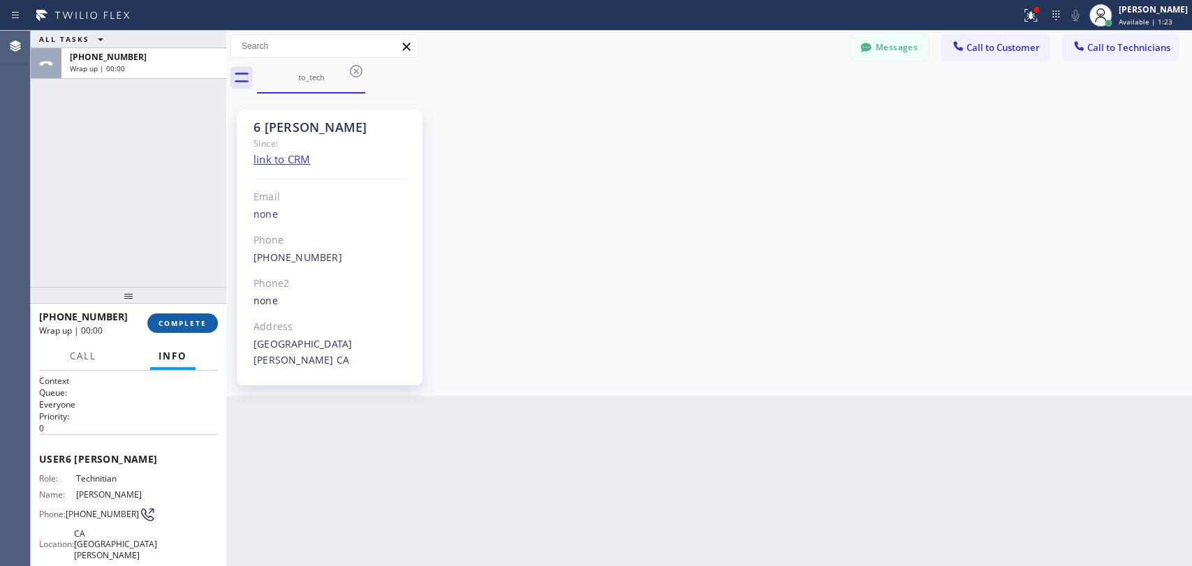
click at [203, 315] on button "COMPLETE" at bounding box center [182, 324] width 71 height 20
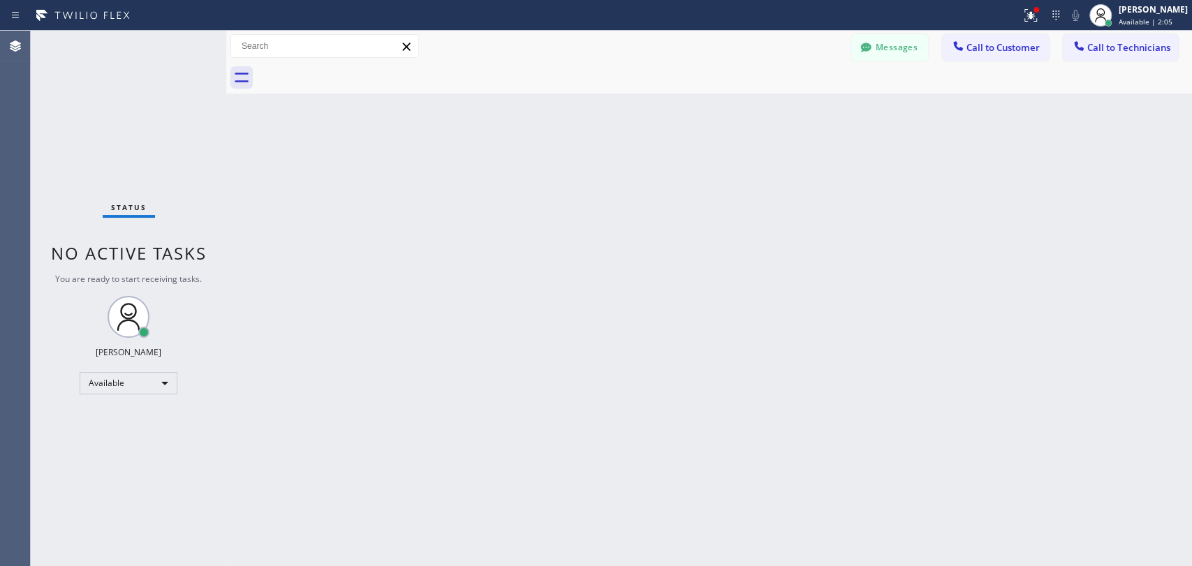
click at [1126, 49] on span "Call to Technicians" at bounding box center [1128, 47] width 83 height 13
click at [0, 0] on div "Outbound call Technician Search Technician Your caller id phone number Your cal…" at bounding box center [0, 0] width 0 height 0
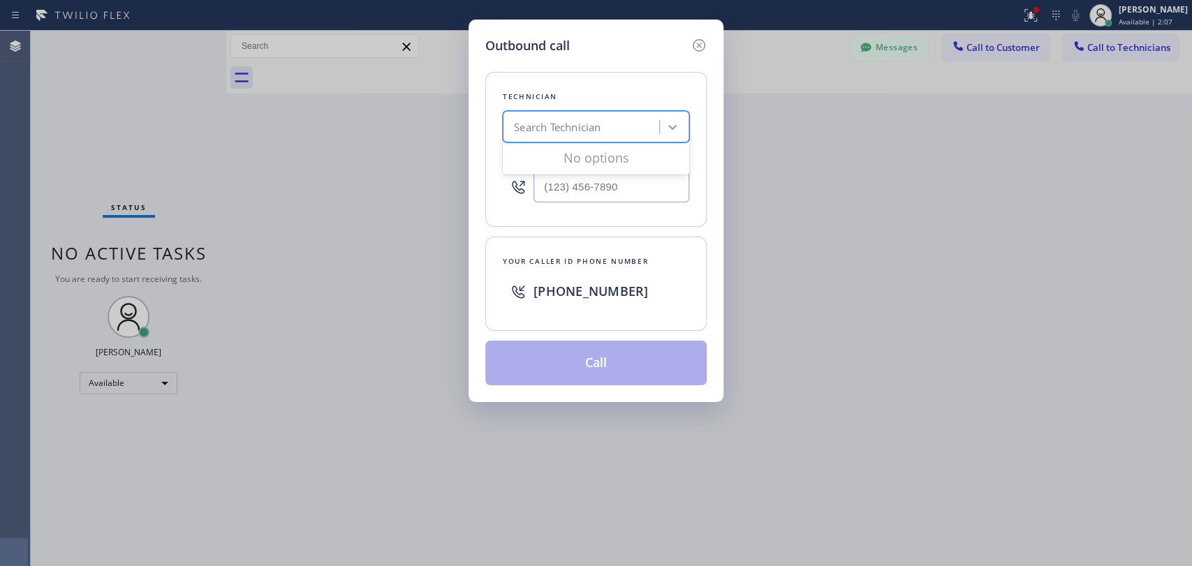
click at [601, 124] on div "Search Technician" at bounding box center [583, 127] width 152 height 24
type input "[PERSON_NAME]"
click at [554, 159] on div "[PERSON_NAME]" at bounding box center [596, 156] width 186 height 25
type input "[PHONE_NUMBER]"
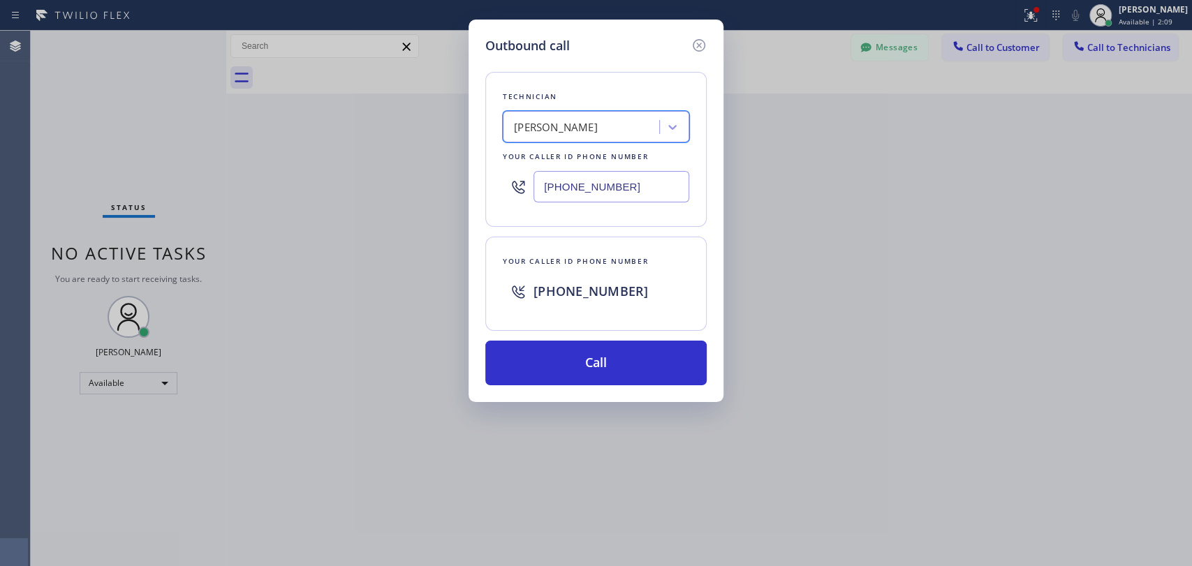
click at [575, 172] on input "[PHONE_NUMBER]" at bounding box center [612, 186] width 156 height 31
click at [698, 45] on icon at bounding box center [699, 45] width 13 height 13
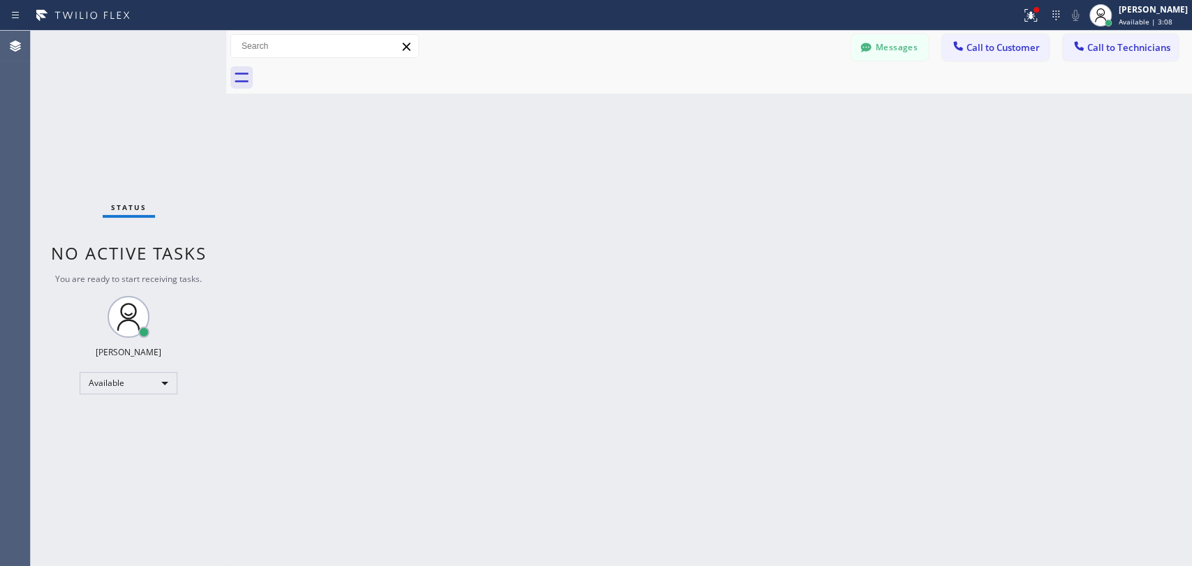
click at [1120, 46] on span "Call to Technicians" at bounding box center [1128, 47] width 83 height 13
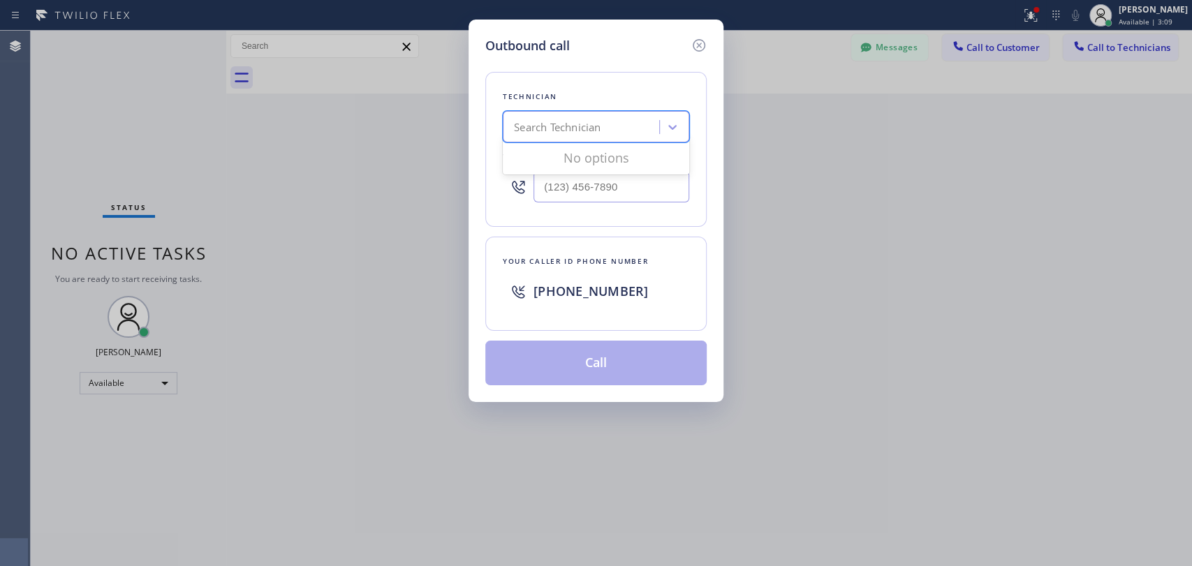
click at [592, 126] on div "Search Technician" at bounding box center [557, 127] width 87 height 16
type input "Michael"
click at [592, 126] on div "Search Technician" at bounding box center [583, 127] width 152 height 24
drag, startPoint x: 682, startPoint y: 50, endPoint x: 695, endPoint y: 47, distance: 13.6
click at [692, 49] on div "Outbound call" at bounding box center [595, 45] width 221 height 19
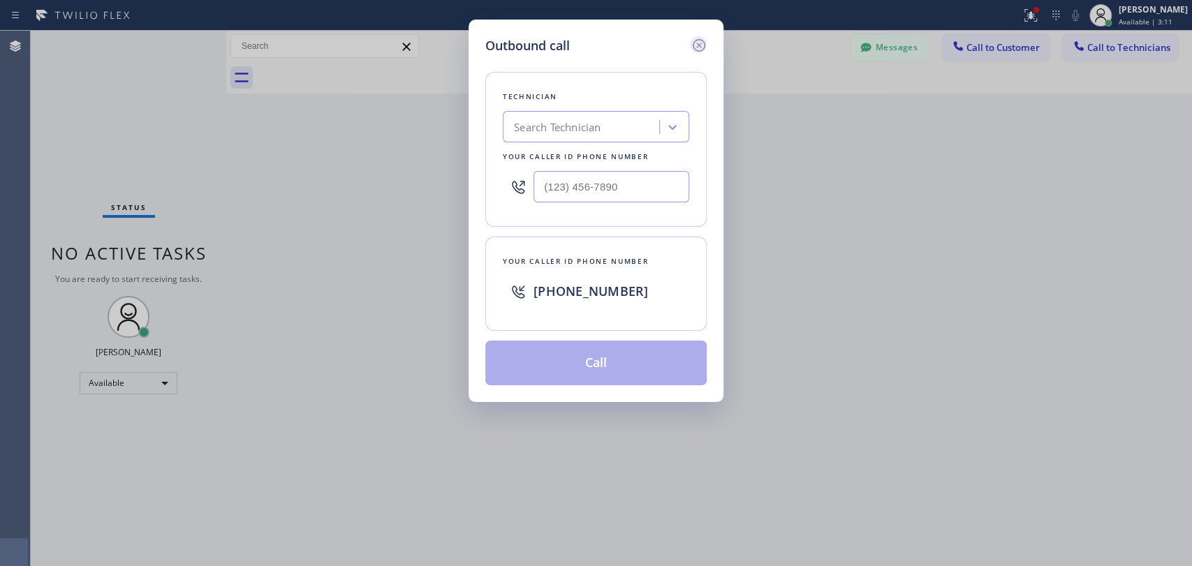
click at [695, 47] on icon at bounding box center [699, 45] width 17 height 17
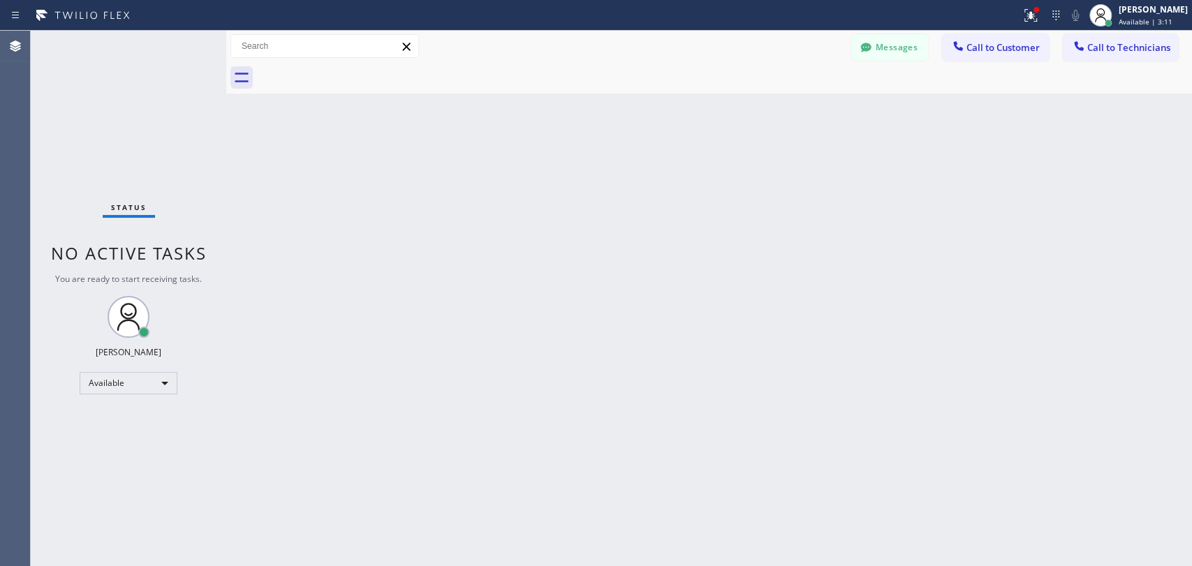
click at [1187, 34] on div "Messages Call to Customer Call to Technicians Outbound call Location Seattle Ki…" at bounding box center [1021, 46] width 341 height 24
click at [1158, 41] on span "Call to Technicians" at bounding box center [1128, 47] width 83 height 13
click at [0, 0] on div "Search Technician" at bounding box center [0, 0] width 0 height 0
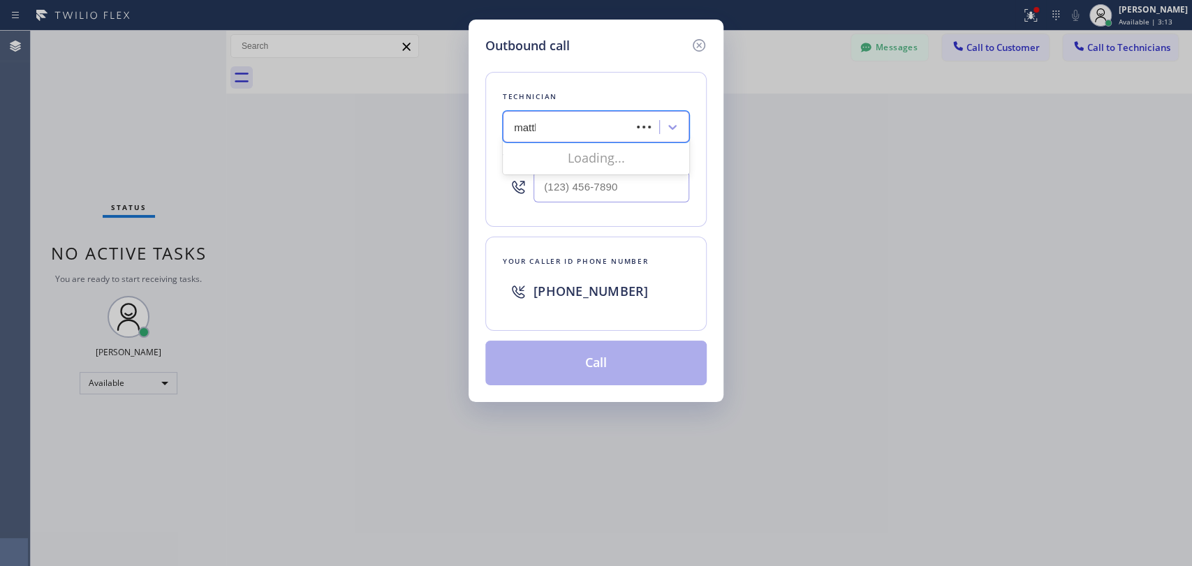
type input "matthew"
click at [544, 158] on div "Matthew McCaw" at bounding box center [596, 156] width 186 height 25
type input "(310) 531-6730"
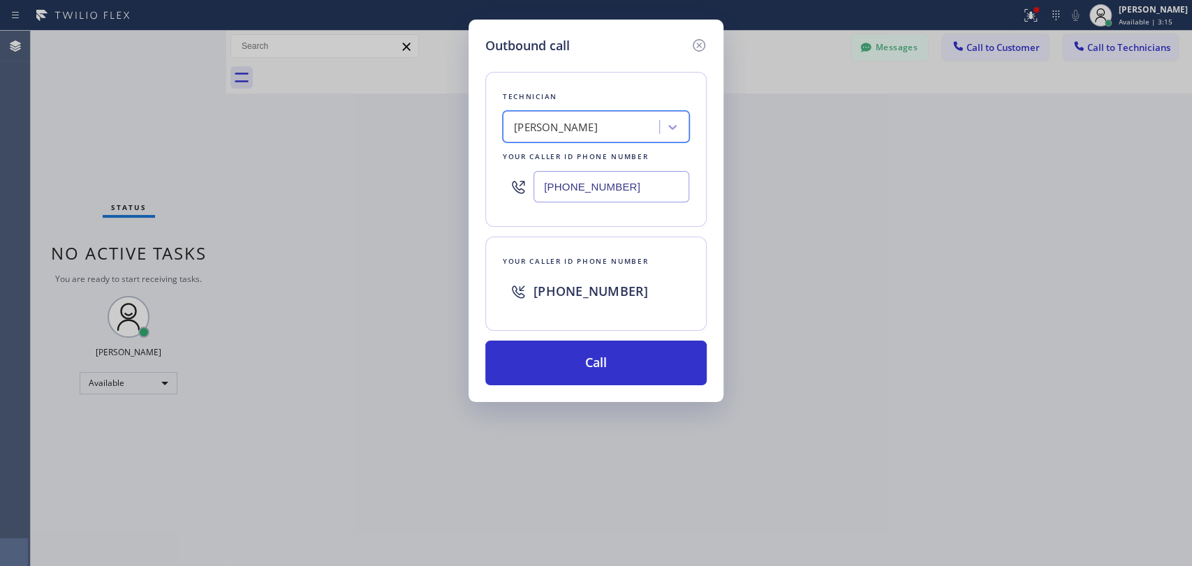
click at [578, 339] on div "Technician option Matthew McCaw, selected. 1 result available. Select is focuse…" at bounding box center [595, 220] width 221 height 330
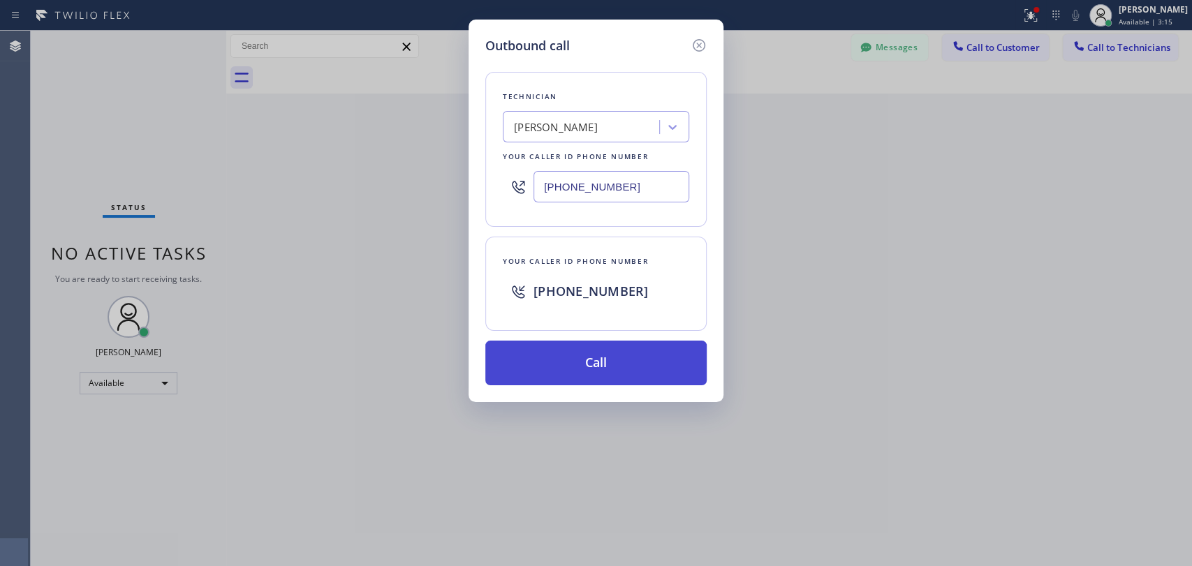
click at [579, 346] on button "Call" at bounding box center [595, 363] width 221 height 45
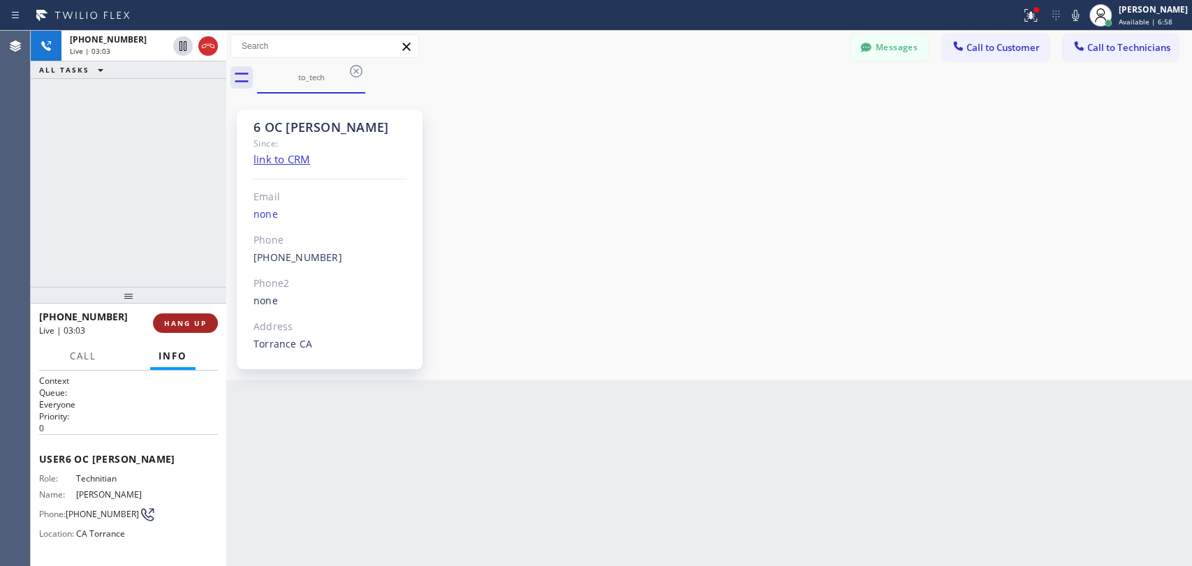
click at [201, 321] on span "HANG UP" at bounding box center [185, 323] width 43 height 10
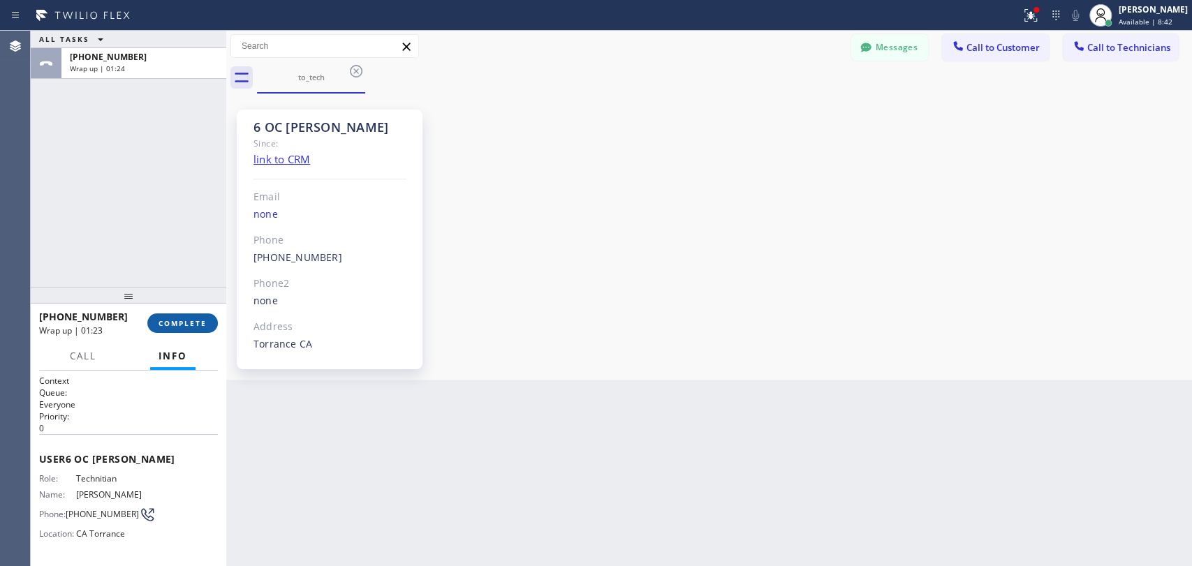
click at [188, 315] on button "COMPLETE" at bounding box center [182, 324] width 71 height 20
drag, startPoint x: 171, startPoint y: 231, endPoint x: 131, endPoint y: 4, distance: 230.6
click at [170, 228] on div "ALL TASKS ALL TASKS ACTIVE TASKS TASKS IN WRAP UP +13105316730 Wrap up | 01:24" at bounding box center [129, 159] width 196 height 256
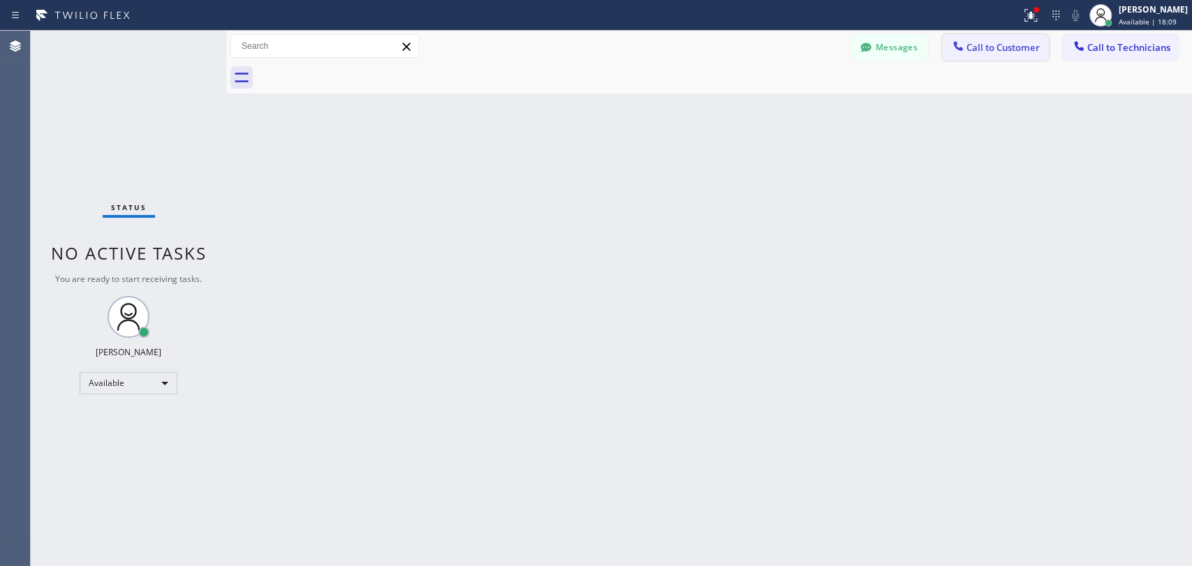
click at [1018, 47] on span "Call to Customer" at bounding box center [1003, 47] width 73 height 13
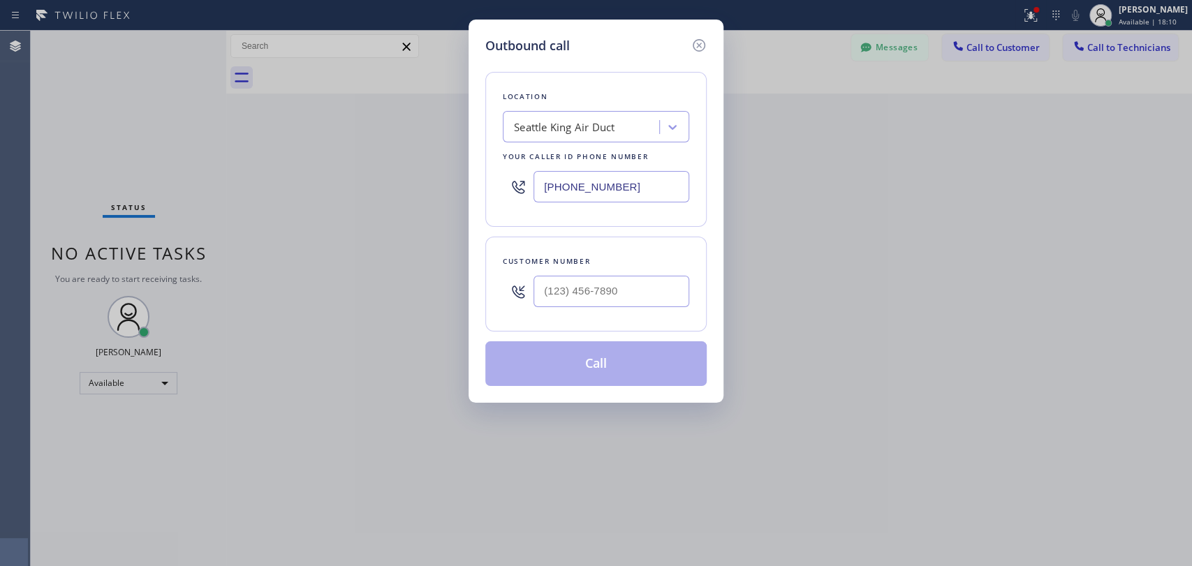
click at [585, 186] on input "[PHONE_NUMBER]" at bounding box center [612, 186] width 156 height 31
paste input "866) 927-0686"
type input "(866) 927-0686"
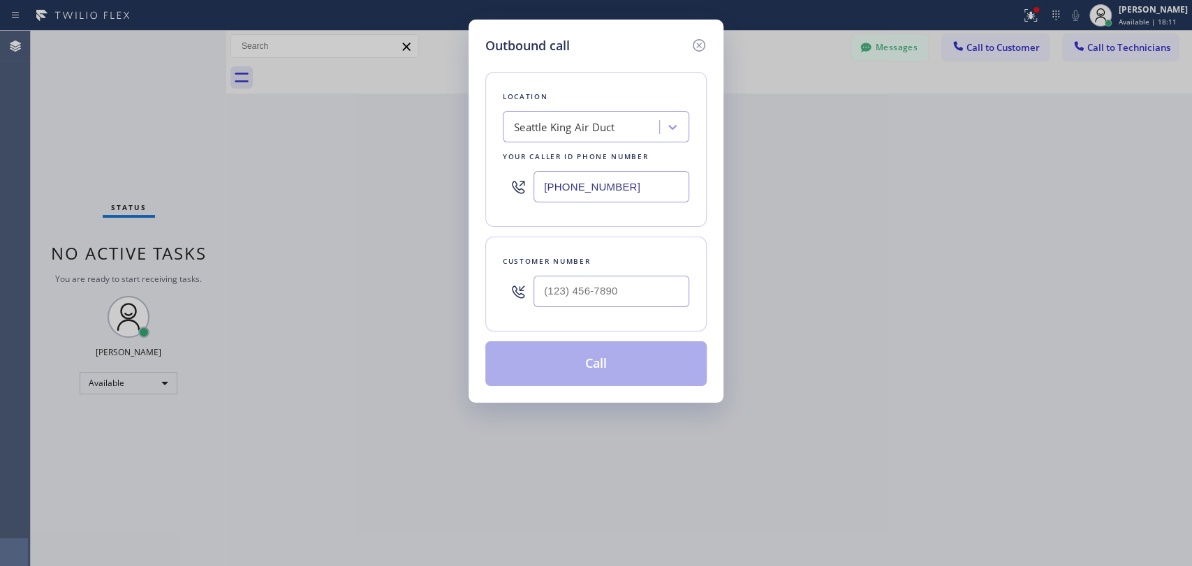
click at [579, 237] on div "Customer number" at bounding box center [595, 284] width 221 height 95
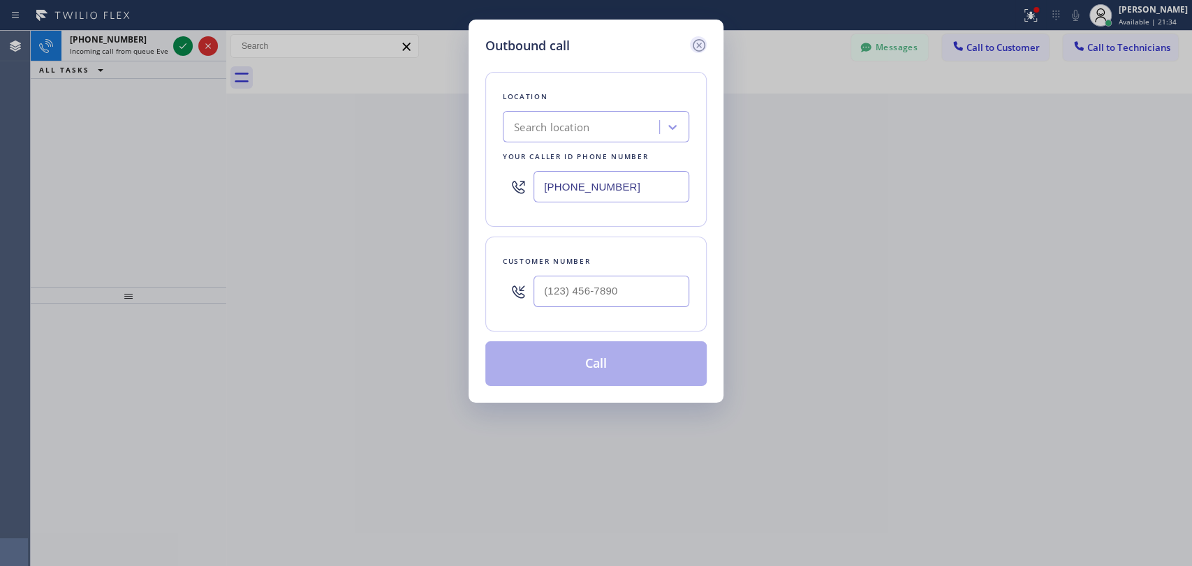
click at [704, 37] on icon at bounding box center [699, 45] width 17 height 17
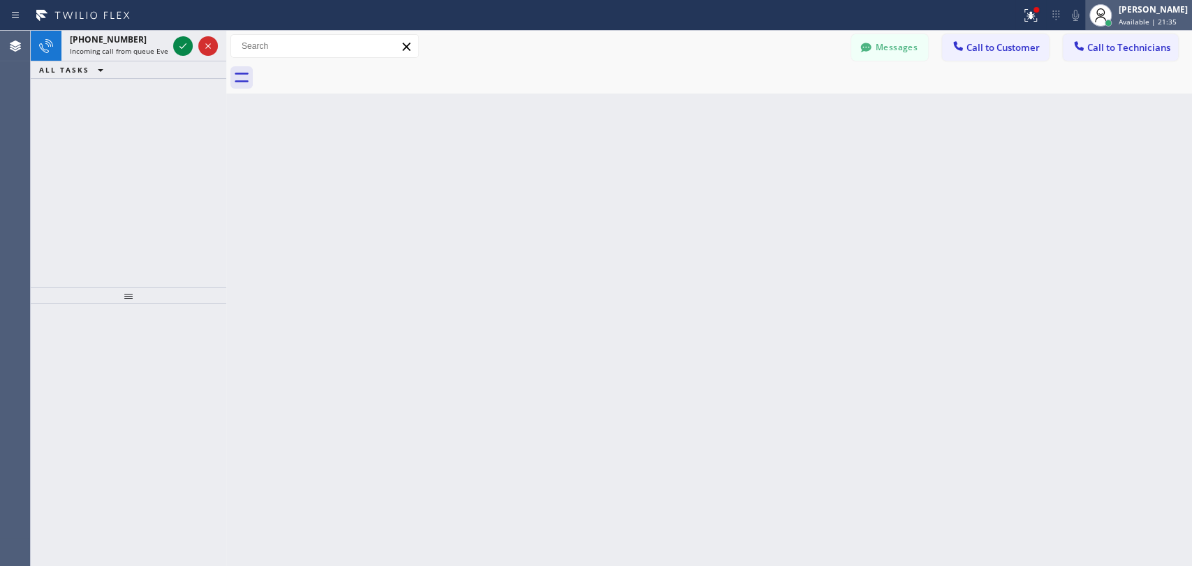
click at [1096, 21] on icon at bounding box center [1100, 15] width 17 height 17
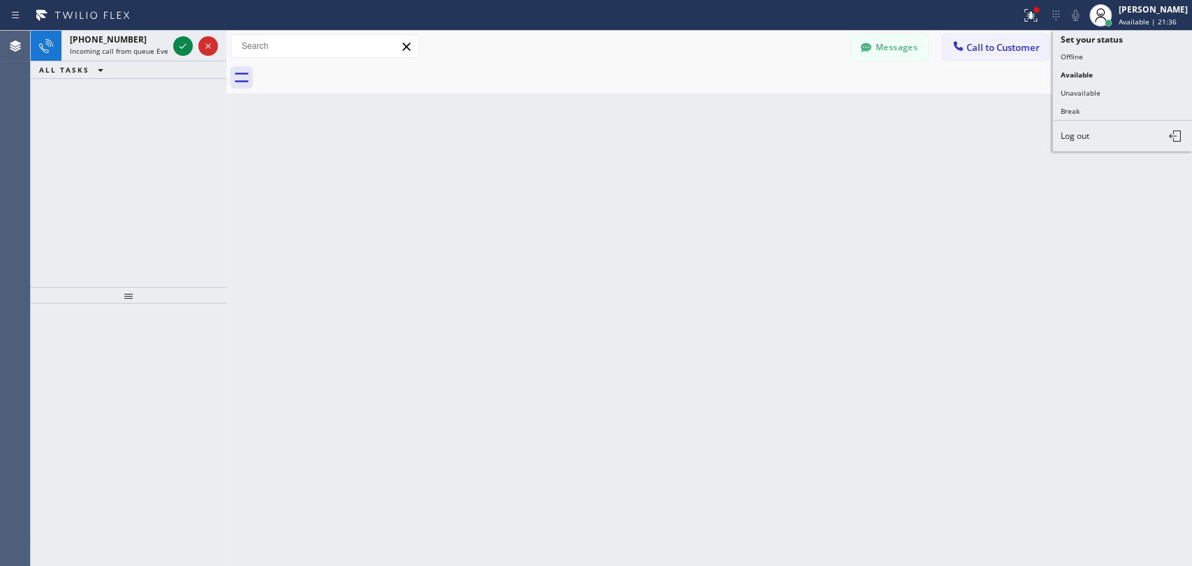
drag, startPoint x: 1089, startPoint y: 87, endPoint x: 1119, endPoint y: 109, distance: 37.4
click at [1089, 87] on button "Unavailable" at bounding box center [1122, 93] width 140 height 18
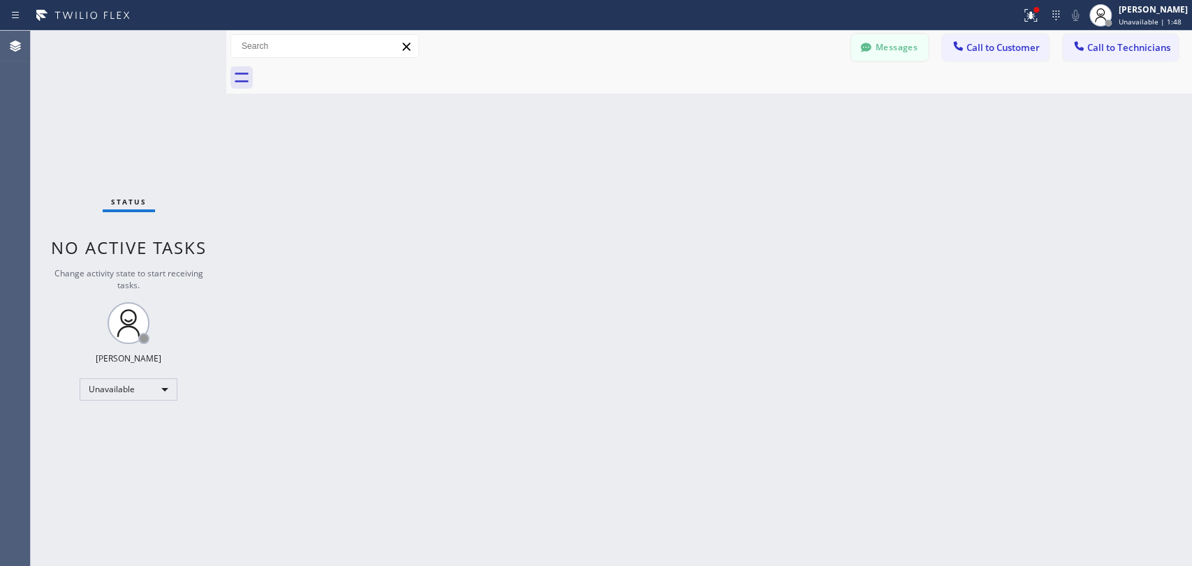
click at [875, 38] on button "Messages" at bounding box center [889, 47] width 77 height 27
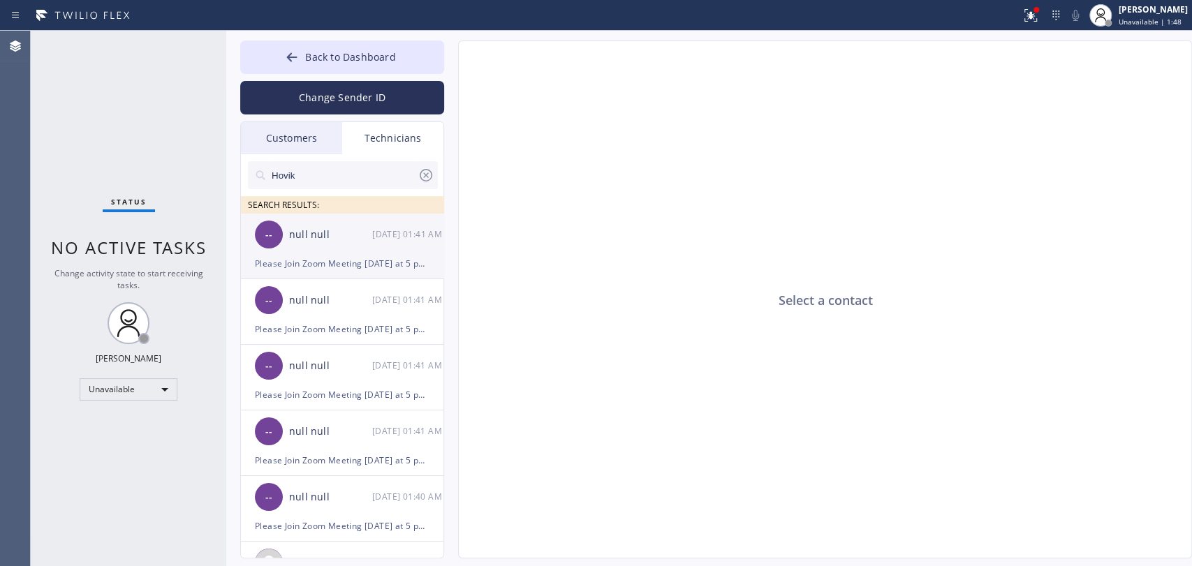
click at [372, 241] on div "09/19 01:41 AM" at bounding box center [408, 234] width 73 height 16
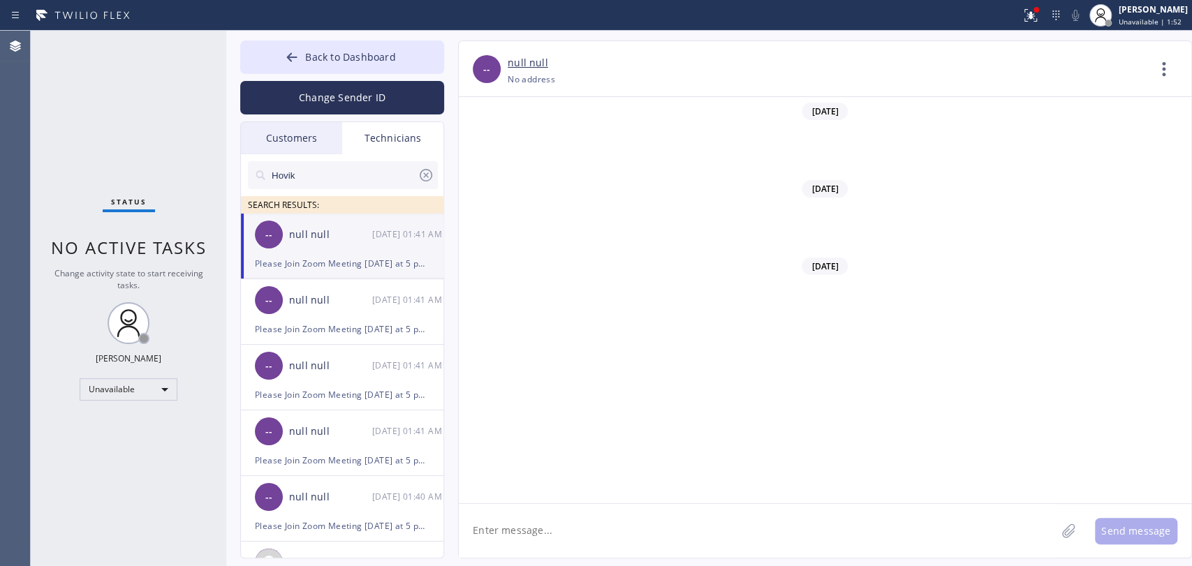
scroll to position [233, 0]
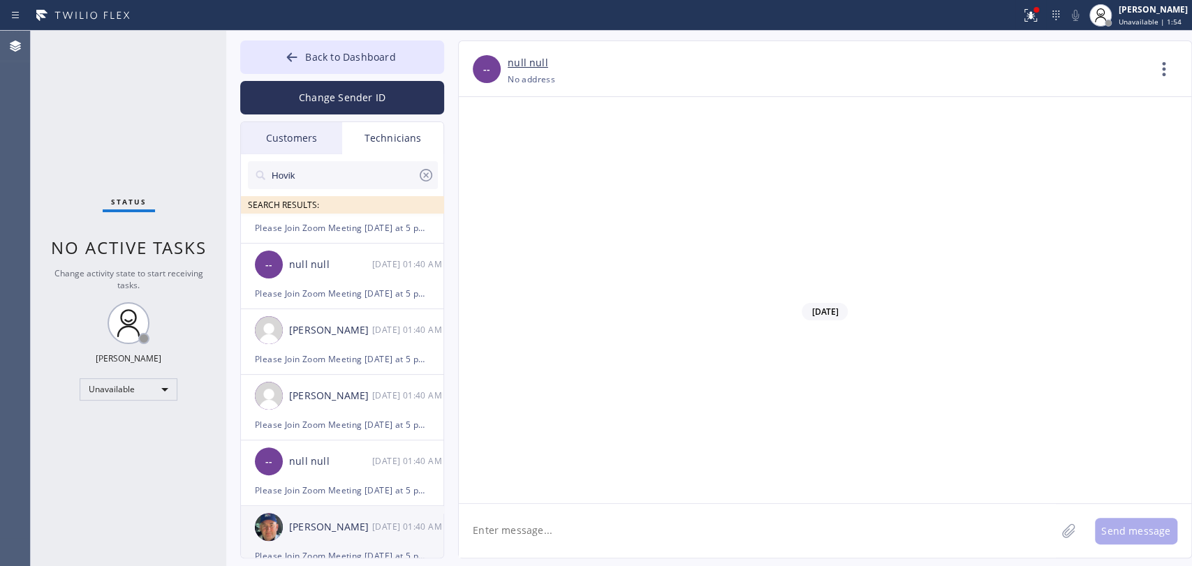
click at [346, 539] on div "Nikolai Suvorov 09/19 01:40 AM" at bounding box center [343, 527] width 204 height 42
click at [337, 422] on div "Please Join Zoom Meeting today at 5 pm https://us06web.zoom.us/j/87800061130?pw…" at bounding box center [342, 425] width 175 height 16
click at [315, 330] on div "[PERSON_NAME]" at bounding box center [330, 331] width 83 height 16
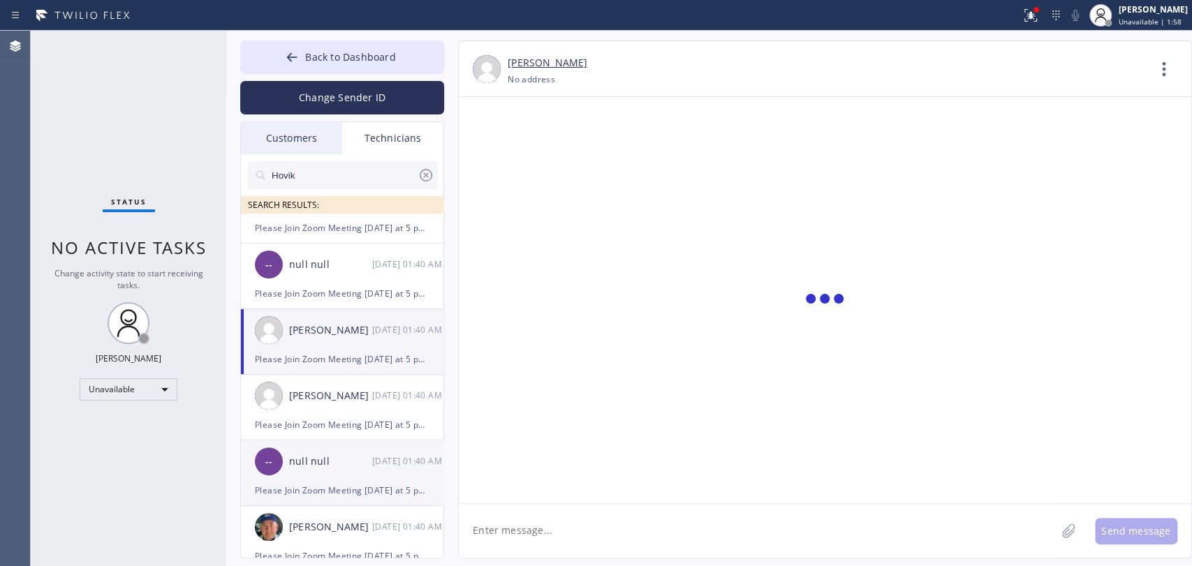
click at [355, 490] on div "Please Join Zoom Meeting today at 5 pm https://us06web.zoom.us/j/87800061130?pw…" at bounding box center [342, 491] width 175 height 16
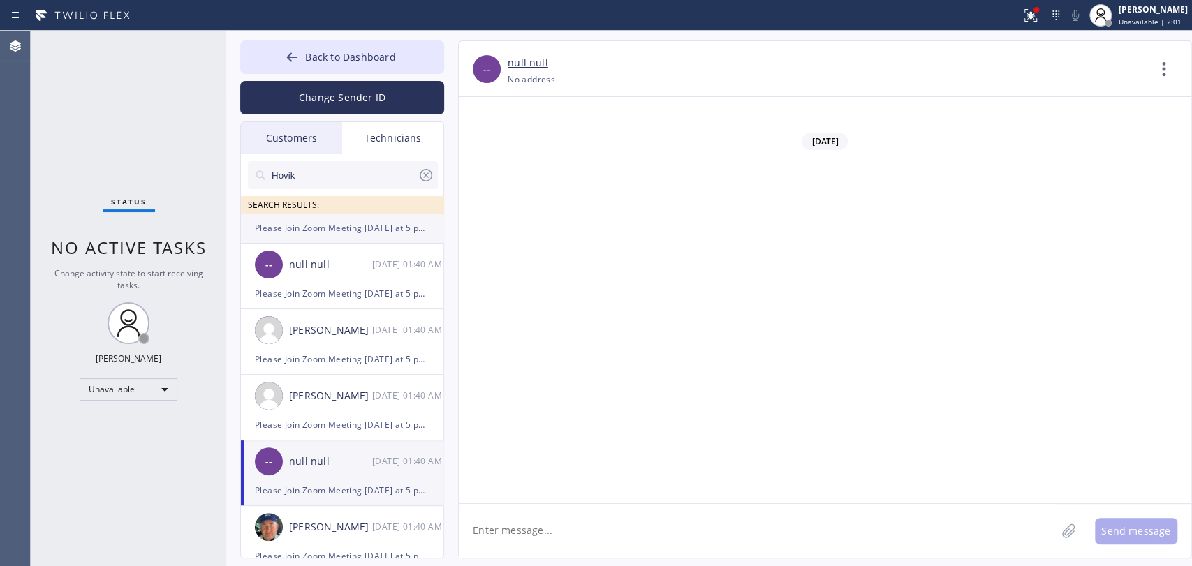
scroll to position [0, 0]
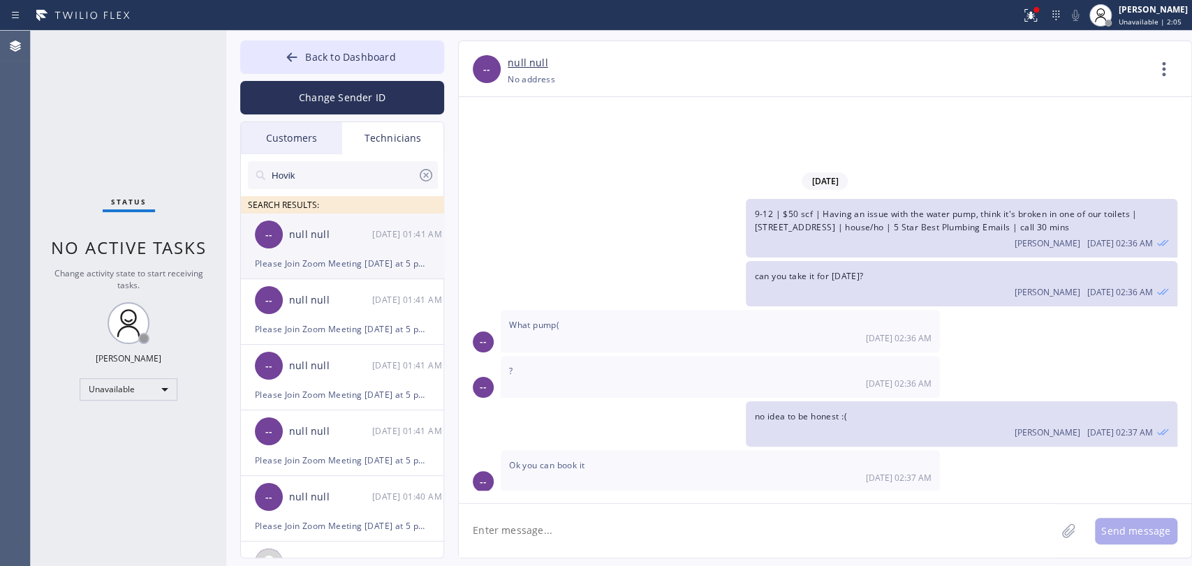
click at [300, 248] on div "-- null null 09/19 01:41 AM" at bounding box center [343, 235] width 204 height 42
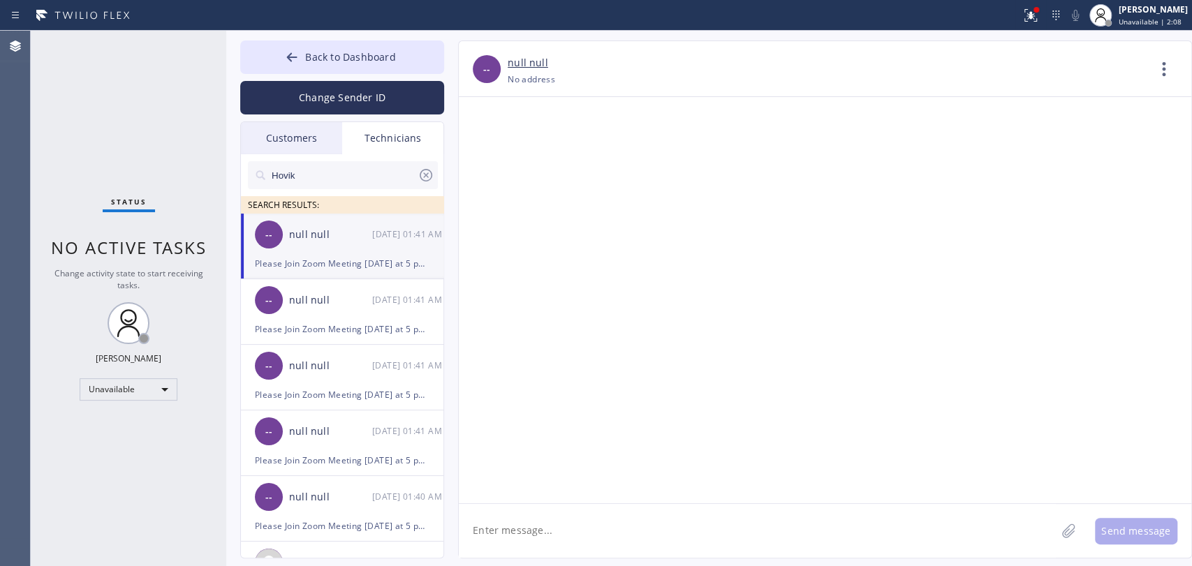
scroll to position [116389, 0]
click at [107, 381] on div "Unavailable" at bounding box center [129, 390] width 98 height 22
click at [147, 426] on ul "Offline Available Unavailable Break" at bounding box center [128, 433] width 96 height 69
click at [147, 426] on li "Available" at bounding box center [127, 424] width 95 height 17
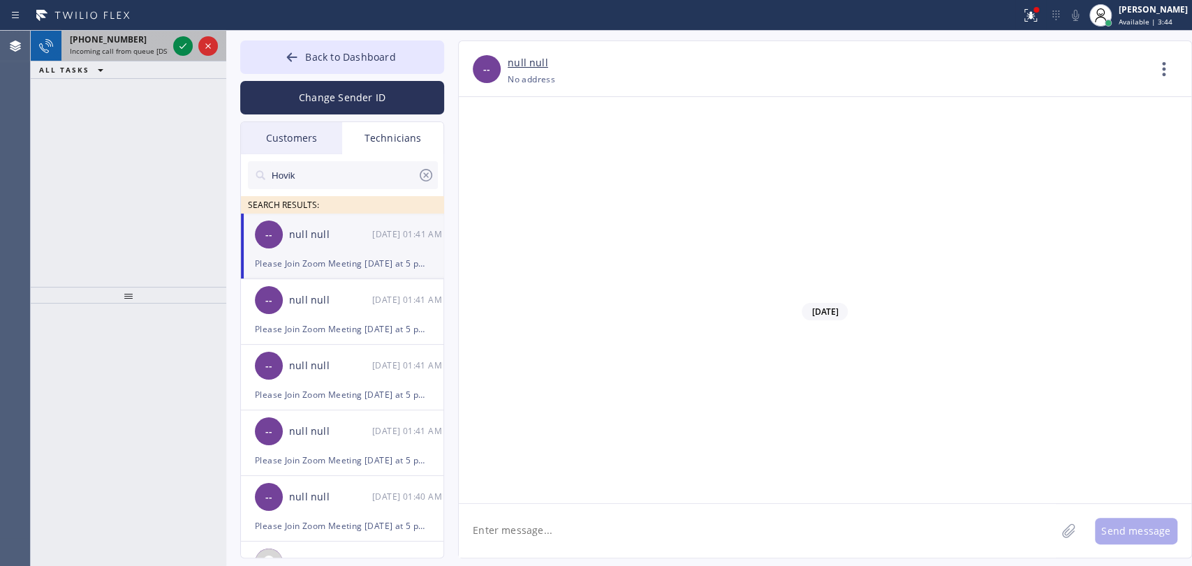
click at [125, 59] on div "+18189669606 Incoming call from queue [DSRs]" at bounding box center [115, 46] width 109 height 31
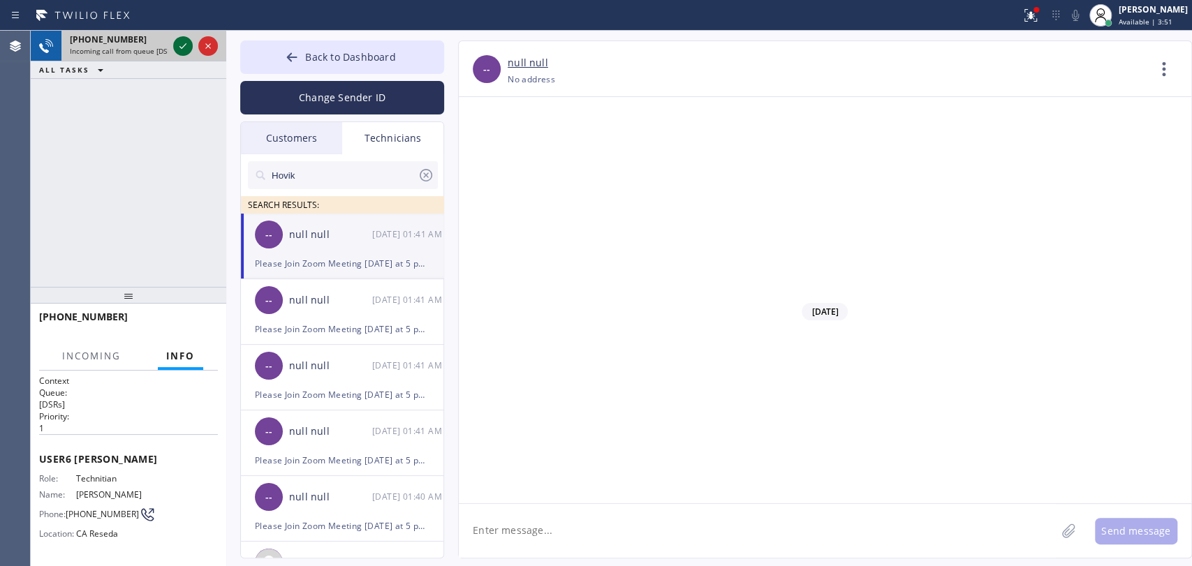
click at [183, 49] on icon at bounding box center [183, 46] width 17 height 17
click at [194, 172] on div "+18189669606 Incoming call from queue [DSRs] ALL TASKS ALL TASKS ACTIVE TASKS T…" at bounding box center [129, 159] width 196 height 256
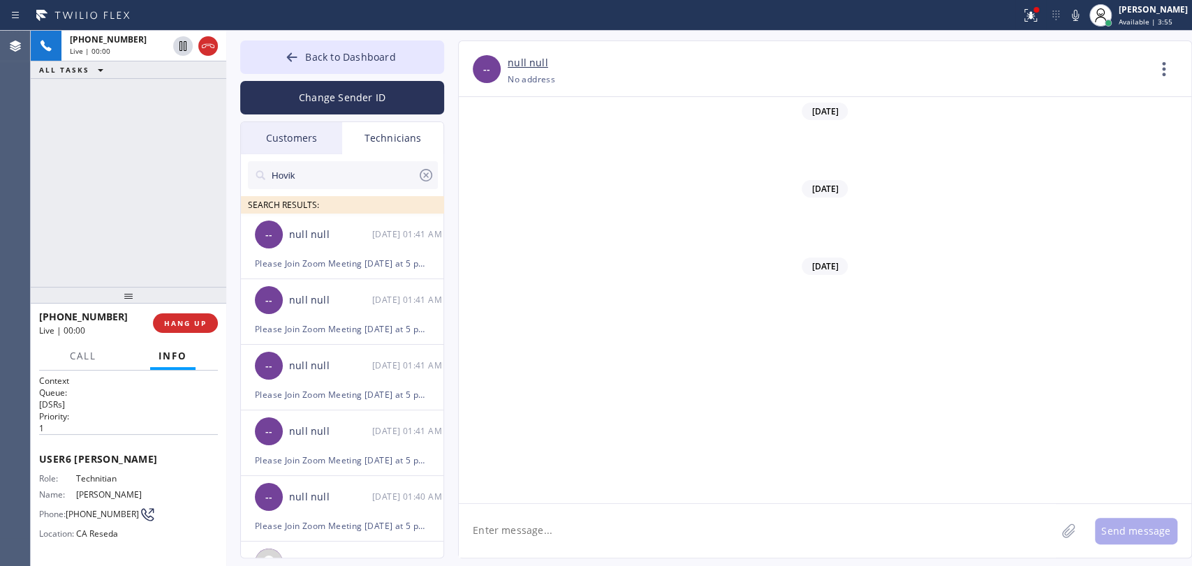
scroll to position [116389, 0]
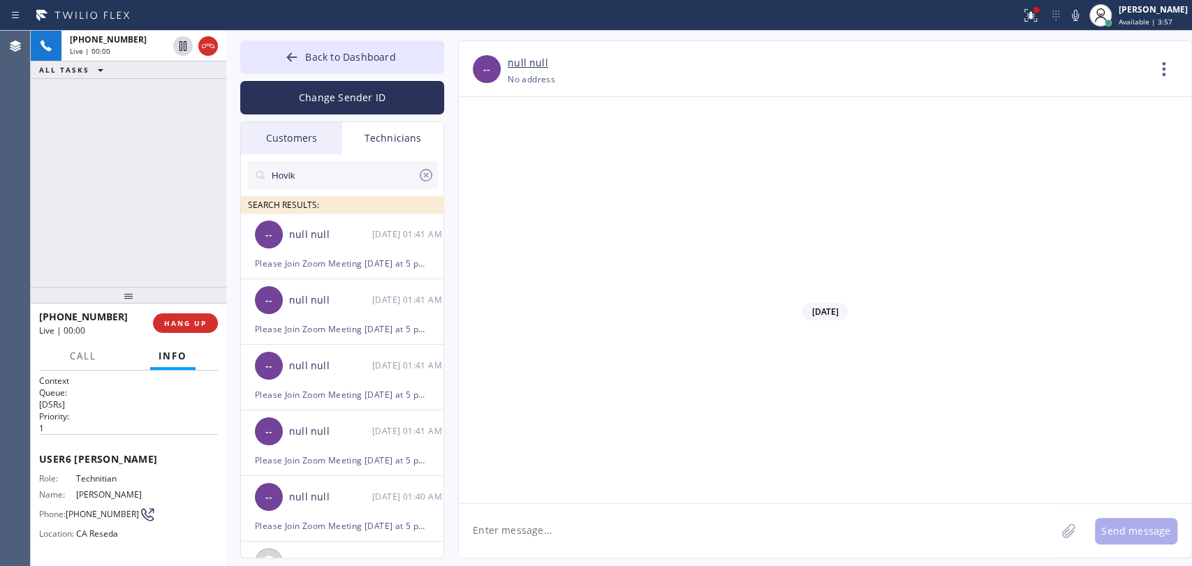
drag, startPoint x: 522, startPoint y: 298, endPoint x: 743, endPoint y: 299, distance: 221.4
drag, startPoint x: 770, startPoint y: 300, endPoint x: 532, endPoint y: 300, distance: 237.4
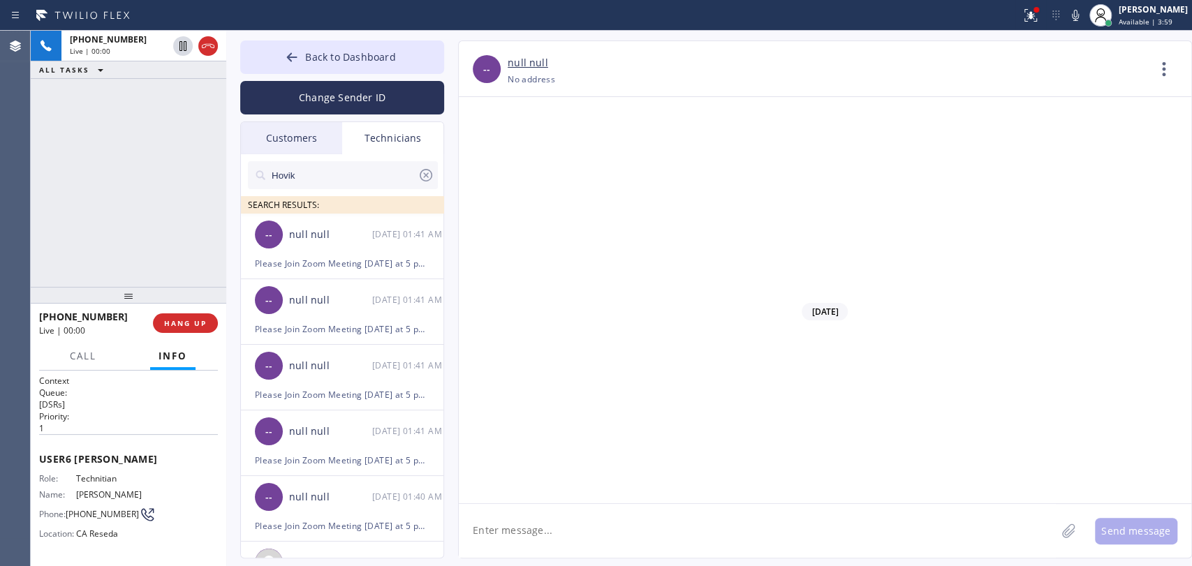
drag, startPoint x: 720, startPoint y: 304, endPoint x: 763, endPoint y: 304, distance: 42.6
drag, startPoint x: 763, startPoint y: 304, endPoint x: 554, endPoint y: 298, distance: 208.2
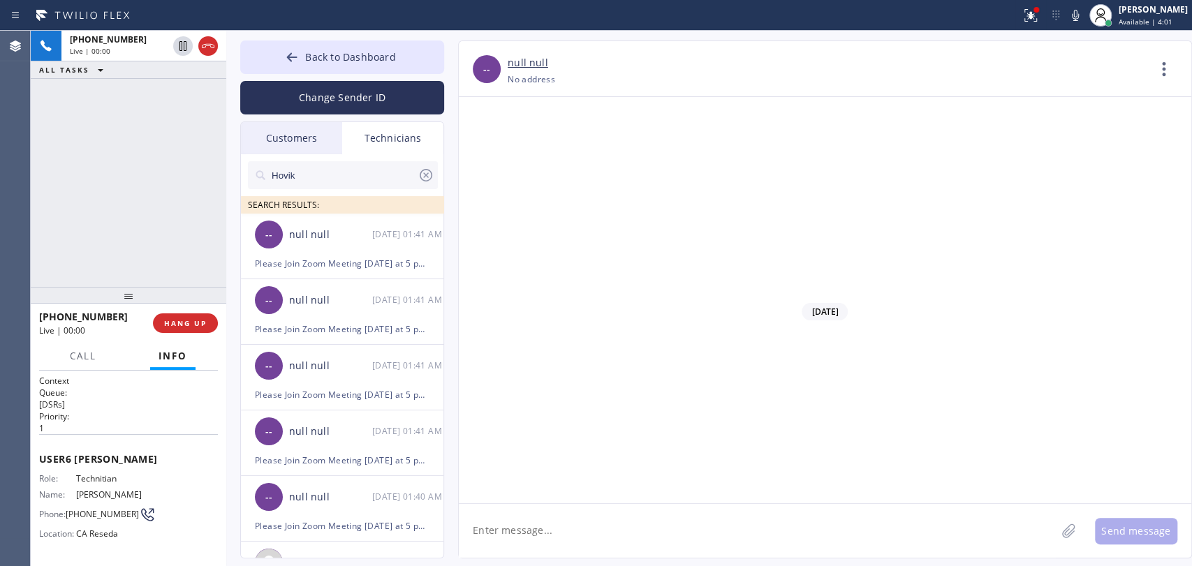
drag, startPoint x: 542, startPoint y: 298, endPoint x: 691, endPoint y: 304, distance: 149.6
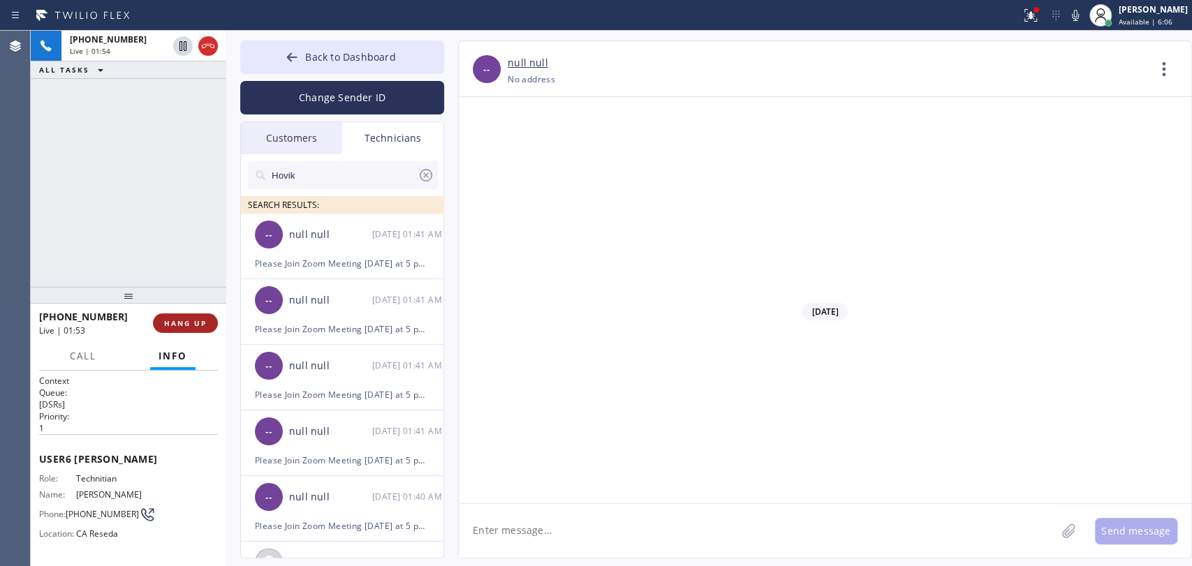
click at [191, 321] on span "HANG UP" at bounding box center [185, 323] width 43 height 10
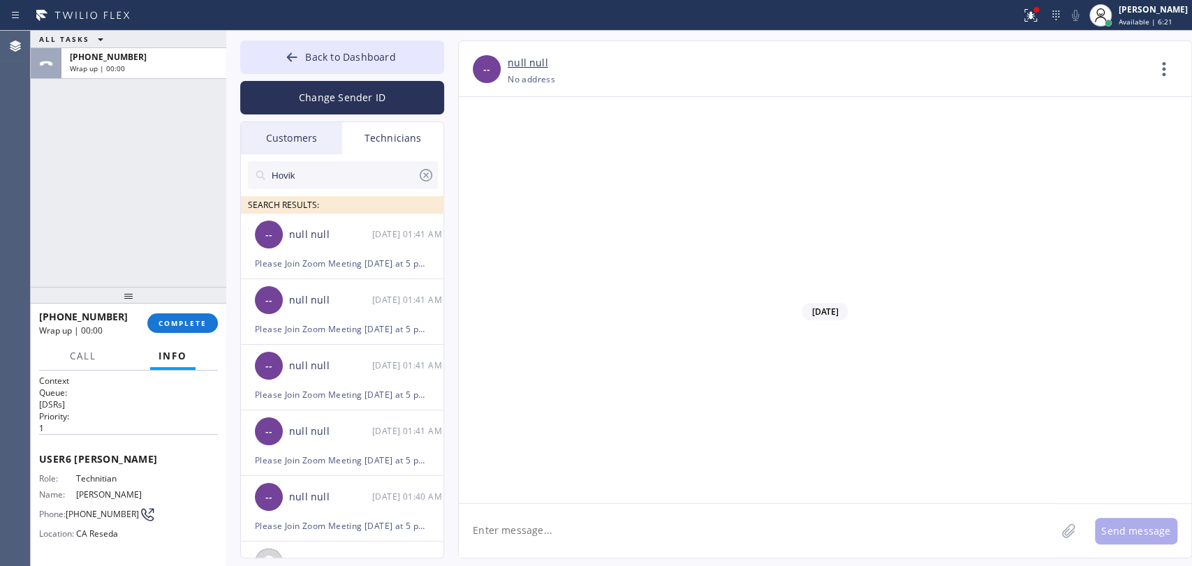
click at [166, 337] on div "[PHONE_NUMBER] Wrap up | 00:00 COMPLETE" at bounding box center [128, 323] width 179 height 36
click at [168, 326] on span "COMPLETE" at bounding box center [183, 323] width 48 height 10
click at [163, 109] on div "ALL TASKS ALL TASKS ACTIVE TASKS TASKS IN WRAP UP [PHONE_NUMBER] Wrap up | 00:00" at bounding box center [129, 159] width 196 height 256
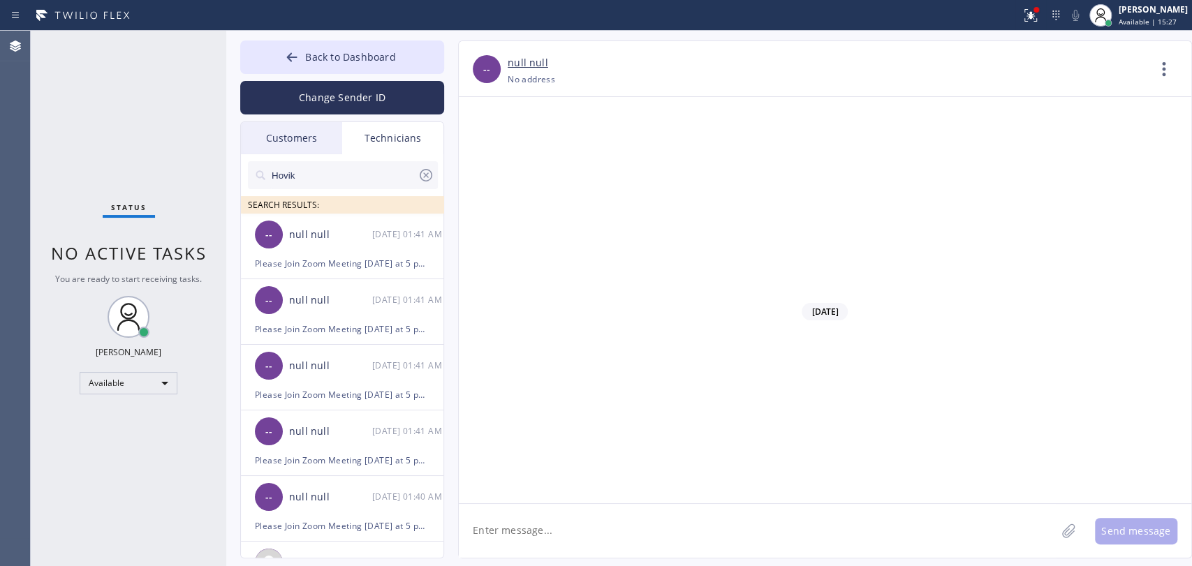
click at [374, 177] on input "Hovik" at bounding box center [343, 175] width 147 height 28
click at [324, 175] on input "Hovik" at bounding box center [343, 175] width 147 height 28
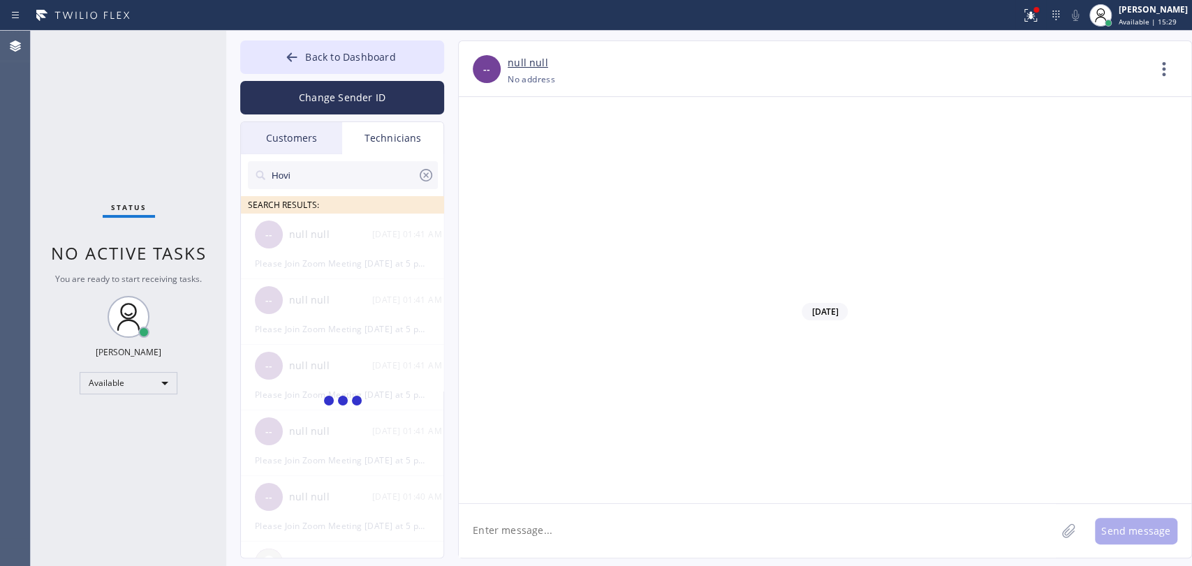
type input "Hovik"
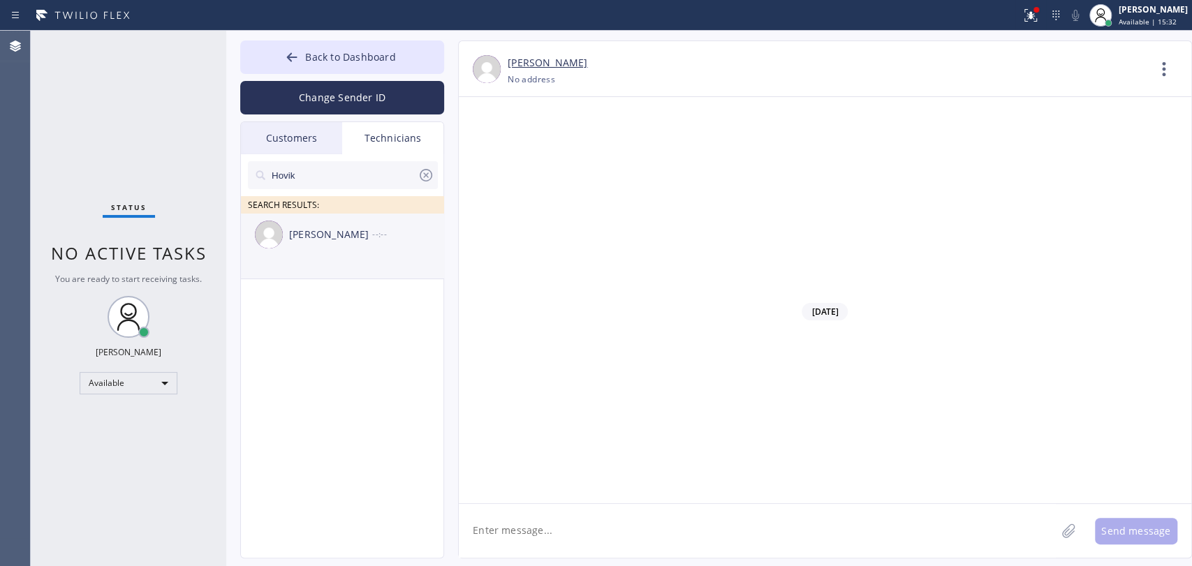
click at [314, 237] on div "[PERSON_NAME]" at bounding box center [330, 235] width 83 height 16
click at [563, 531] on textarea at bounding box center [757, 531] width 597 height 54
type textarea "sent the contract"
click at [327, 60] on span "Back to Dashboard" at bounding box center [350, 56] width 90 height 13
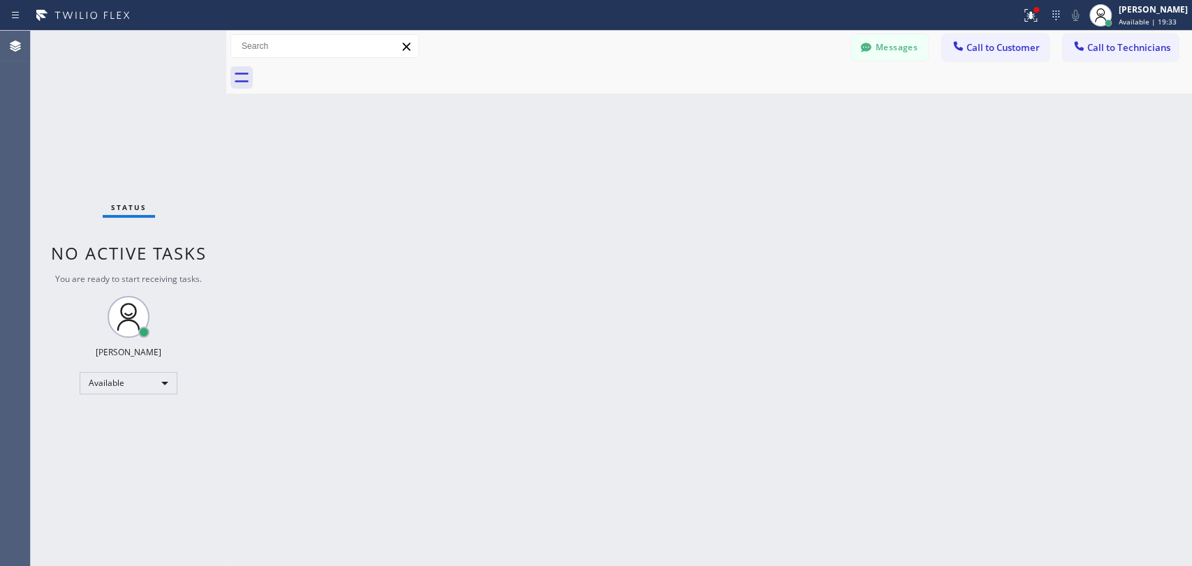
click at [289, 253] on div "Back to Dashboard Change Sender ID Customers Technicians [PERSON_NAME] [DATE] 0…" at bounding box center [709, 299] width 966 height 536
click at [1082, 47] on icon at bounding box center [1078, 45] width 9 height 9
click at [0, 0] on div "Technician Search Technician Your caller id phone number" at bounding box center [0, 0] width 0 height 0
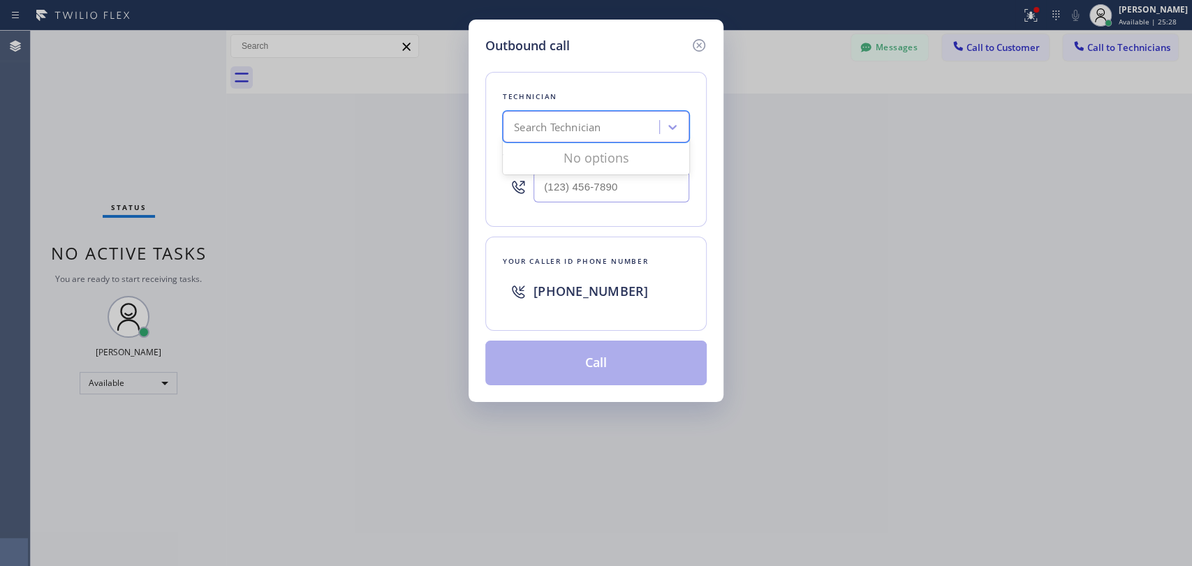
click at [557, 131] on div "Search Technician" at bounding box center [557, 127] width 87 height 16
type input "i"
type input "[PERSON_NAME]"
click at [554, 158] on div "[PERSON_NAME]" at bounding box center [596, 156] width 186 height 25
type input "[PHONE_NUMBER]"
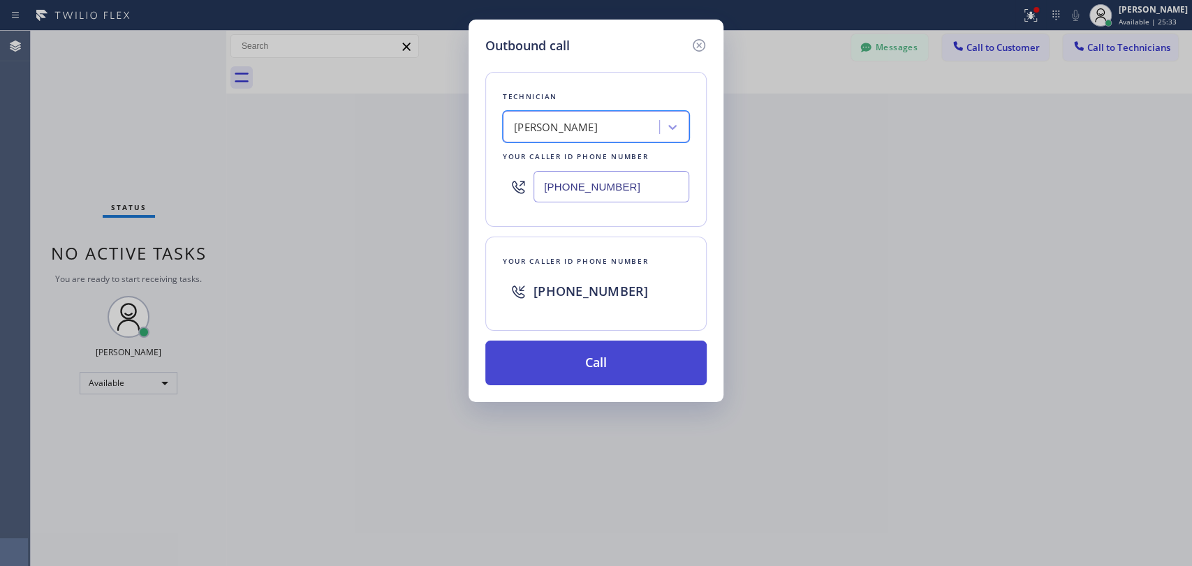
click at [569, 370] on button "Call" at bounding box center [595, 363] width 221 height 45
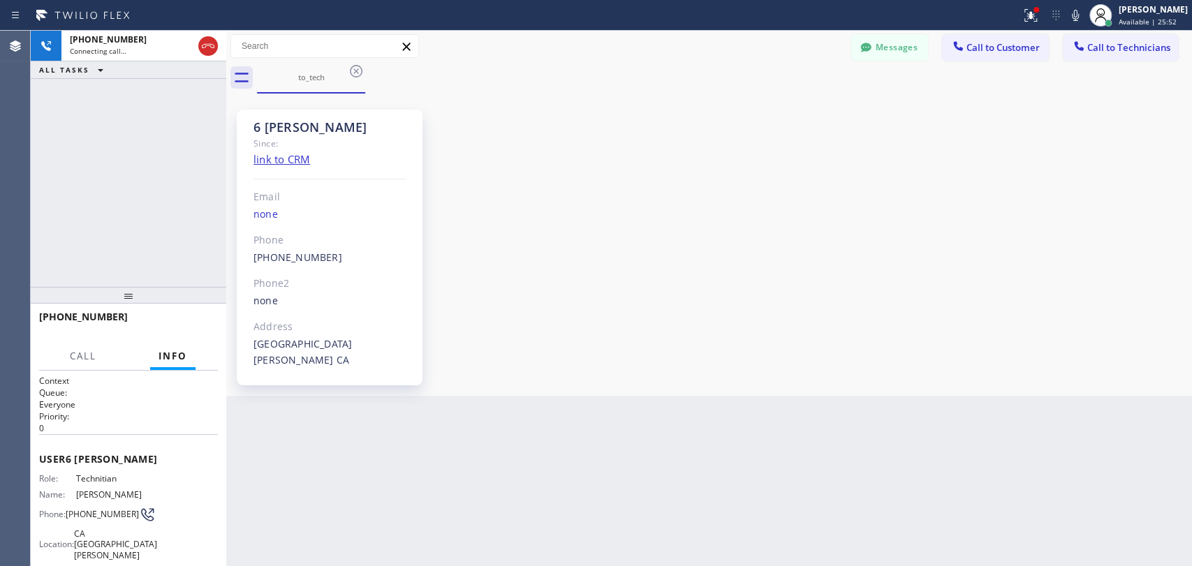
scroll to position [152666, 0]
click at [193, 330] on div "[PHONE_NUMBER] Live | 00:14 HANG UP" at bounding box center [128, 323] width 179 height 36
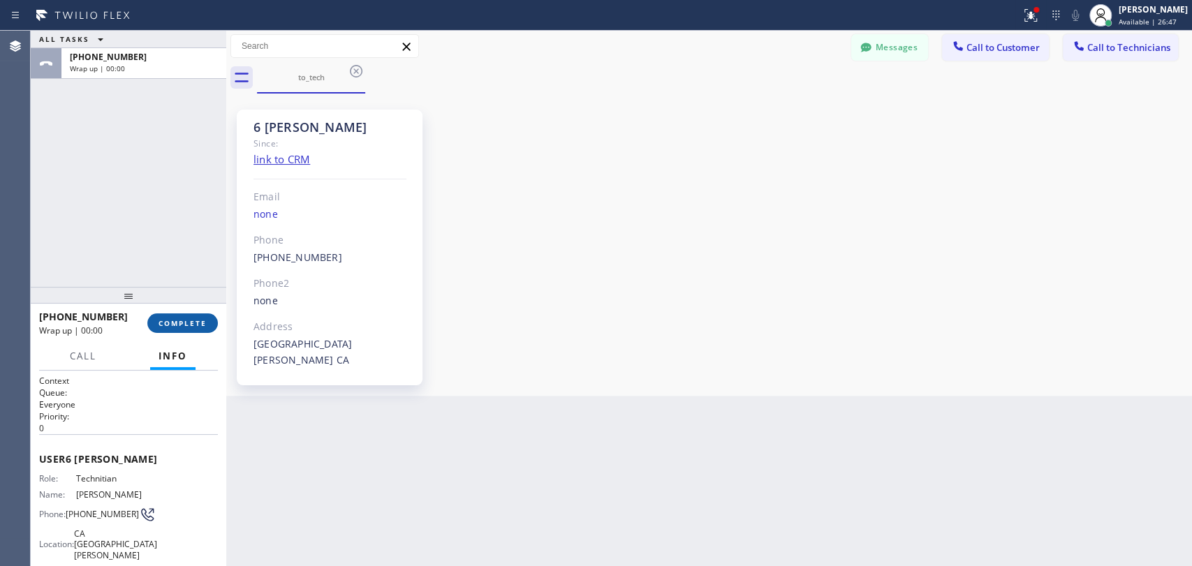
click at [170, 324] on span "COMPLETE" at bounding box center [183, 323] width 48 height 10
click at [183, 262] on div "ALL TASKS ALL TASKS ACTIVE TASKS TASKS IN WRAP UP [PHONE_NUMBER] Wrap up | 00:00" at bounding box center [129, 159] width 196 height 256
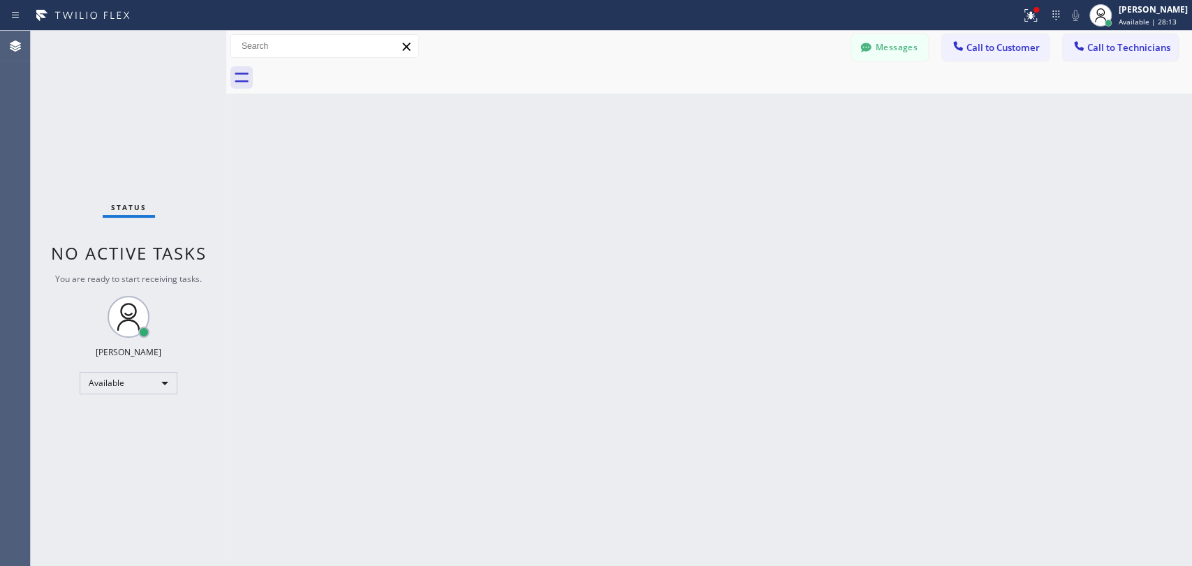
click at [1029, 444] on div "Back to Dashboard Change Sender ID Customers Technicians [PERSON_NAME] [DATE] 0…" at bounding box center [709, 299] width 966 height 536
click at [897, 46] on button "Messages" at bounding box center [889, 47] width 77 height 27
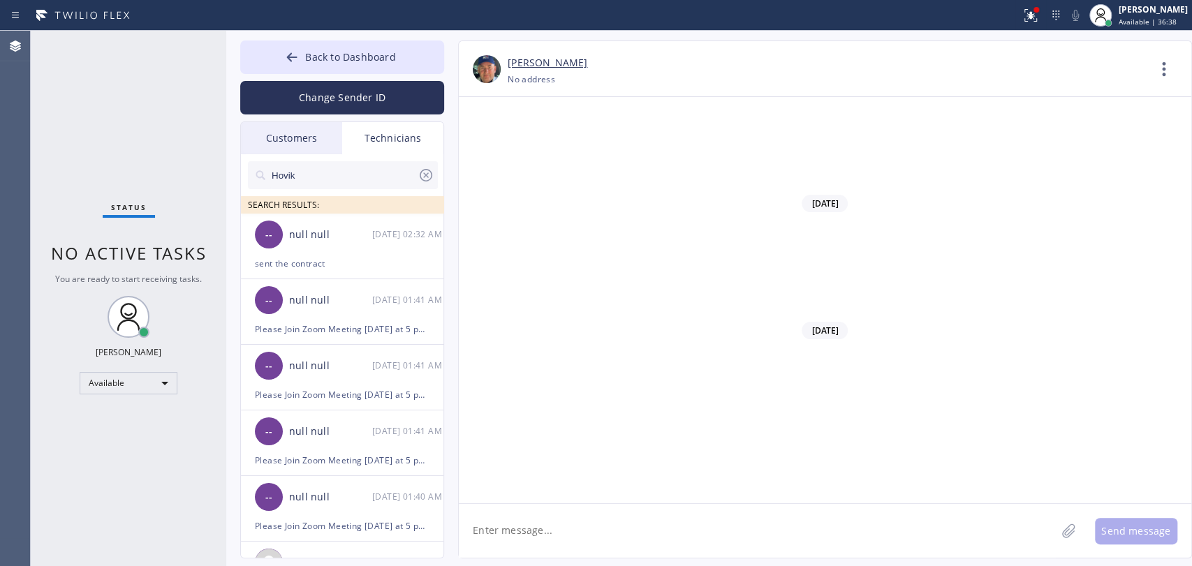
copy span "Please Join Zoom Meeting [DATE] at 5 pm [URL][DOMAIN_NAME][SECURITY_DATA] Meeti…"
click at [162, 382] on div "Available" at bounding box center [129, 383] width 98 height 22
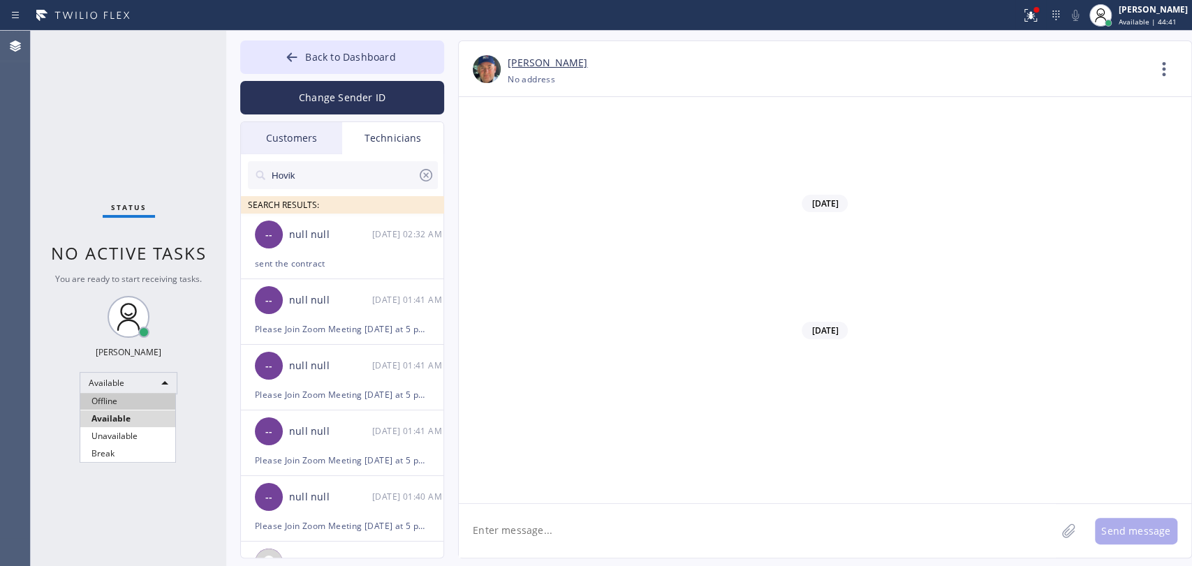
click at [153, 399] on li "Offline" at bounding box center [127, 401] width 95 height 17
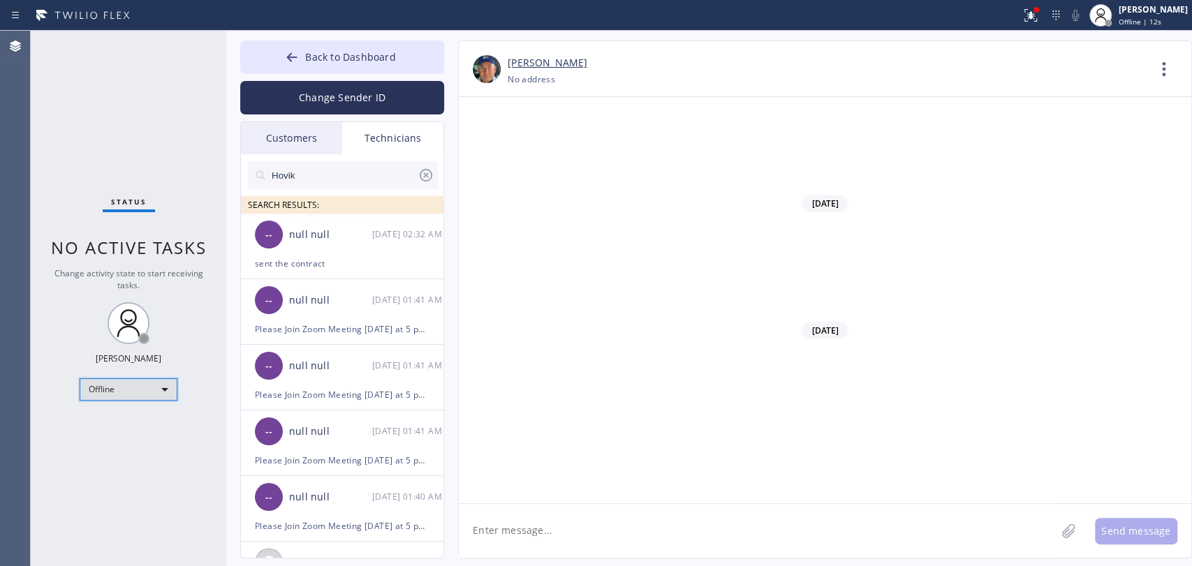
click at [145, 387] on div "Offline" at bounding box center [129, 390] width 98 height 22
click at [133, 406] on li "Offline" at bounding box center [127, 407] width 95 height 17
